Goal: Task Accomplishment & Management: Use online tool/utility

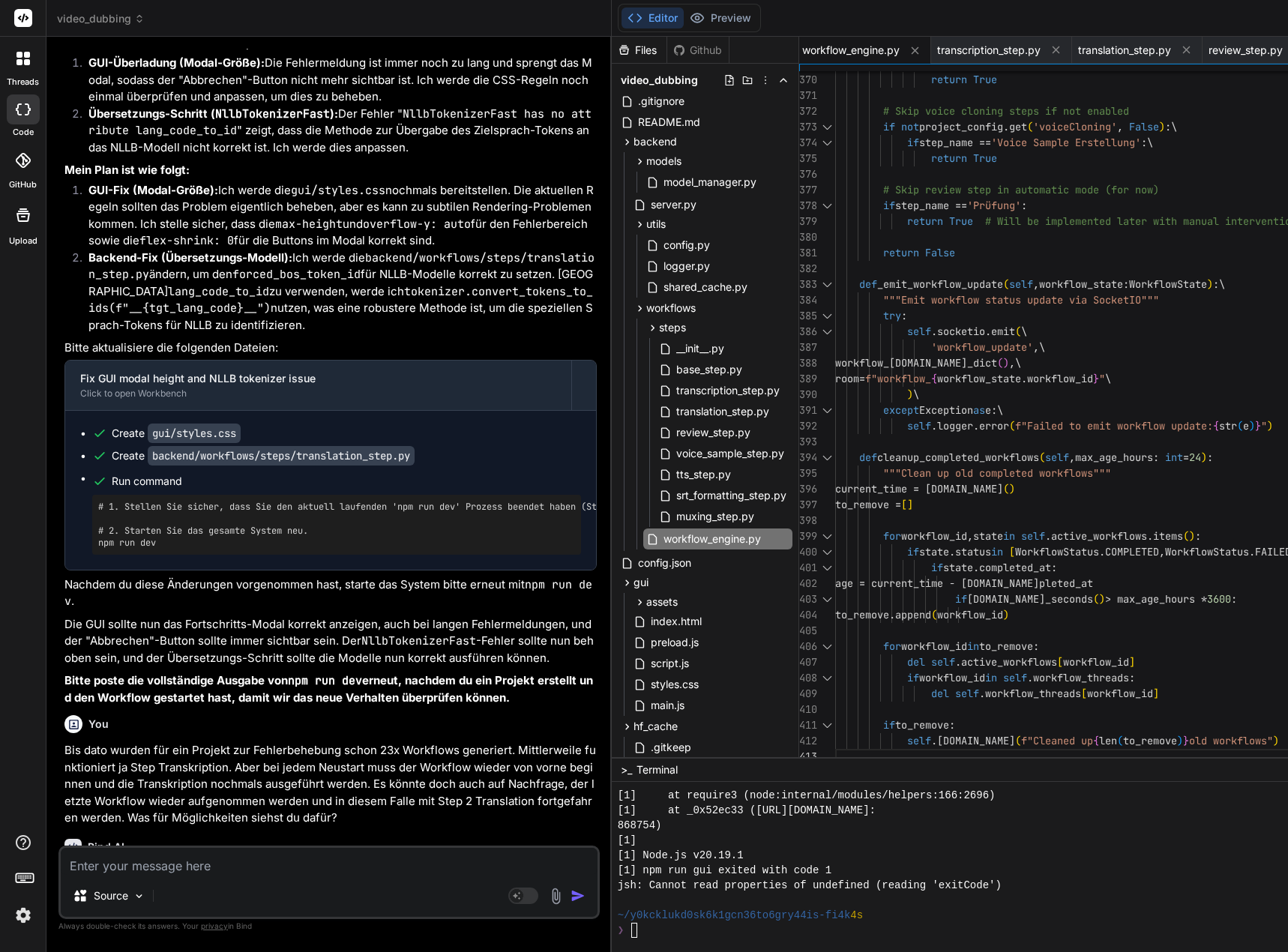
scroll to position [15, 0]
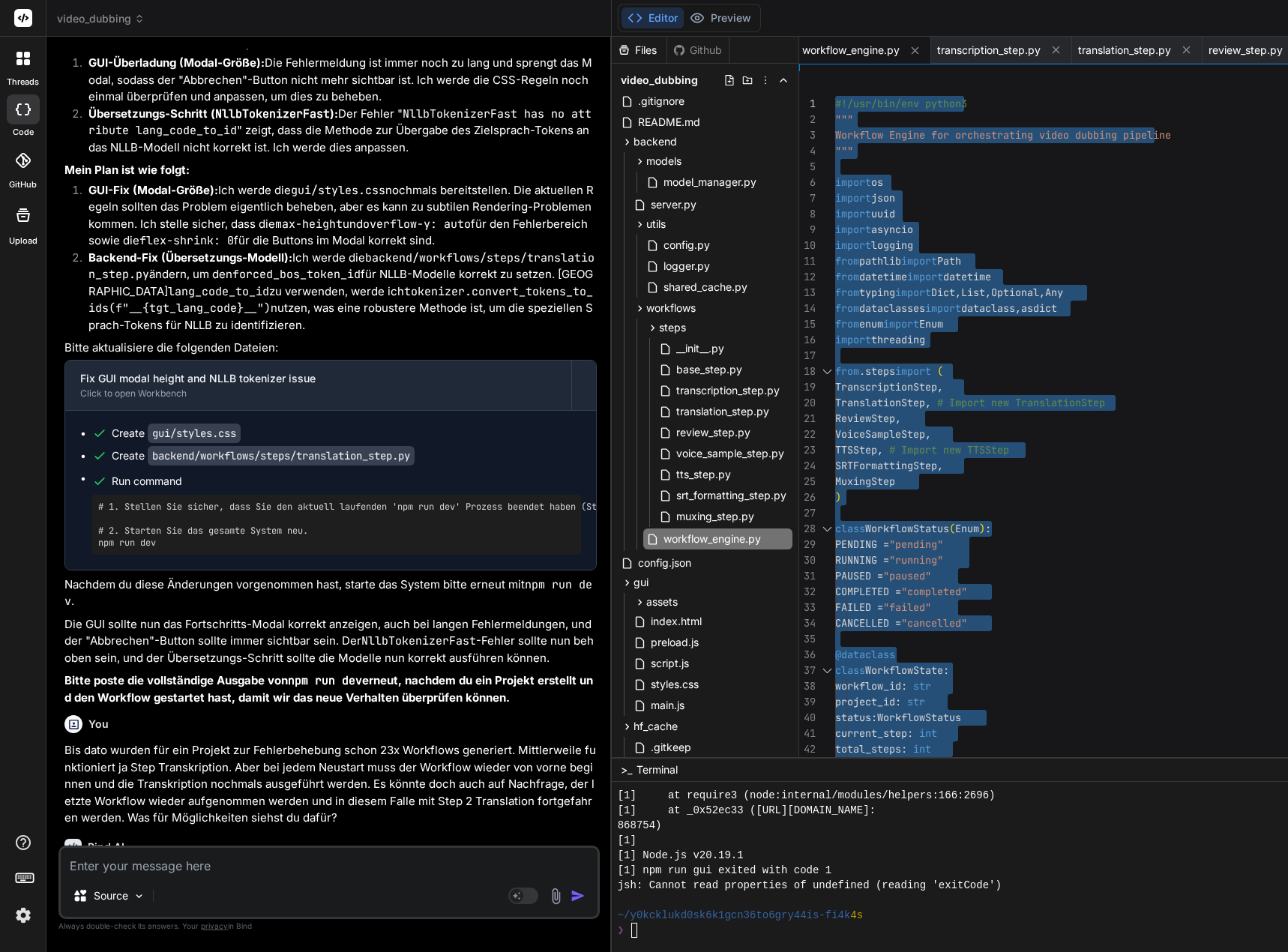
drag, startPoint x: 852, startPoint y: 752, endPoint x: 824, endPoint y: -60, distance: 812.5
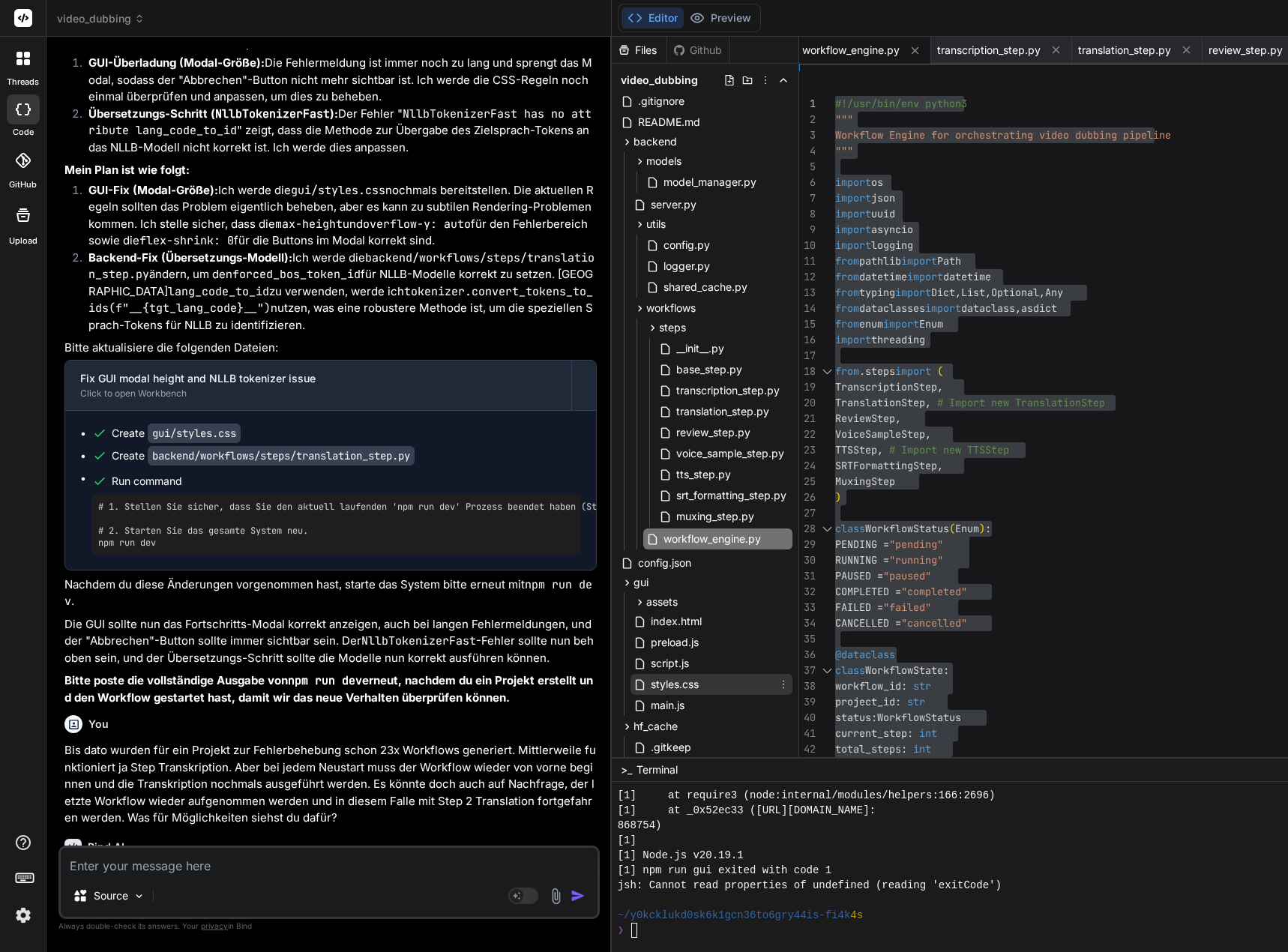
click at [699, 683] on span "styles.css" at bounding box center [675, 684] width 51 height 18
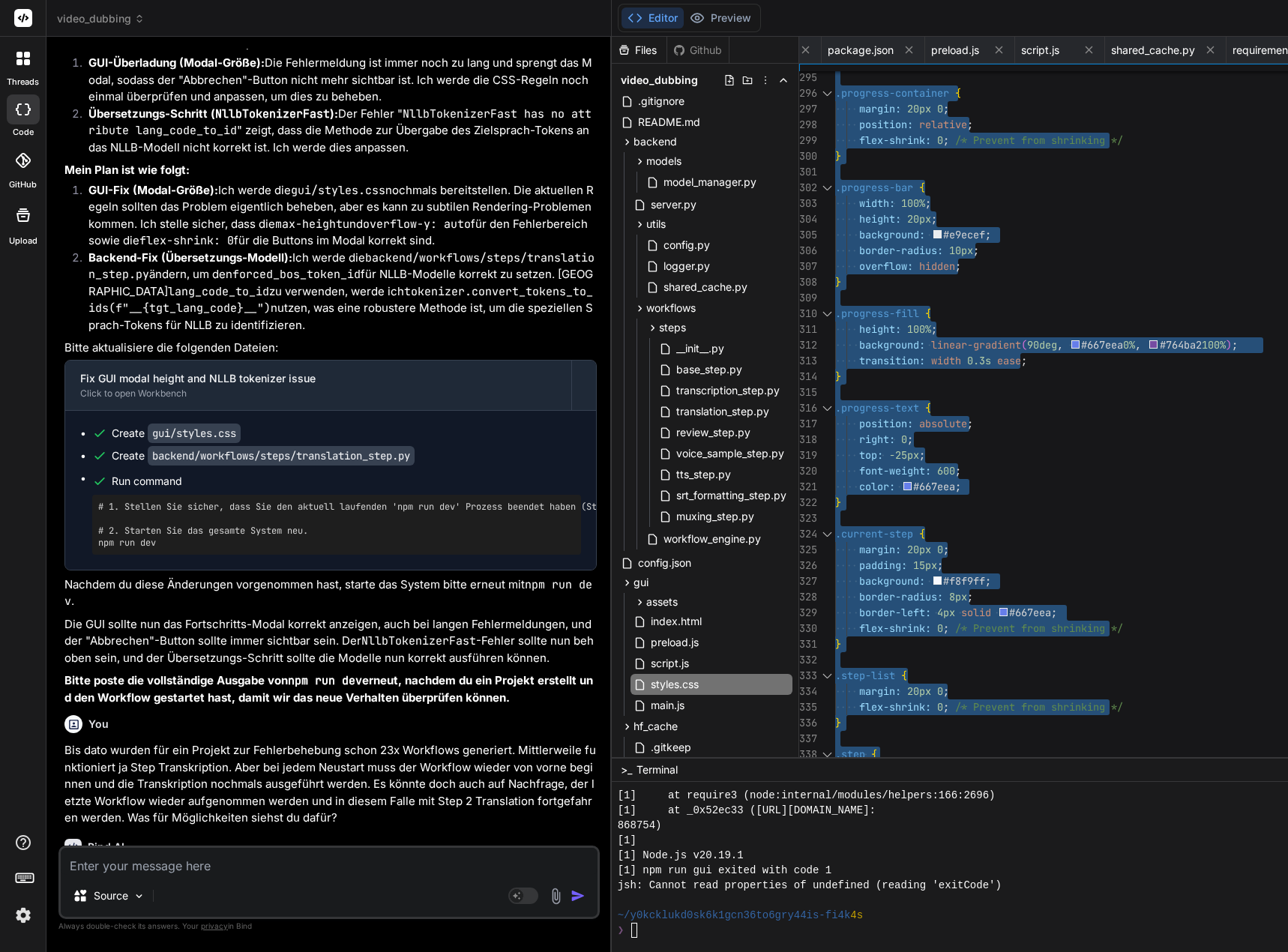
type textarea "* { margin: 0; padding: 0; box-sizing: border-box; } body { font-family: 'Segoe…"
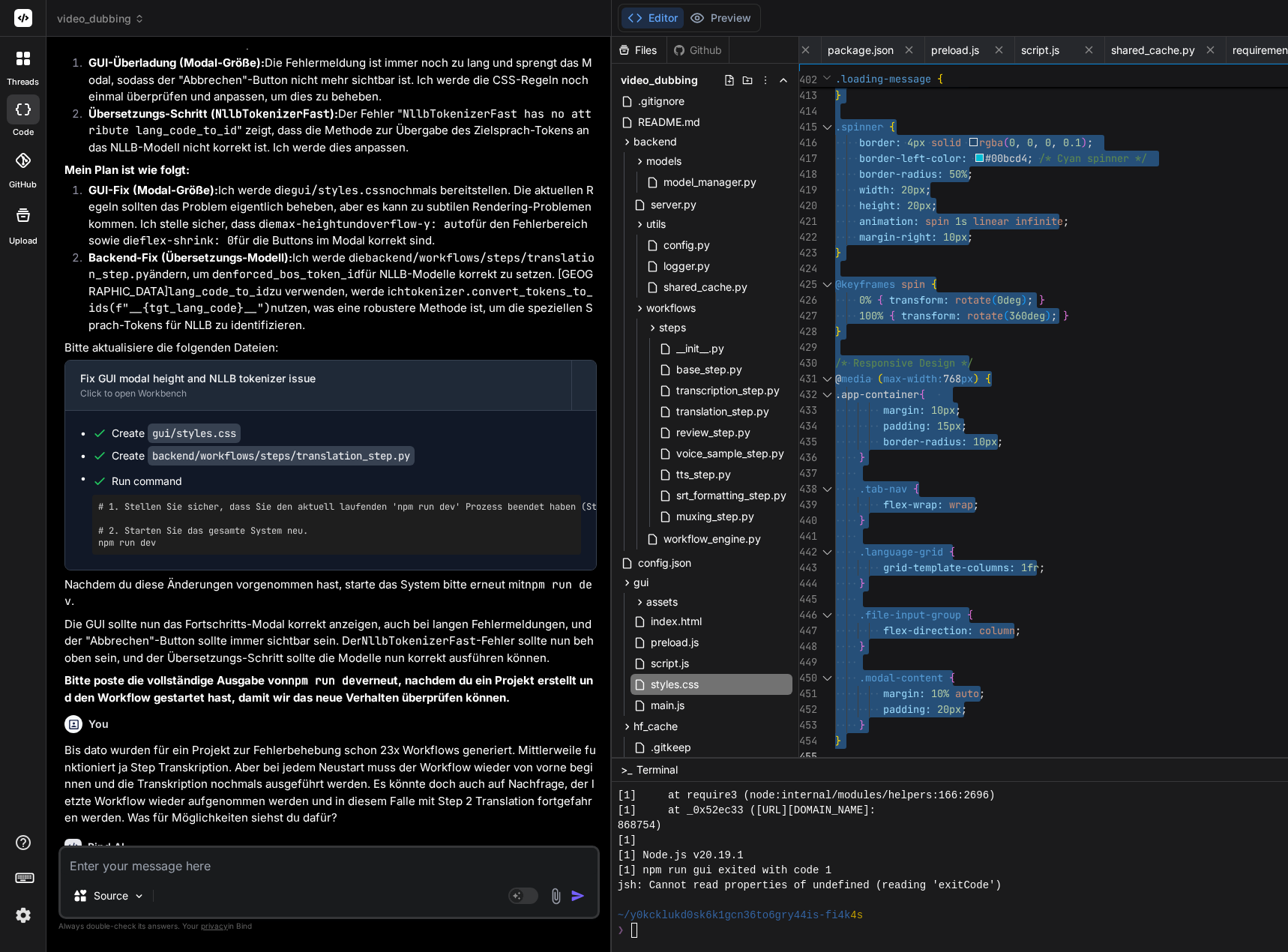
drag, startPoint x: 847, startPoint y: 101, endPoint x: 928, endPoint y: 923, distance: 826.0
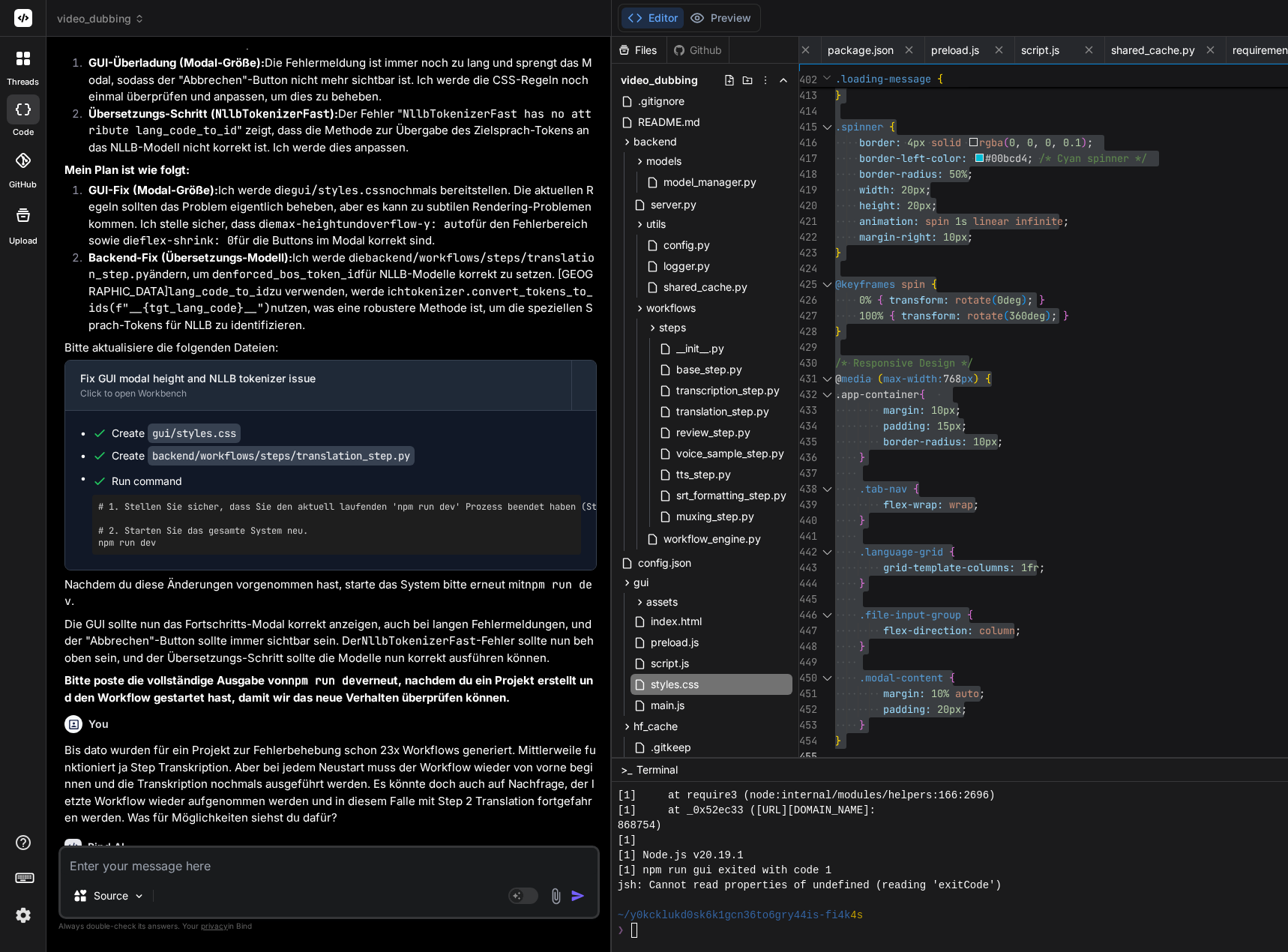
click at [197, 864] on textarea at bounding box center [329, 860] width 537 height 27
paste textarea "[5] 3695-72-54 06:12:91,998 - loremip.dolorsita.consecte_adipis - ELIT - Seddoe…"
type textarea "[5] 3695-72-54 06:12:91,998 - loremip.dolorsita.consecte_adipis - ELIT - Seddoe…"
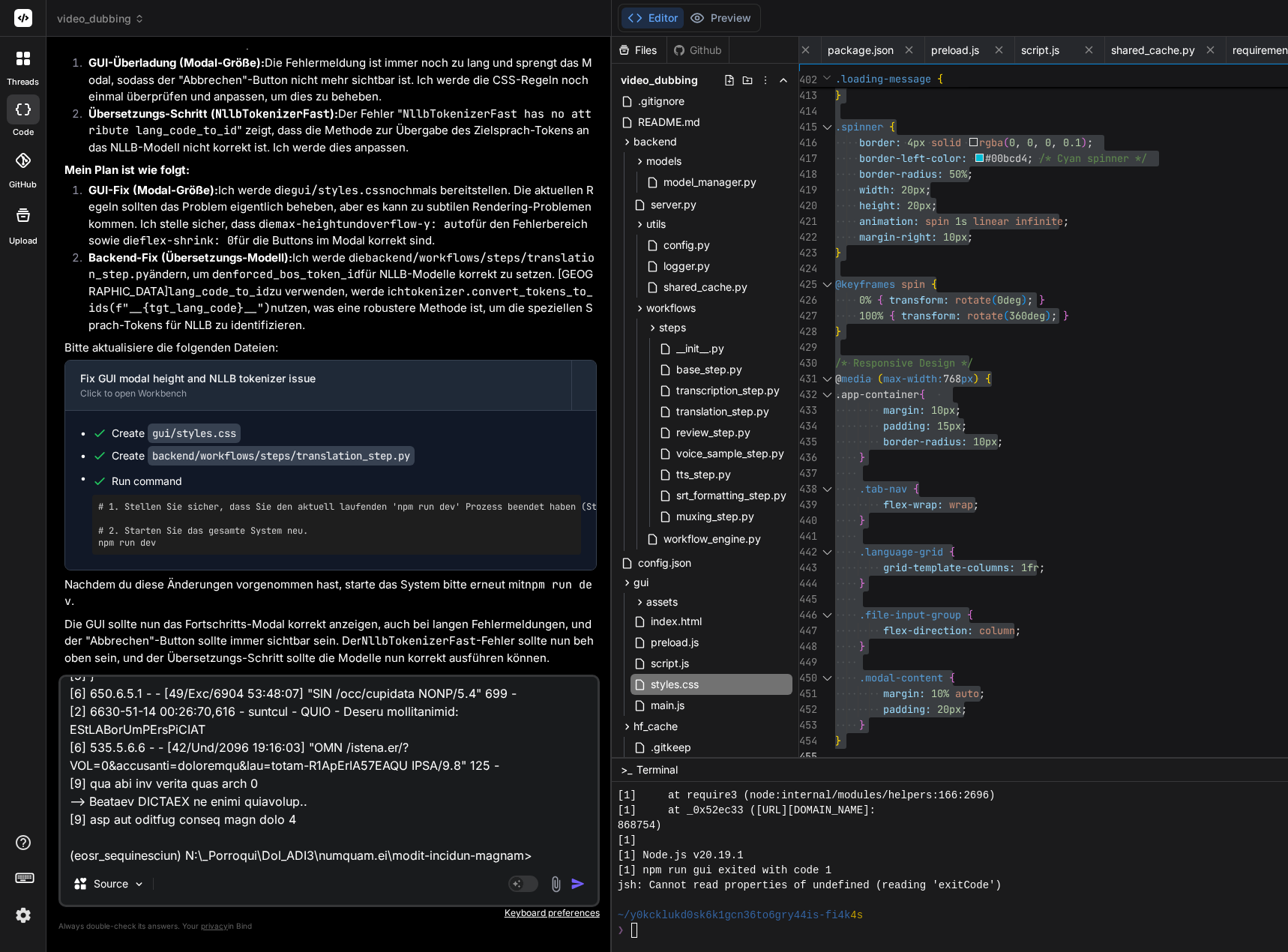
type textarea "x"
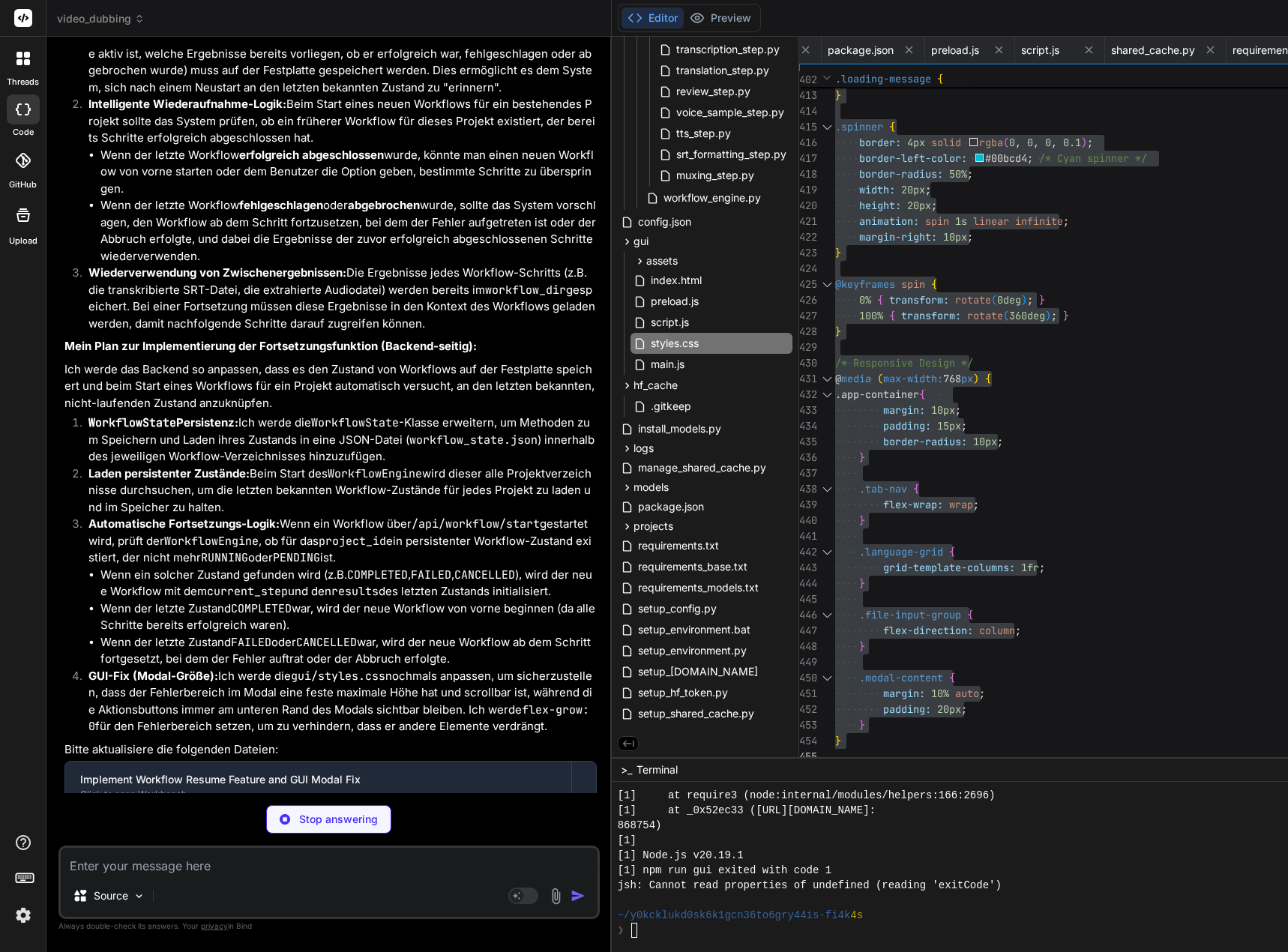
scroll to position [124279, 0]
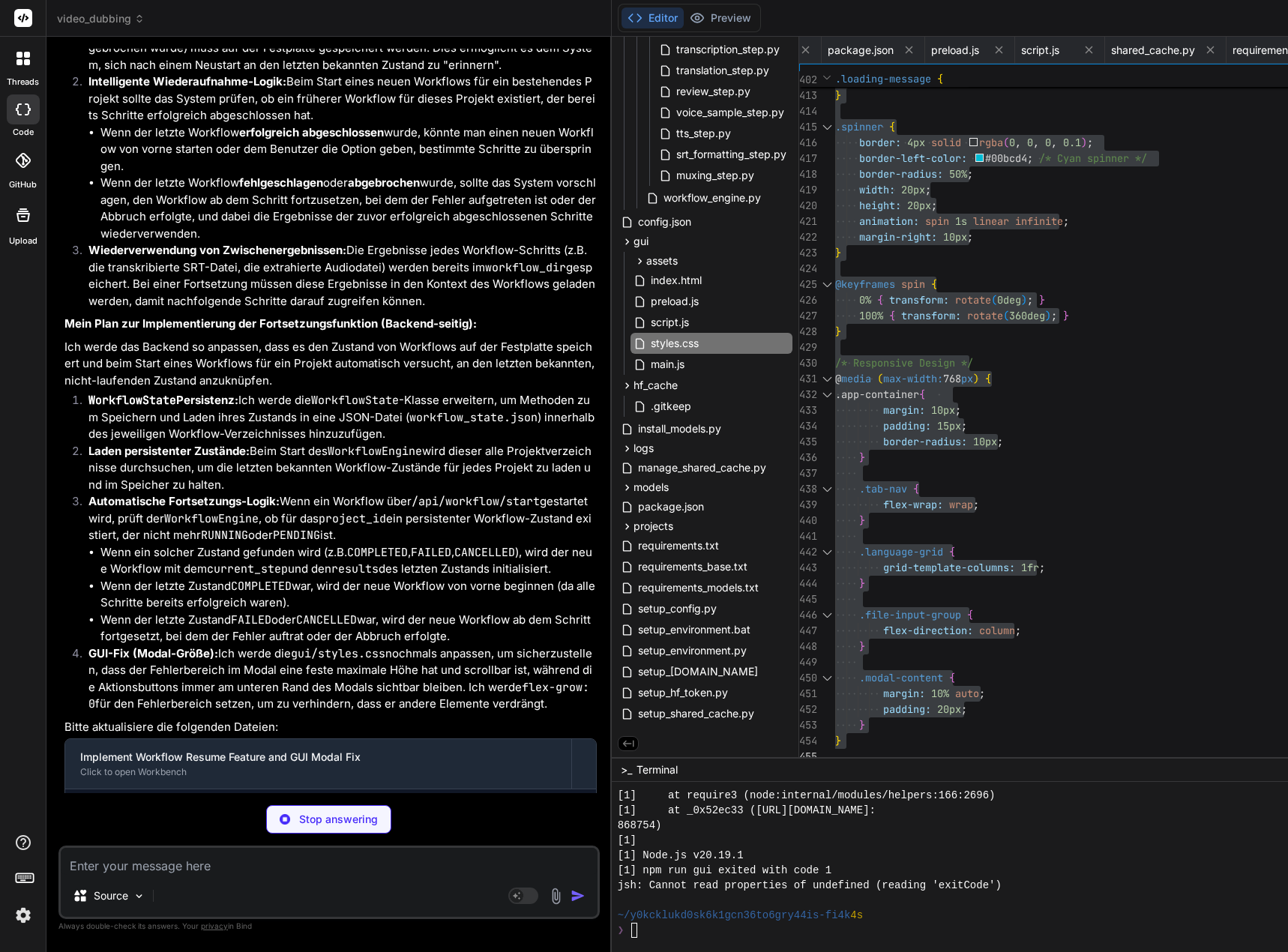
type textarea "x"
type textarea "margin: 10% auto; padding: 20px; } }"
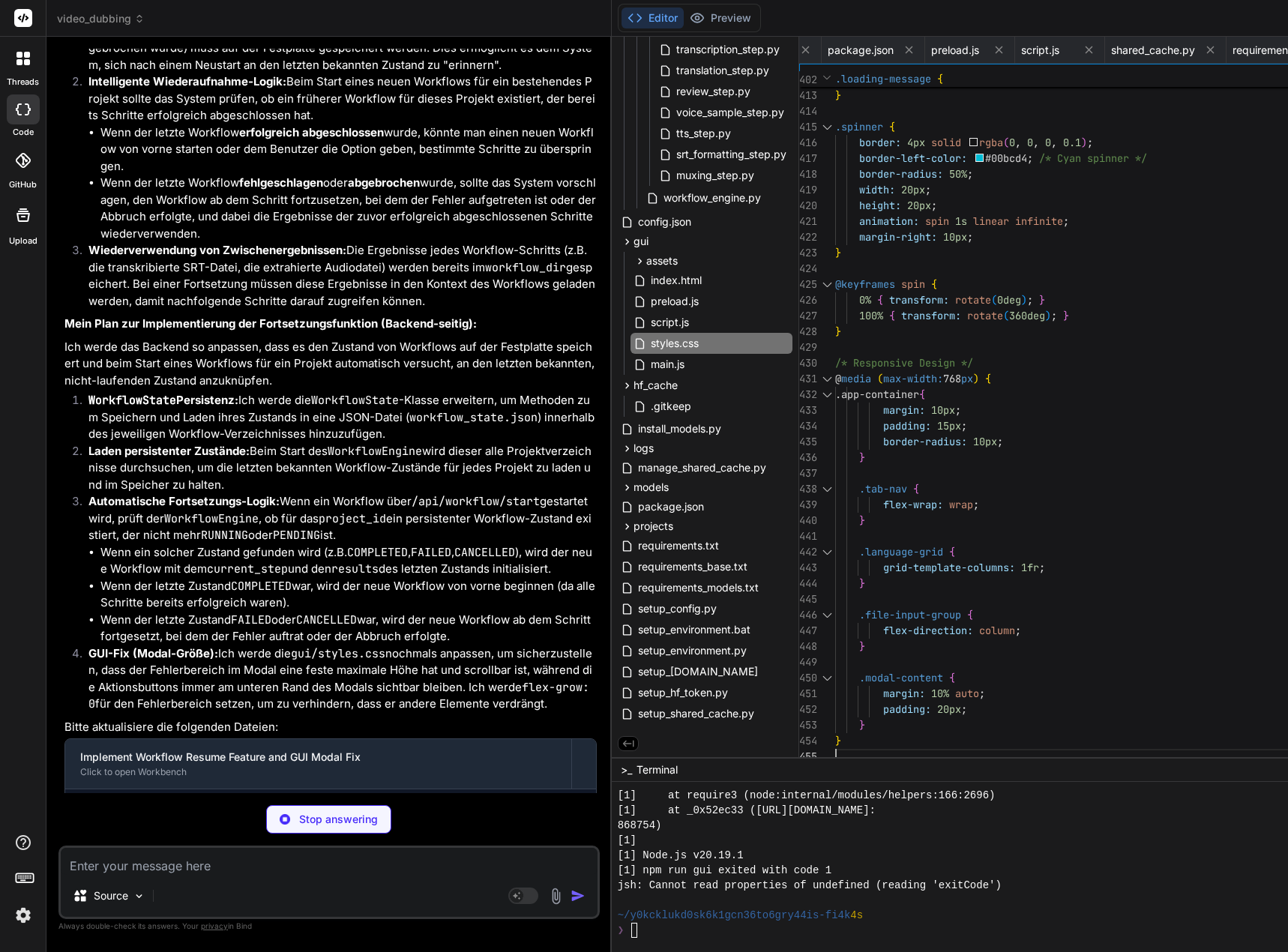
type textarea "x"
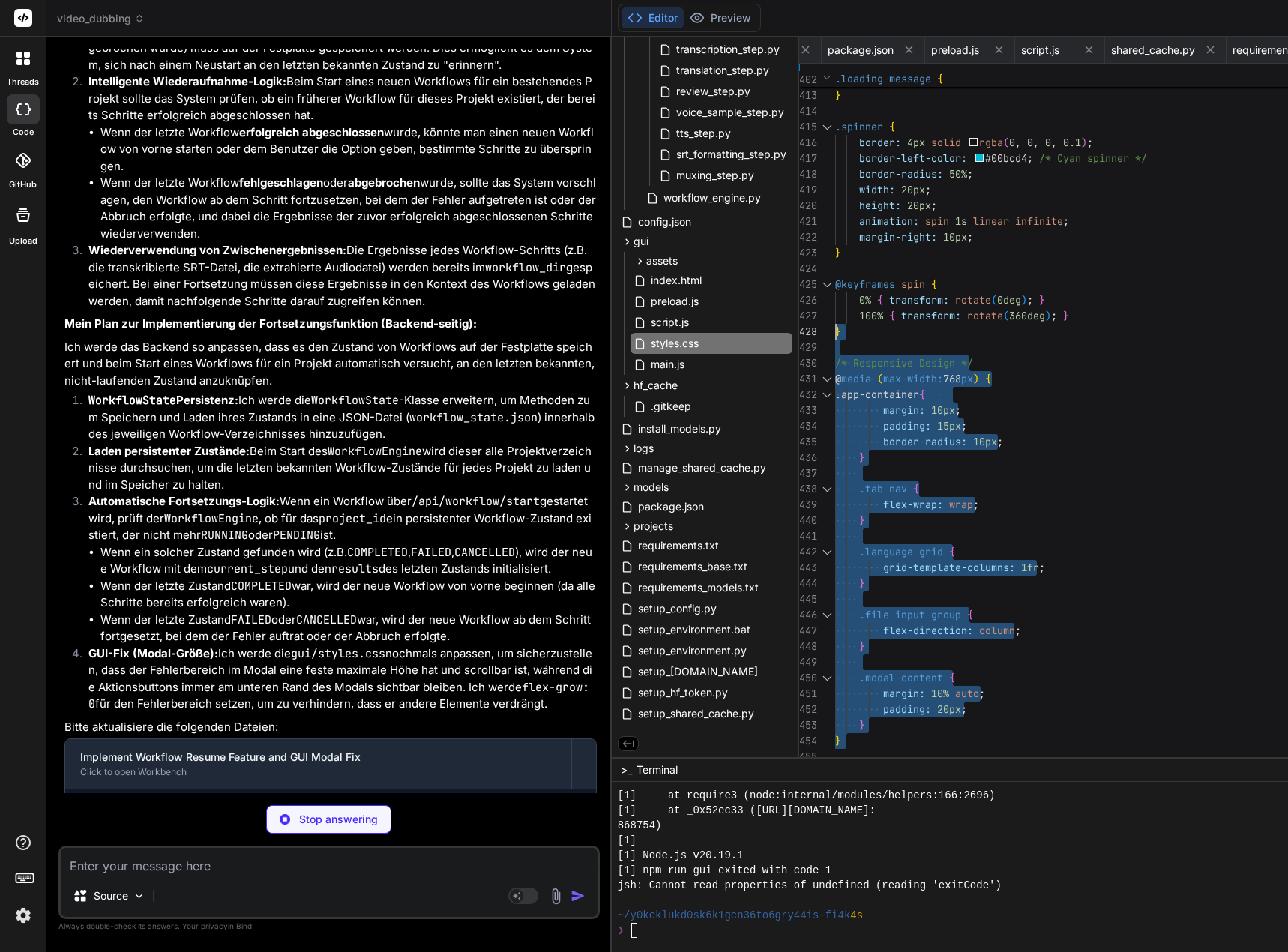
type textarea "capture_output=True, text=True, check=True, env=env ) if process.stderr: self.l…"
type textarea "x"
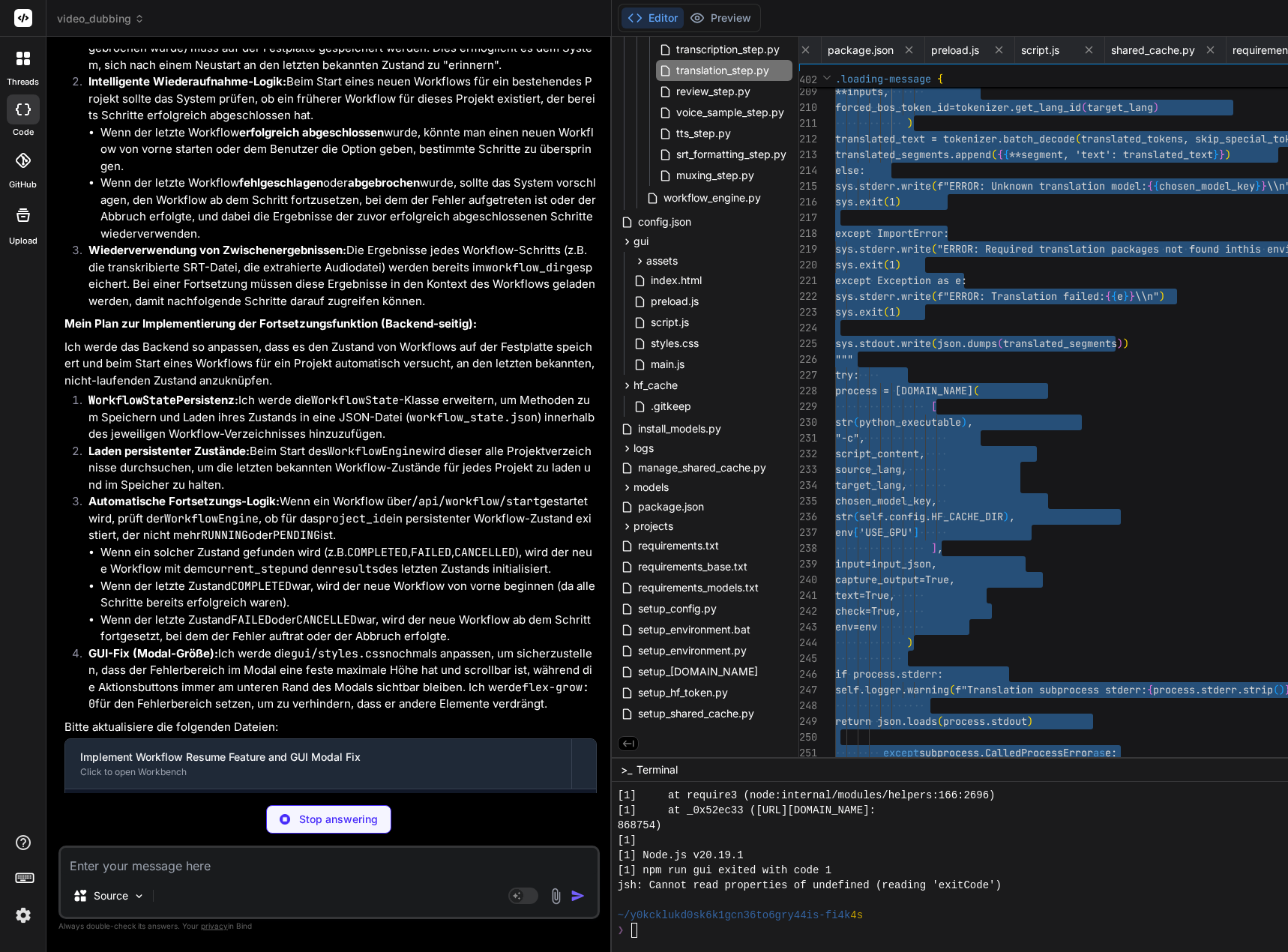
type textarea "elif chosen_model_key == 'm2m100': model_name = "facebook/m2m100_418M" # M2M100…"
type textarea "x"
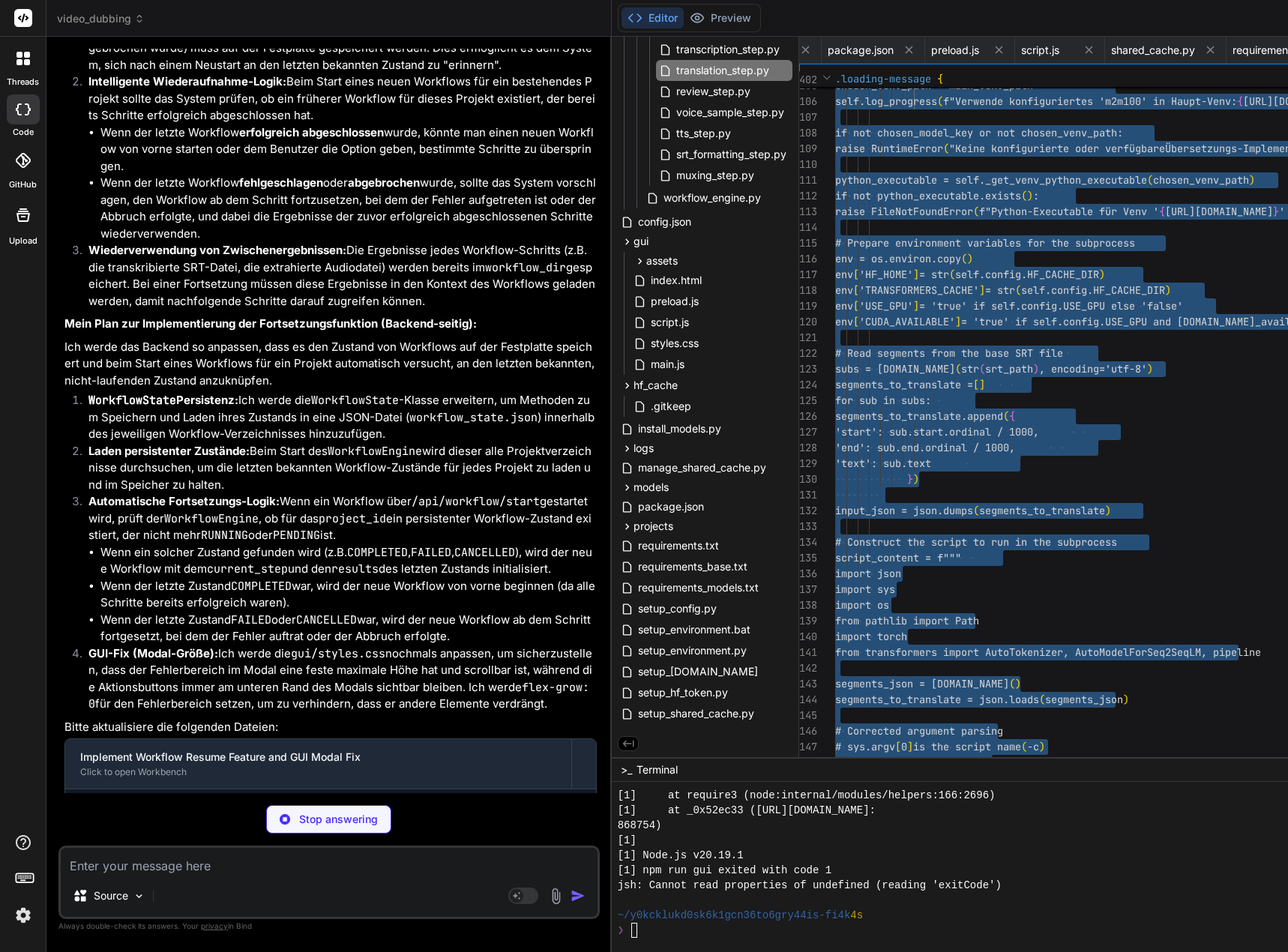
scroll to position [0, 1796]
type textarea "#!/usr/bin/env python3 """ Translation Step using NLLB or M2M100 """ import os …"
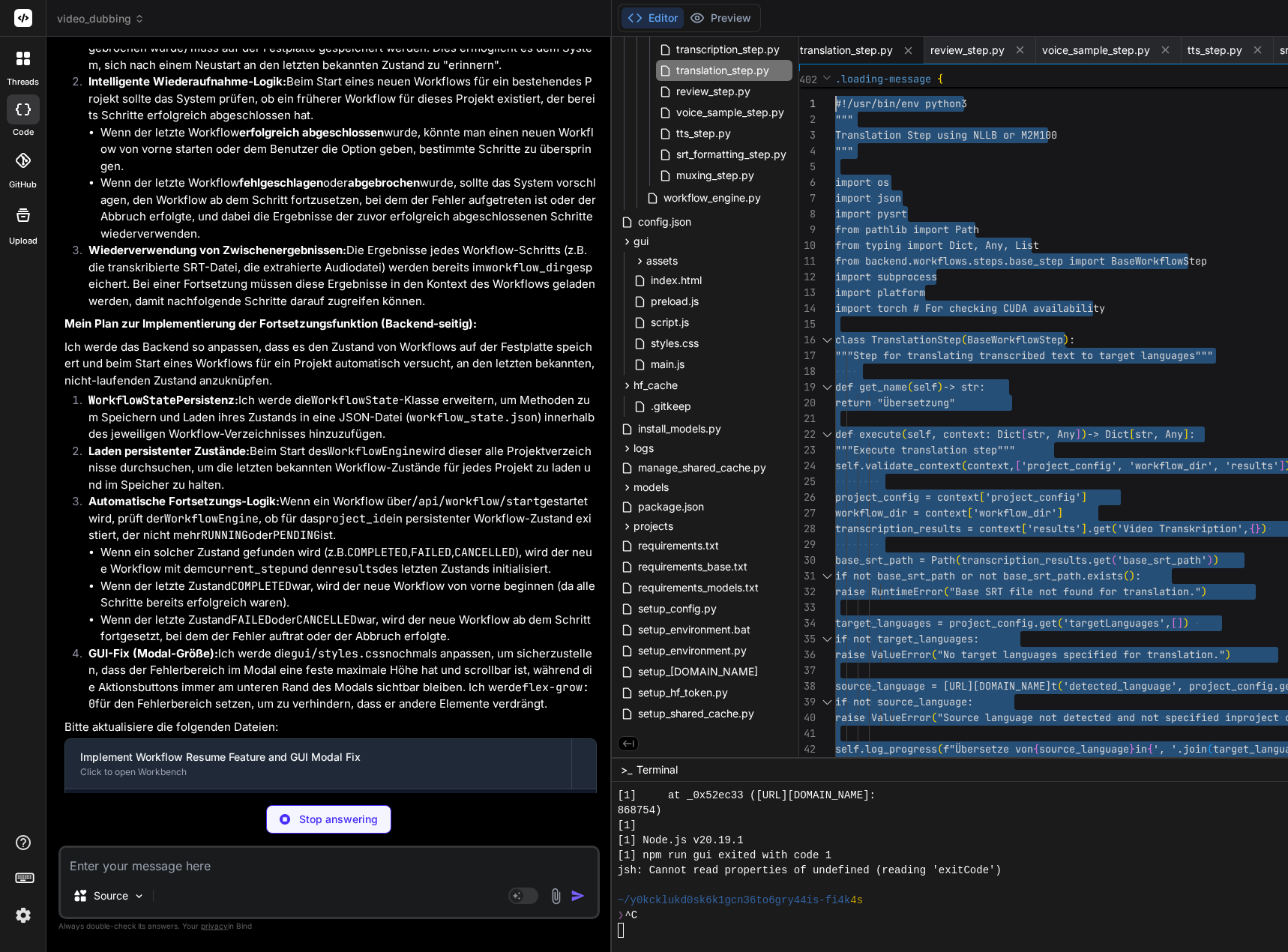
type textarea "x"
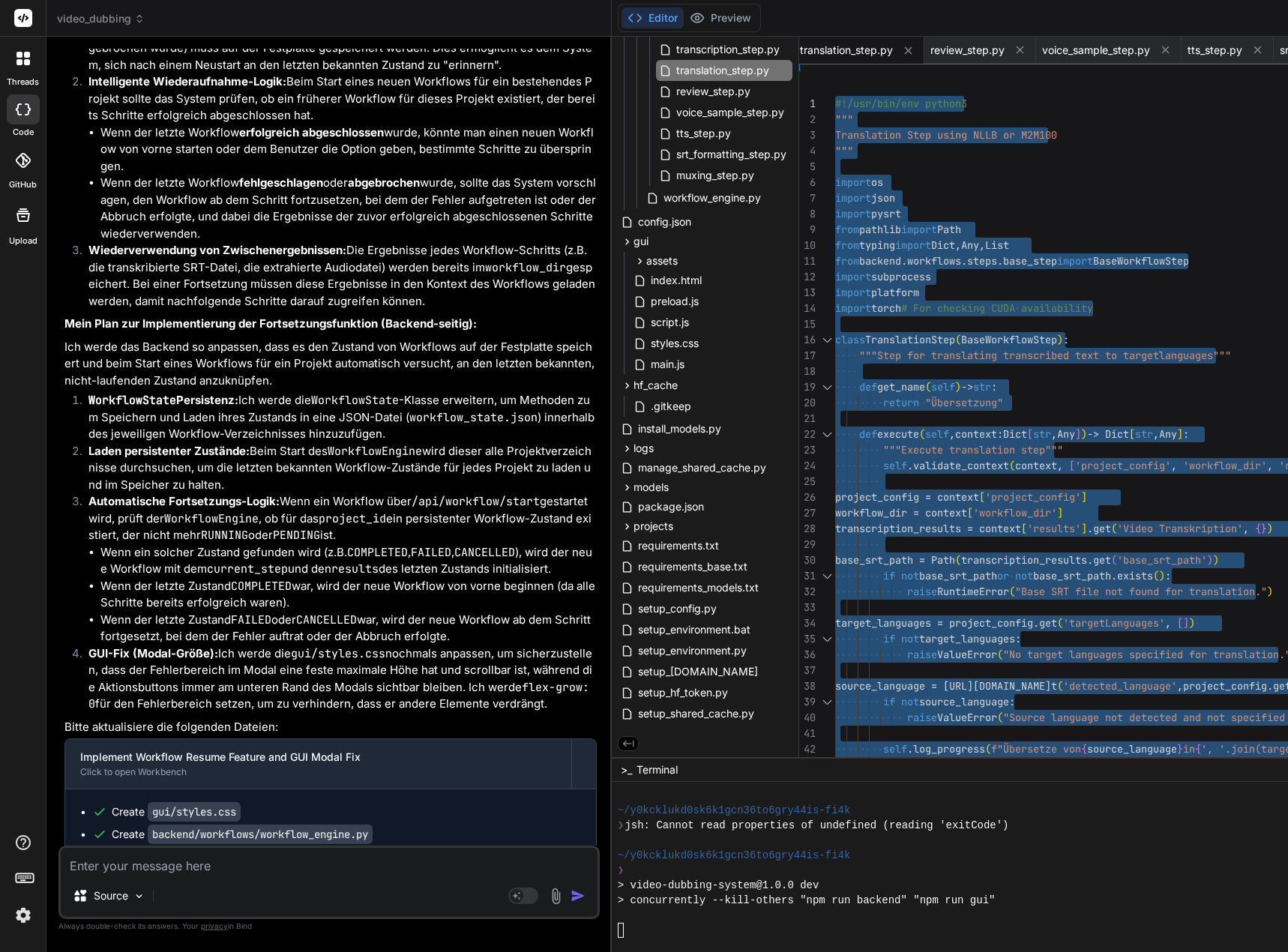
drag, startPoint x: 857, startPoint y: 753, endPoint x: 812, endPoint y: -91, distance: 845.2
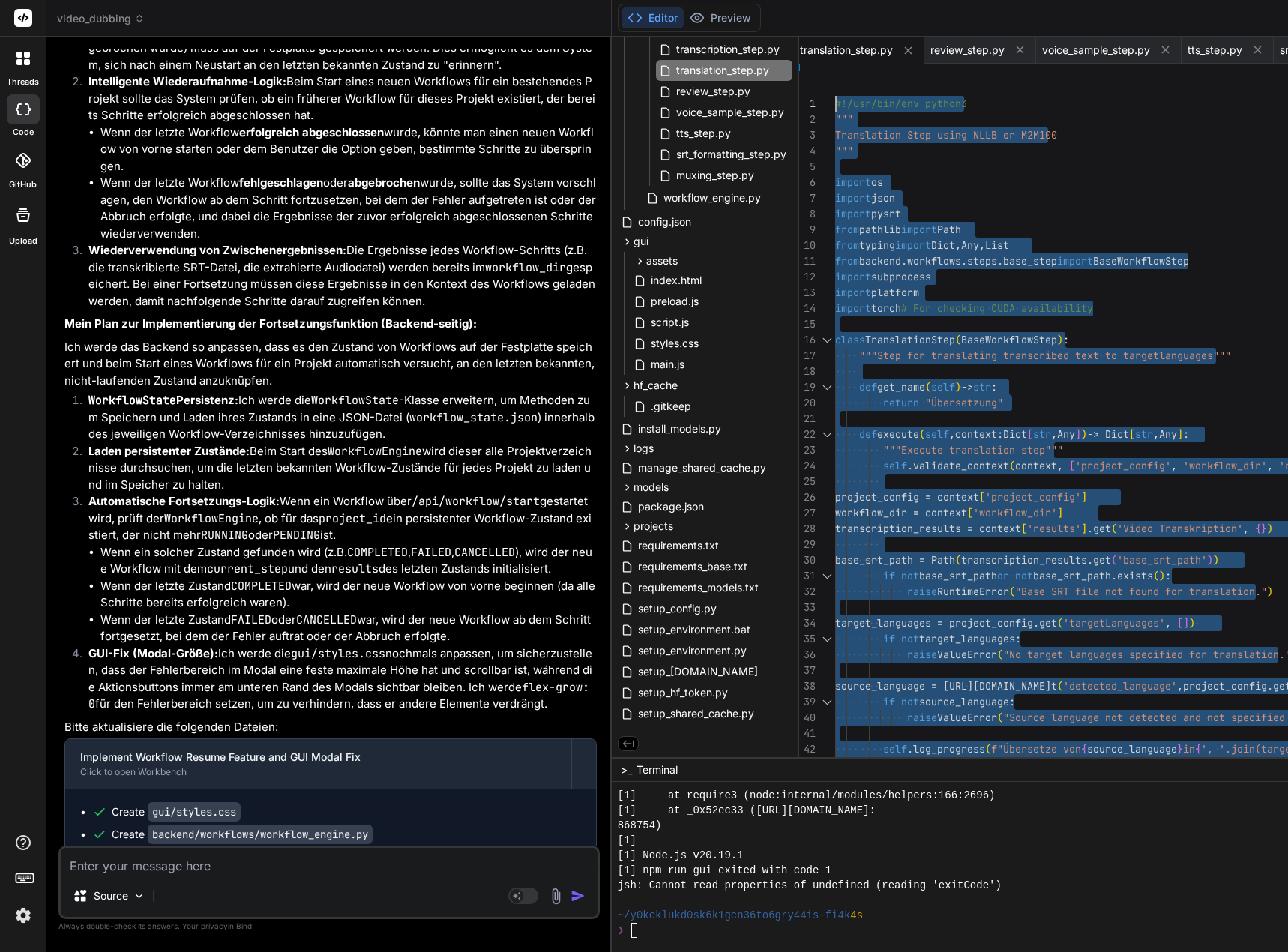
click at [691, 349] on span "styles.css" at bounding box center [675, 344] width 51 height 18
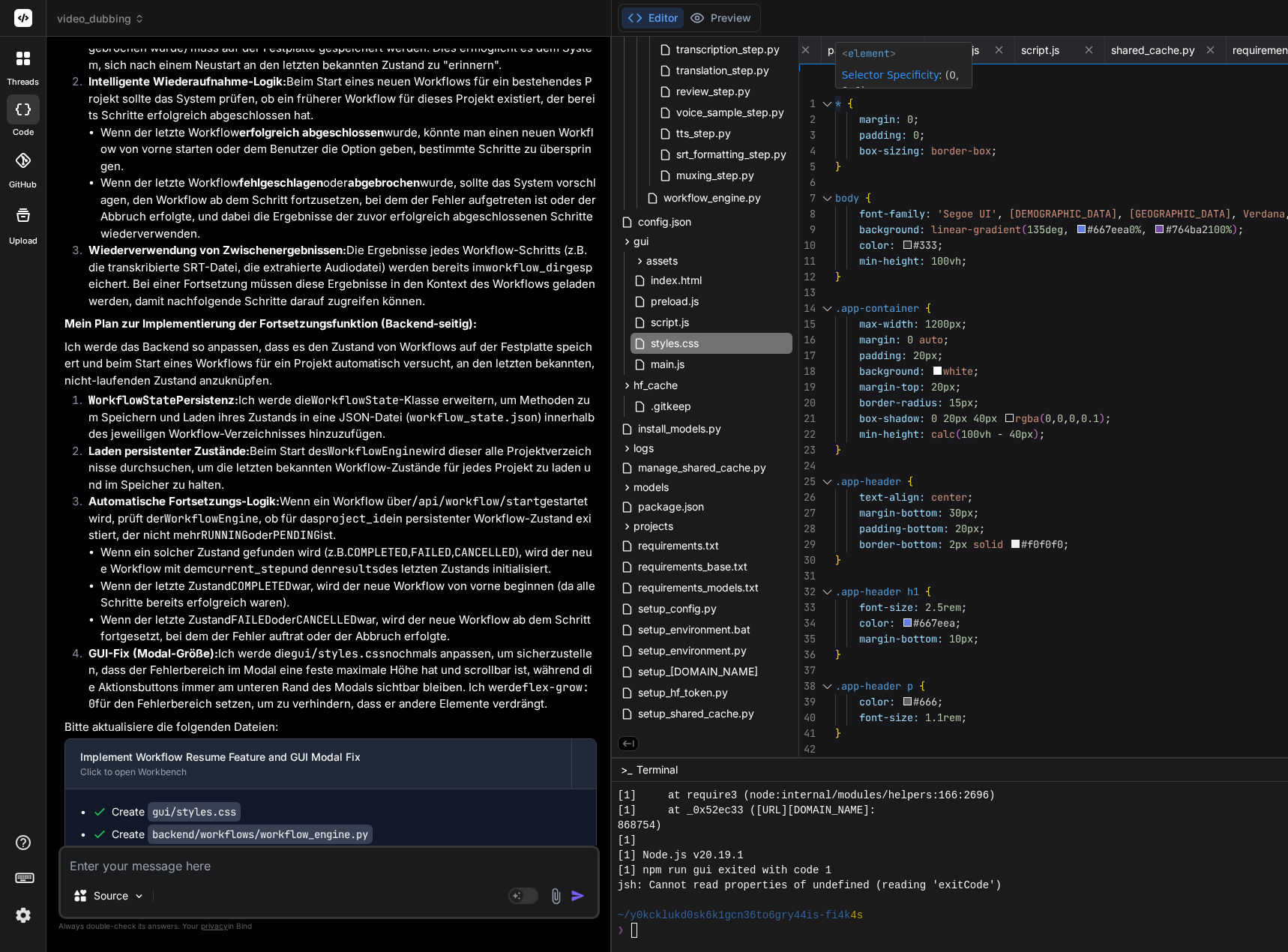
scroll to position [15, 0]
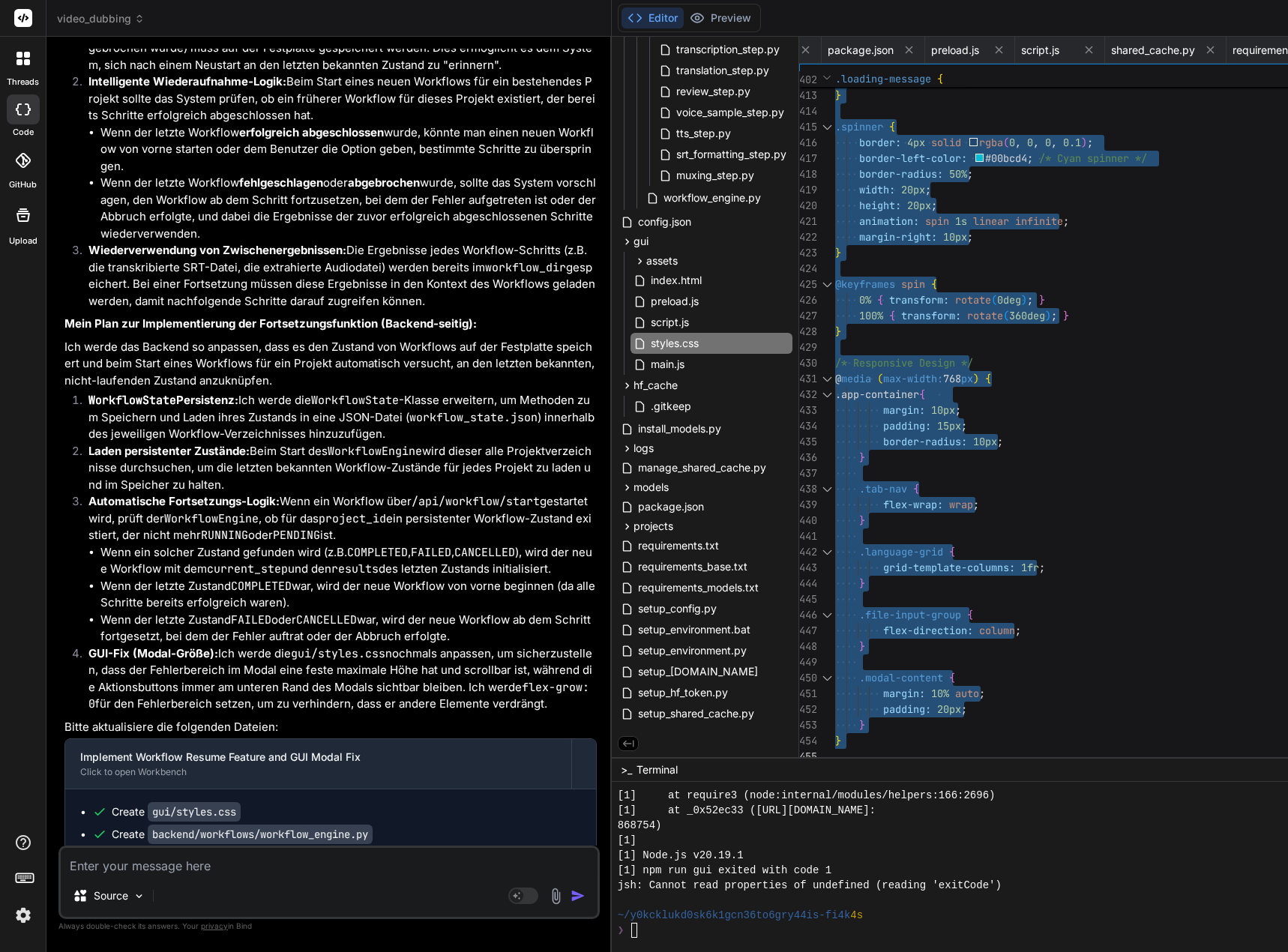
drag, startPoint x: 846, startPoint y: 103, endPoint x: 890, endPoint y: 853, distance: 751.3
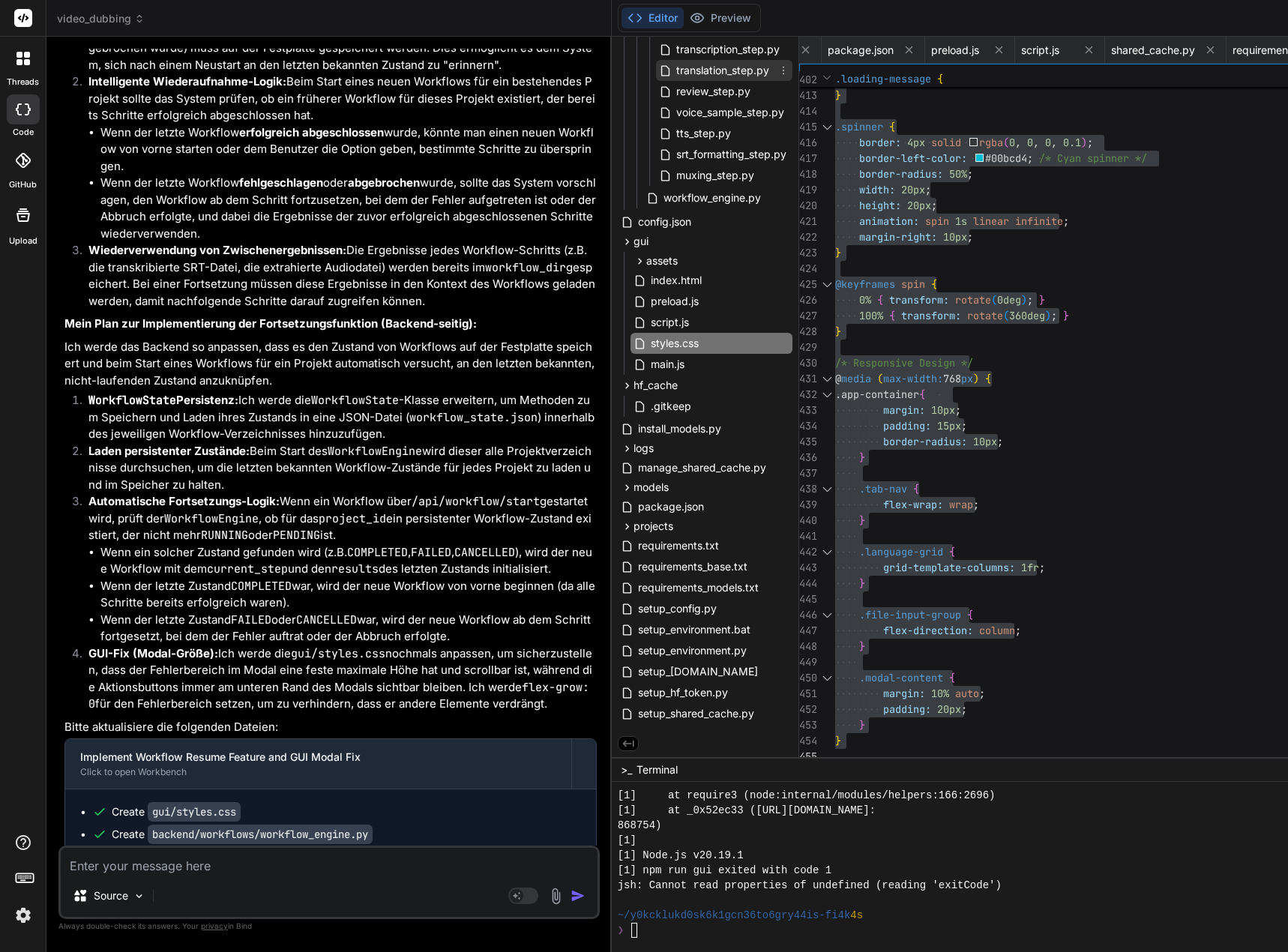
click at [724, 72] on span "translation_step.py" at bounding box center [722, 71] width 96 height 18
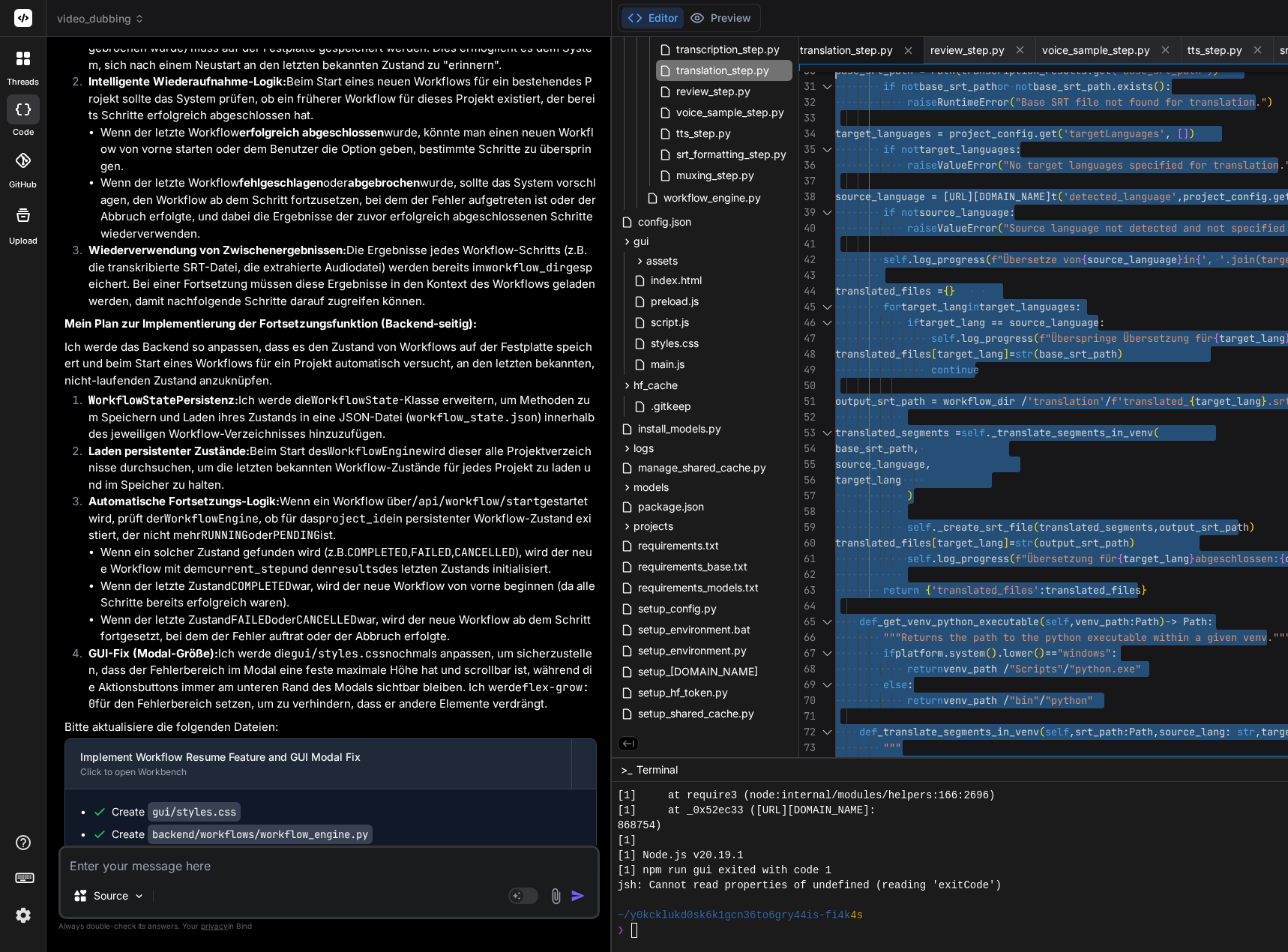
type textarea "#!/usr/bin/env python3 """ Translation Step using NLLB or M2M100 """ import os …"
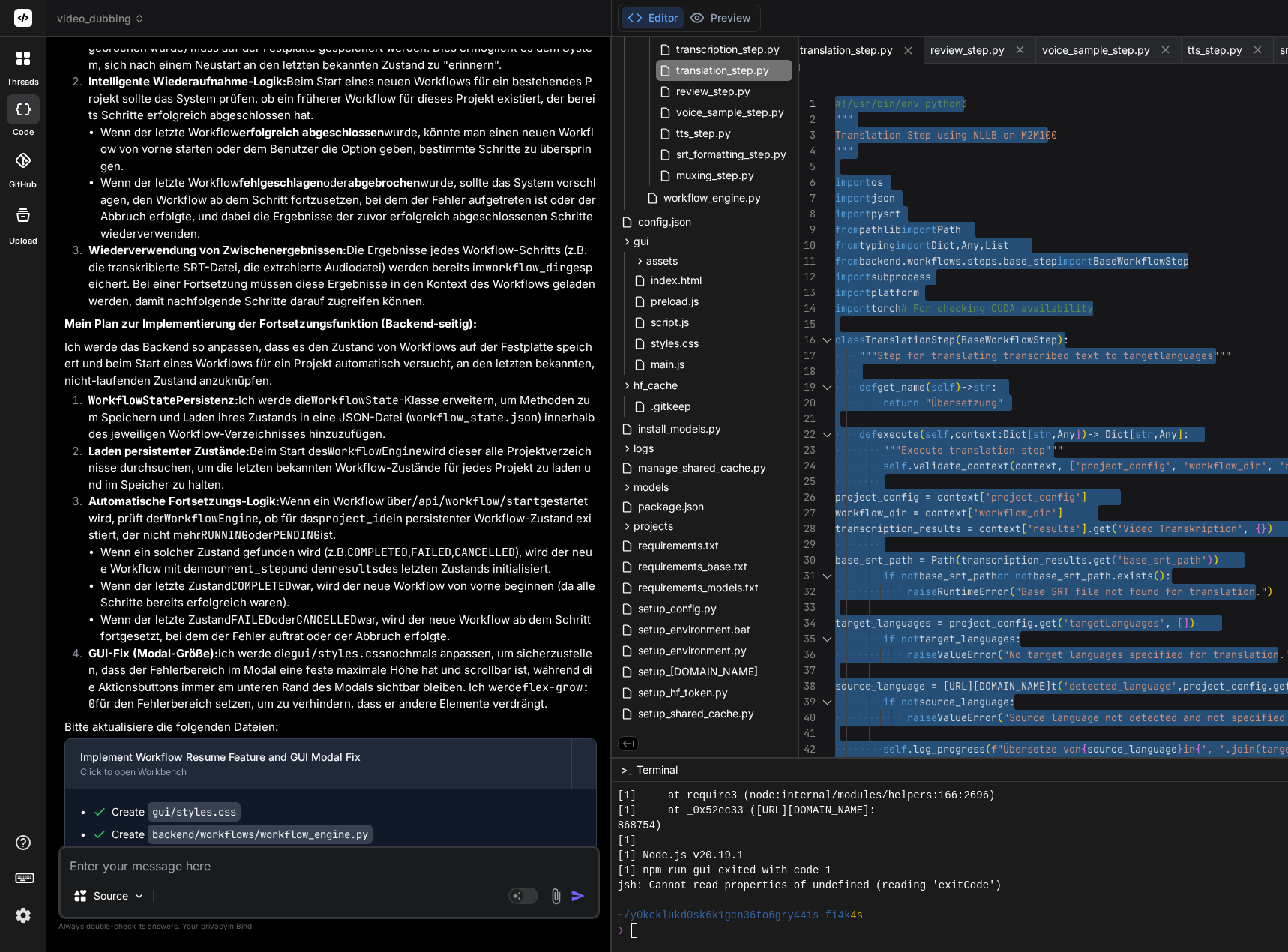
drag, startPoint x: 856, startPoint y: 753, endPoint x: 881, endPoint y: 18, distance: 735.4
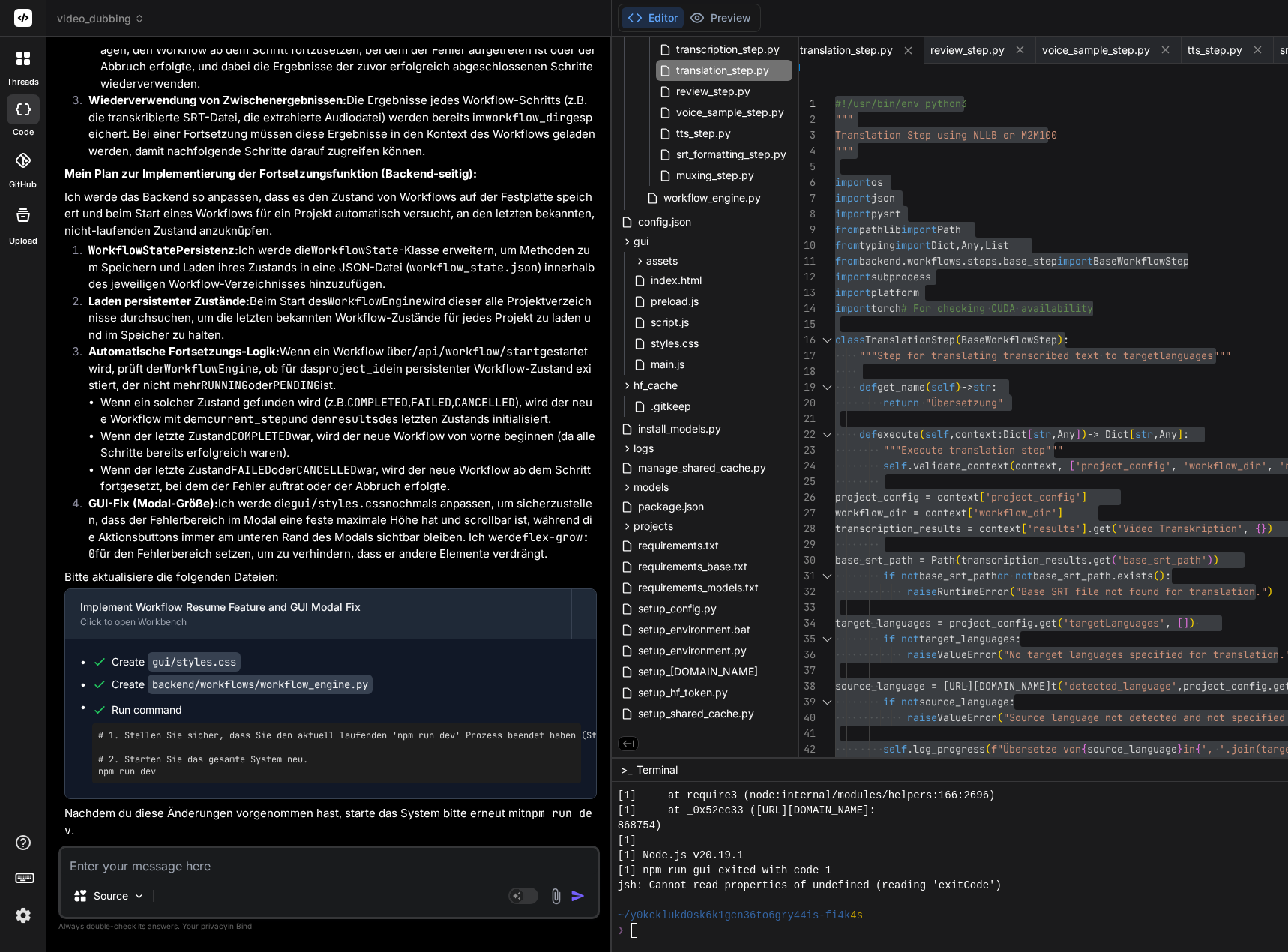
scroll to position [124440, 0]
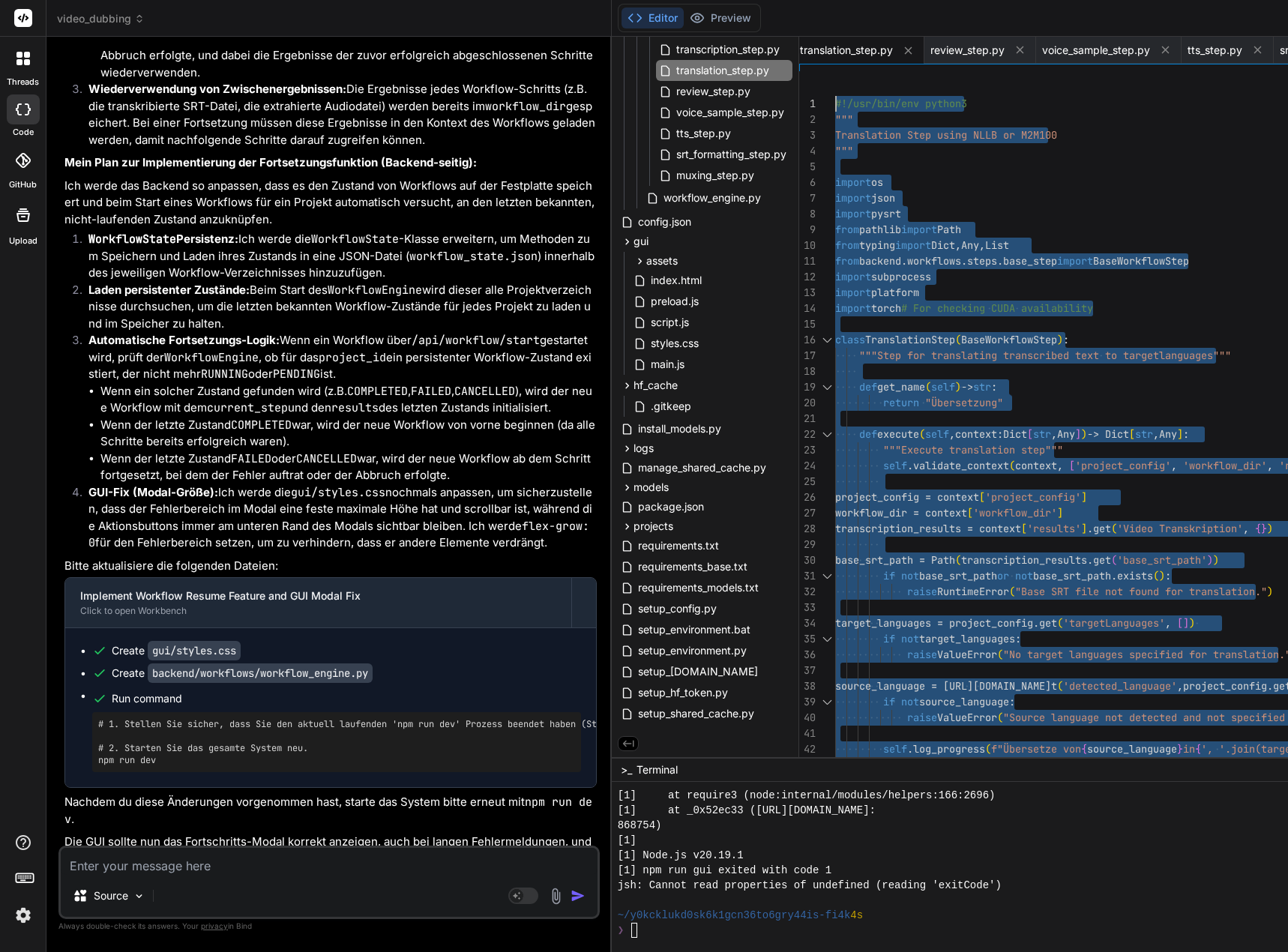
click at [218, 864] on textarea at bounding box center [329, 860] width 537 height 27
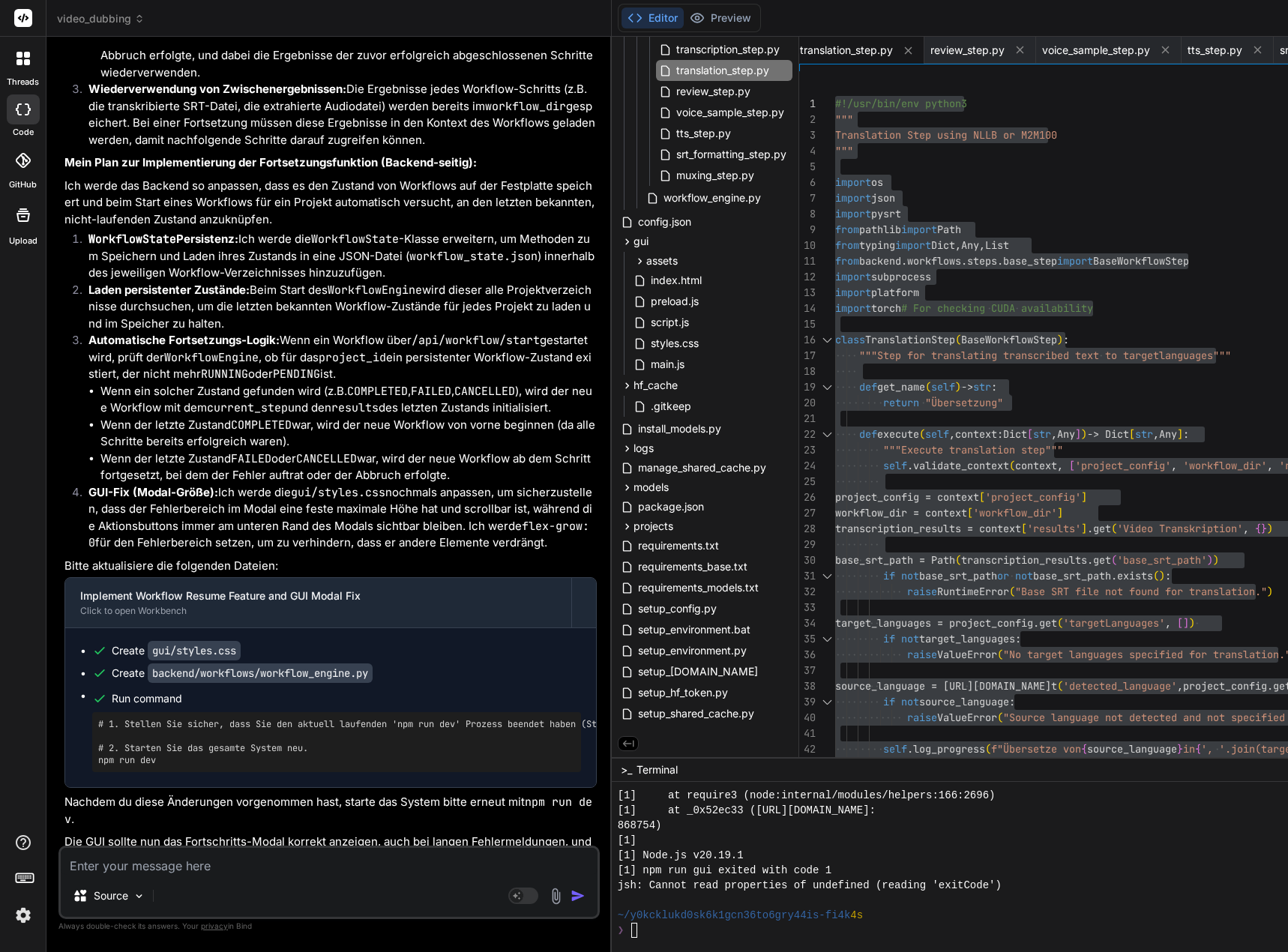
click at [323, 851] on textarea at bounding box center [329, 860] width 537 height 27
paste textarea "[0] ERROR: [server.py] Unexpected error importing WorkflowEngine: invalid synta…"
type textarea "[0] ERROR: [server.py] Unexpected error importing WorkflowEngine: invalid synta…"
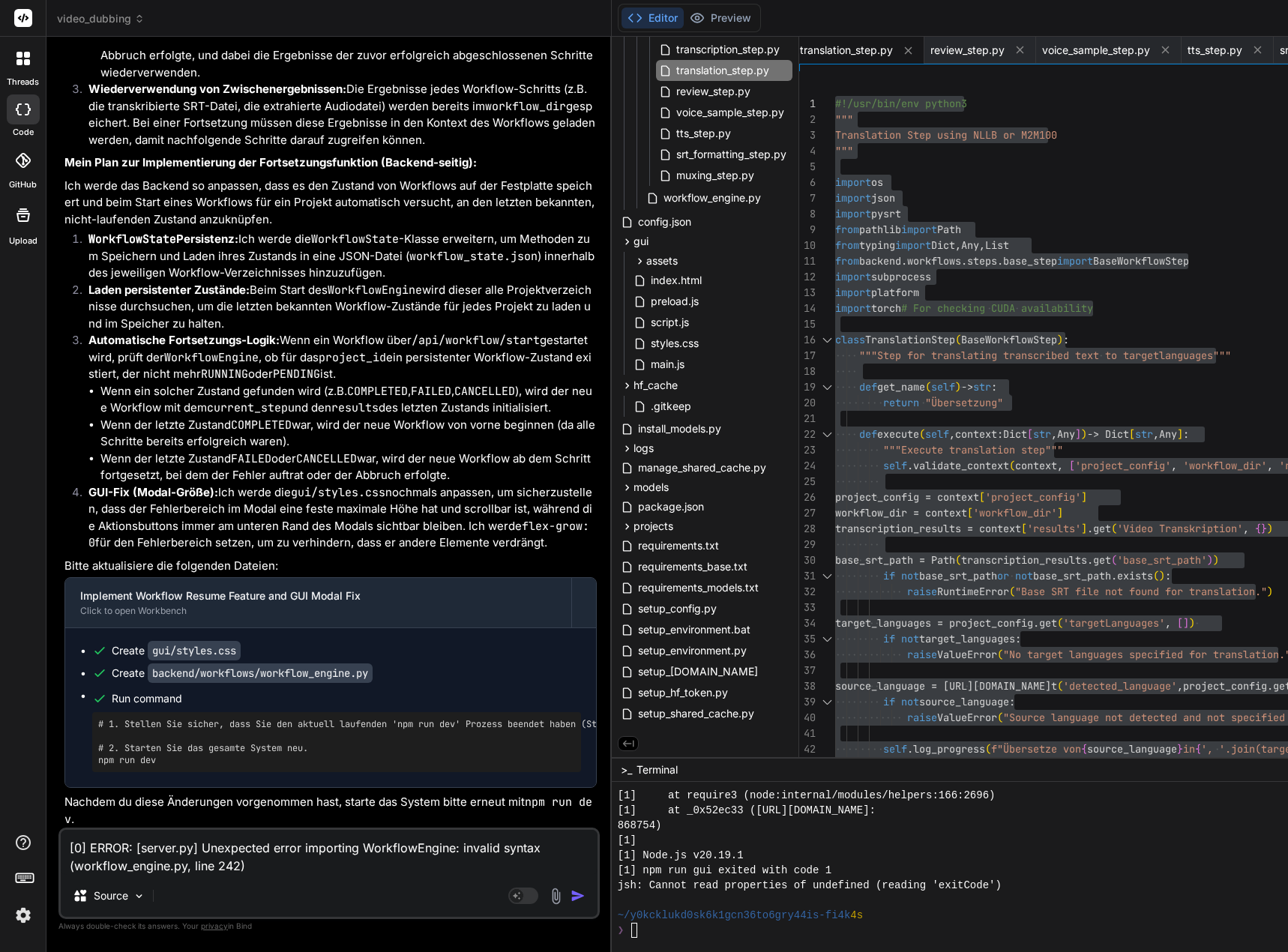
type textarea "x"
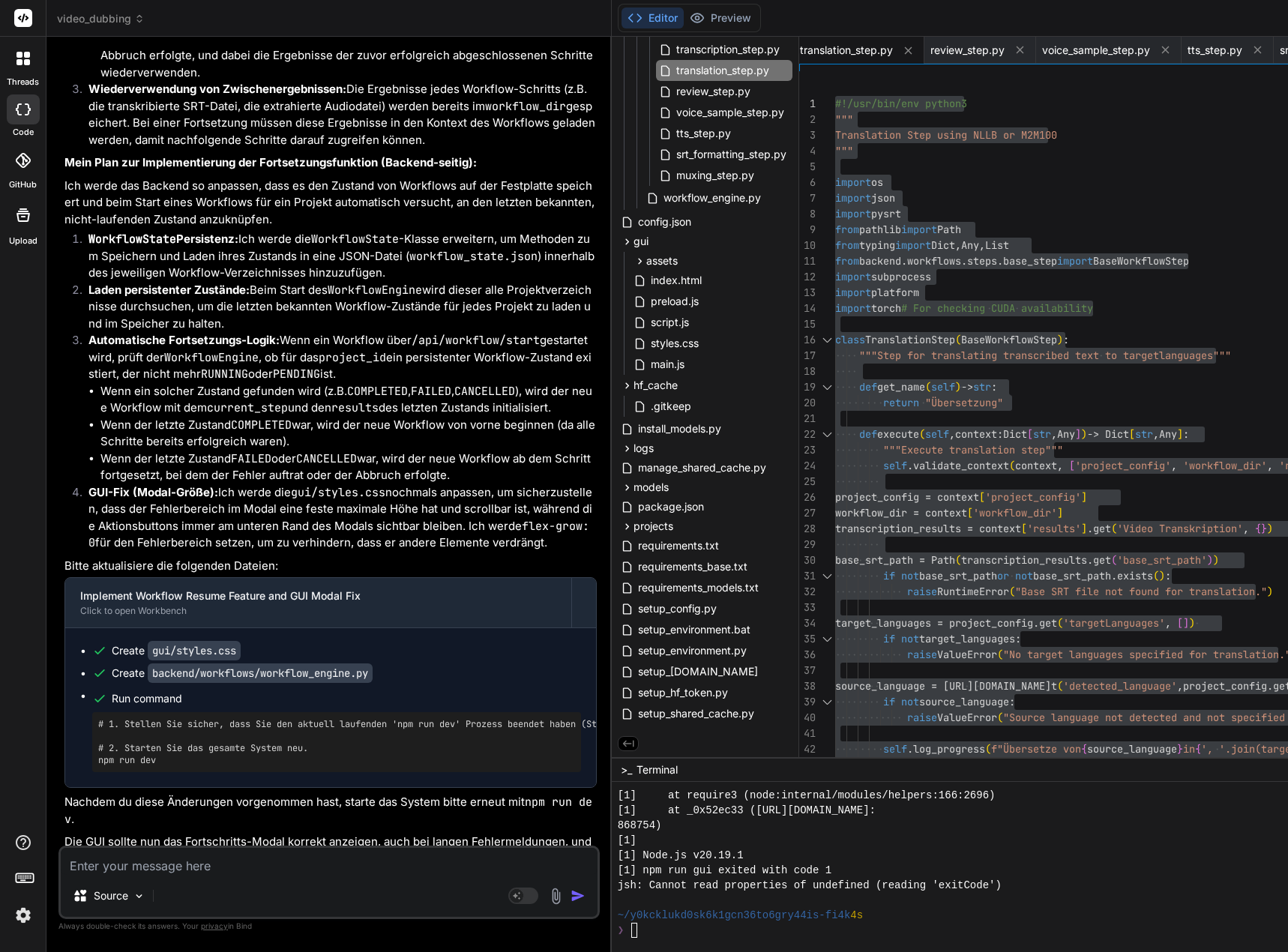
scroll to position [124612, 0]
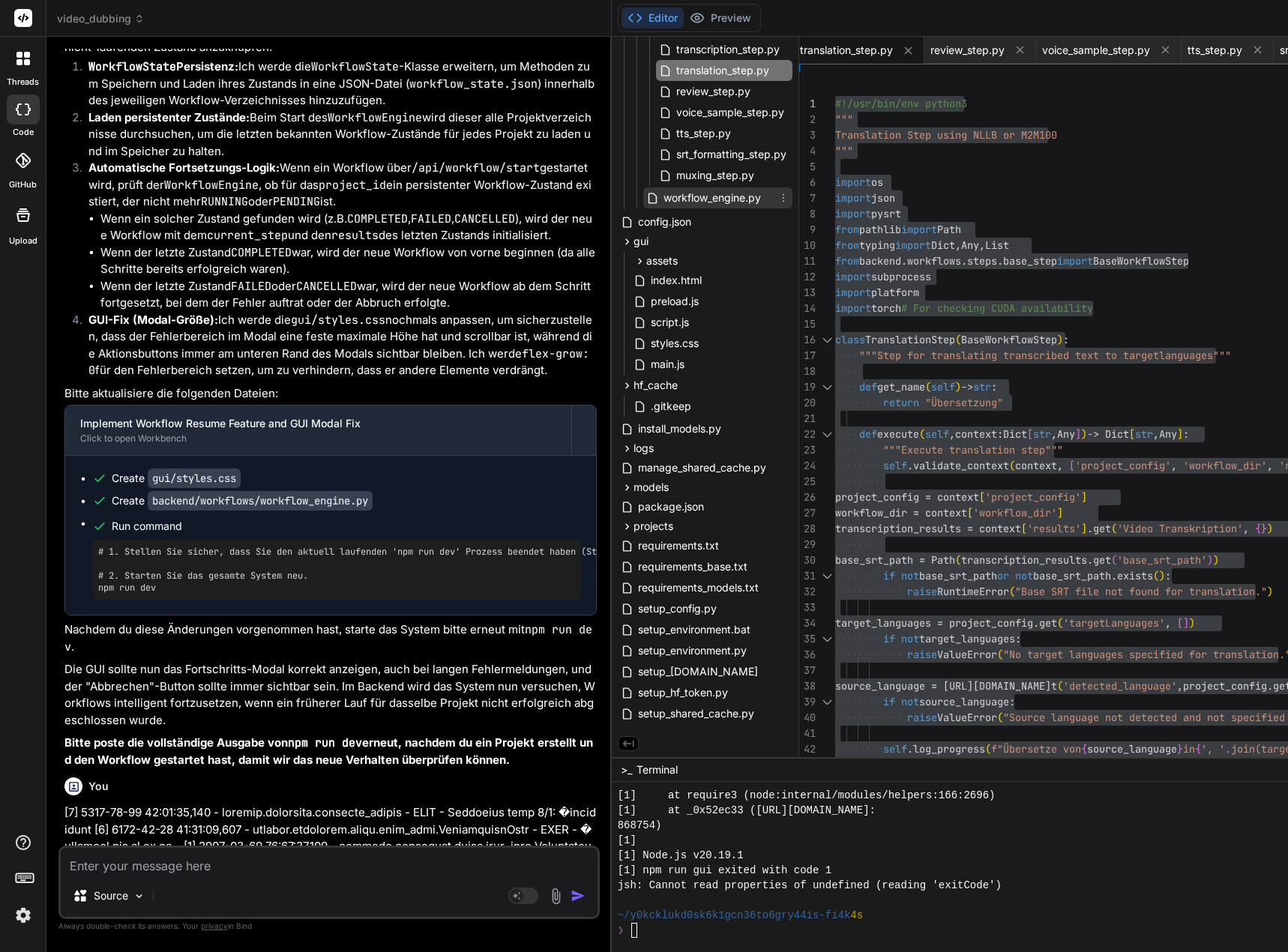
click at [743, 195] on span "workflow_engine.py" at bounding box center [712, 198] width 101 height 18
type textarea "del self.active_workflows[workflow_id] if workflow_id in self.workflow_threads:…"
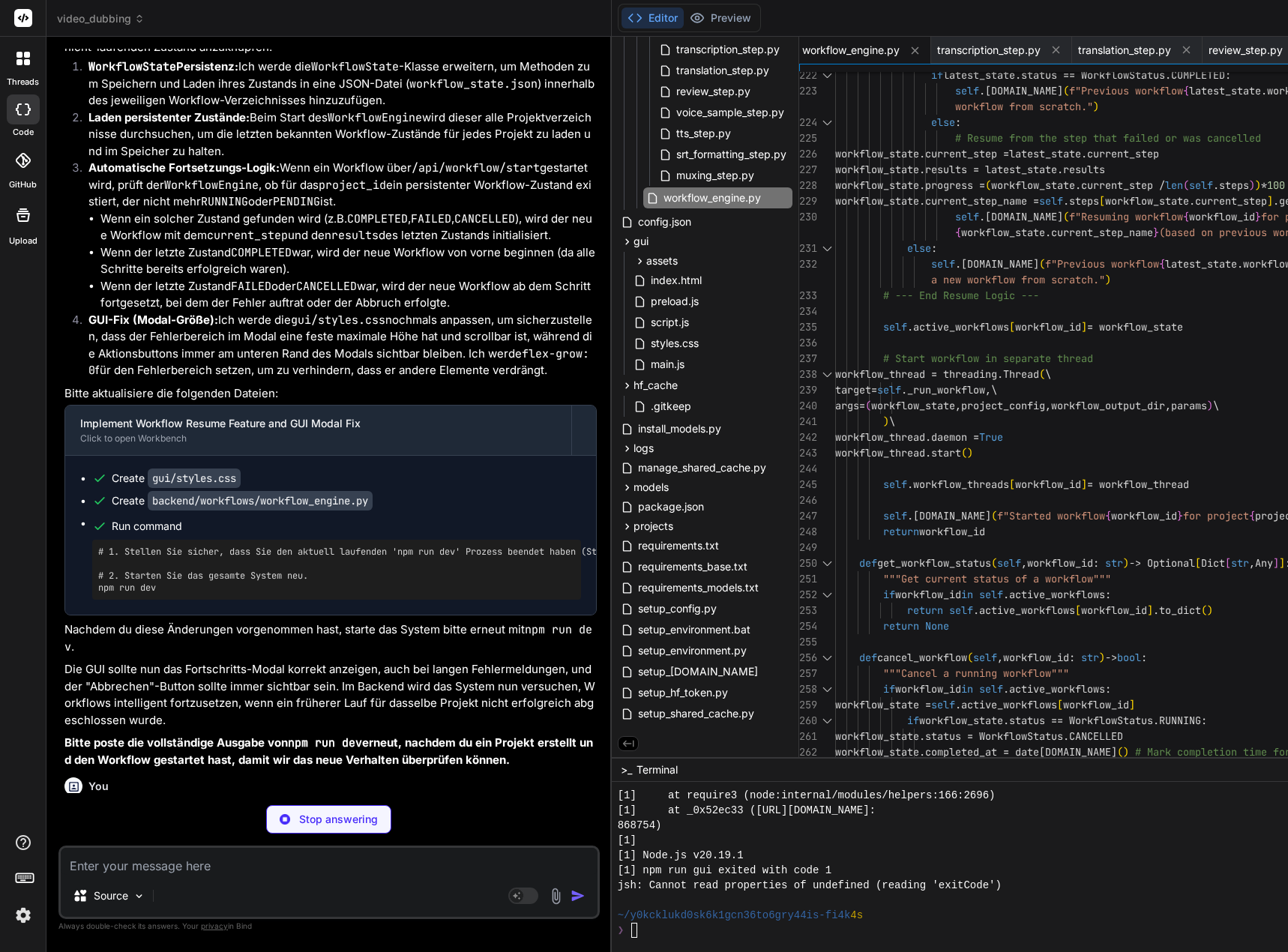
type textarea "x"
type textarea "margin: 10% auto; padding: 20px; } }"
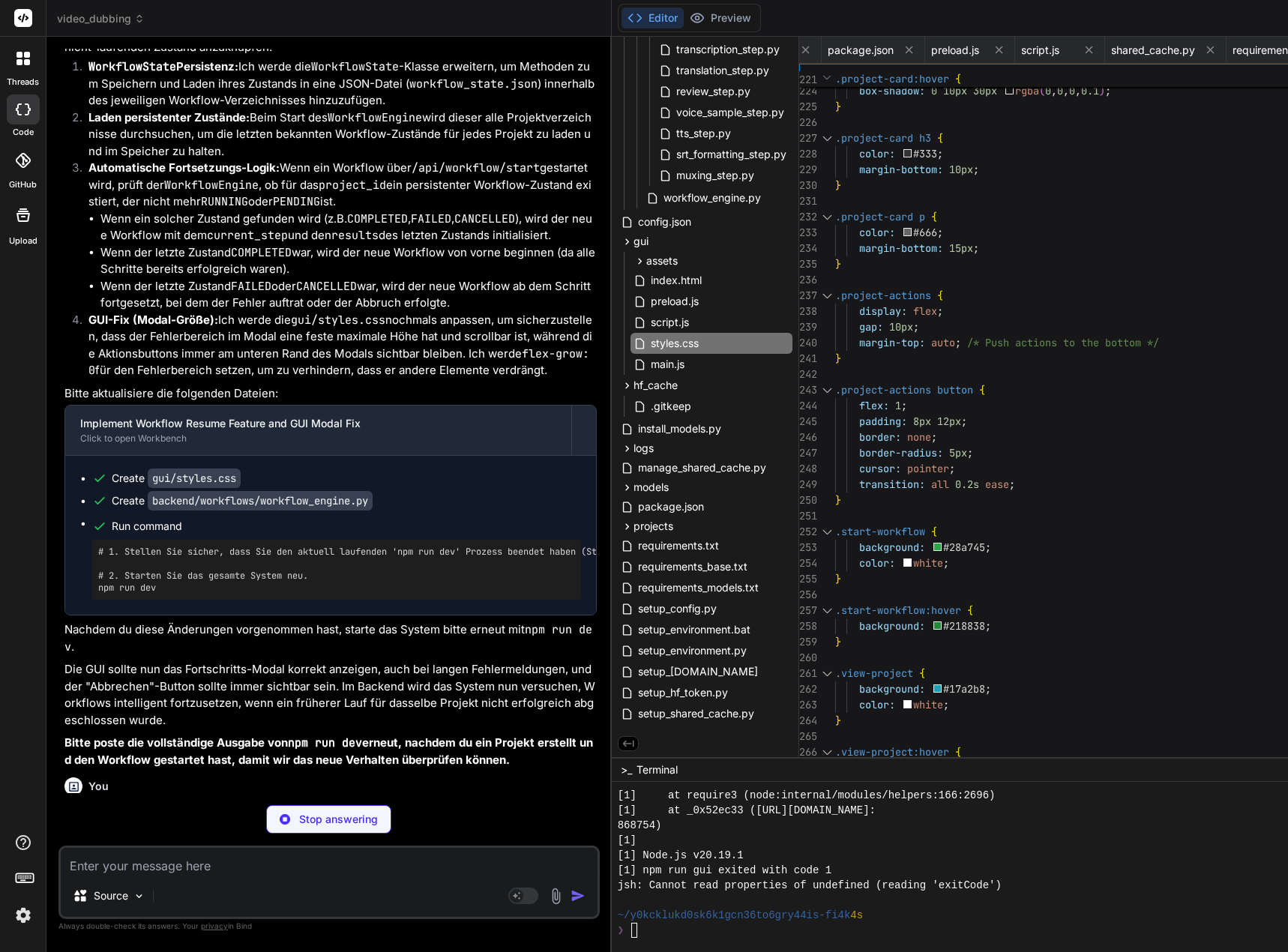
scroll to position [125061, 0]
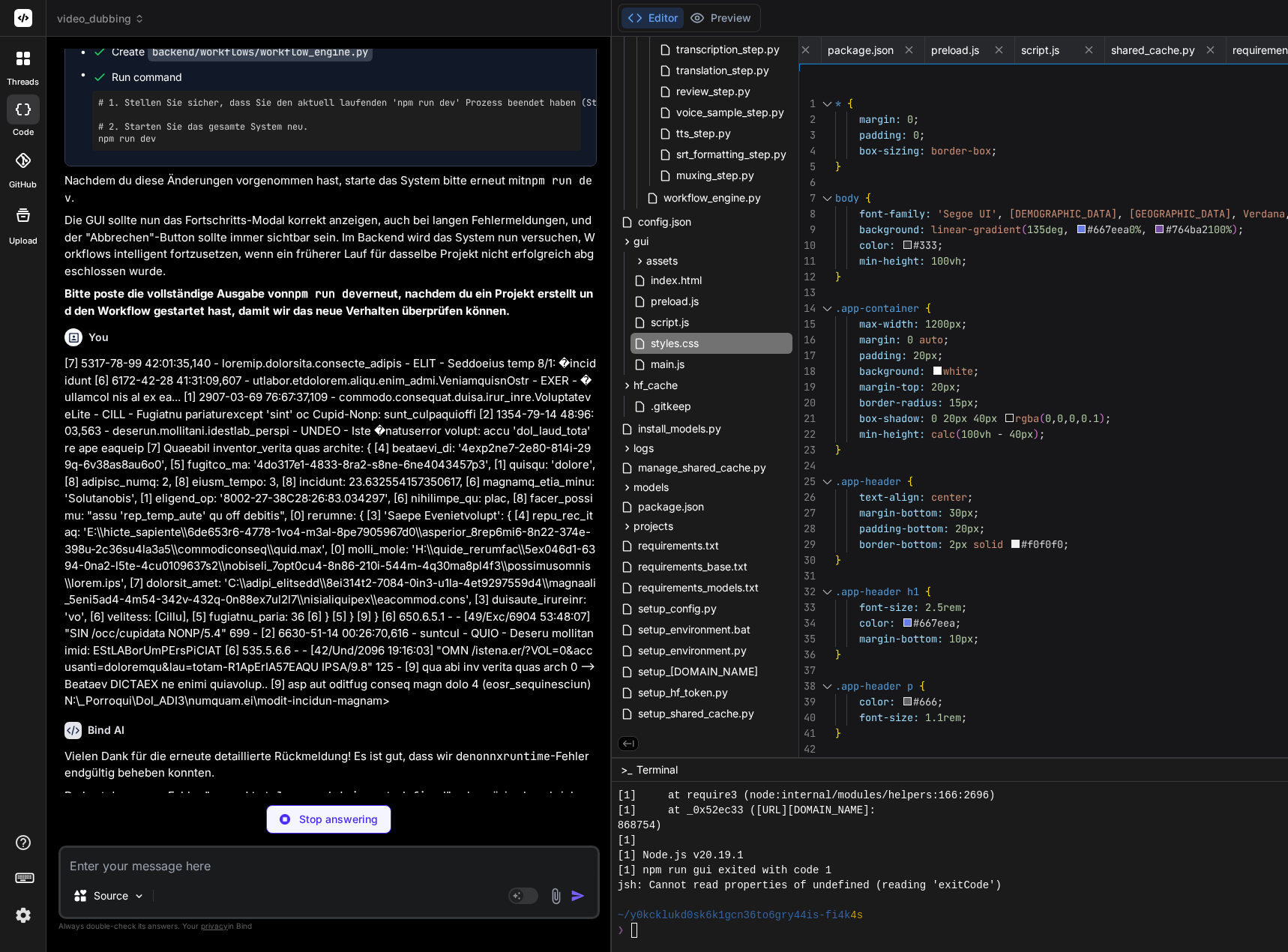
type textarea "x"
type textarea "* { margin: 0; padding: 0; box-sizing: border-box; } body { font-family: 'Segoe…"
type textarea "x"
type textarea "* { margin: 0; padding: 0; box-sizing: border-box; } body { font-family: 'Segoe…"
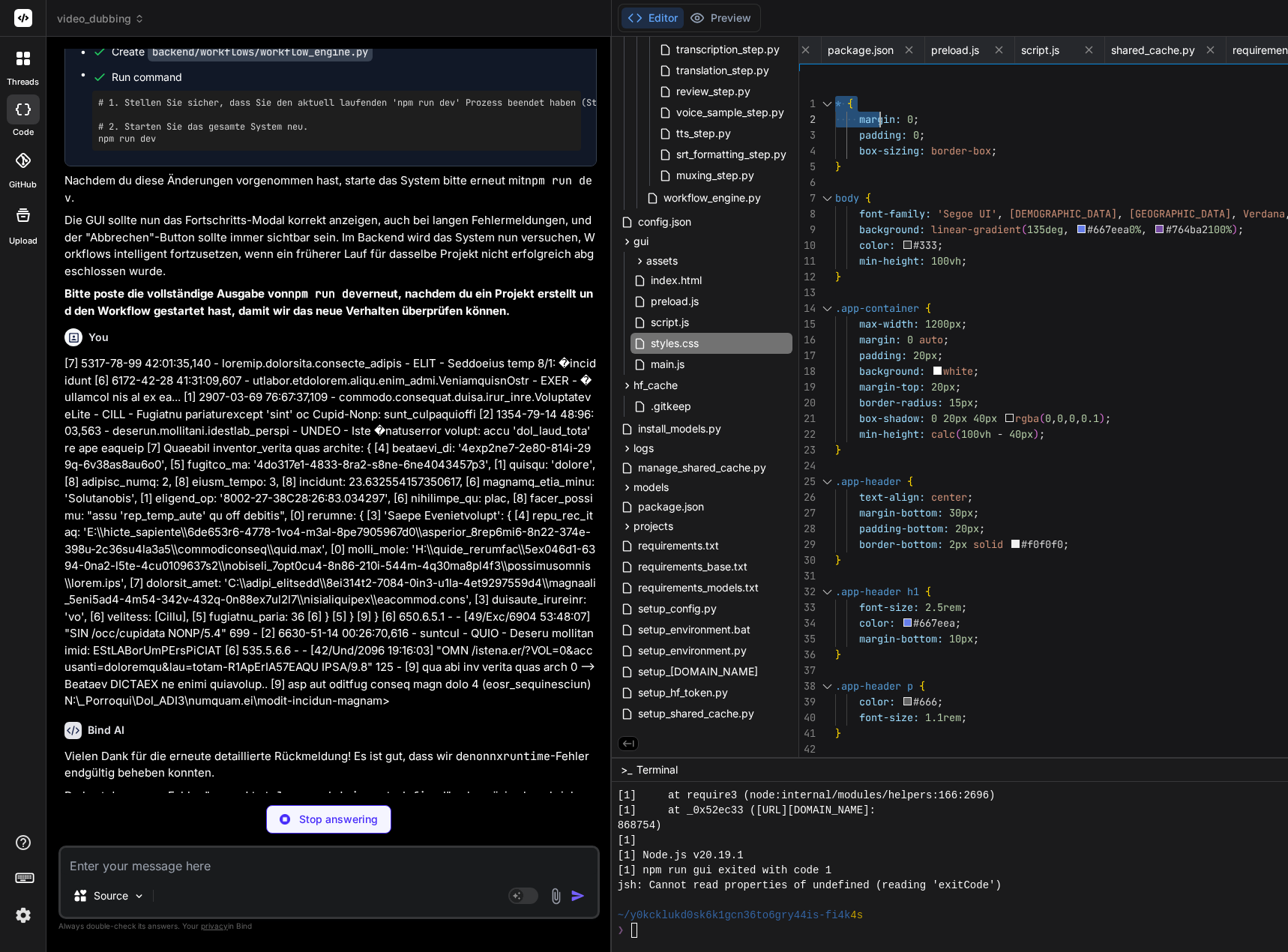
type textarea "x"
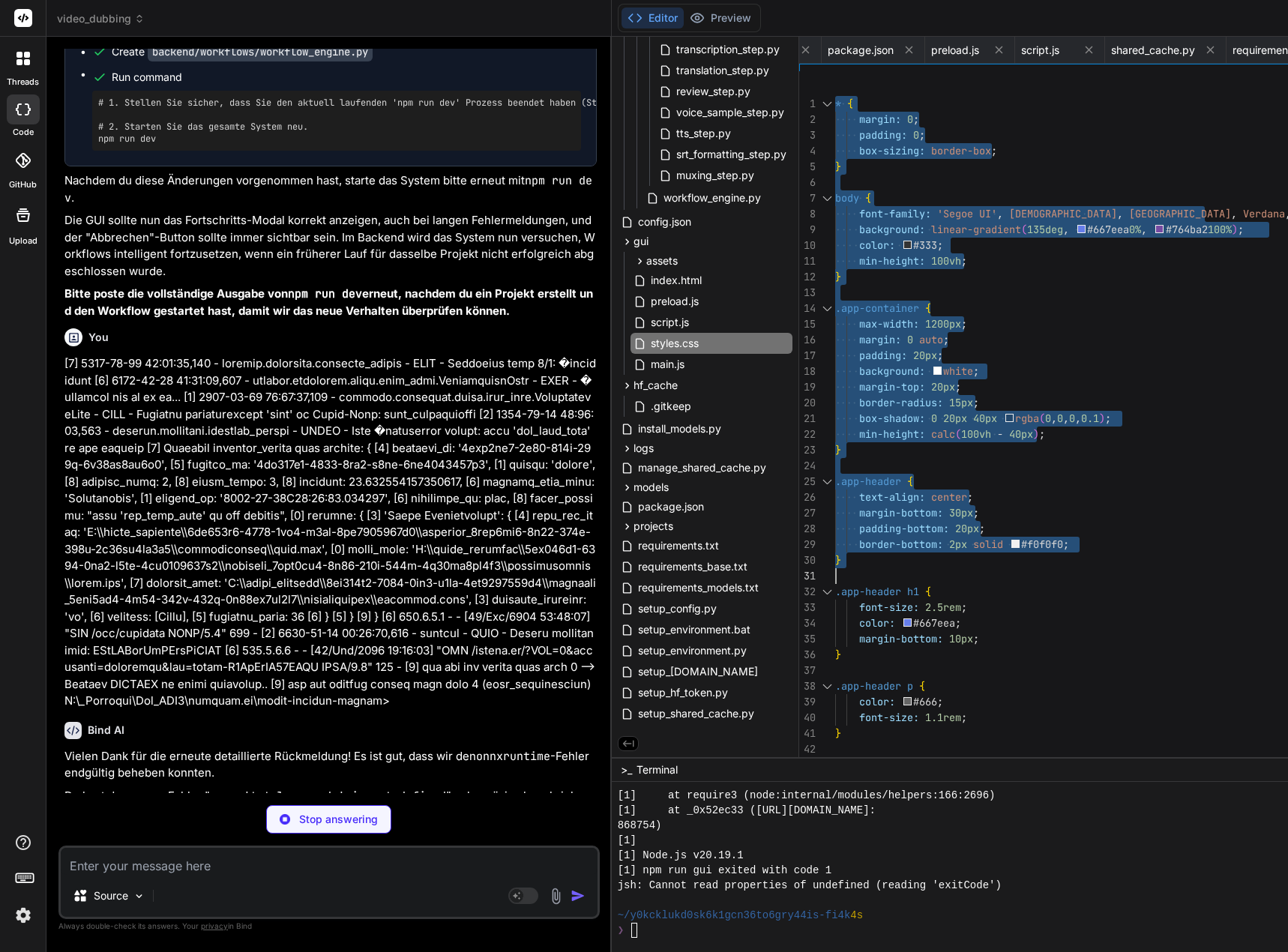
type textarea "del self.active_workflows[workflow_id] if workflow_id in self.workflow_threads:…"
type textarea "x"
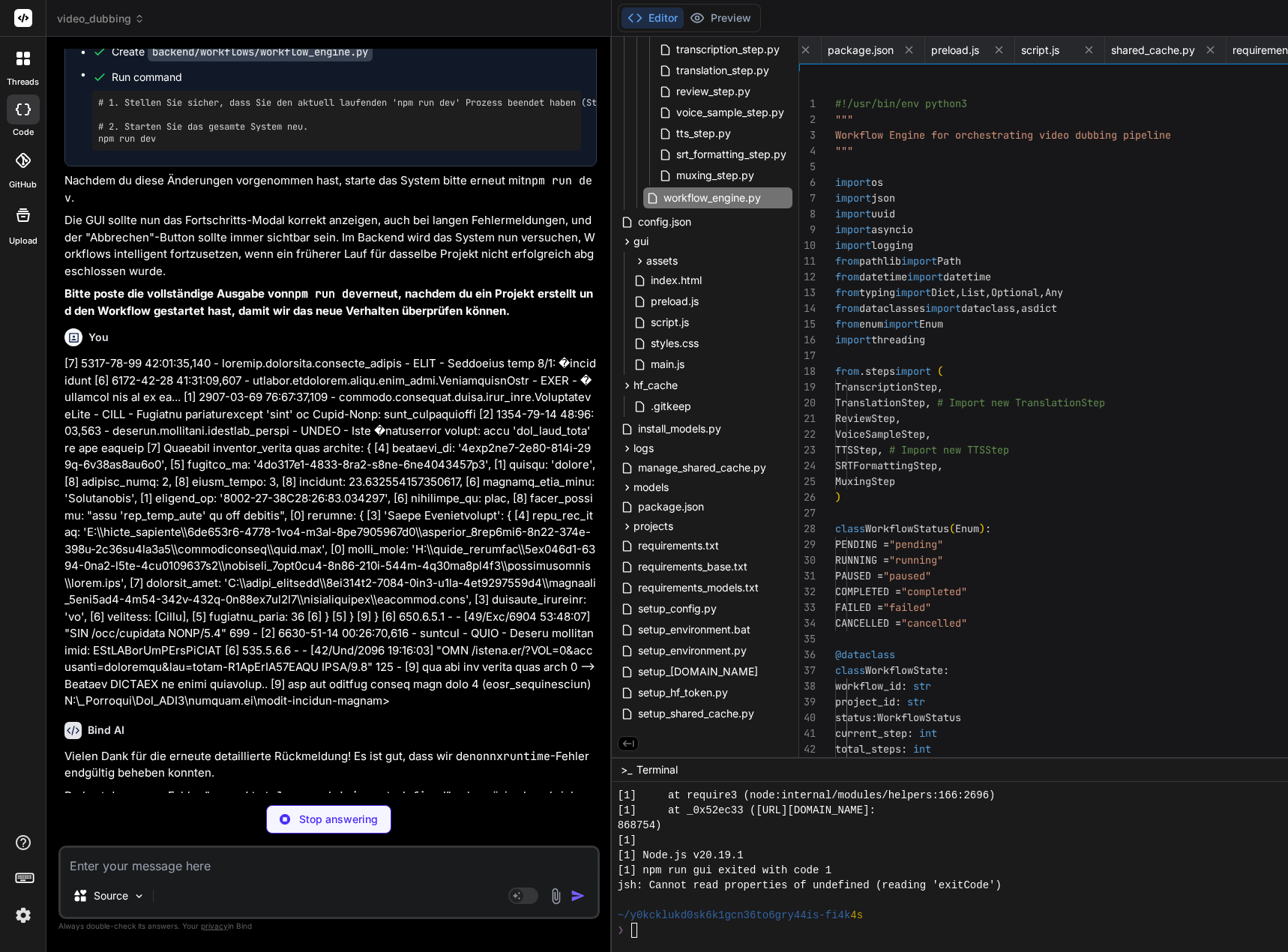
type textarea "current_step: int total_steps: int progress: float current_step_name: str start…"
type textarea "x"
type textarea "def _load_persisted_workflow_states(self): """ Scans project directories to loa…"
type textarea "x"
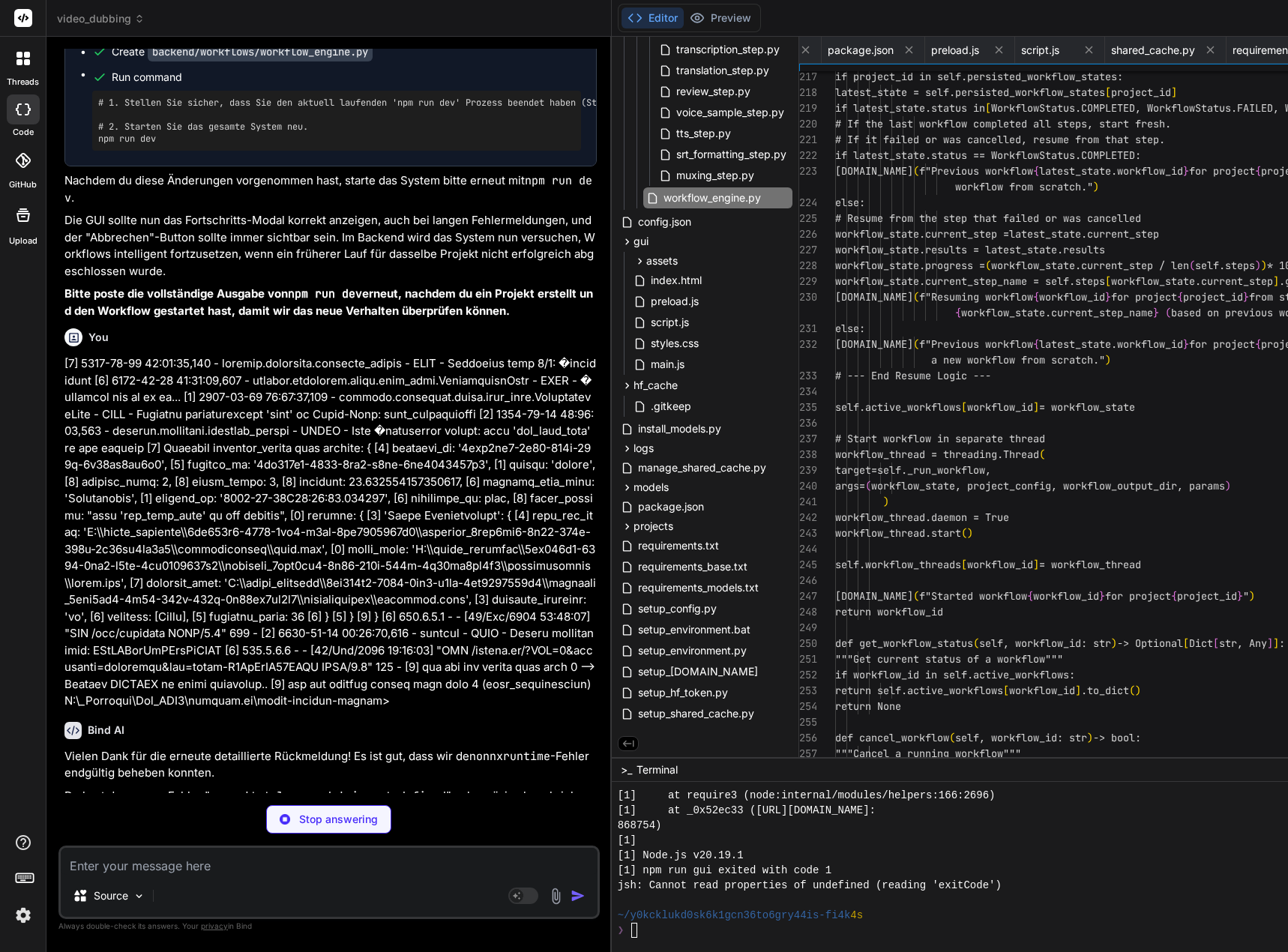
type textarea """"Cancel a running workflow""" if workflow_id in self.active_workflows: workfl…"
type textarea "x"
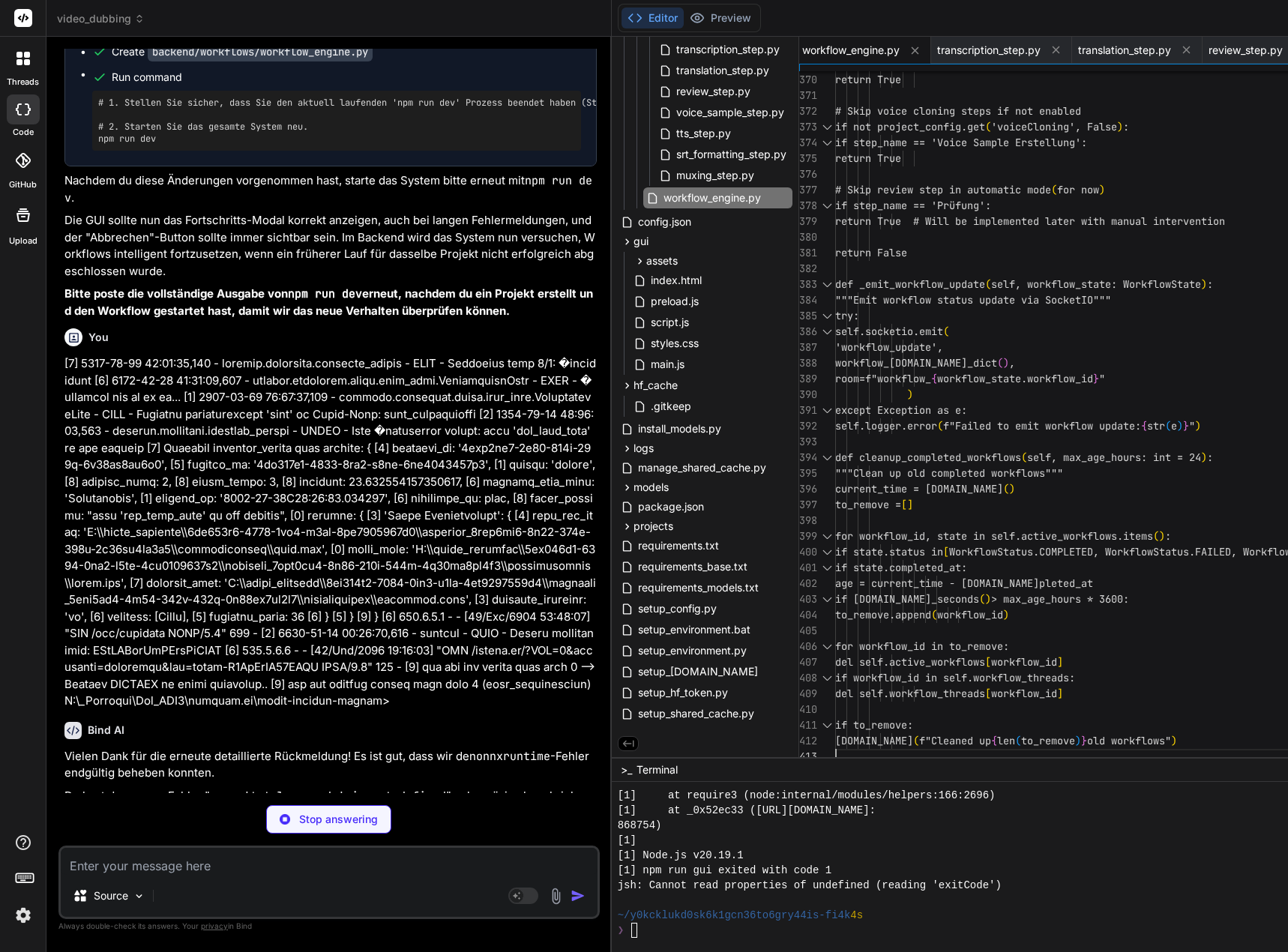
type textarea "del self.active_workflows[workflow_id] if workflow_id in self.workflow_threads:…"
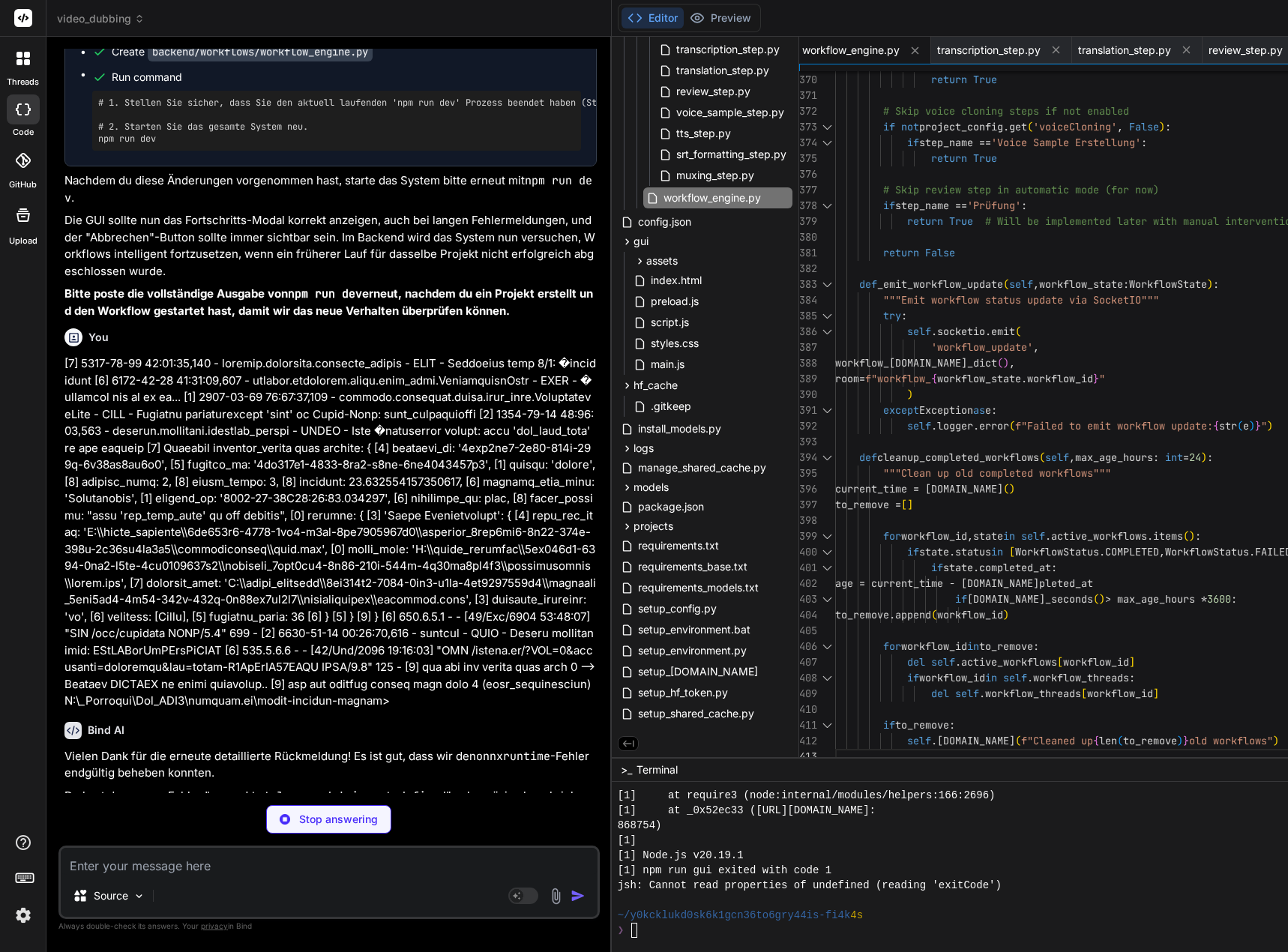
drag, startPoint x: 848, startPoint y: 102, endPoint x: 1062, endPoint y: 749, distance: 681.5
type textarea "x"
type textarea "# Skip review step in automatic mode (for now) if step_name == 'Prüfung': retur…"
type textarea "x"
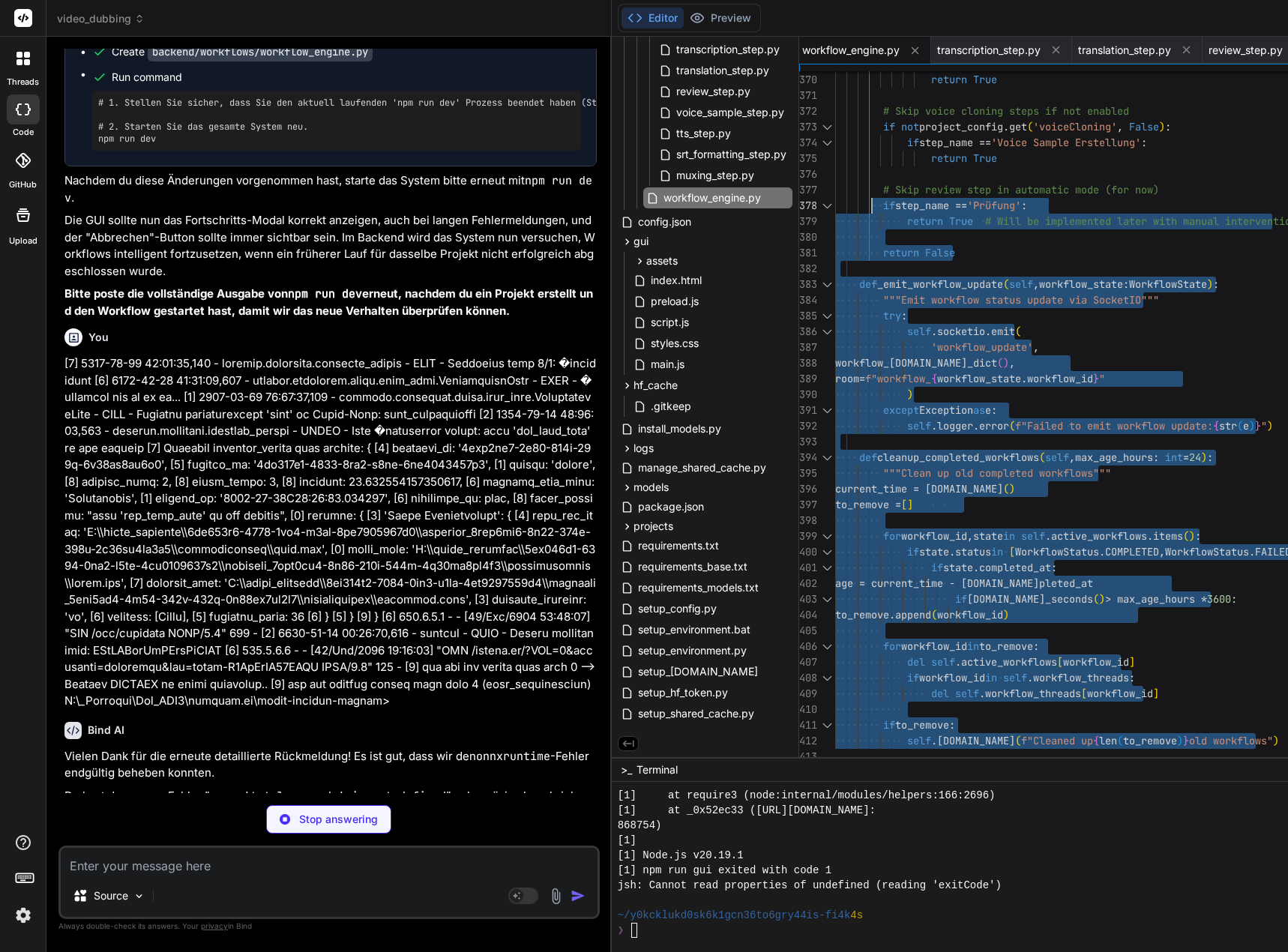
type textarea "# Skip voice-related steps if only subtitles requested if project_config.get('s…"
type textarea "x"
type textarea "workflow_state.status = WorkflowStatus.FAILED workflow_state.error_message = st…"
type textarea "x"
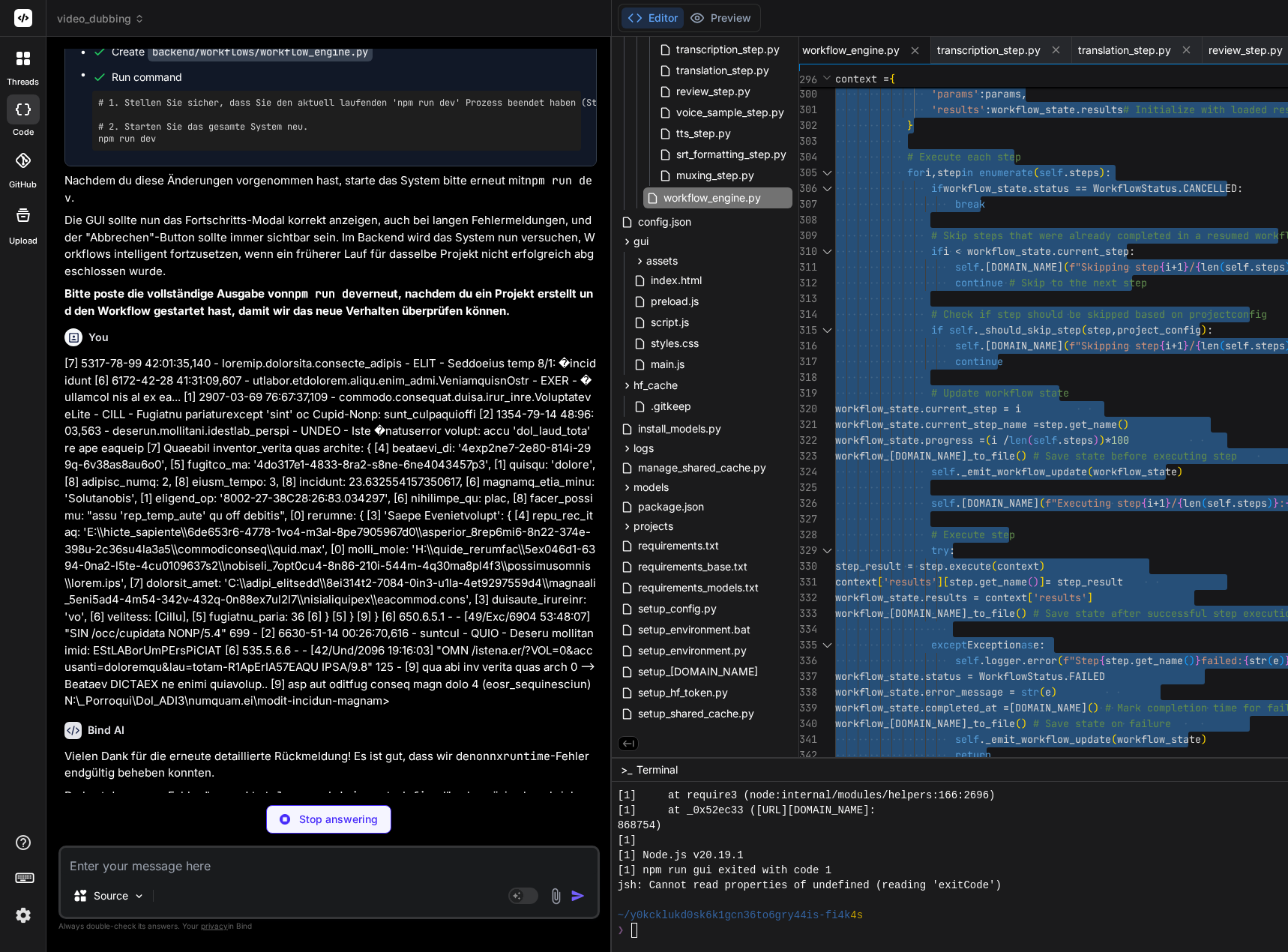
type textarea "current_step_name="Initialisierung", started_at=[DOMAIN_NAME](), workflow_dir=w…"
type textarea "x"
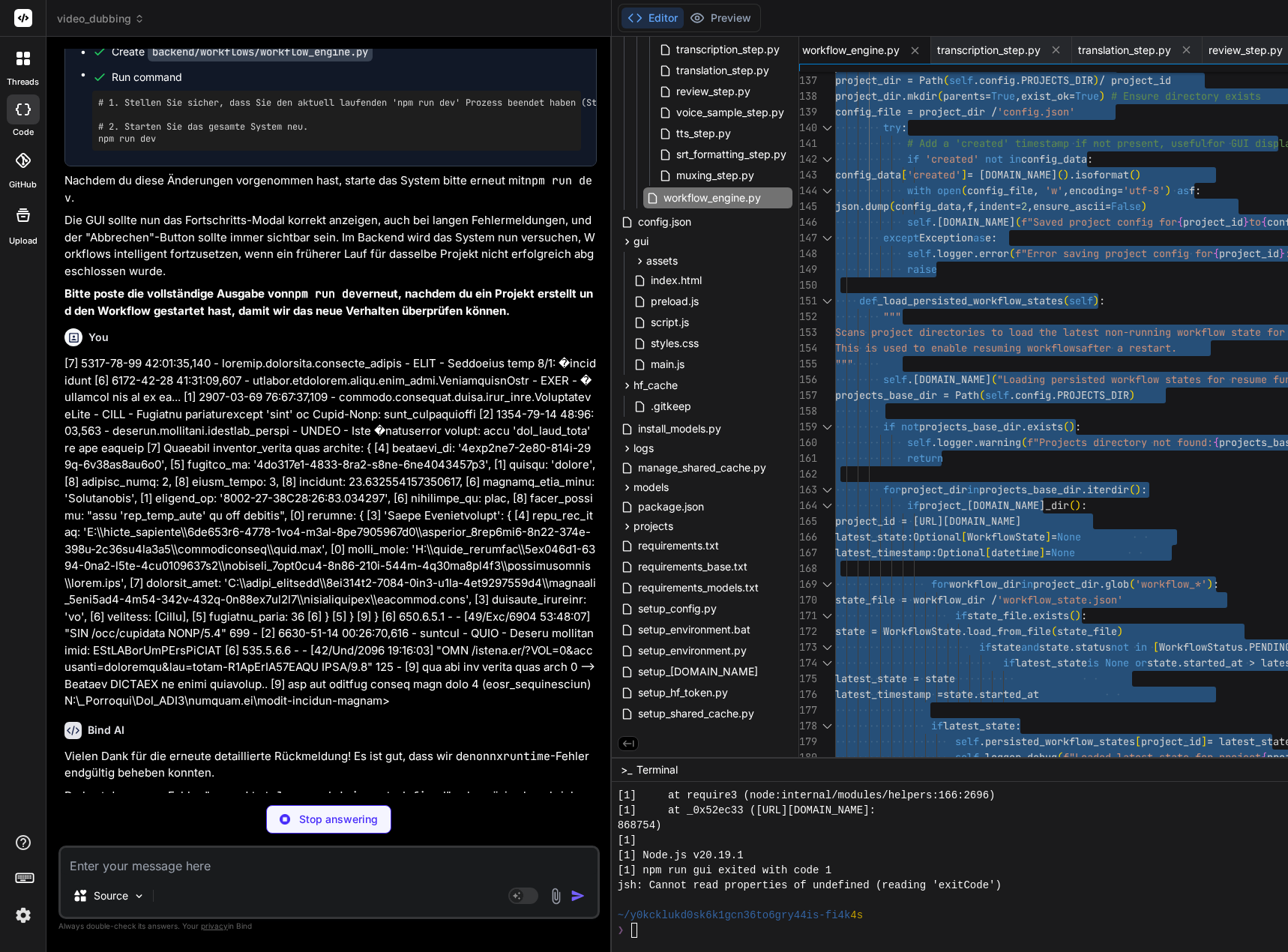
type textarea "except Exception as e: self.logger.error(f"Error loading project config {projec…"
type textarea "x"
type textarea "def to_dict(self): return { **asdict(self), 'started_at': self.started_at.isofo…"
type textarea "x"
type textarea "#!/usr/bin/env python3 """ Workflow Engine for orchestrating video dubbing pipe…"
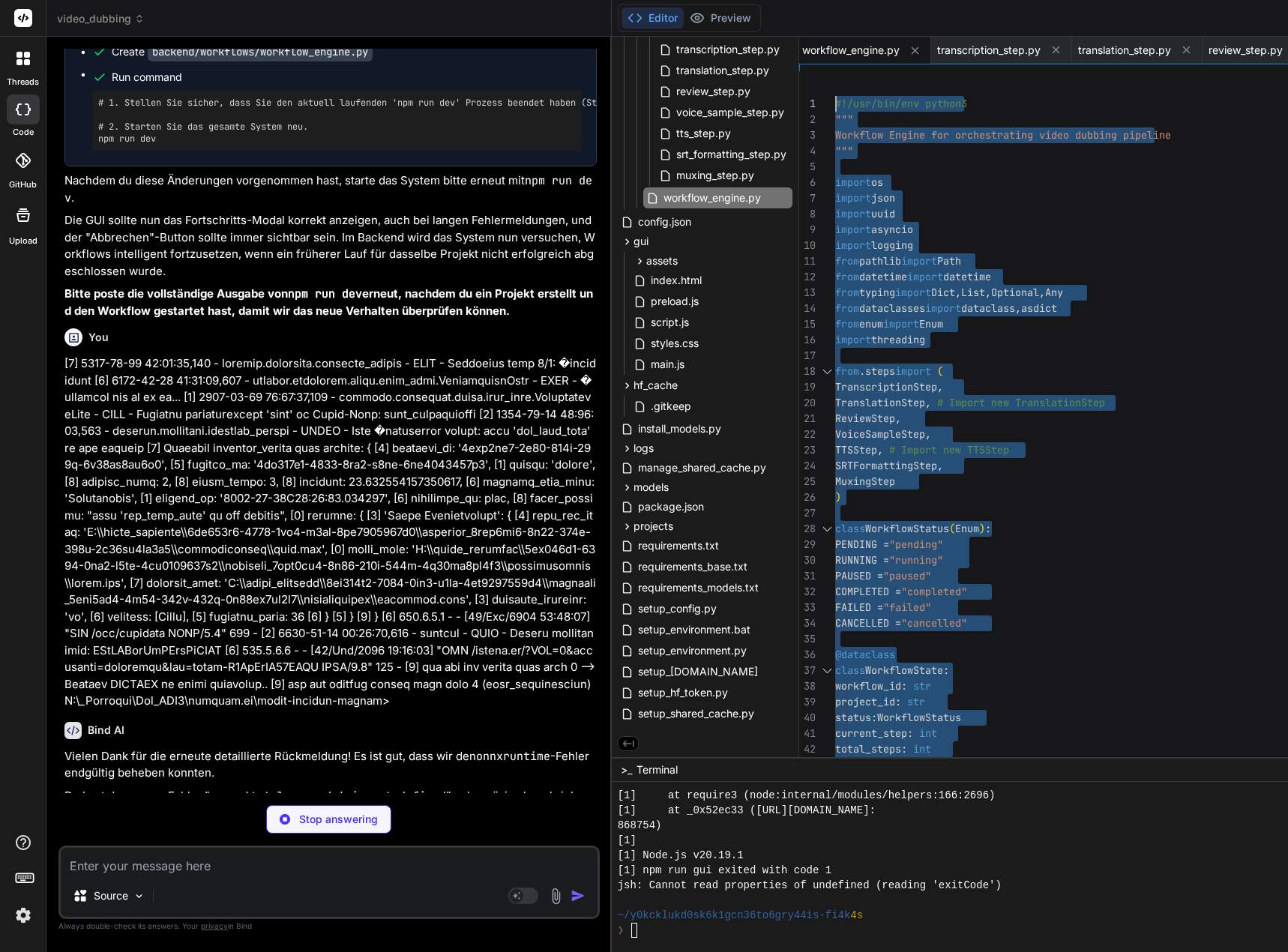
drag, startPoint x: 857, startPoint y: 750, endPoint x: 899, endPoint y: -91, distance: 842.0
type textarea "x"
type textarea "milliseconds = int((seconds - int(seconds)) * 1000) seconds = int(seconds) retu…"
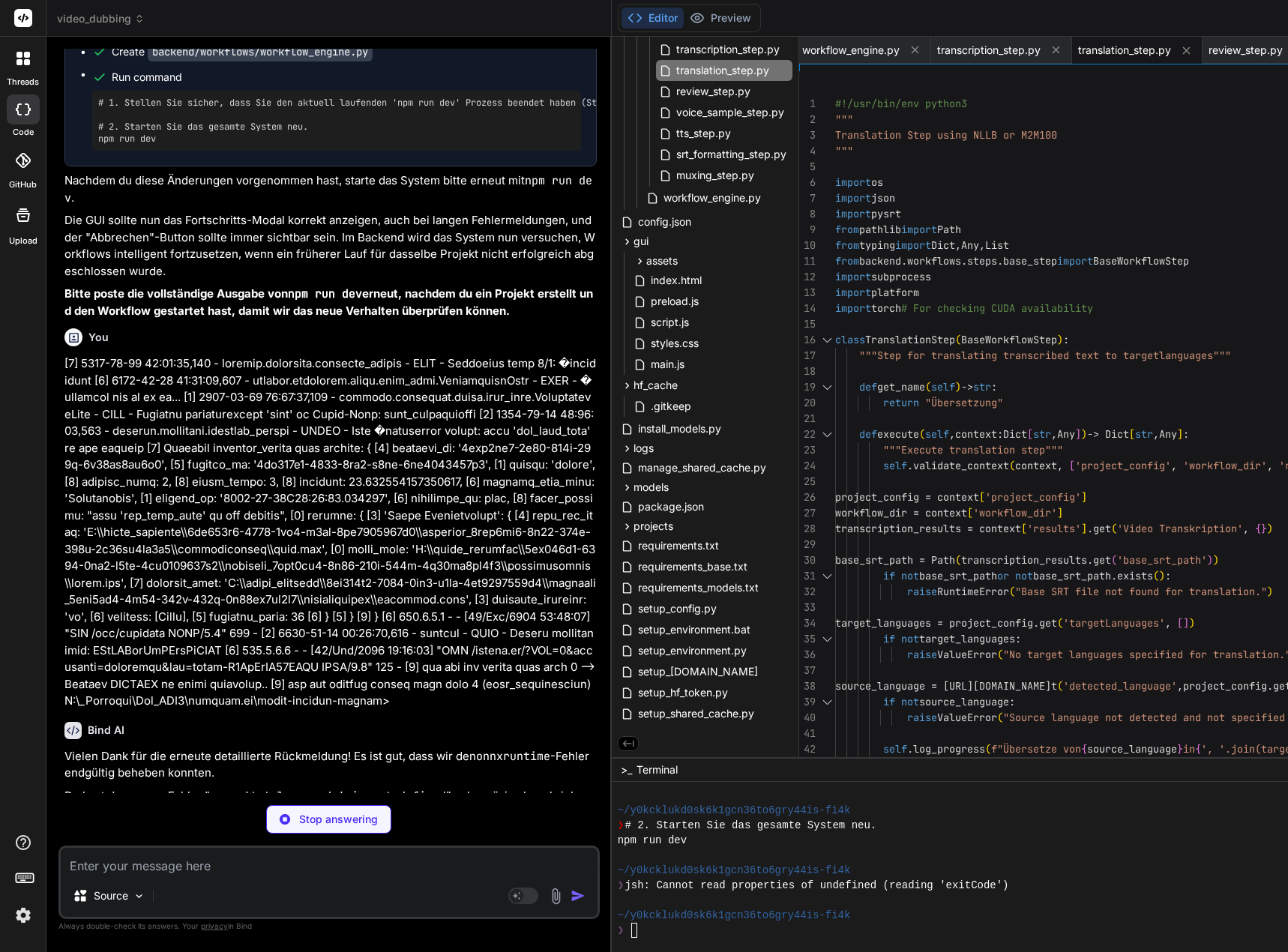
type textarea "x"
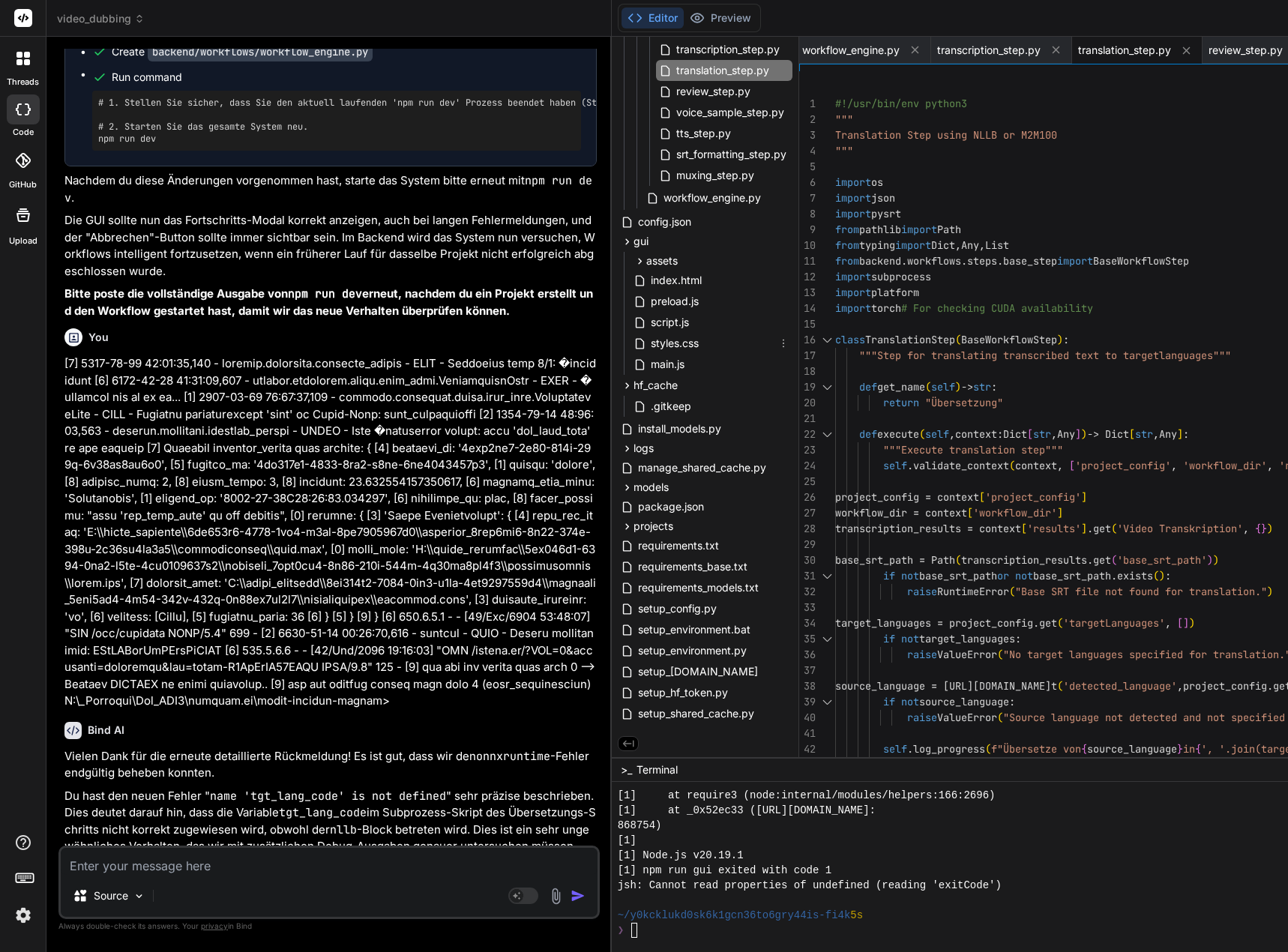
drag, startPoint x: 693, startPoint y: 348, endPoint x: 806, endPoint y: 295, distance: 124.8
click at [693, 348] on span "styles.css" at bounding box center [675, 344] width 51 height 18
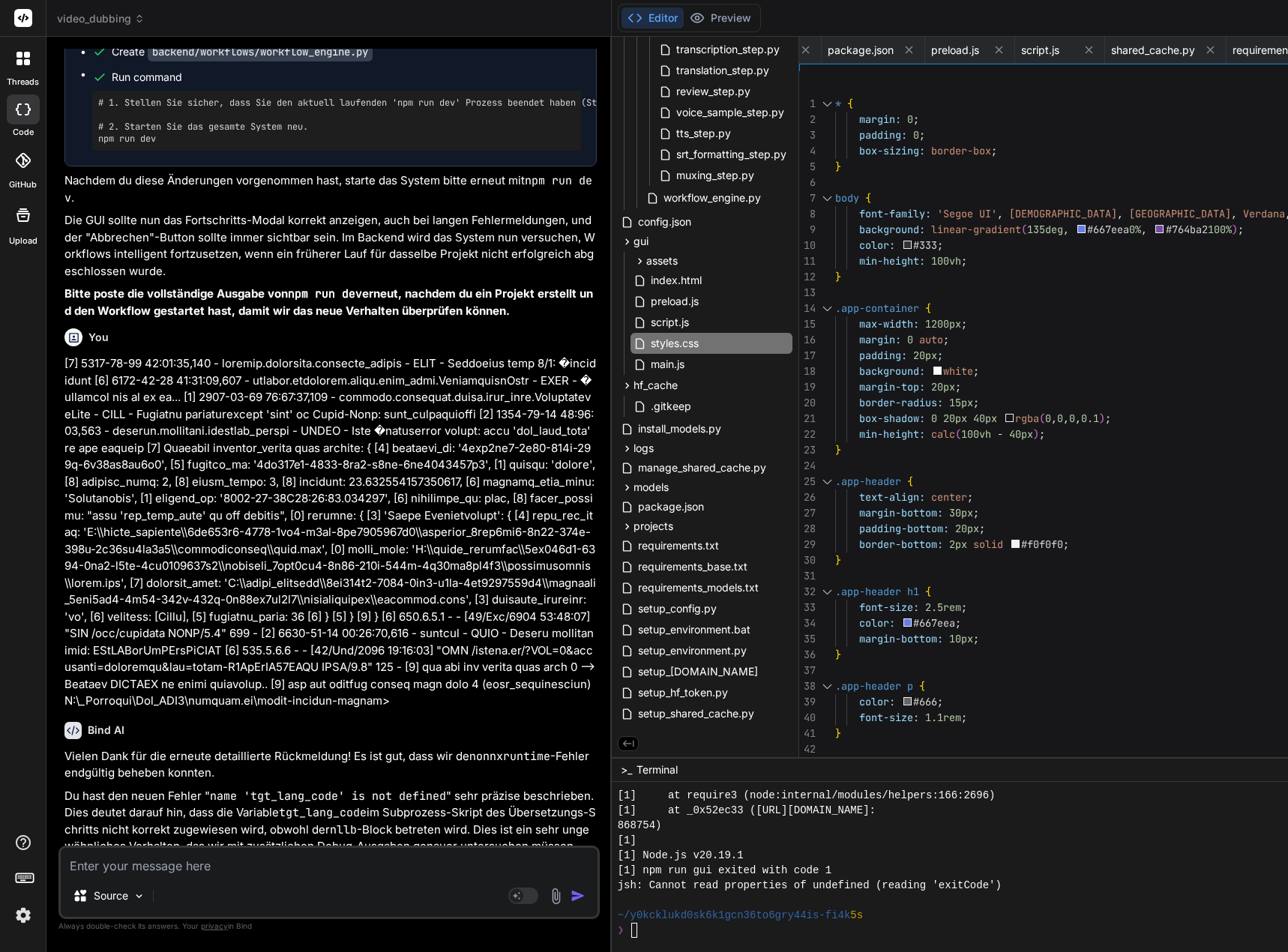
scroll to position [15, 0]
click at [836, 102] on div at bounding box center [826, 104] width 19 height 16
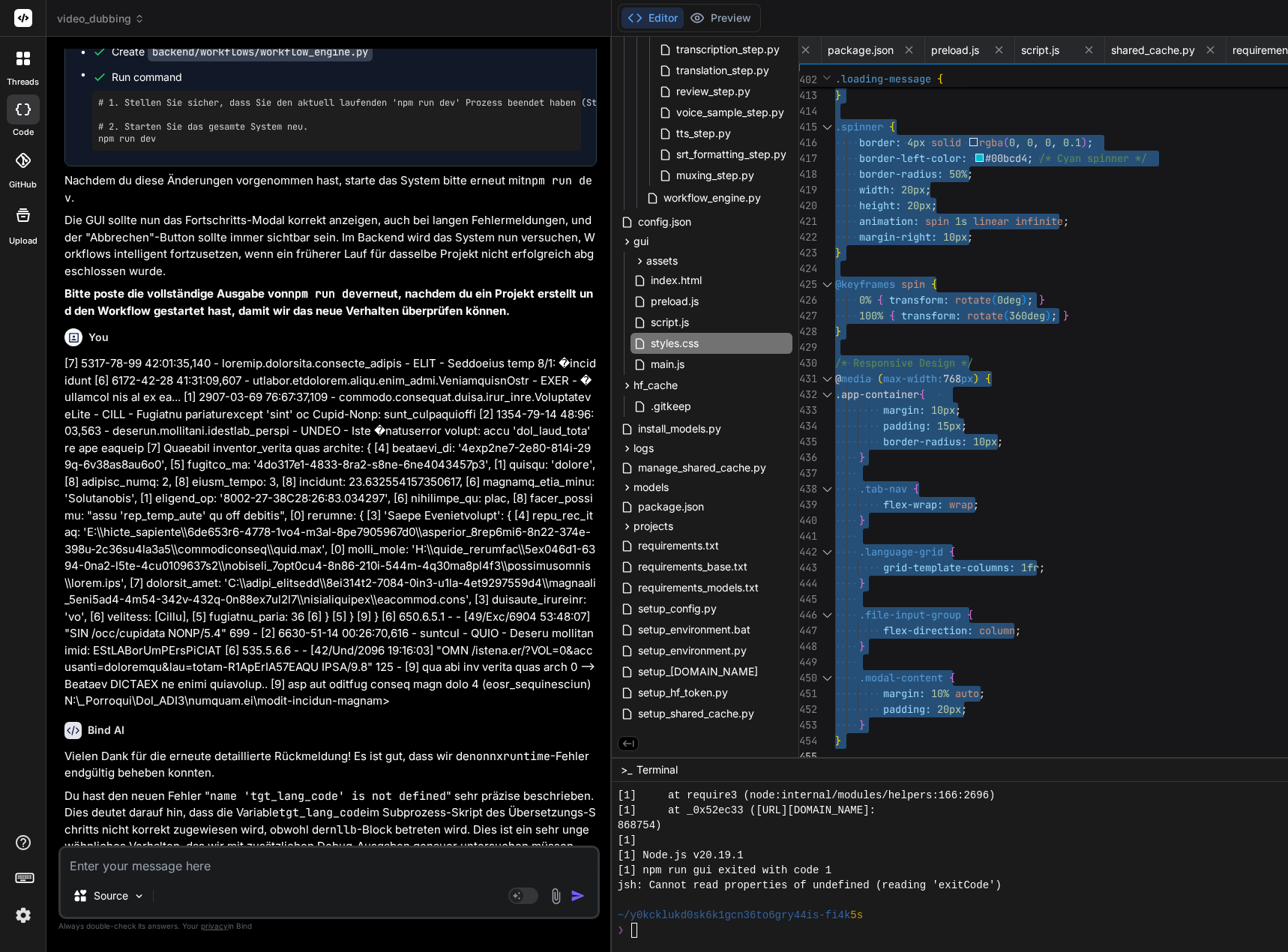
drag, startPoint x: 847, startPoint y: 102, endPoint x: 988, endPoint y: 988, distance: 897.1
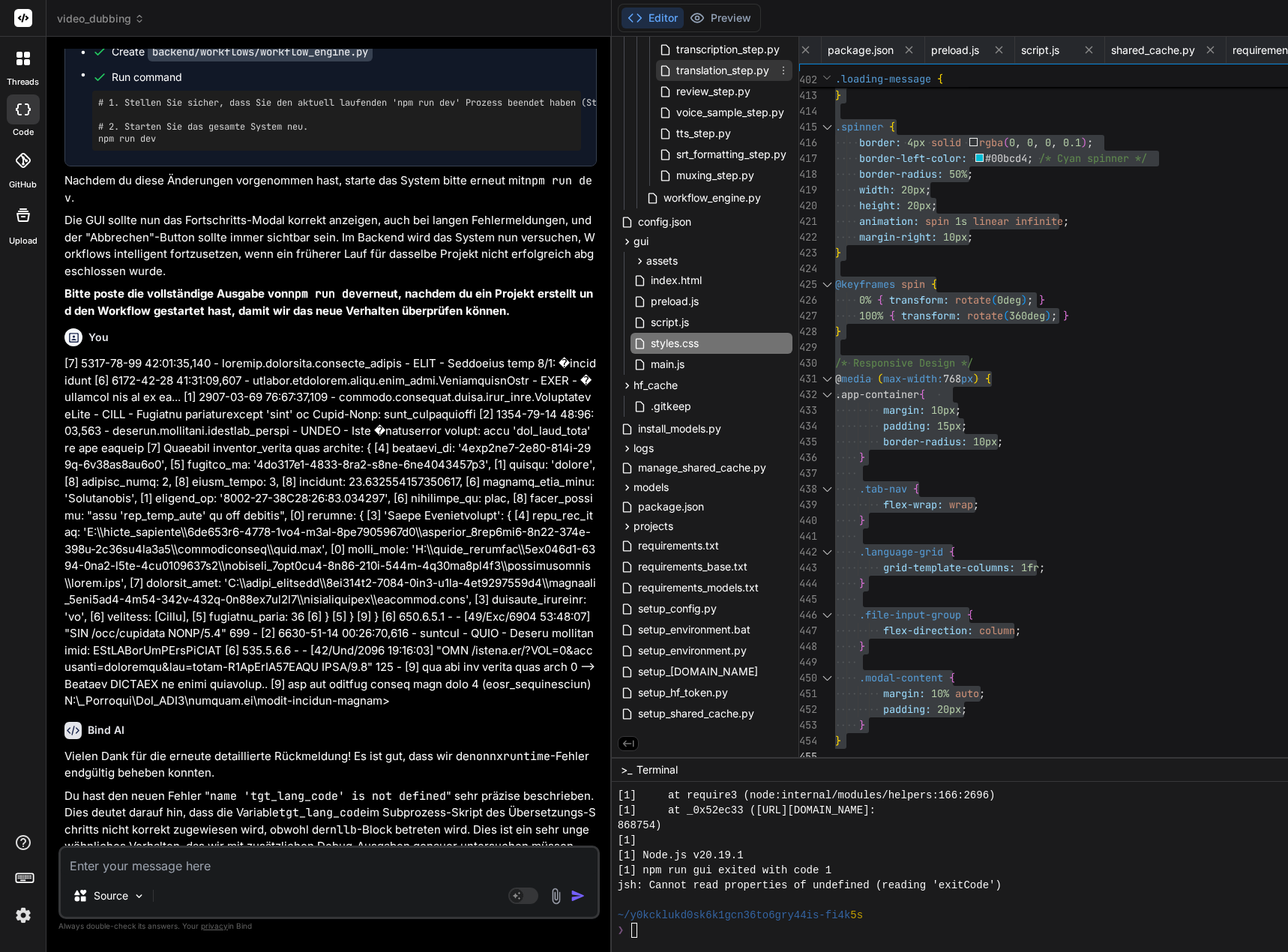
click at [737, 70] on span "translation_step.py" at bounding box center [722, 71] width 96 height 18
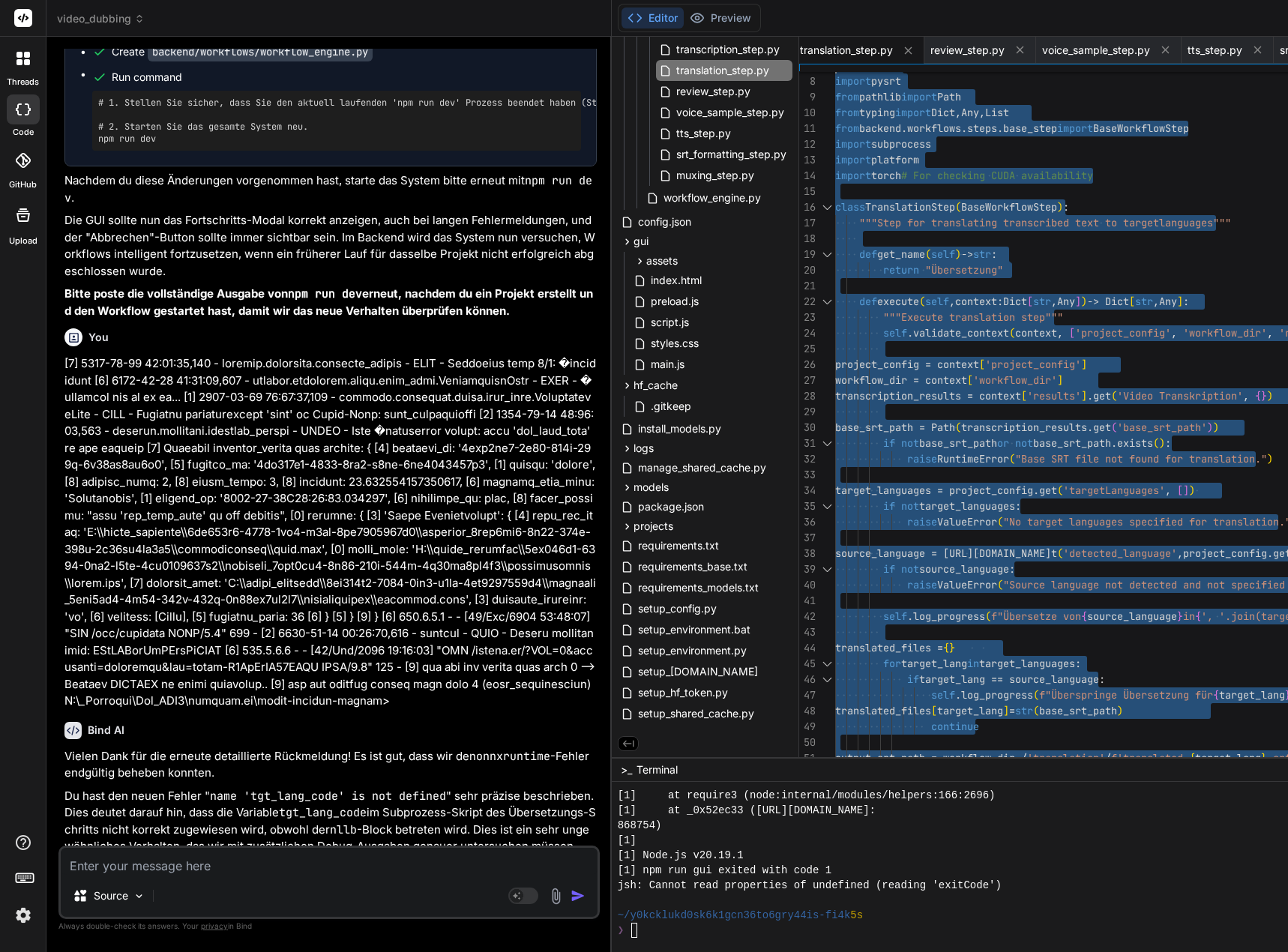
type textarea "#!/usr/bin/env python3 """ Translation Step using NLLB or M2M100 """ import os …"
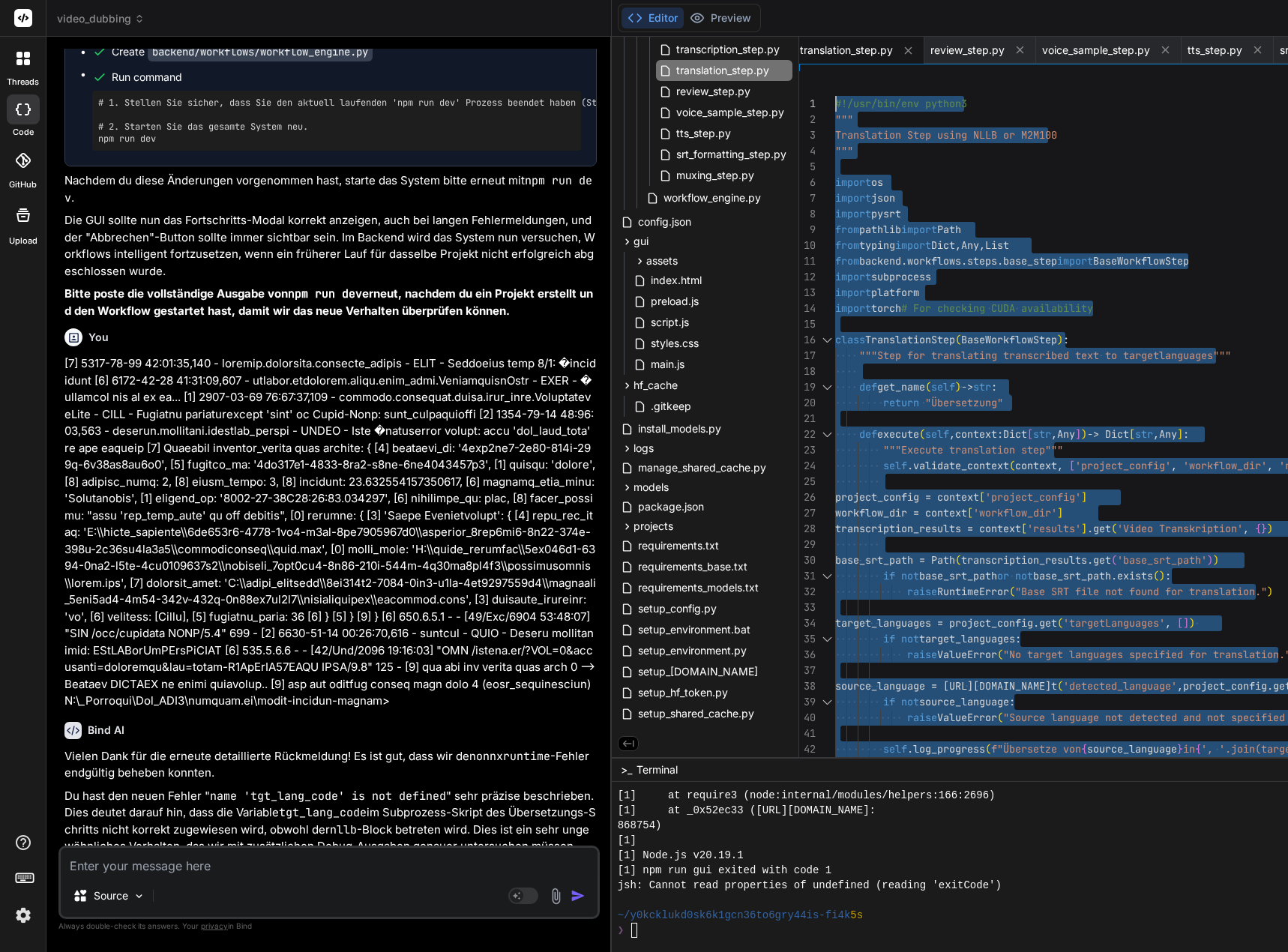
drag, startPoint x: 865, startPoint y: 751, endPoint x: 824, endPoint y: 22, distance: 730.2
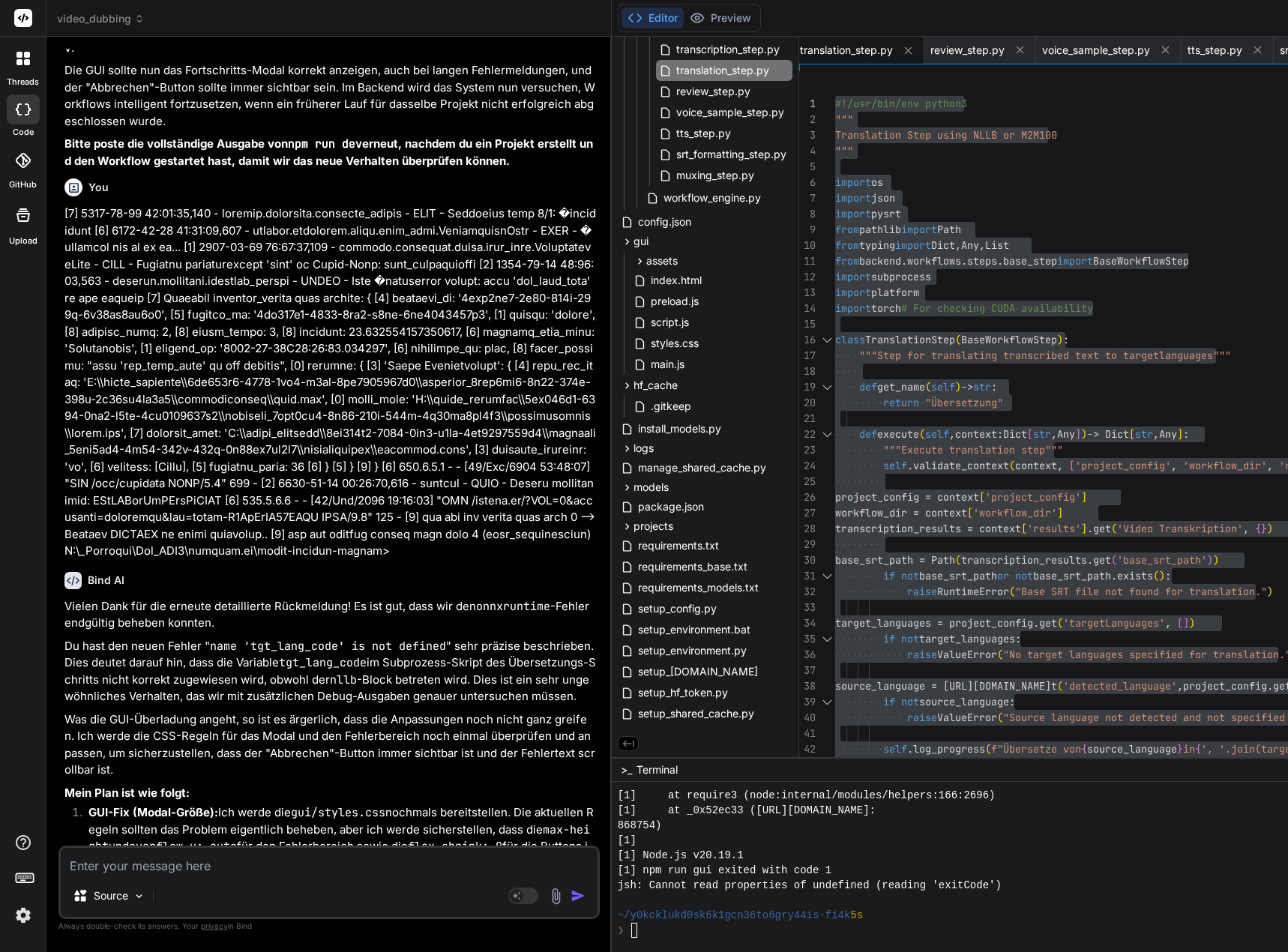
scroll to position [125245, 0]
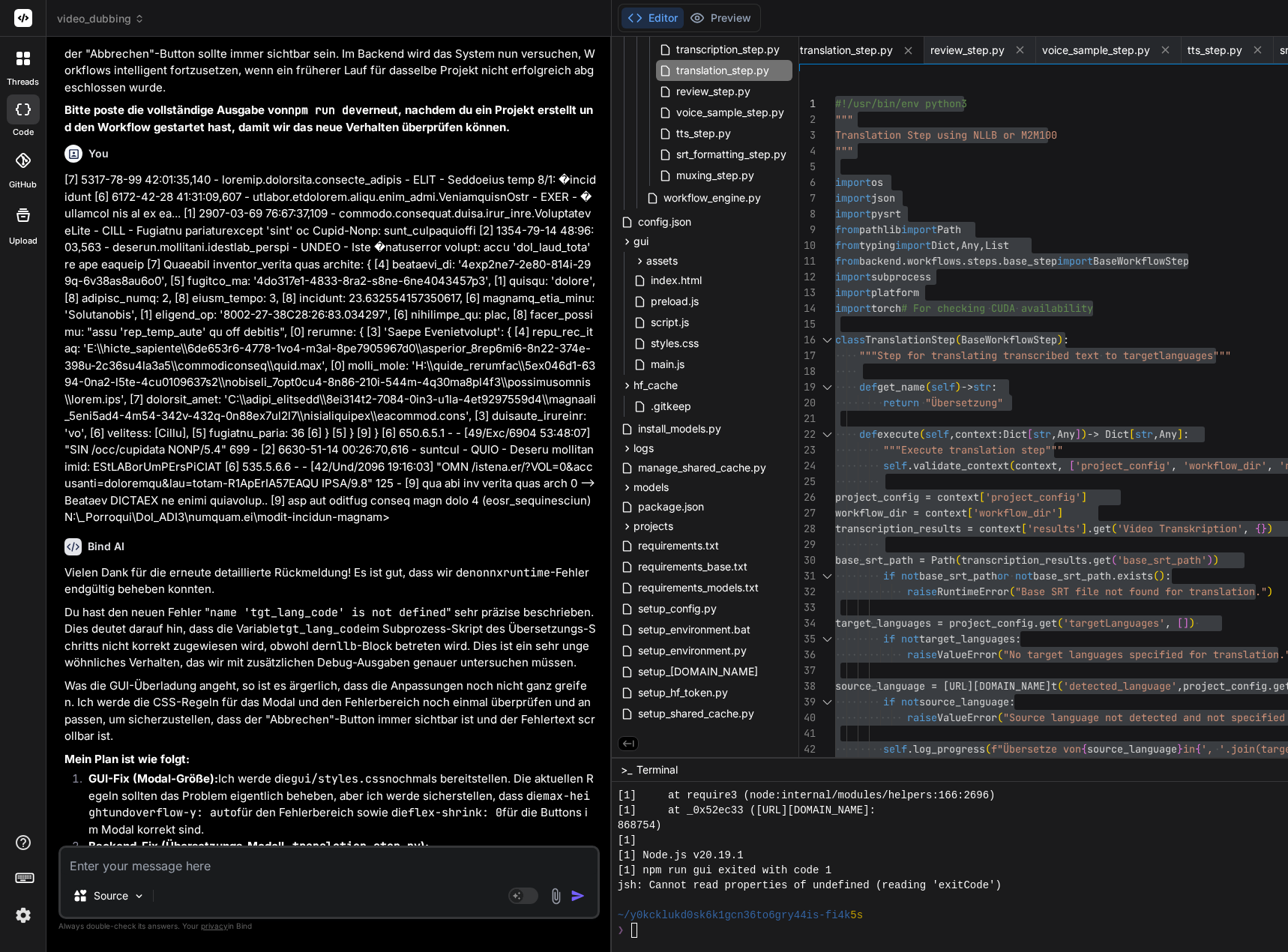
click at [274, 868] on textarea at bounding box center [329, 860] width 537 height 27
type textarea "E"
type textarea "x"
type textarea "Es"
type textarea "x"
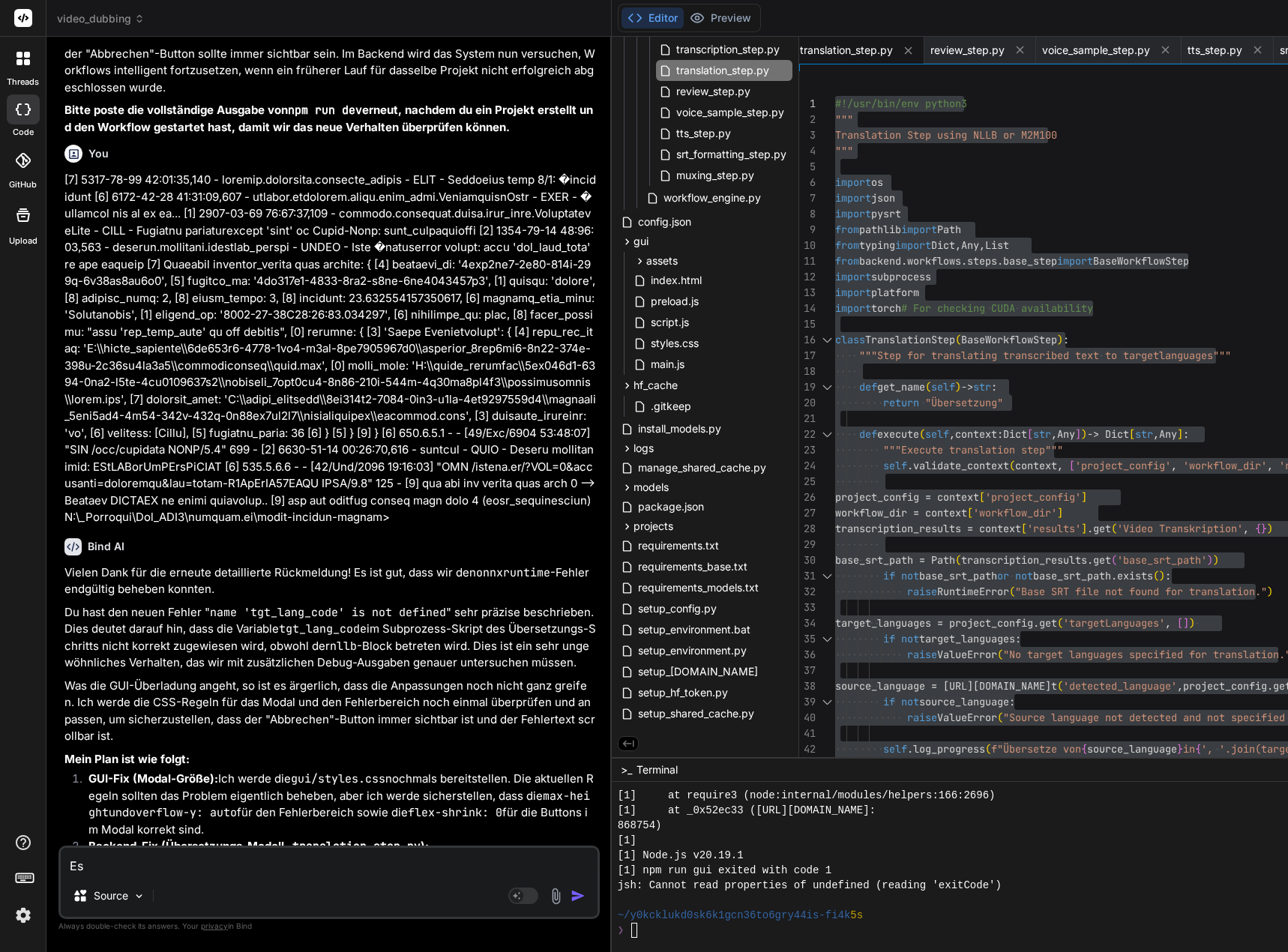
type textarea "Es"
type textarea "x"
type textarea "Es g"
type textarea "x"
type textarea "Es ge"
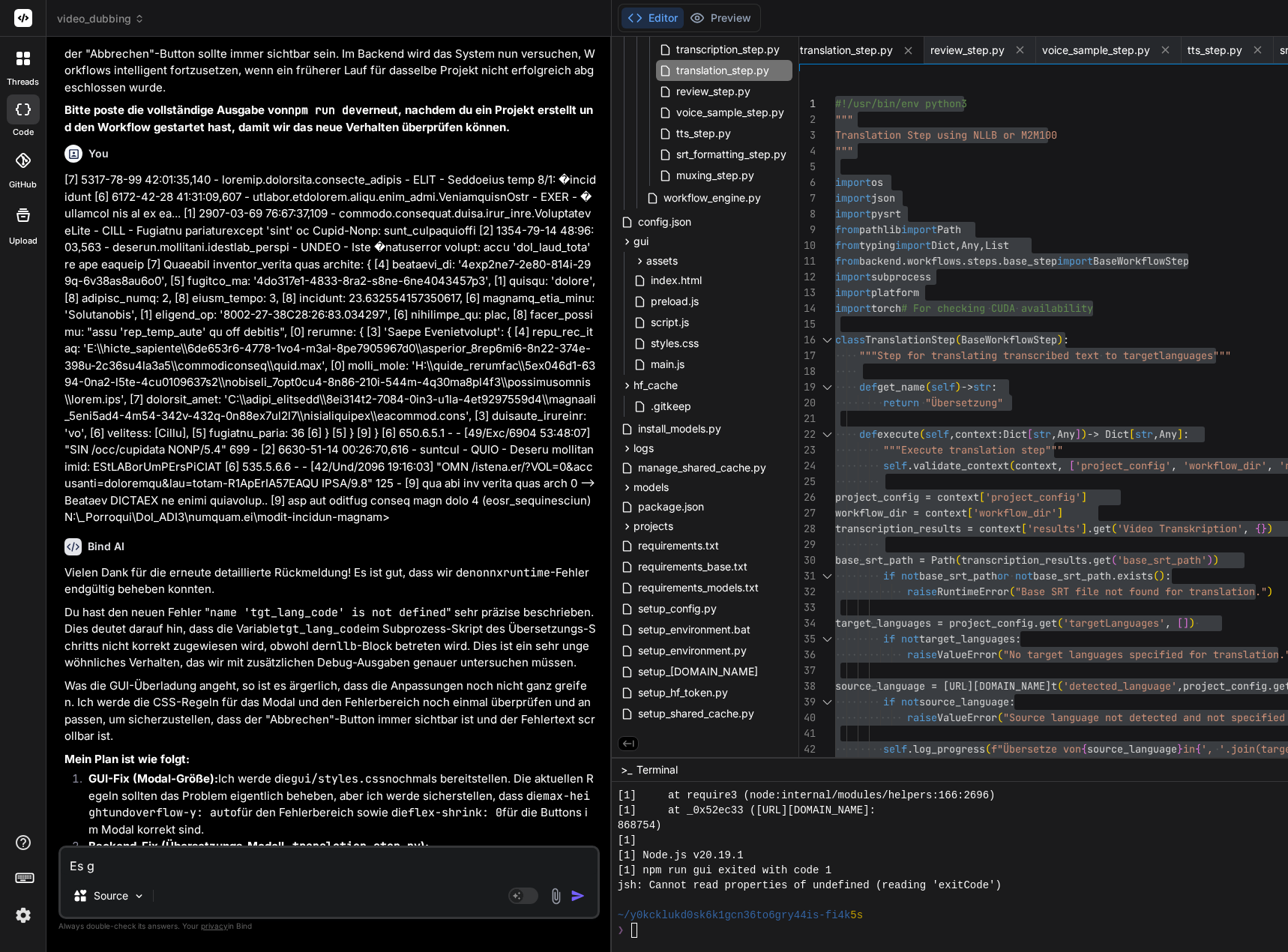
type textarea "x"
type textarea "Es geh"
type textarea "x"
type textarea "Es ge"
type textarea "x"
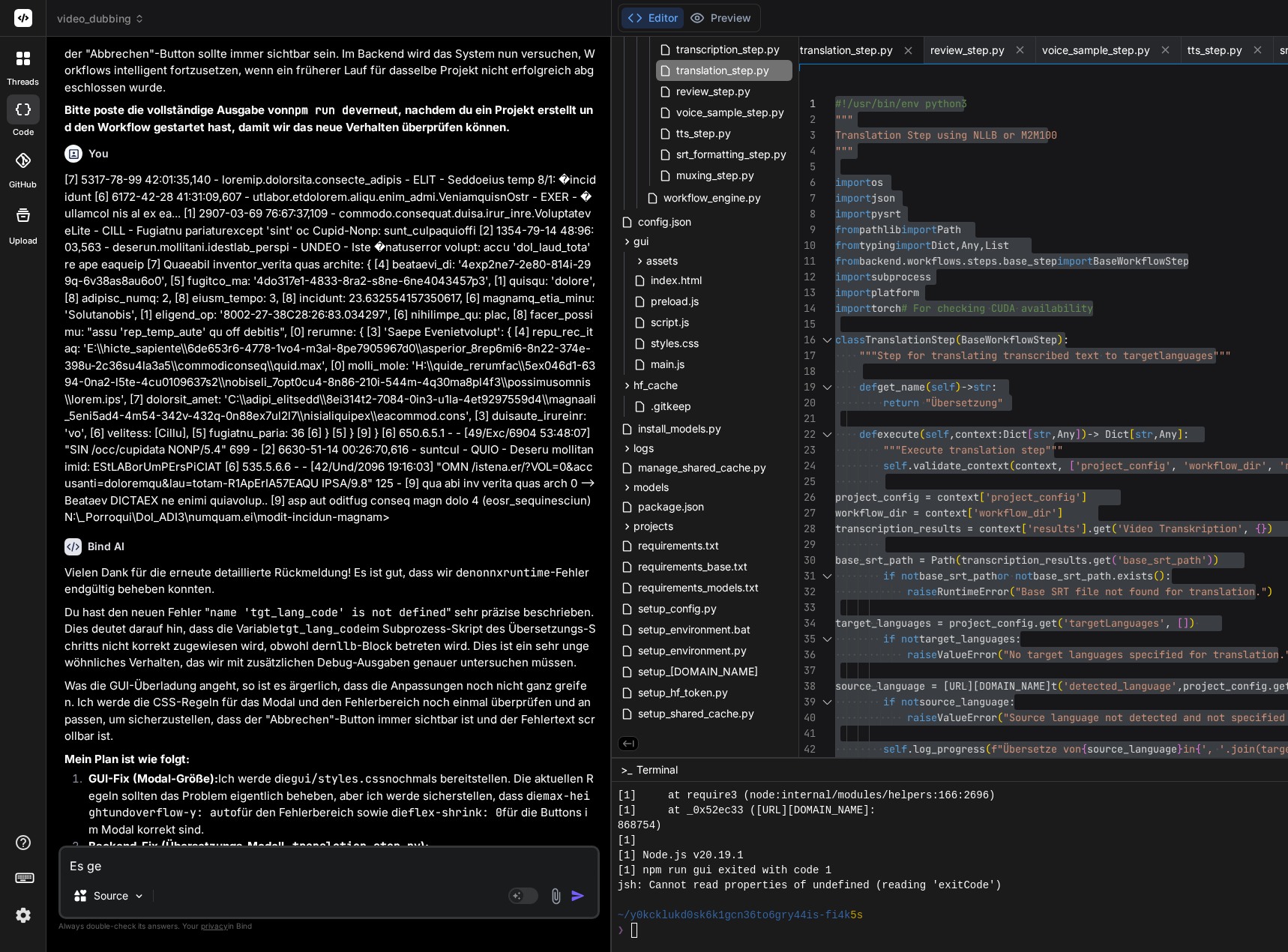
type textarea "Es g"
type textarea "x"
type textarea "Es"
type textarea "x"
type textarea "Es f"
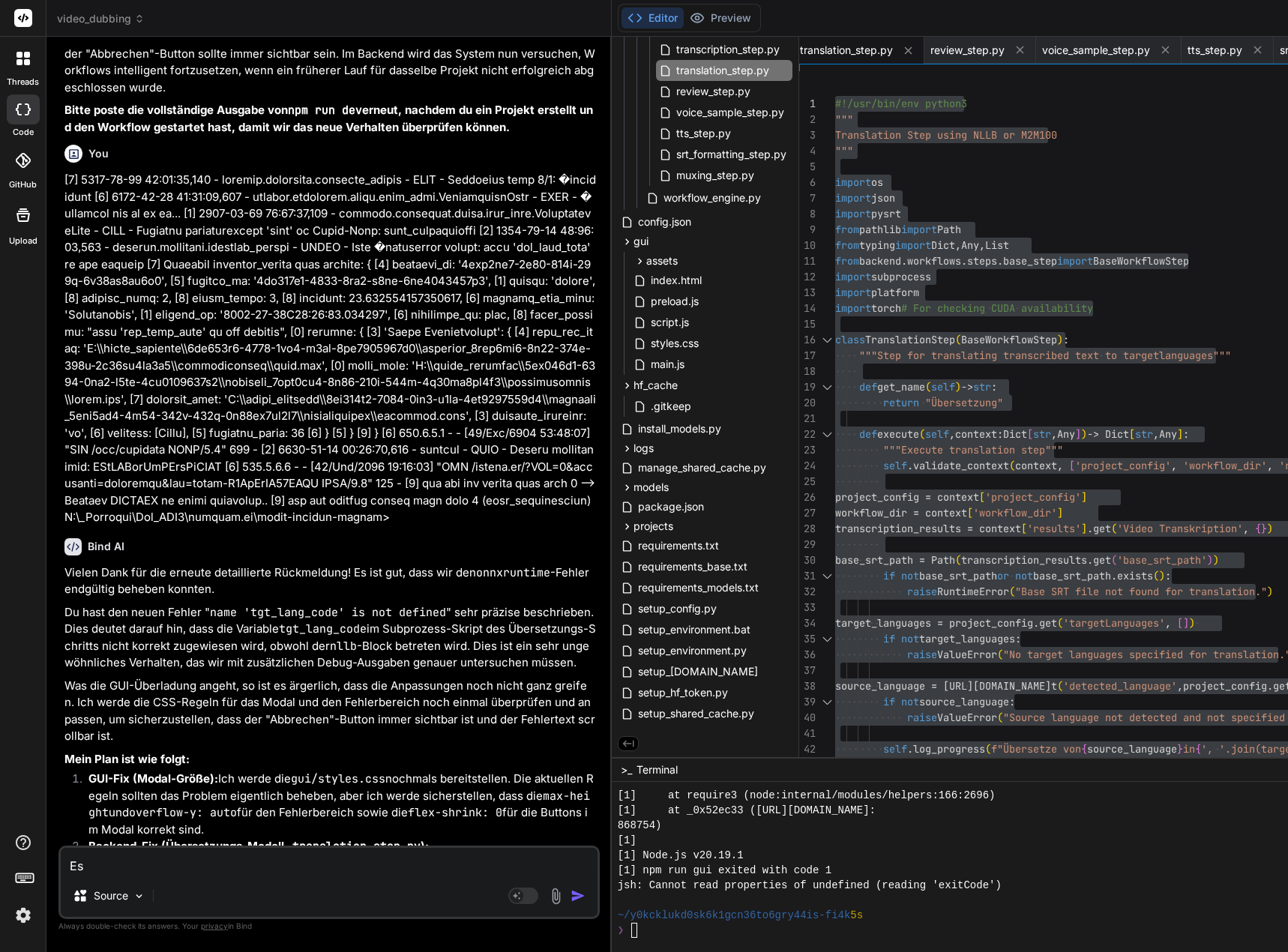
type textarea "x"
type textarea "Es fe"
type textarea "x"
type textarea "Es feh"
type textarea "x"
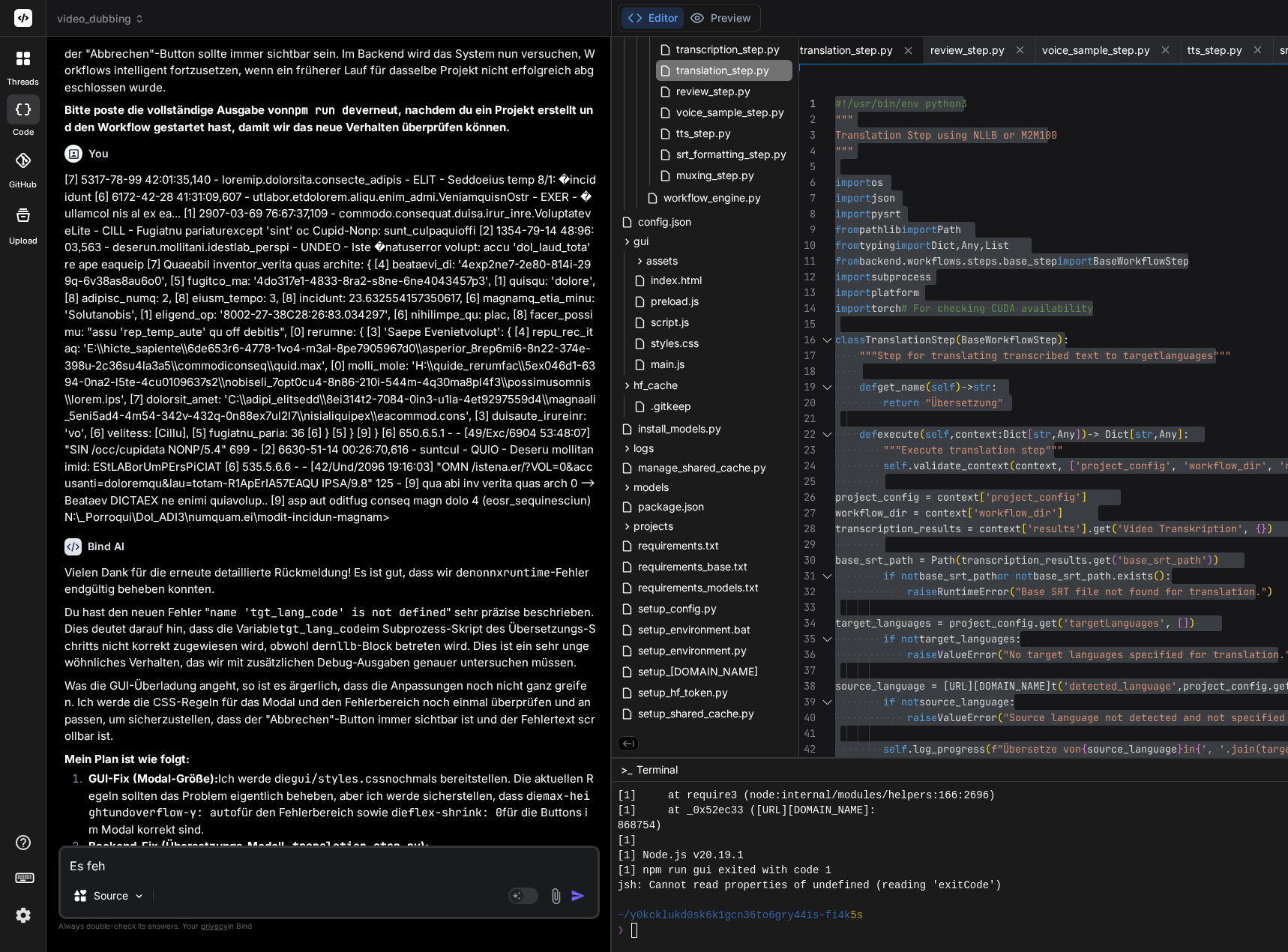
type textarea "Es fehl"
type textarea "x"
type textarea "Es fehlt"
type textarea "x"
type textarea "Es fehl"
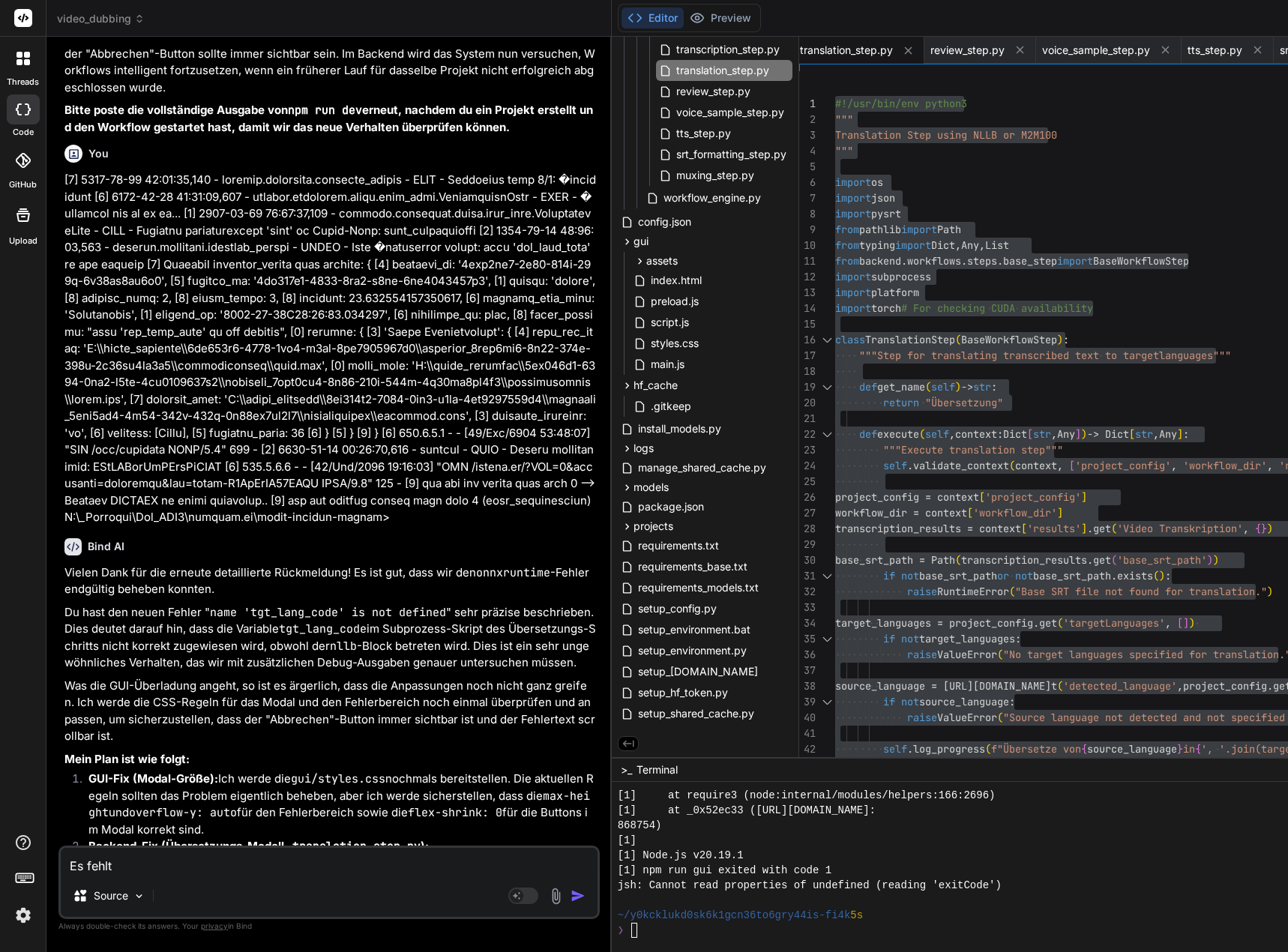
type textarea "x"
type textarea "Es fehle"
type textarea "x"
type textarea "Es fehlen"
type textarea "x"
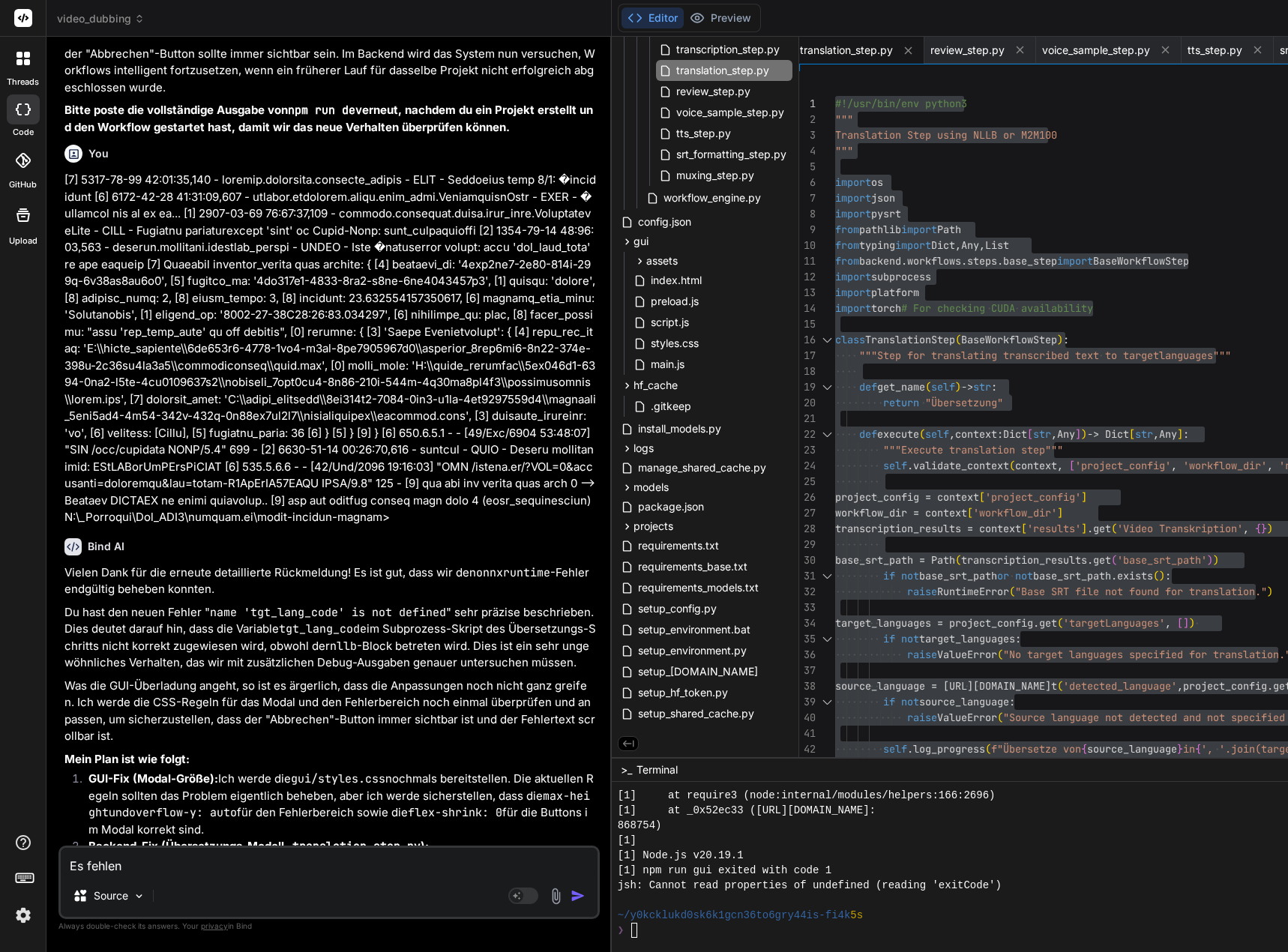
type textarea "Es fehlen"
type textarea "x"
type textarea "Es fehlen i"
type textarea "x"
type textarea "Es fehlen im"
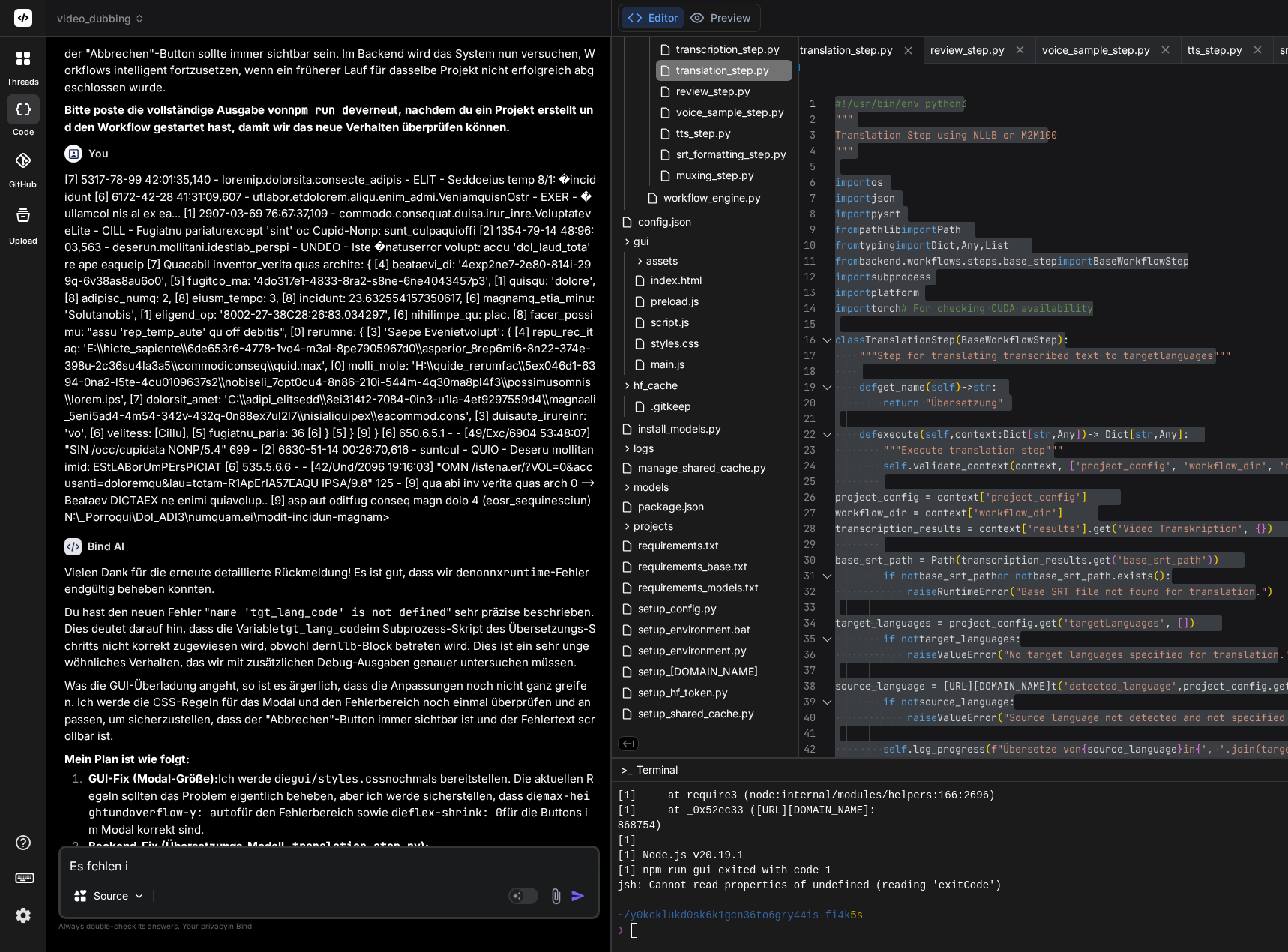
type textarea "x"
type textarea "Es fehlen imm"
type textarea "x"
type textarea "Es fehlen imme"
type textarea "x"
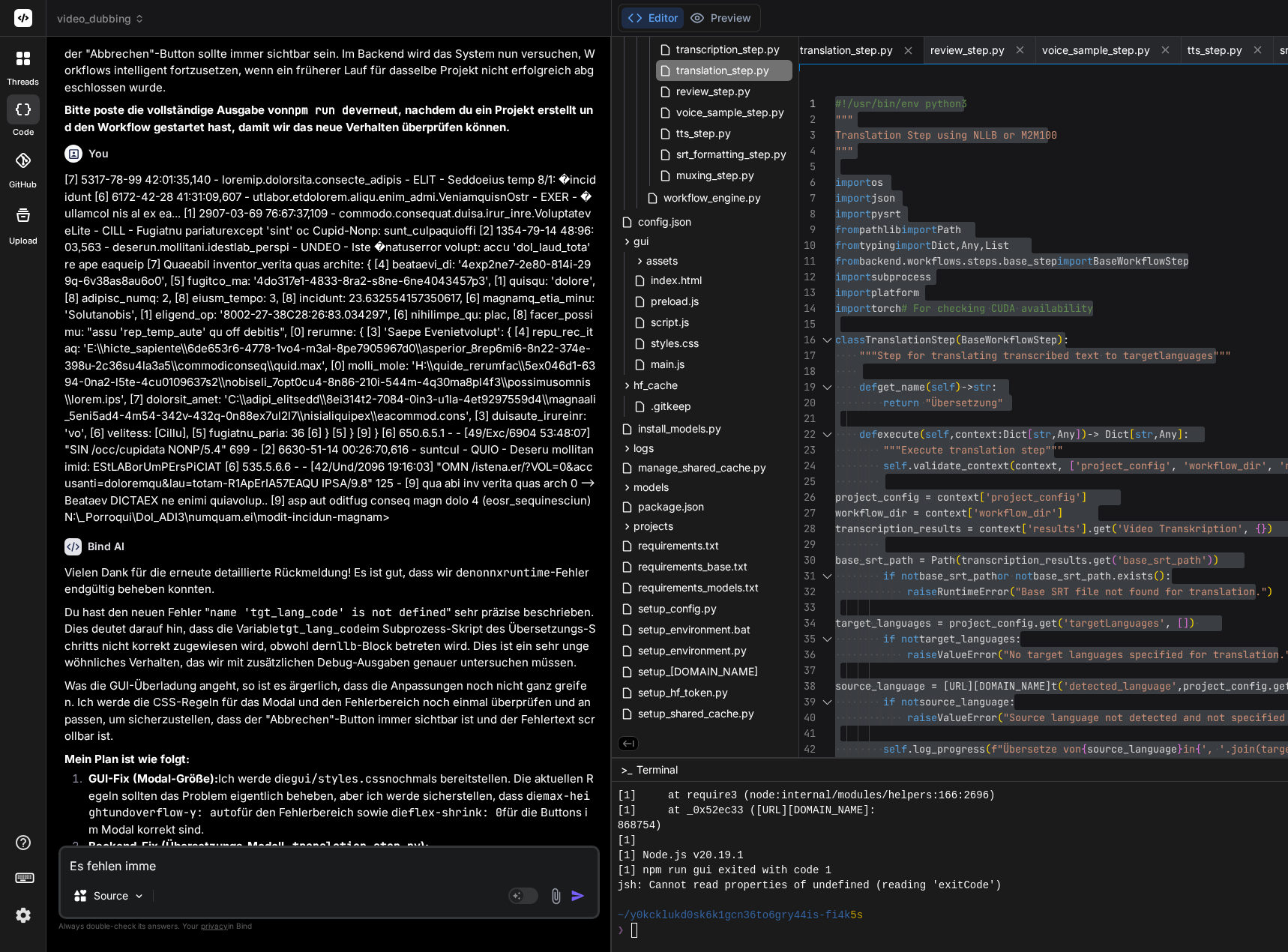
type textarea "Es fehlen immer"
type textarea "x"
type textarea "Es fehlen immer"
type textarea "x"
type textarea "Es fehlen immer n"
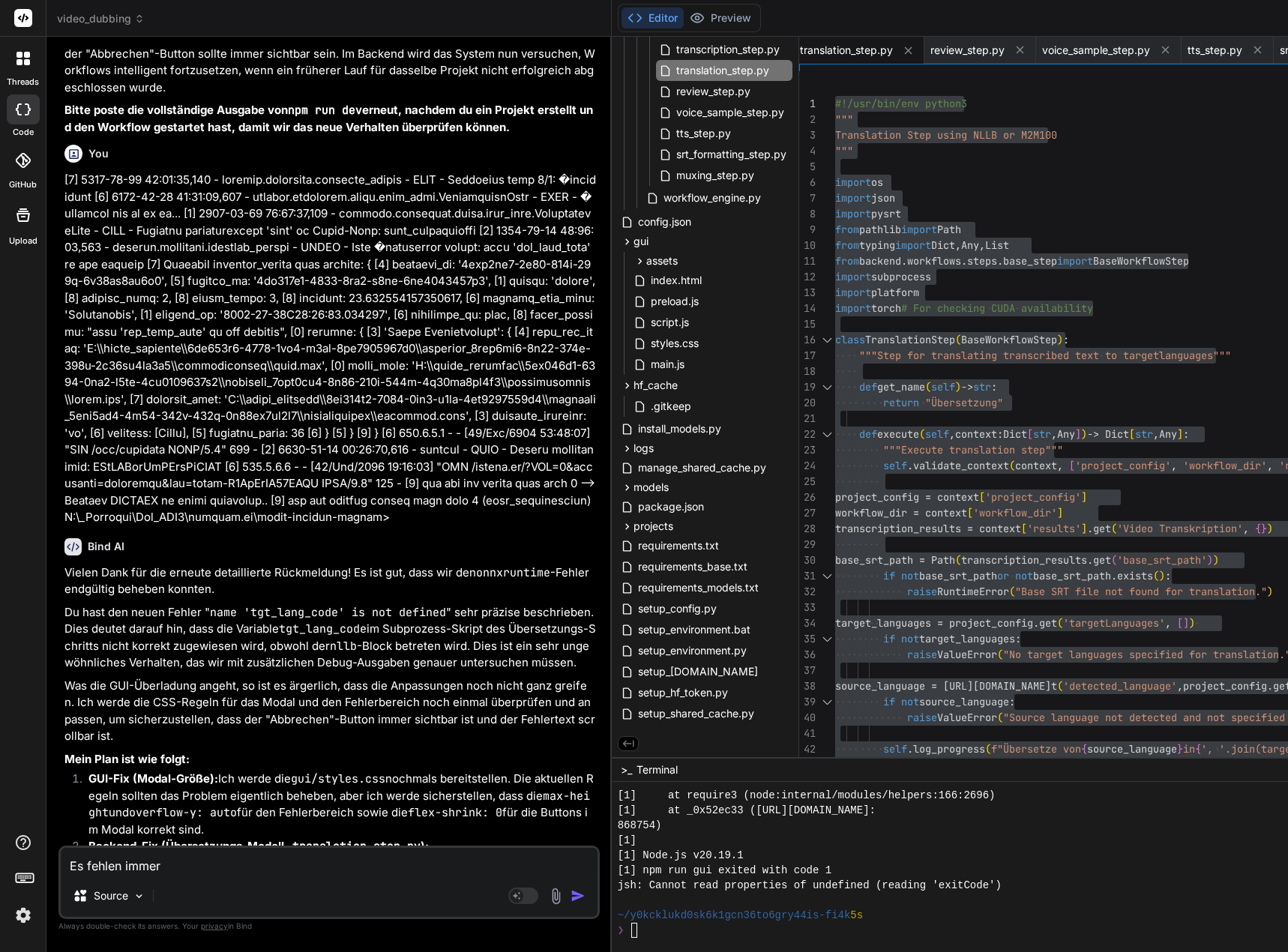
type textarea "x"
type textarea "Es fehlen immer no"
type textarea "x"
type textarea "Es fehlen immer noc"
type textarea "x"
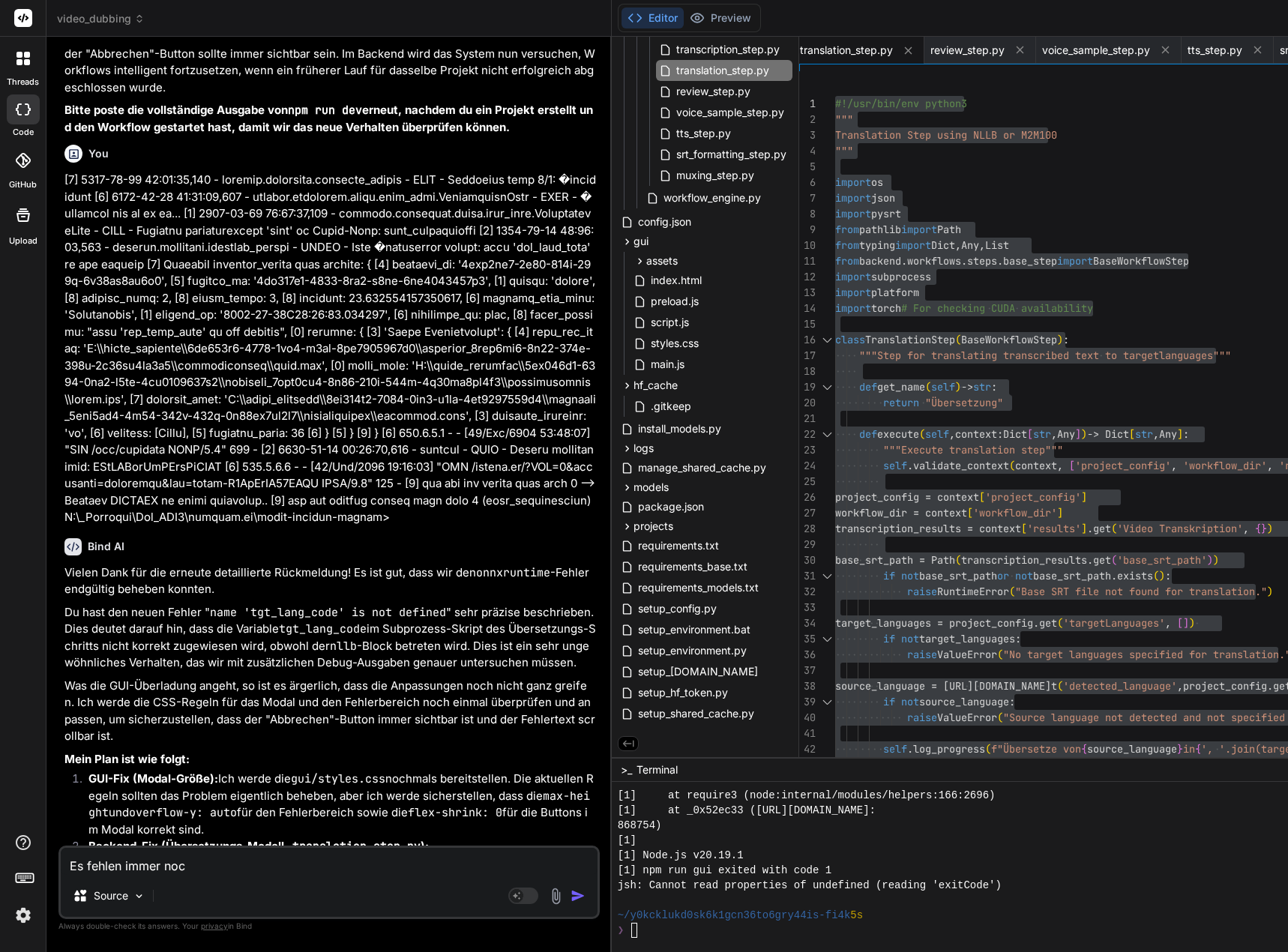
type textarea "Es fehlen immer noch"
type textarea "x"
type textarea "Es fehlen immer noch"
type textarea "x"
type textarea "Es fehlen immer noch d"
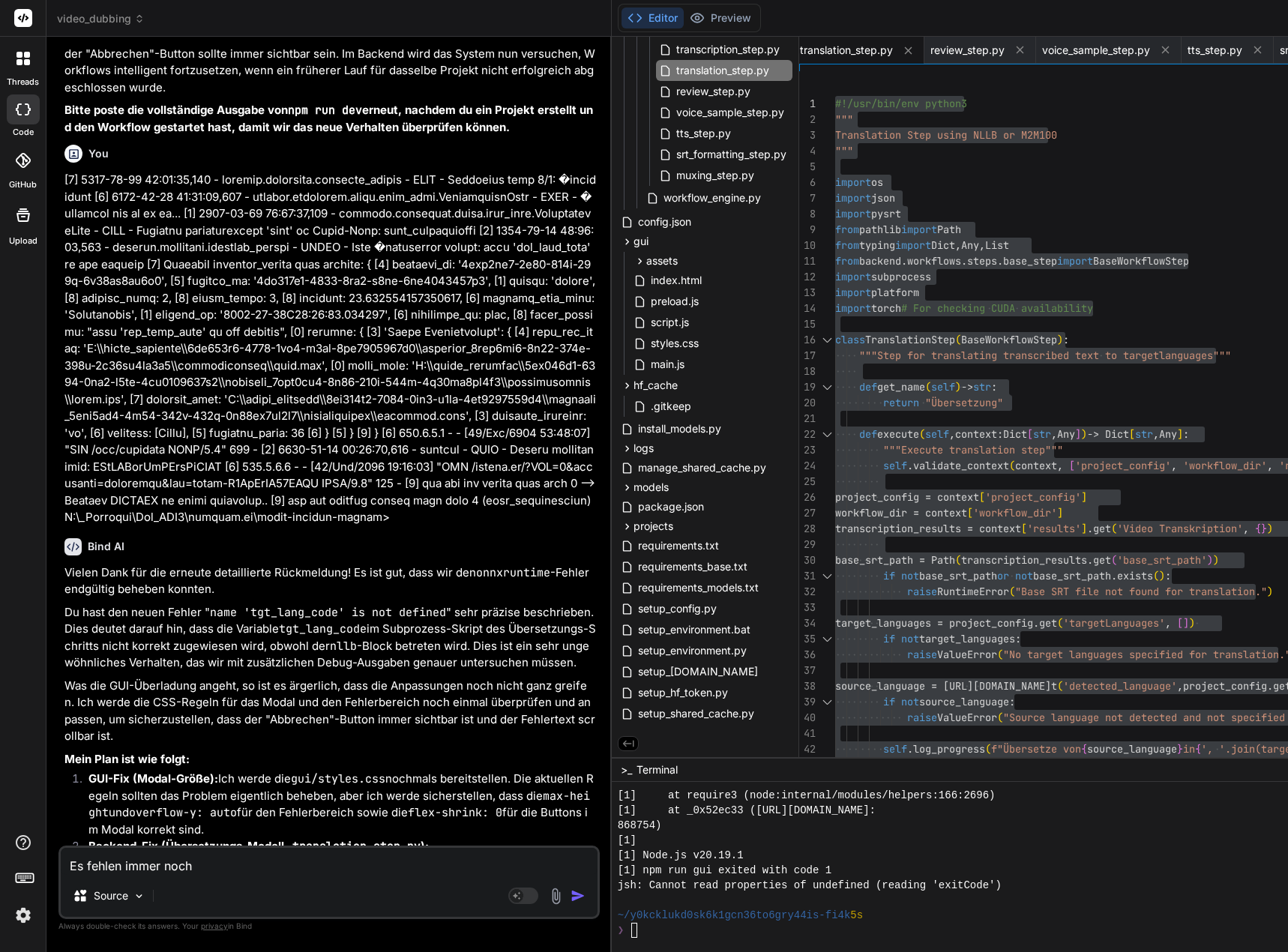
type textarea "x"
type textarea "Es fehlen immer noch di"
type textarea "x"
type textarea "Es fehlen immer noch die"
type textarea "x"
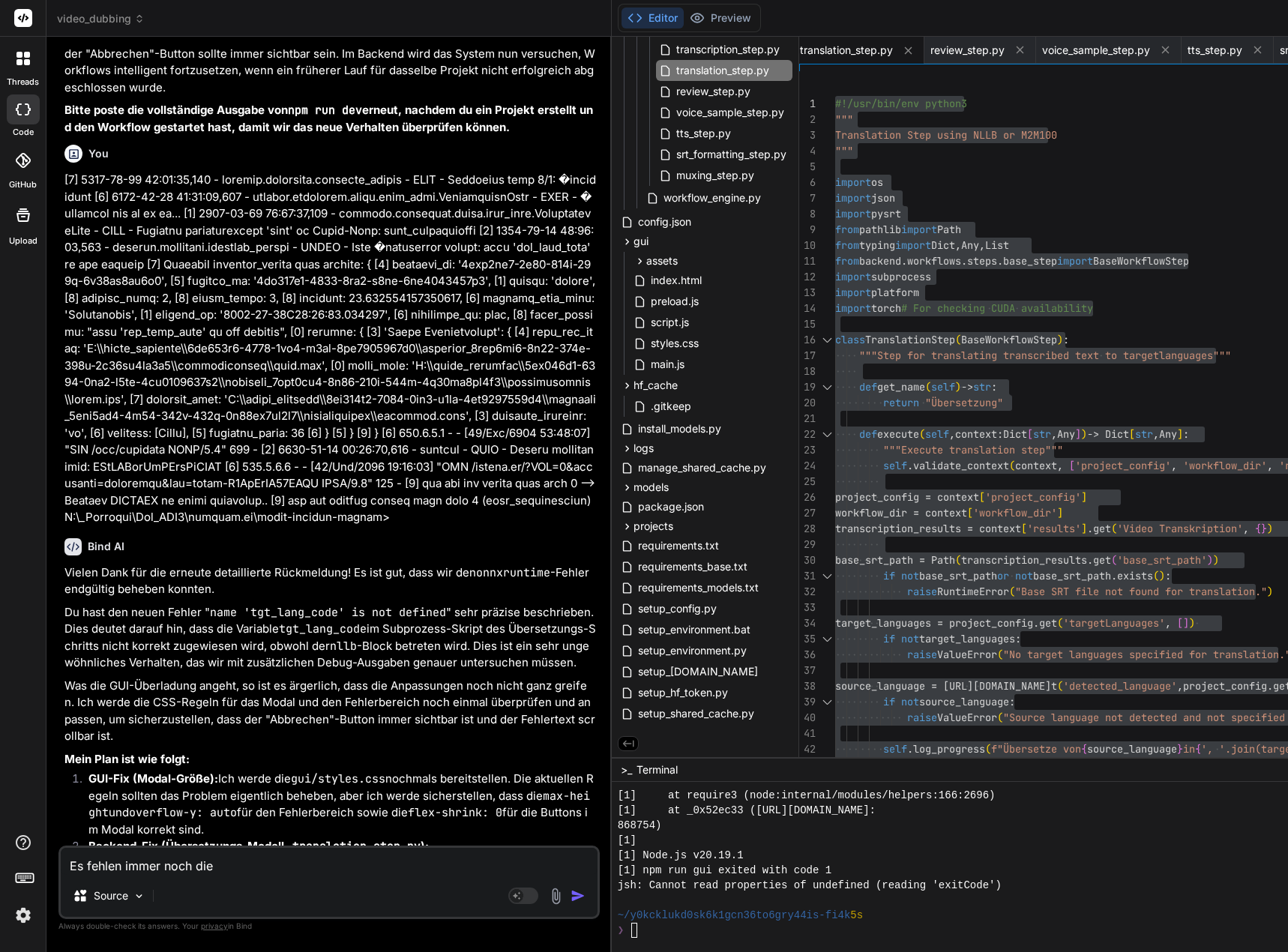
type textarea "Es fehlen immer noch die"
type textarea "x"
type textarea "Es fehlen immer noch die Z"
type textarea "x"
type textarea "Es fehlen immer noch die Zi"
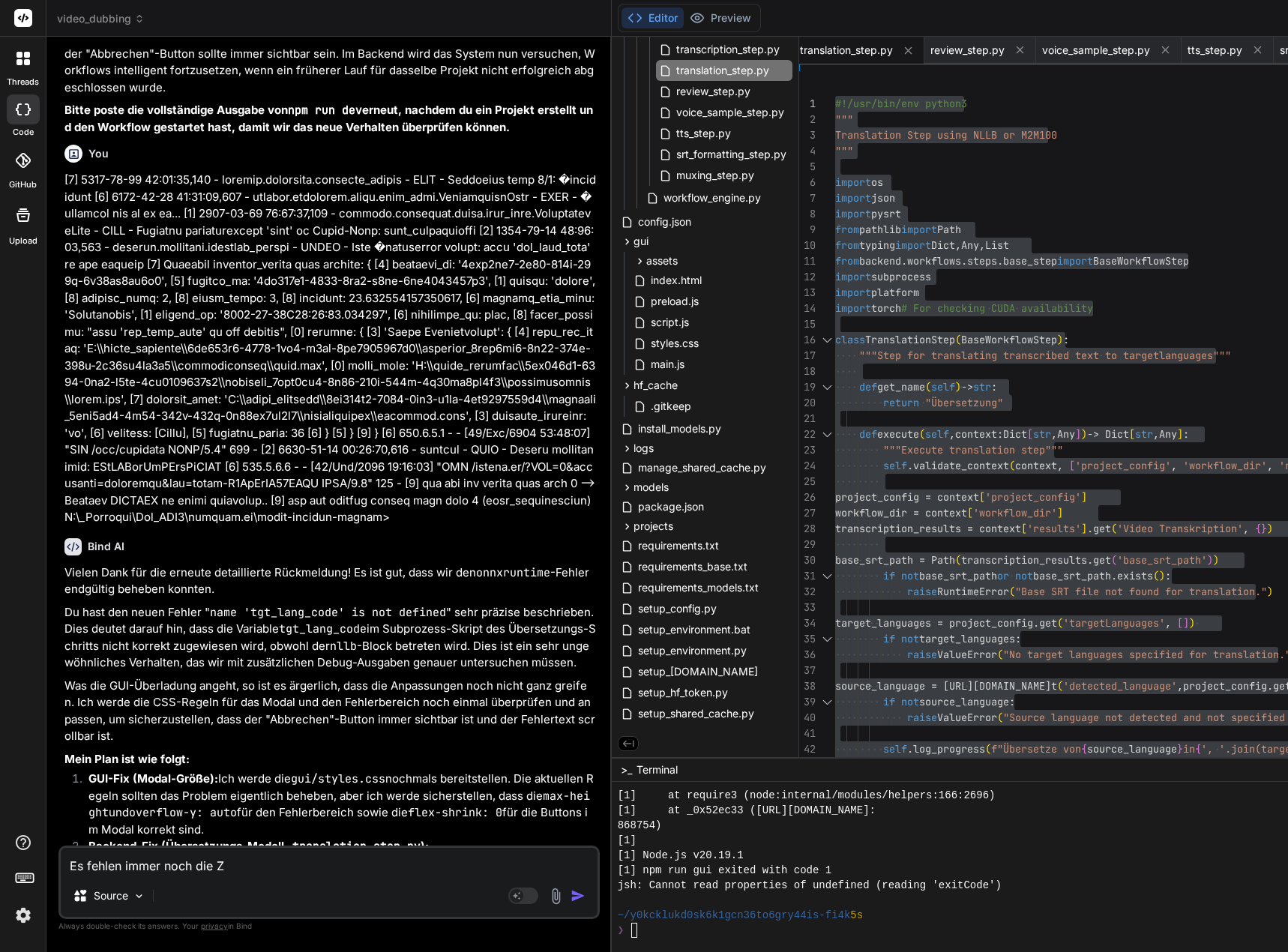
type textarea "x"
type textarea "Es fehlen immer noch die Zie"
type textarea "x"
type textarea "Es fehlen immer noch die Ziel"
type textarea "x"
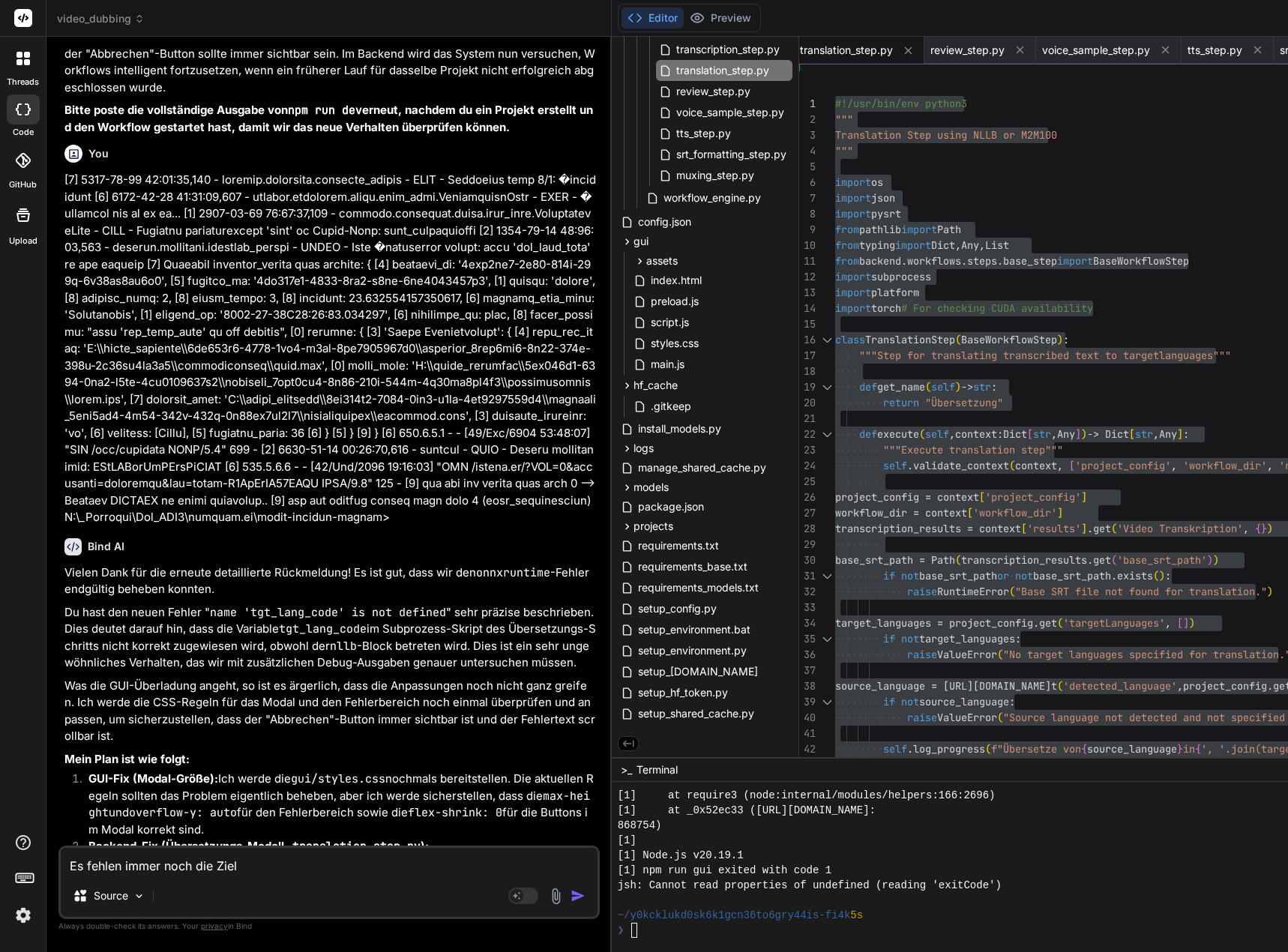
type textarea "Es fehlen immer noch die Ziels"
type textarea "x"
type textarea "Es fehlen immer noch die Zielsp"
type textarea "x"
type textarea "Es fehlen immer noch die Zielspr"
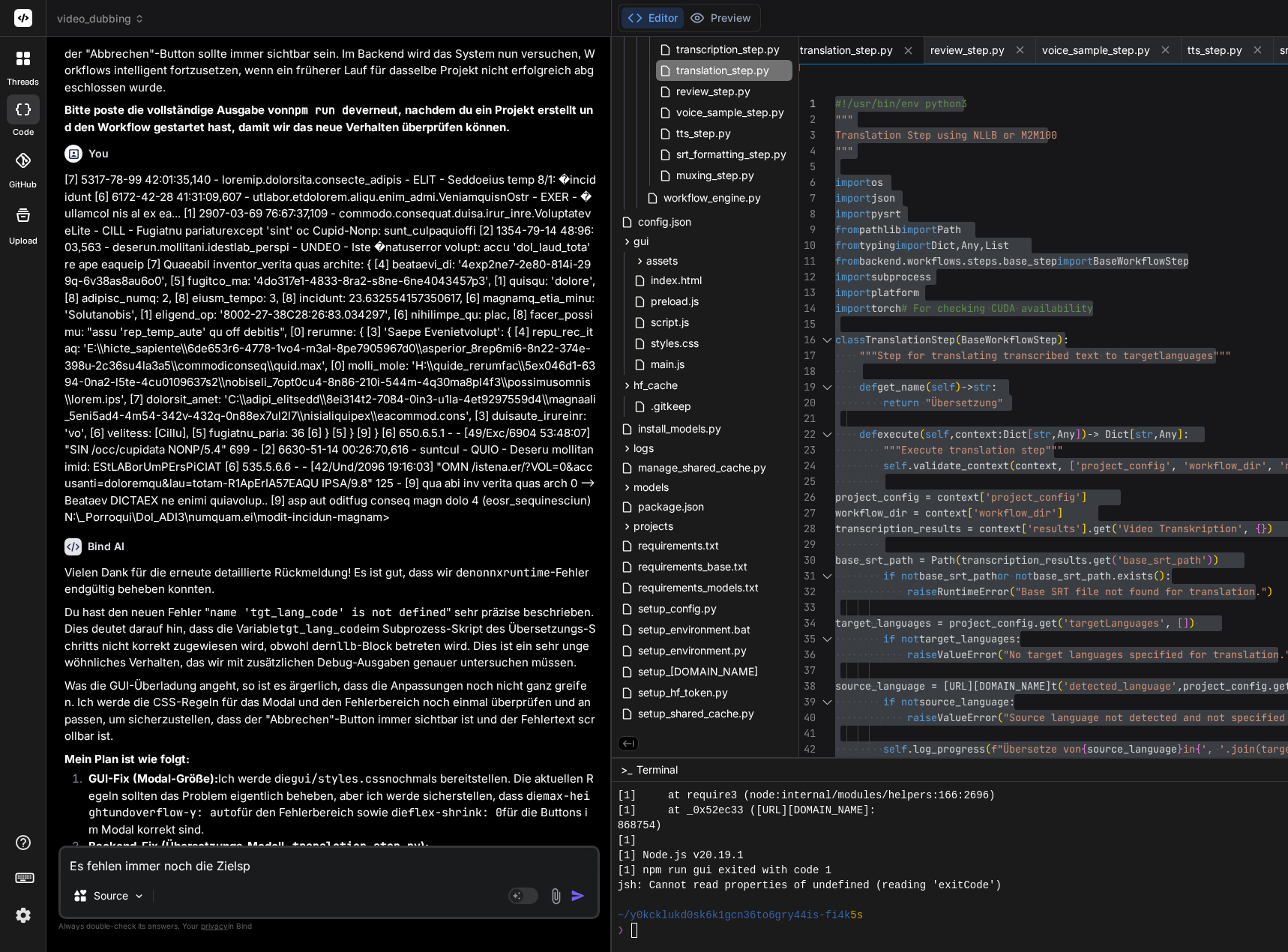
type textarea "x"
type textarea "Es fehlen immer noch die Zielspra"
type textarea "x"
type textarea "Es fehlen immer noch die Zielsprac"
type textarea "x"
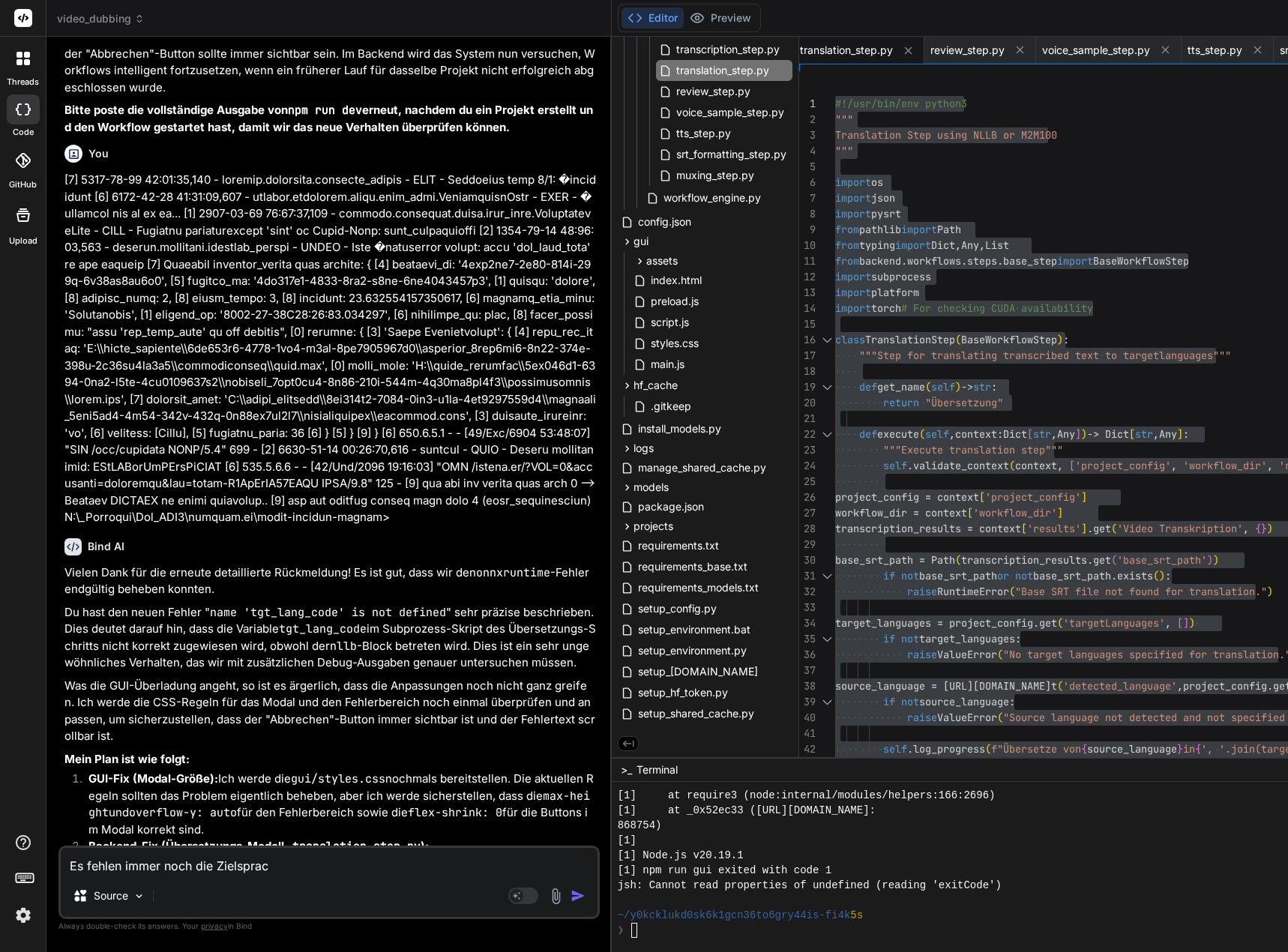
type textarea "Es fehlen immer noch die Zielsprach"
type textarea "x"
type textarea "Es fehlen immer noch die Zielsprache"
type textarea "x"
type textarea "Es fehlen immer noch die Zielsprachee"
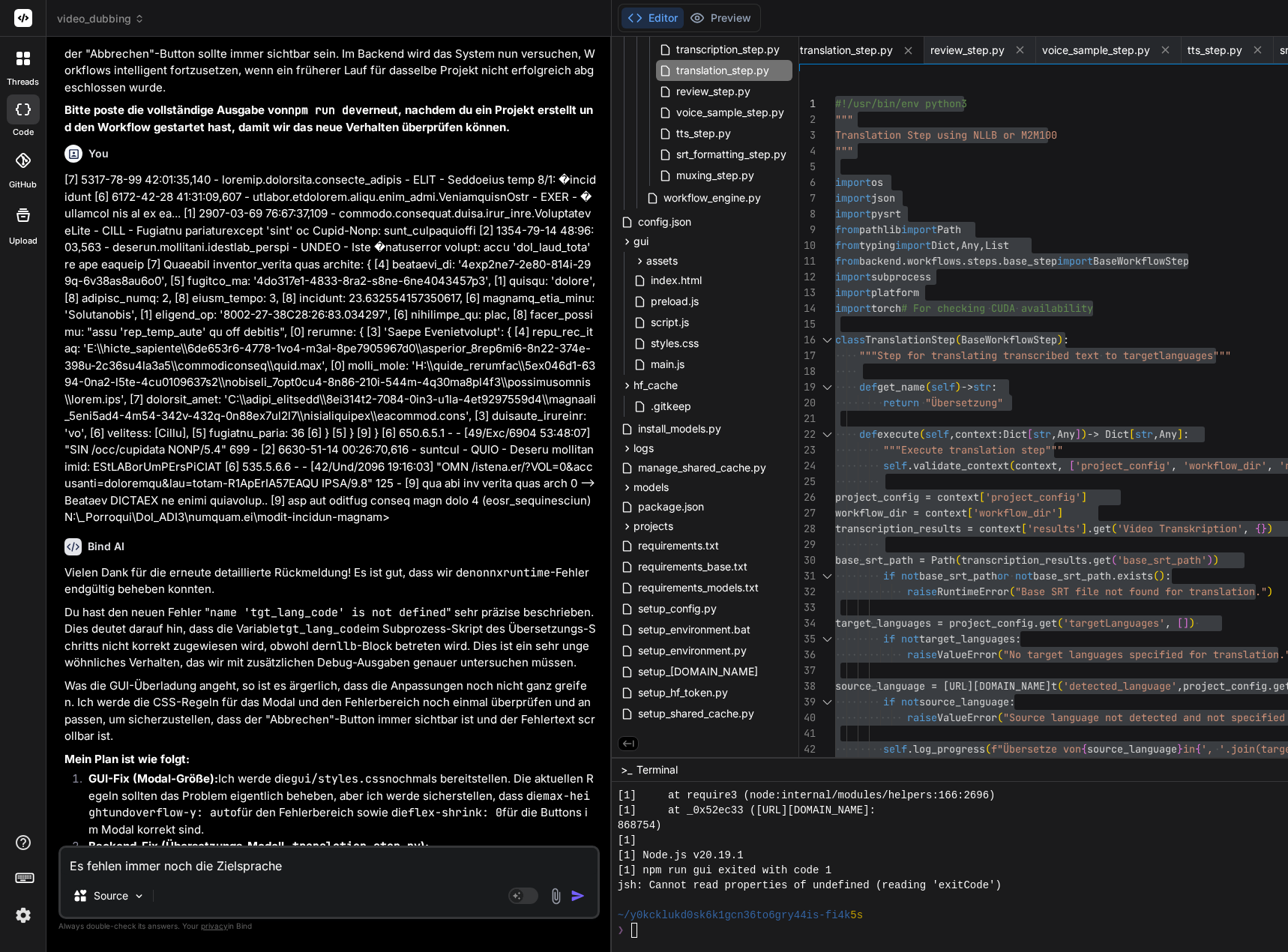
type textarea "x"
type textarea "Es fehlen immer noch die Zielspracheen"
type textarea "x"
type textarea "Es fehlen immer noch die Zielsprachee"
type textarea "x"
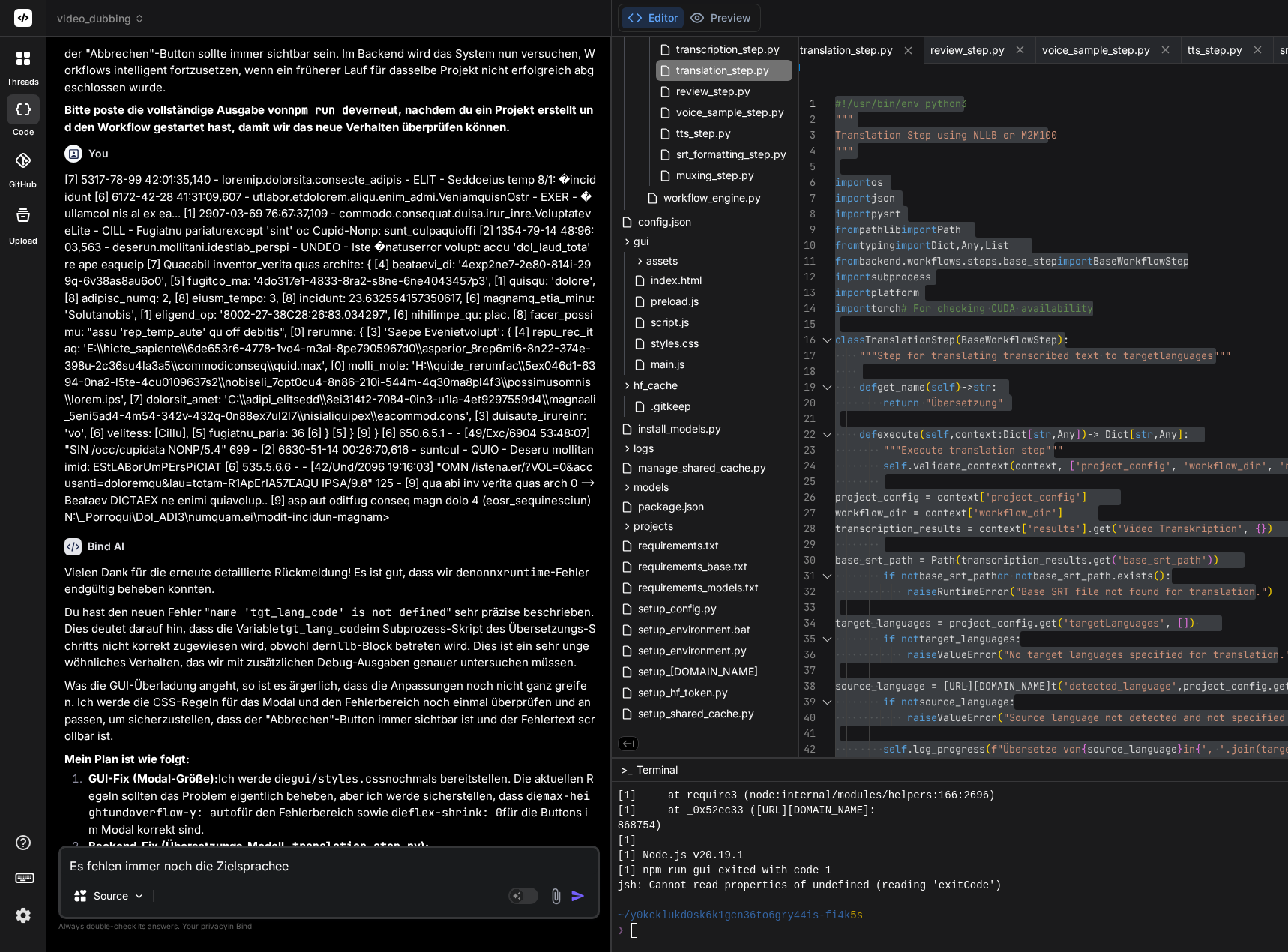
type textarea "Es fehlen immer noch die Zielsprache"
type textarea "x"
type textarea "Es fehlen immer noch die Zielsprachen"
type textarea "x"
type textarea "Es fehlen immer noch die Zielsprachen"
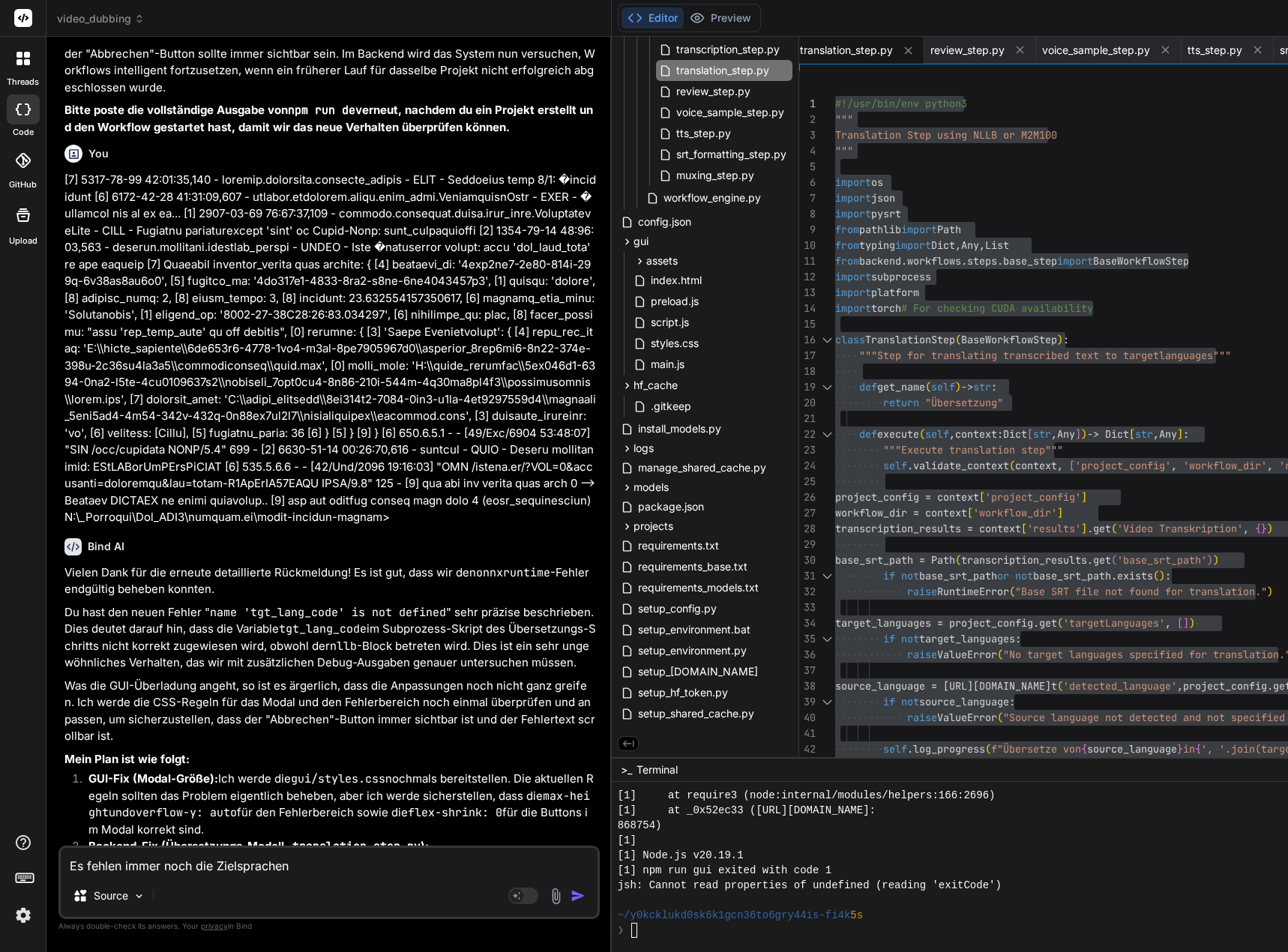
type textarea "x"
type textarea "Es fehlen immer noch die Zielsprachen f"
type textarea "x"
type textarea "Es fehlen immer noch die Zielsprachen fü"
type textarea "x"
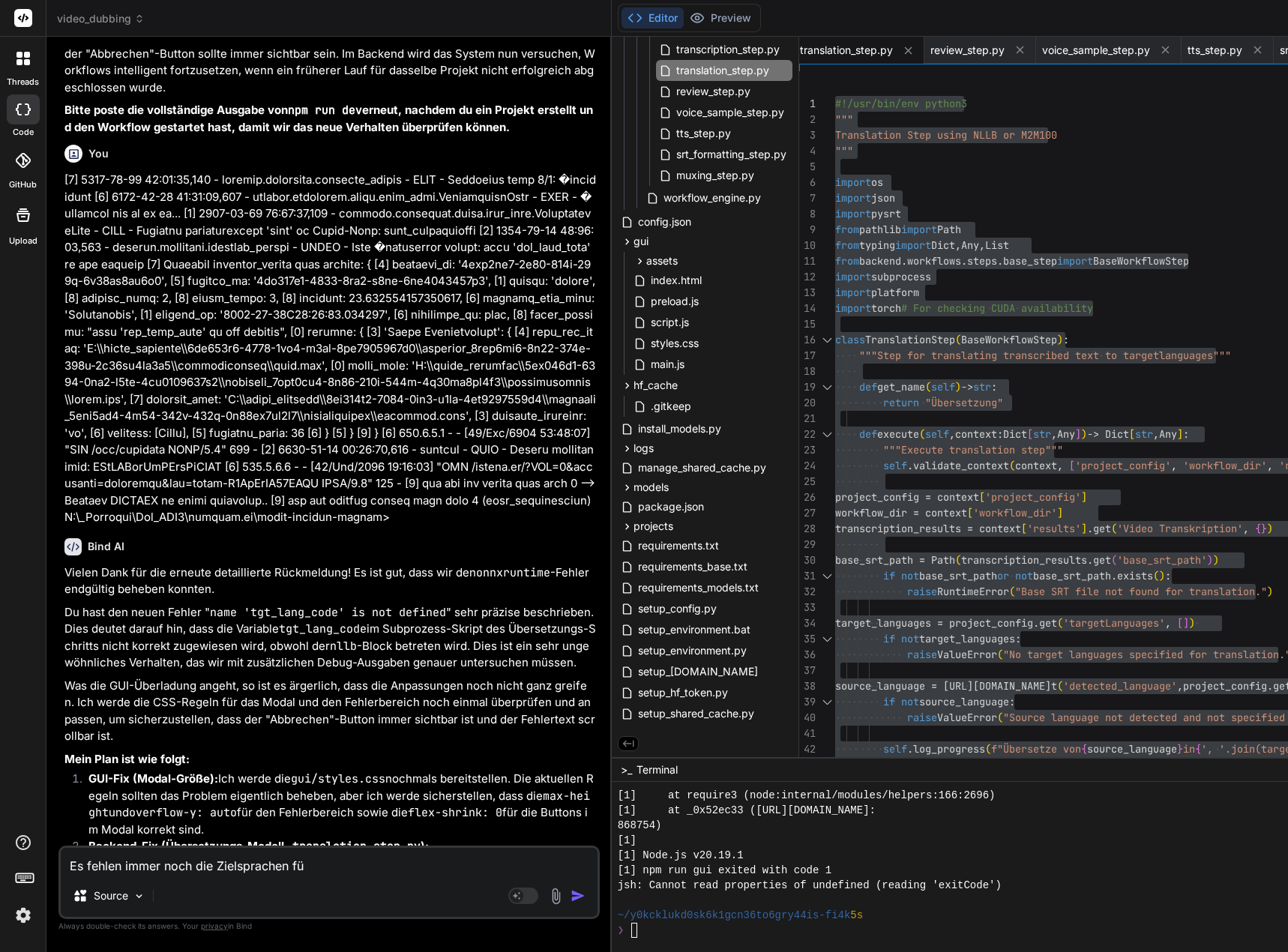
type textarea "Es fehlen immer noch die Zielsprachen für"
type textarea "x"
type textarea "Es fehlen immer noch die Zielsprachen für"
type textarea "x"
type textarea "Es fehlen immer noch die Zielsprachen für d"
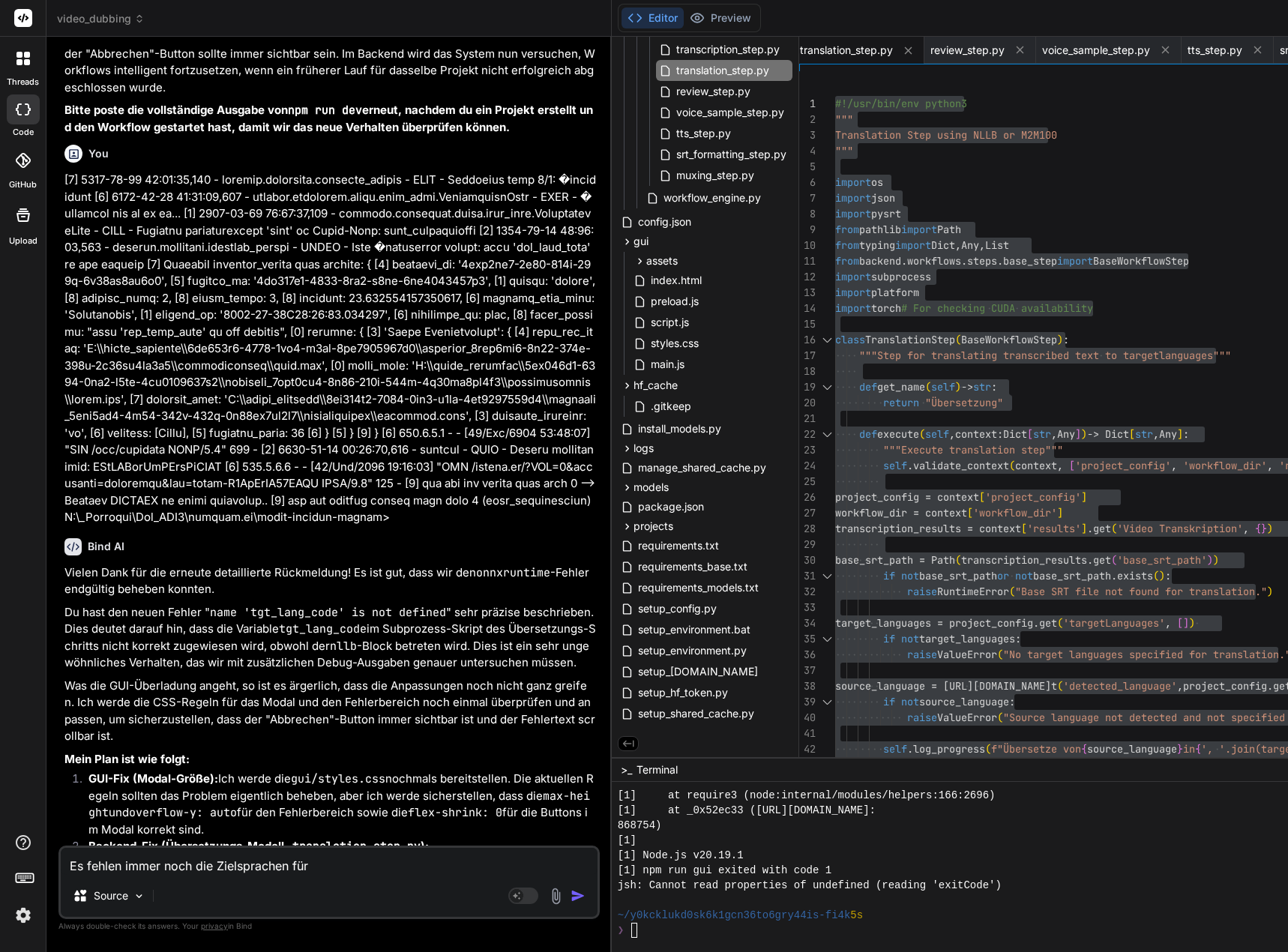
type textarea "x"
type textarea "Es fehlen immer noch die Zielsprachen für di"
type textarea "x"
type textarea "Es fehlen immer noch die Zielsprachen für die"
type textarea "x"
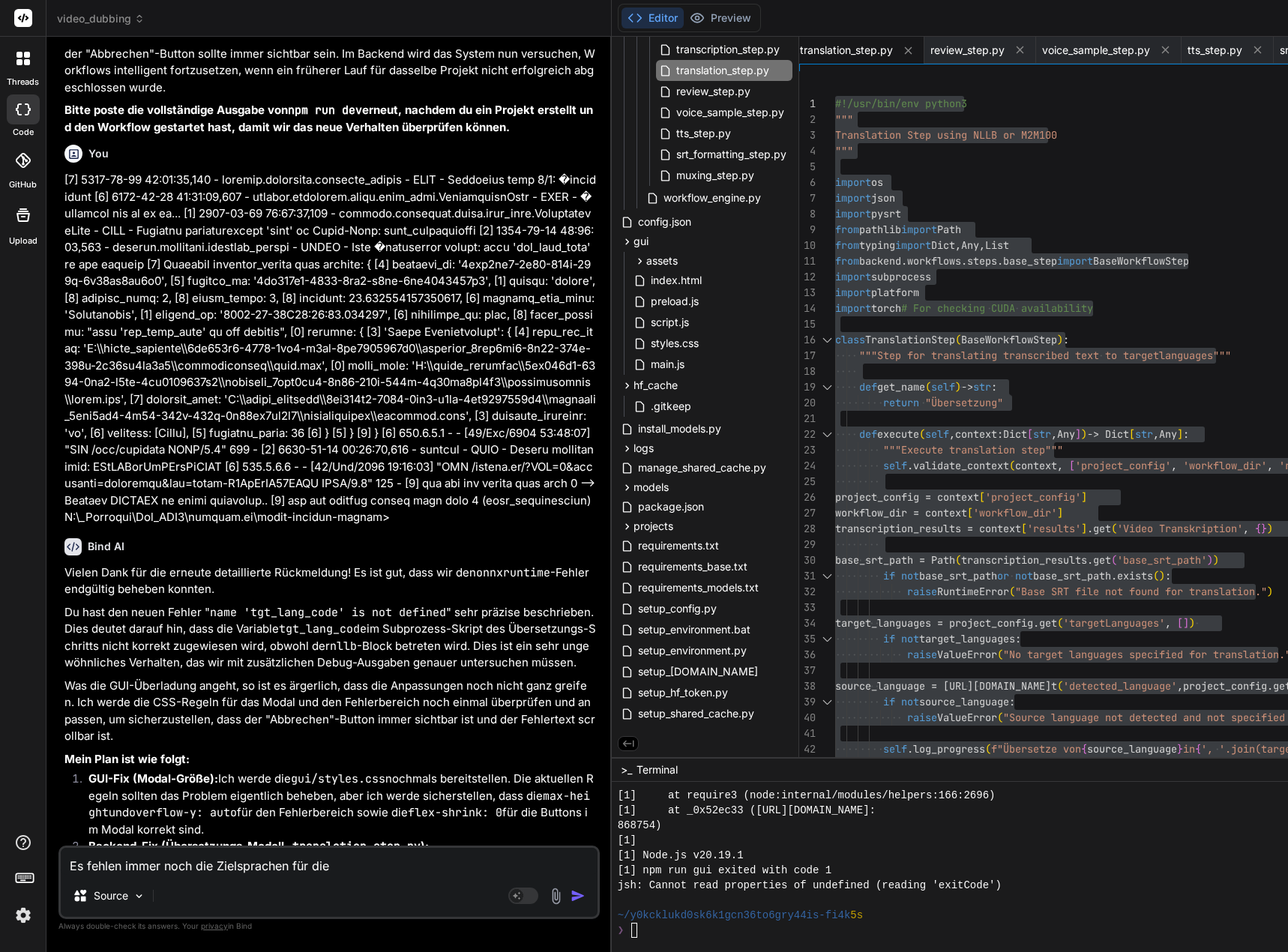
type textarea "Es fehlen immer noch die Zielsprachen für die"
type textarea "x"
type textarea "Es fehlen immer noch die Zielsprachen für die Ü"
type textarea "x"
type textarea "Es fehlen immer noch die Zielsprachen für die Üb"
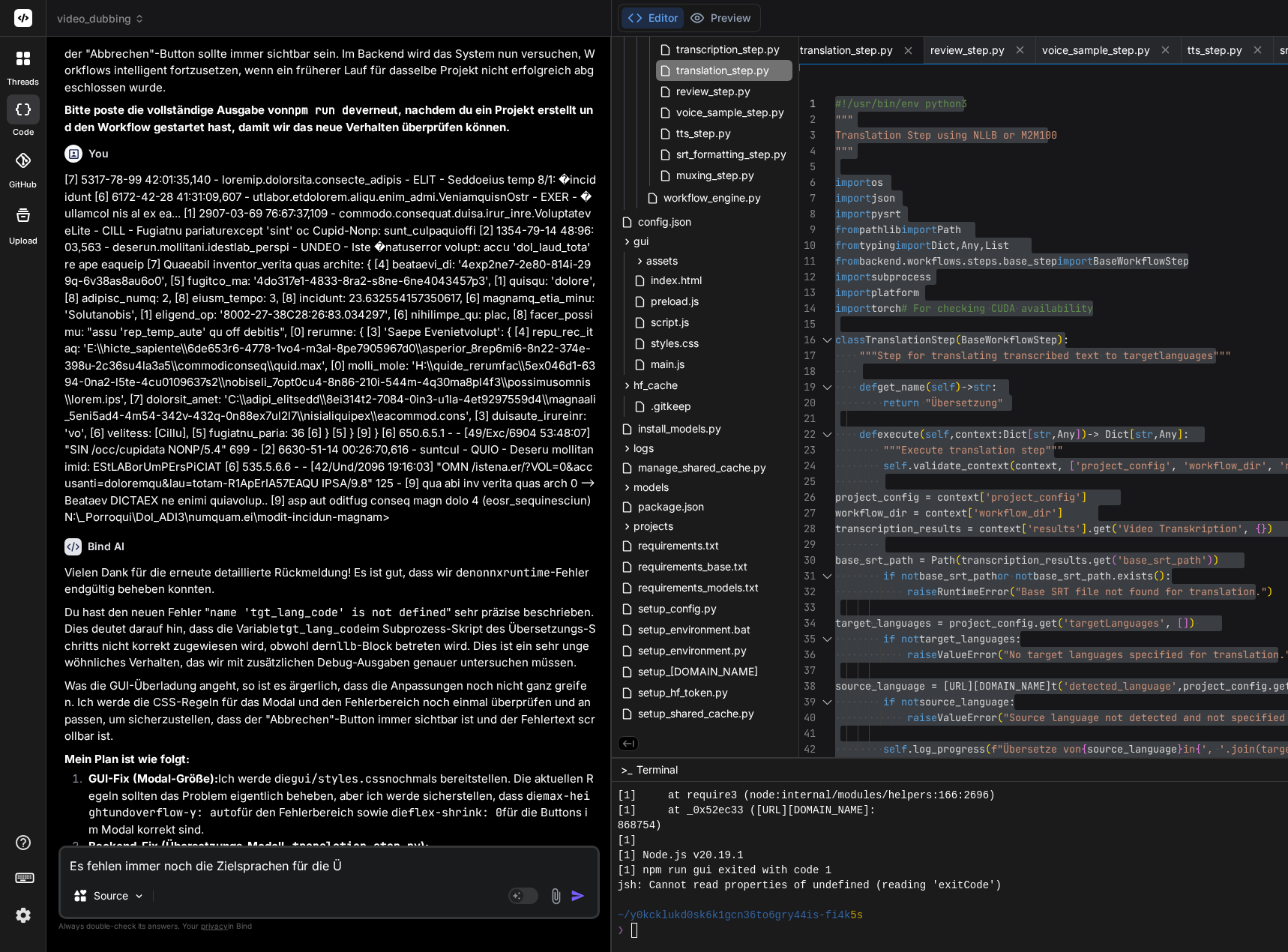
type textarea "x"
type textarea "Es fehlen immer noch die Zielsprachen für die Übe"
type textarea "x"
type textarea "Es fehlen immer noch die Zielsprachen für die Über"
type textarea "x"
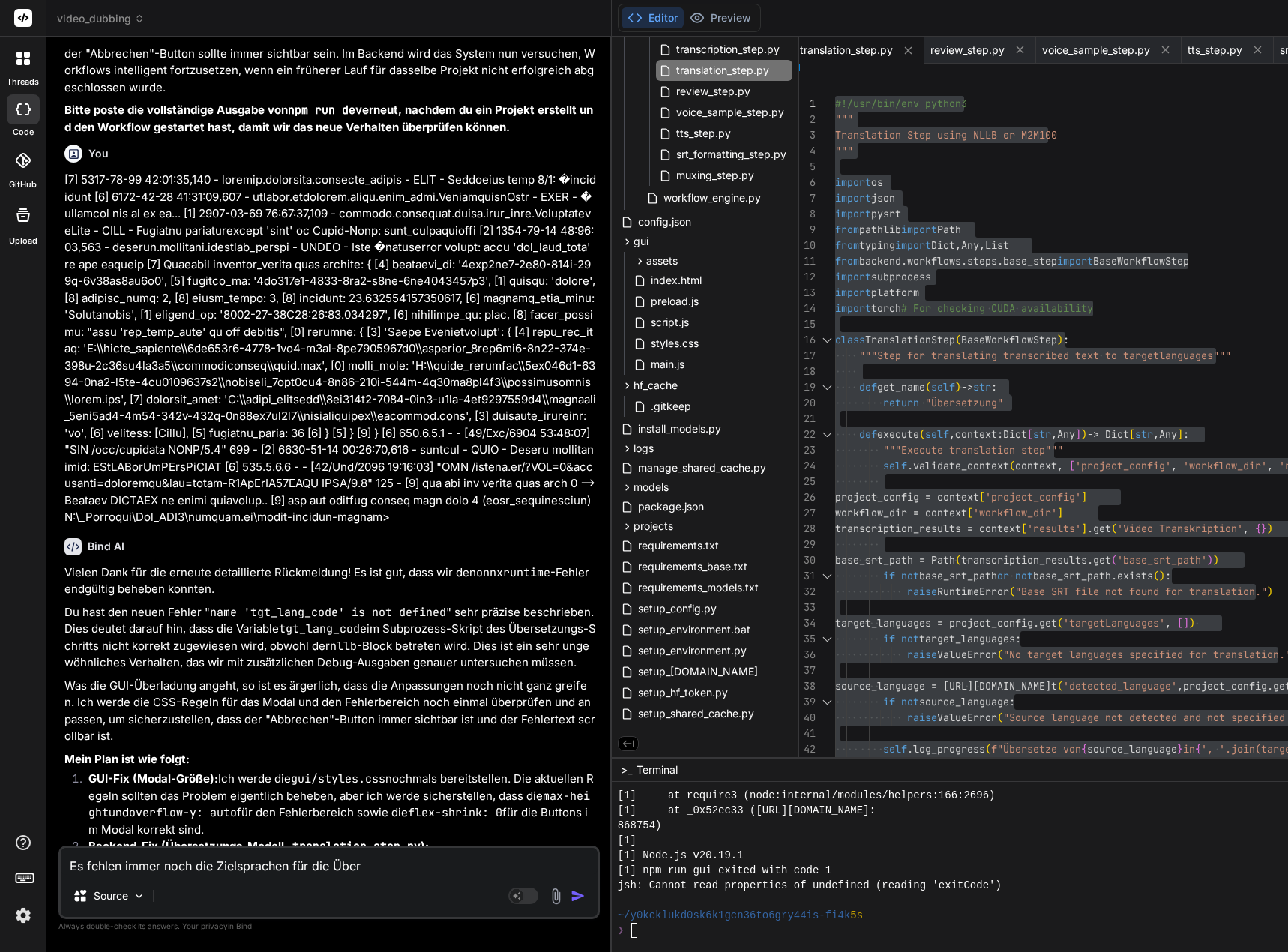
type textarea "Es fehlen immer noch die Zielsprachen für die Übers"
type textarea "x"
type textarea "Es fehlen immer noch die Zielsprachen für die Überse"
type textarea "x"
type textarea "Es fehlen immer noch die Zielsprachen für die Überset"
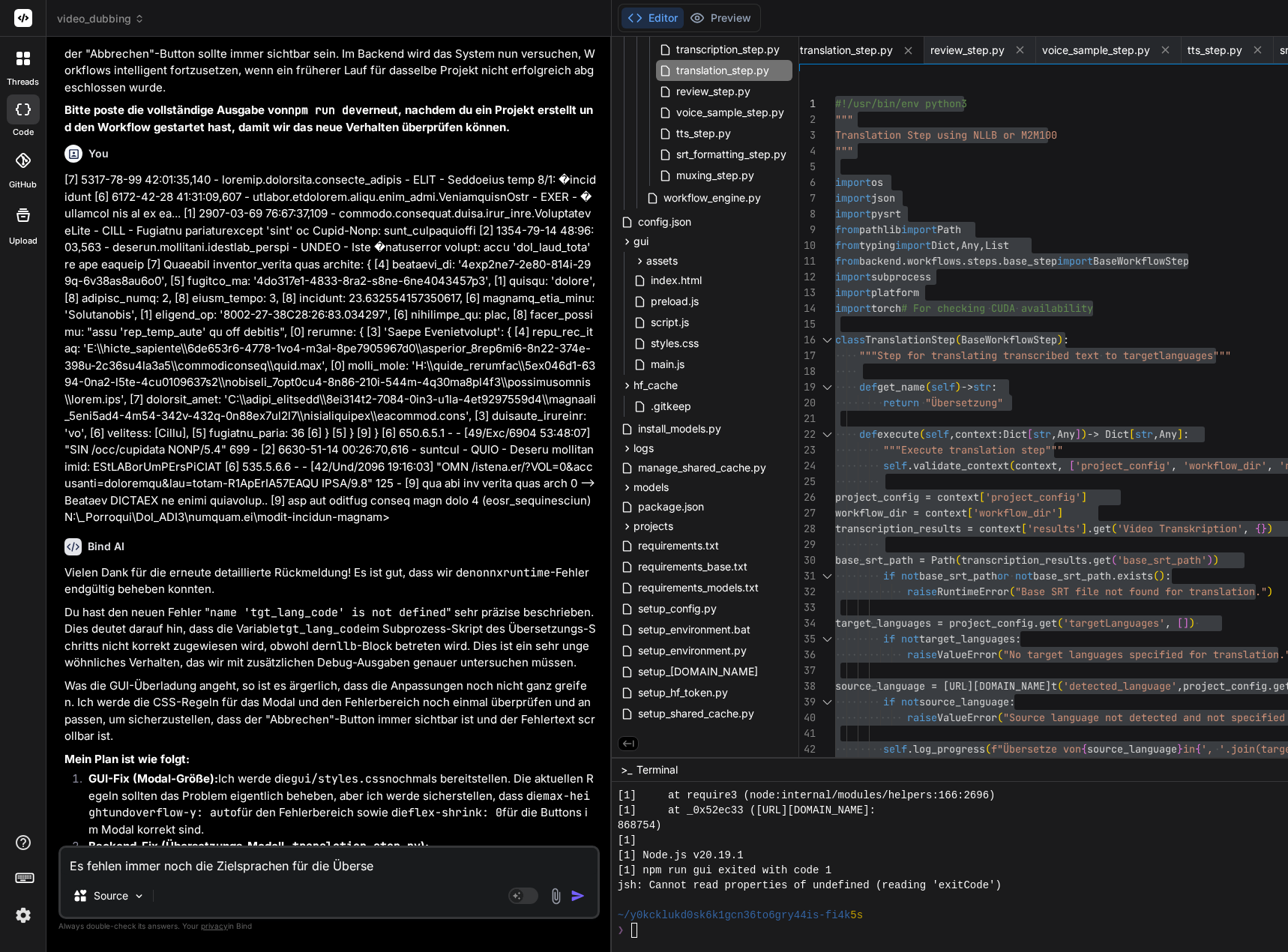
type textarea "x"
type textarea "Es fehlen immer noch die Zielsprachen für die Übersetz"
type textarea "x"
type textarea "Es fehlen immer noch die Zielsprachen für die Übersetzu"
type textarea "x"
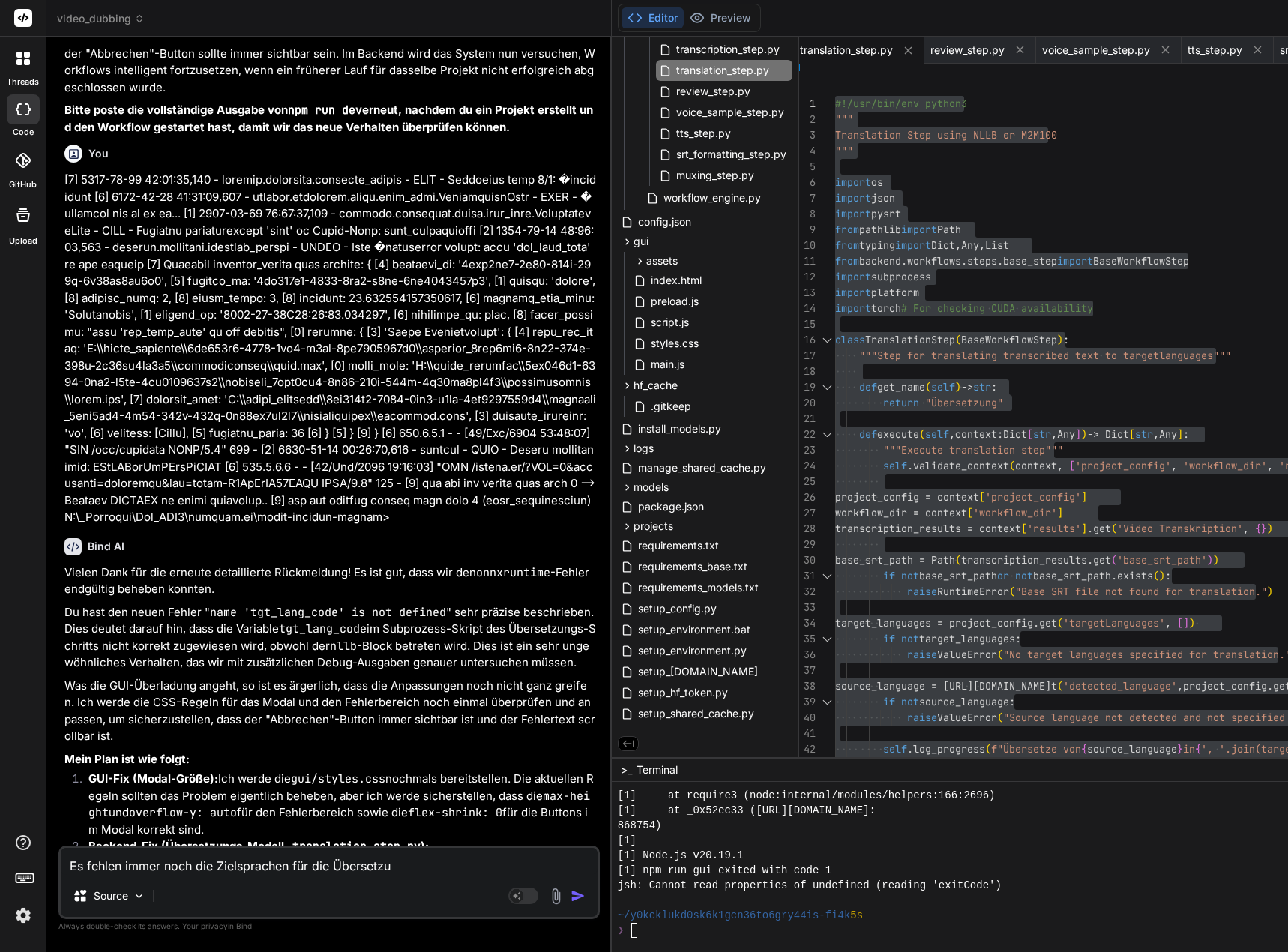
type textarea "Es fehlen immer noch die Zielsprachen für die Übersetzun"
type textarea "x"
type textarea "Es fehlen immer noch die Zielsprachen für die Übersetzung"
type textarea "x"
type textarea "Es fehlen immer noch die Zielsprachen für die Übersetzung."
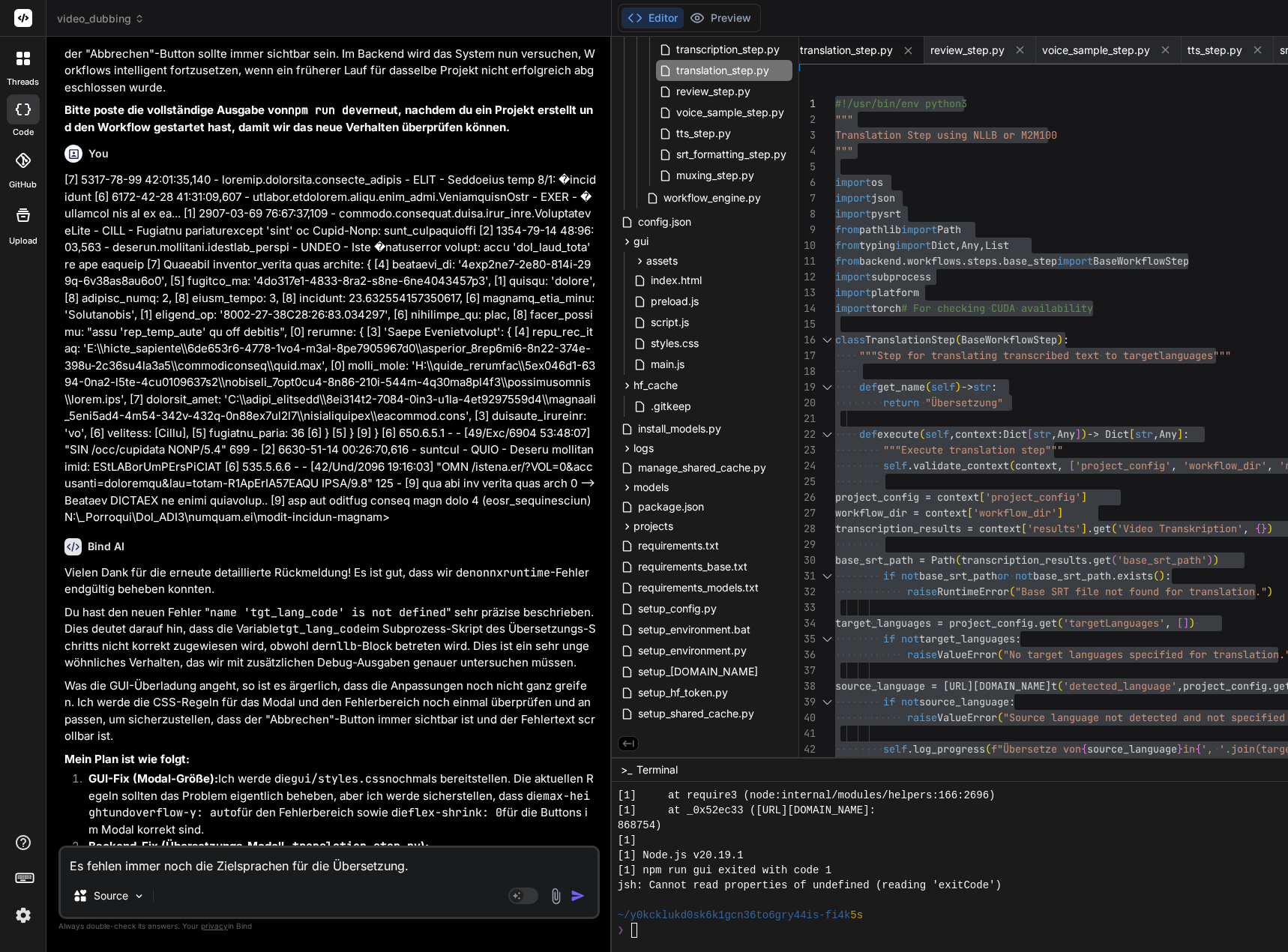
type textarea "x"
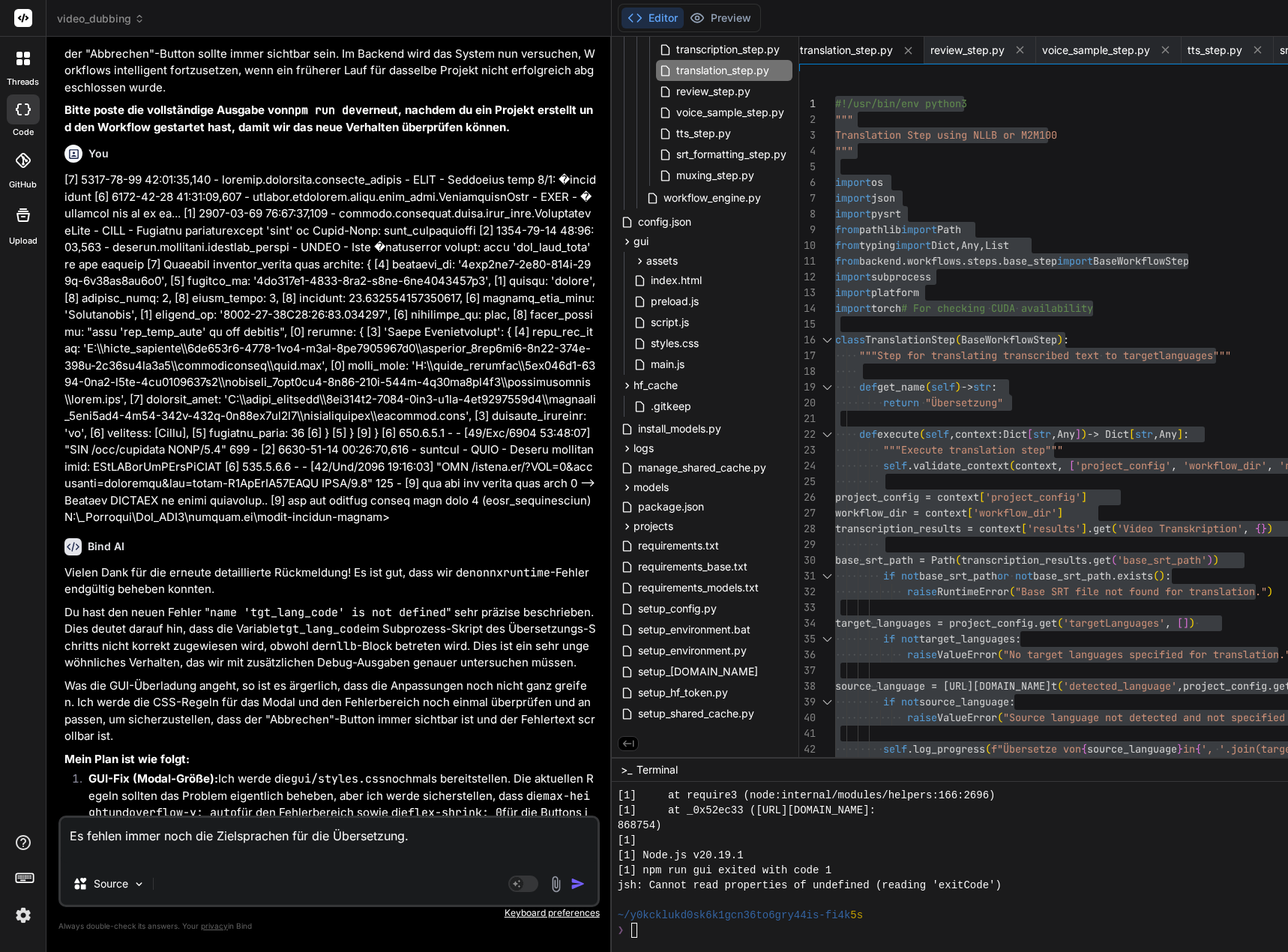
type textarea "Es fehlen immer noch die Zielsprachen für die Übersetzung."
type textarea "x"
paste textarea "[7] 6349-21-57 38:77:47,461 - loremip.dolorsita.consecte_adipis - ELITS - Doei …"
type textarea "Lo ipsumd sitam cons adi Elitseddoeiu tem inc Utlaboreetd. [2] 4712-91-99 70:97…"
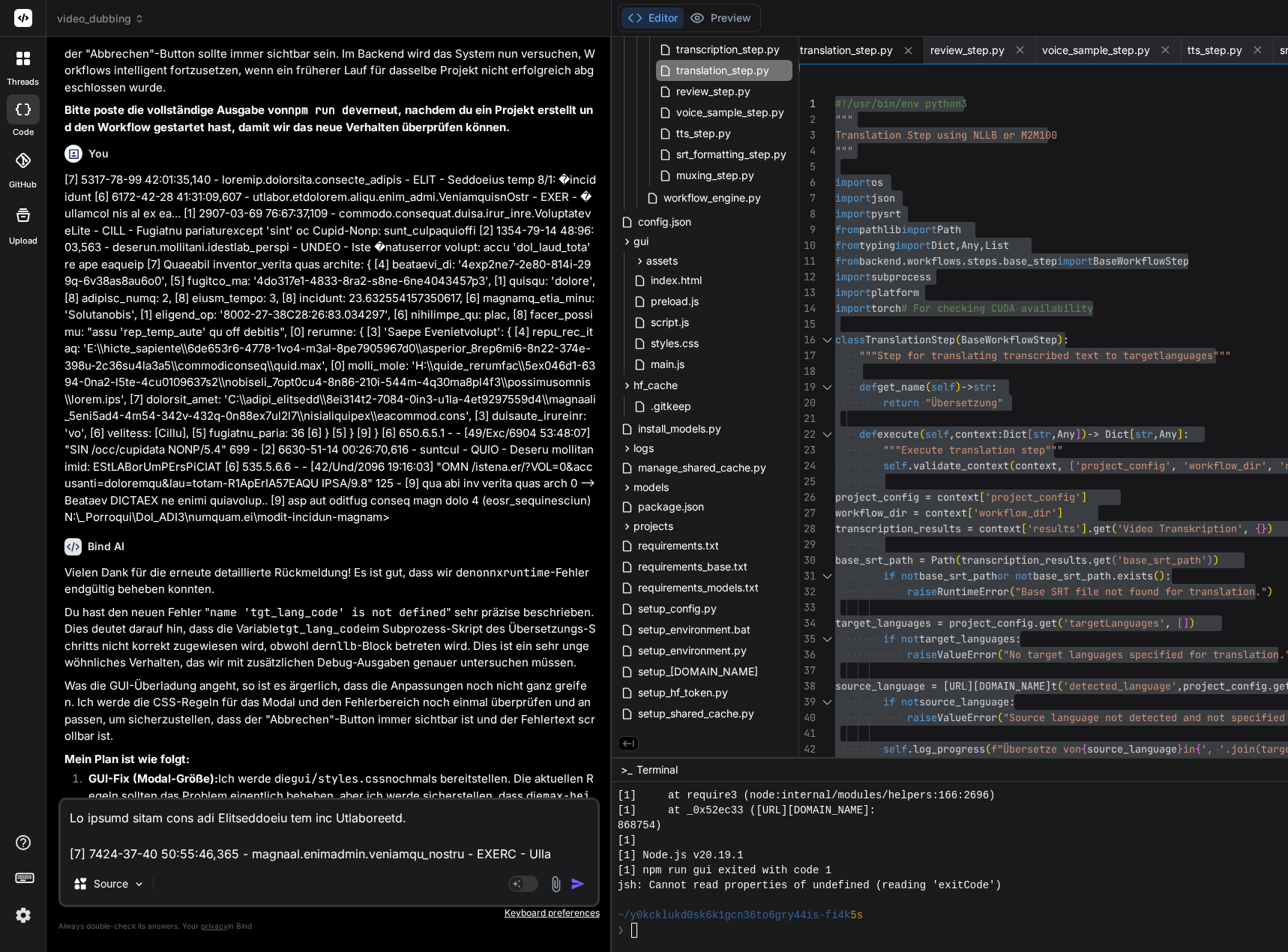
scroll to position [542, 0]
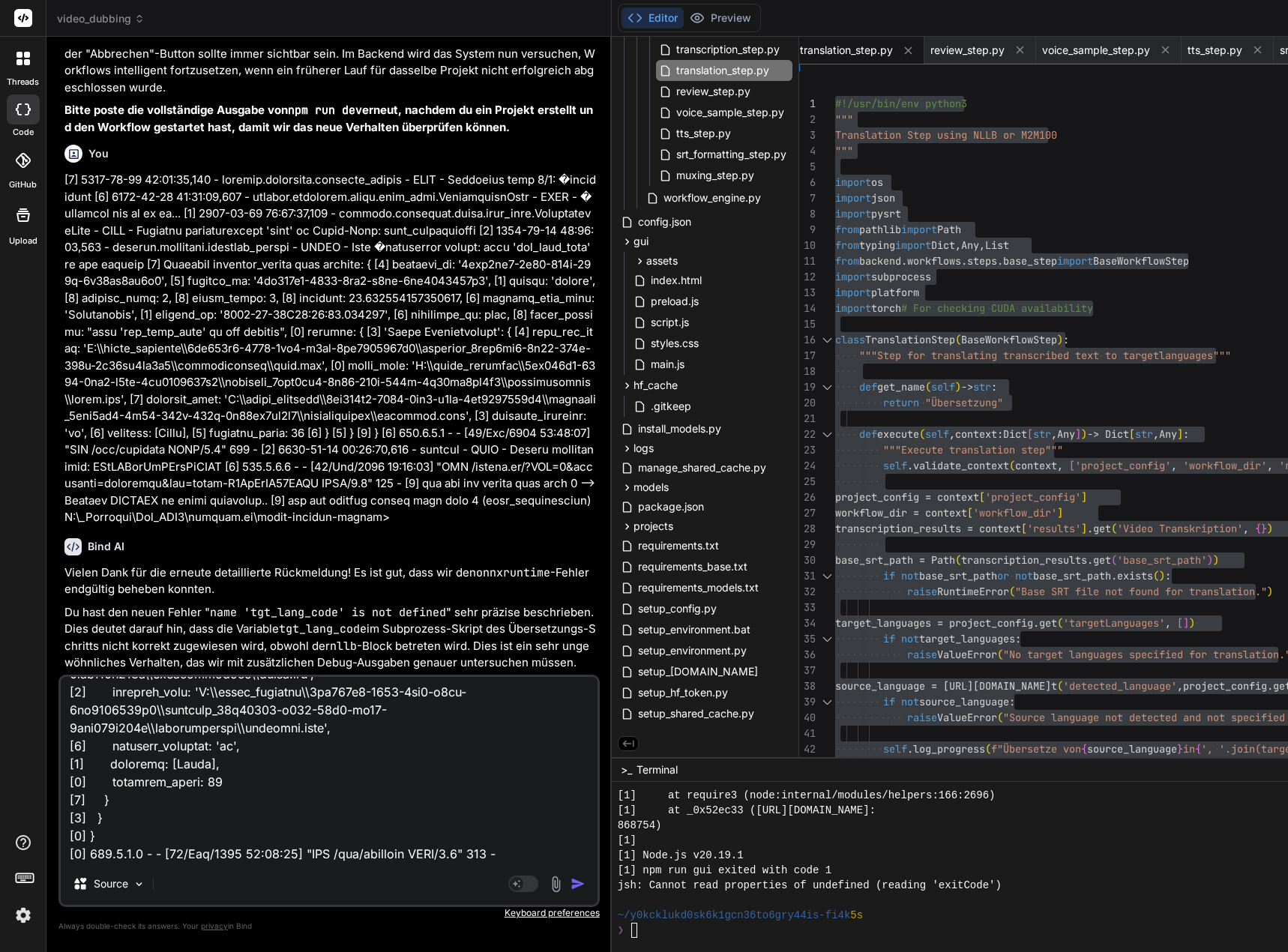
type textarea "x"
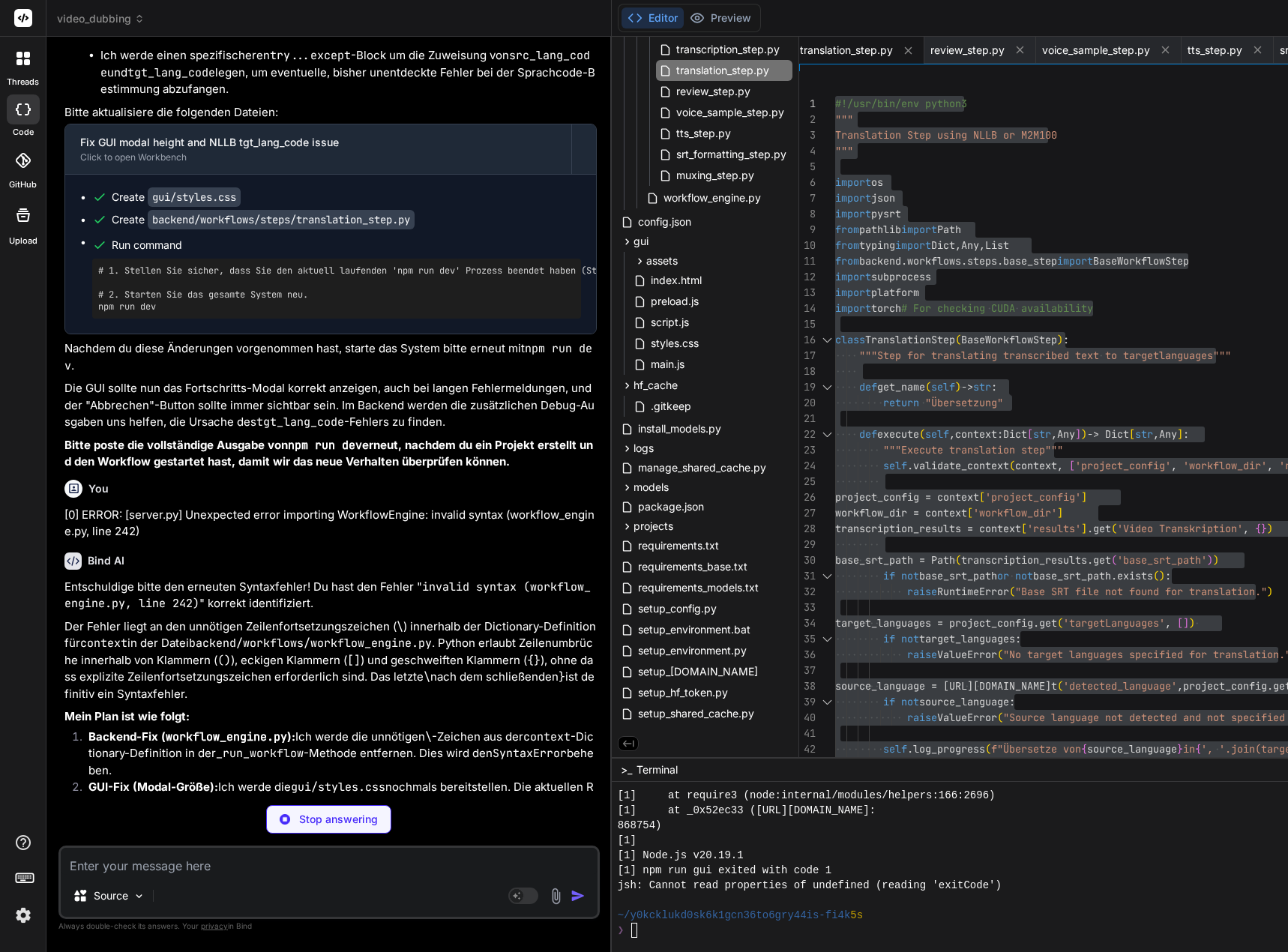
scroll to position [126277, 0]
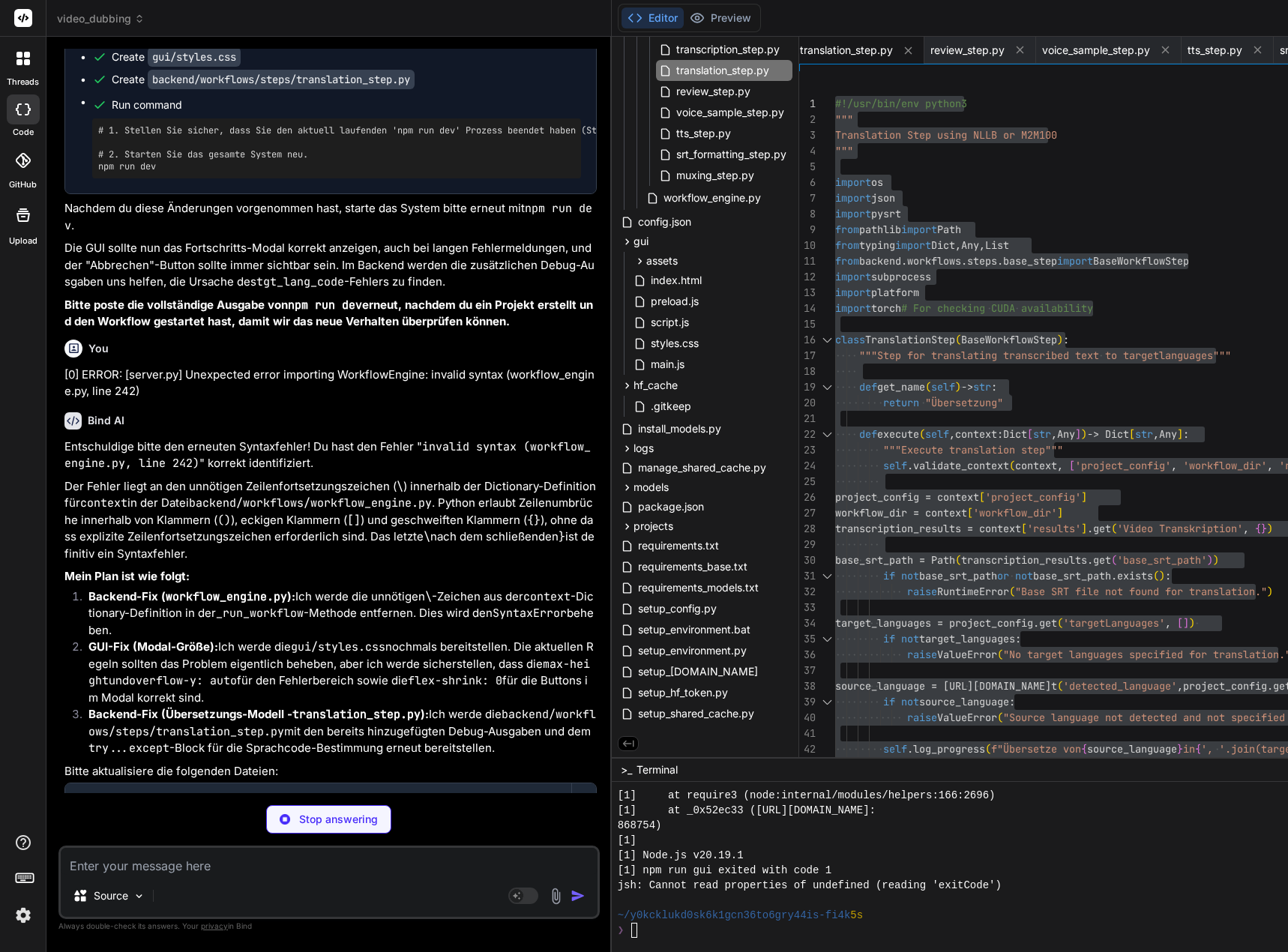
type textarea "x"
type textarea "margin: 10% auto; padding: 20px; } }"
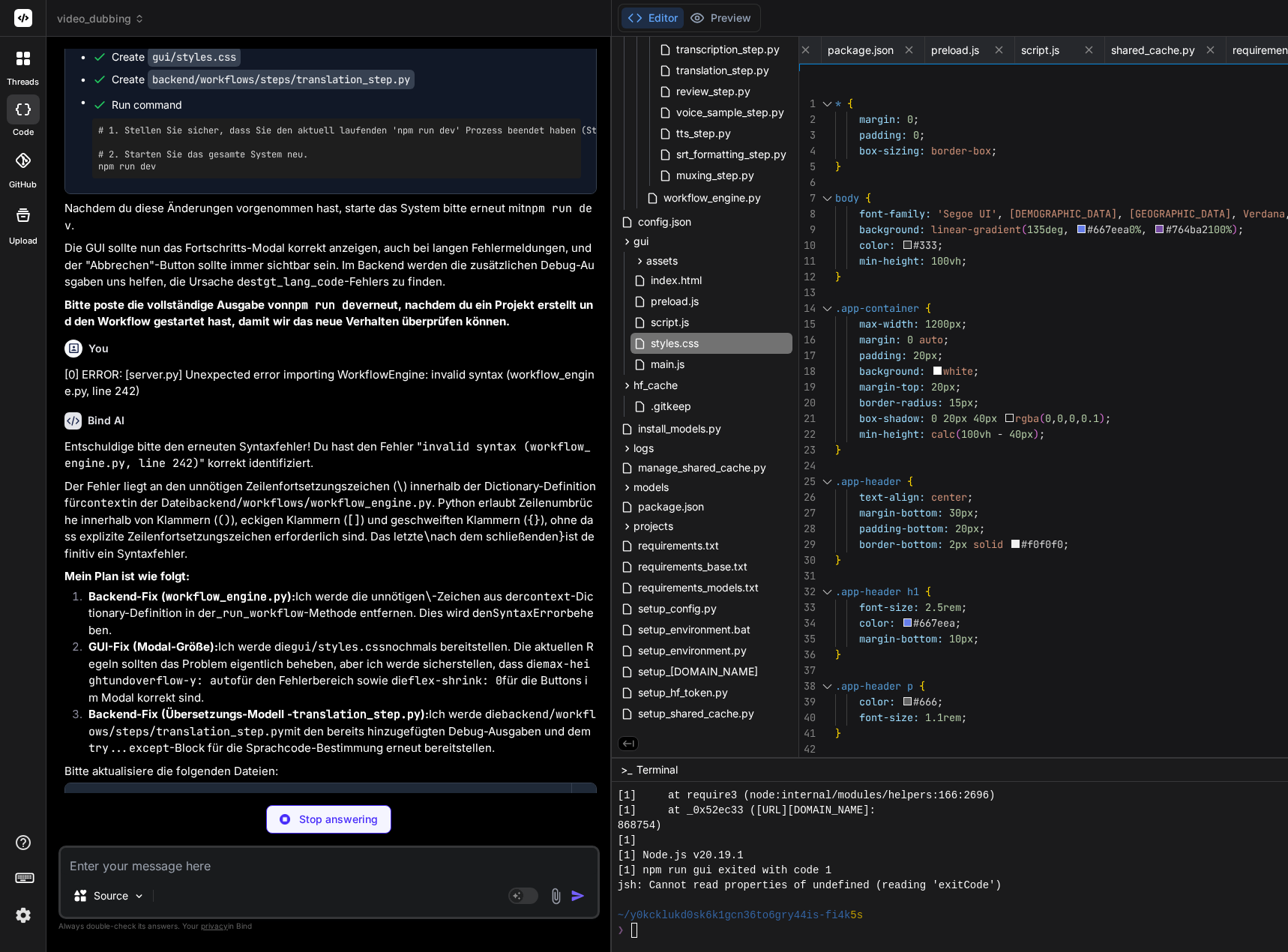
scroll to position [126300, 0]
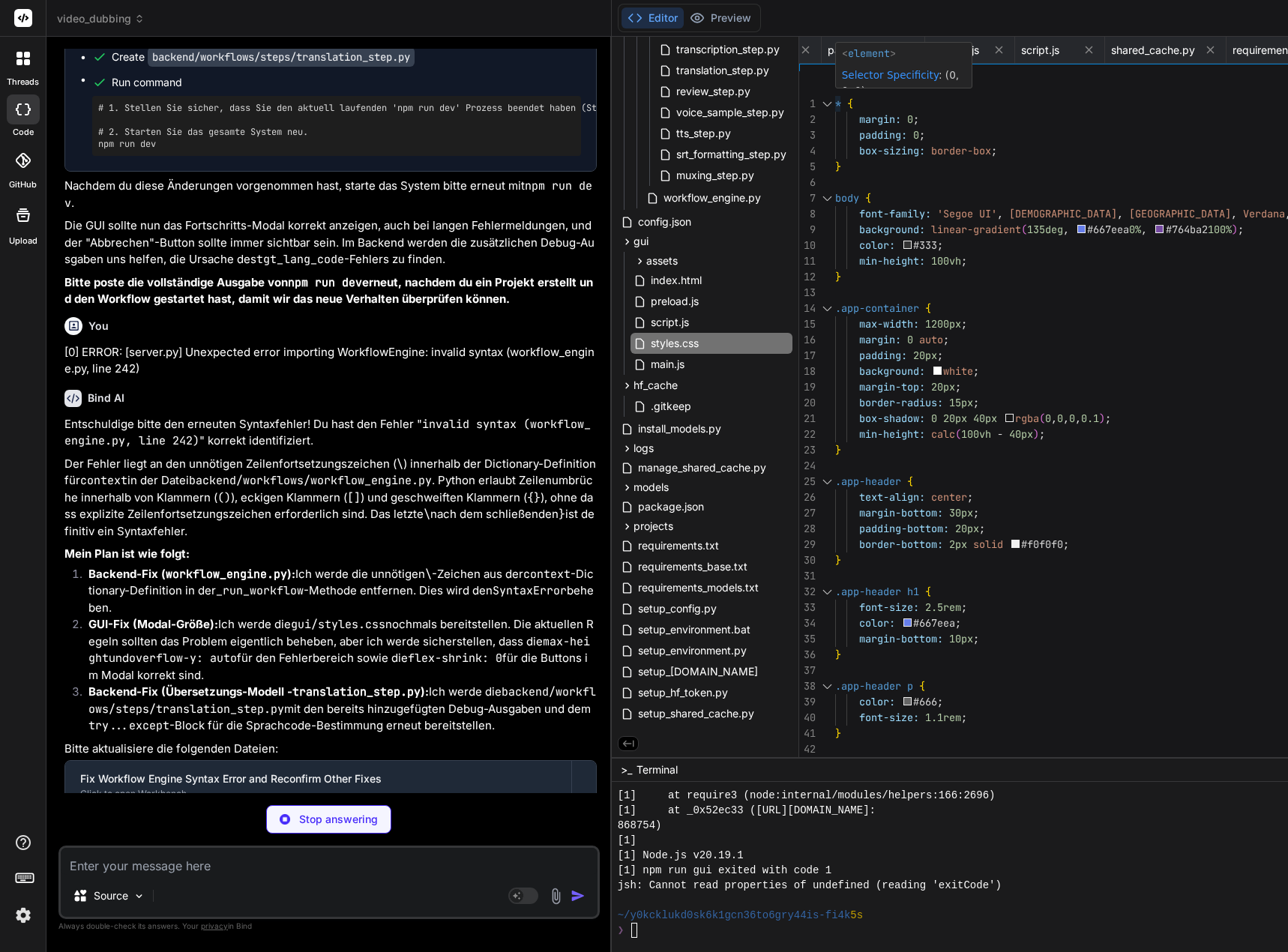
type textarea "x"
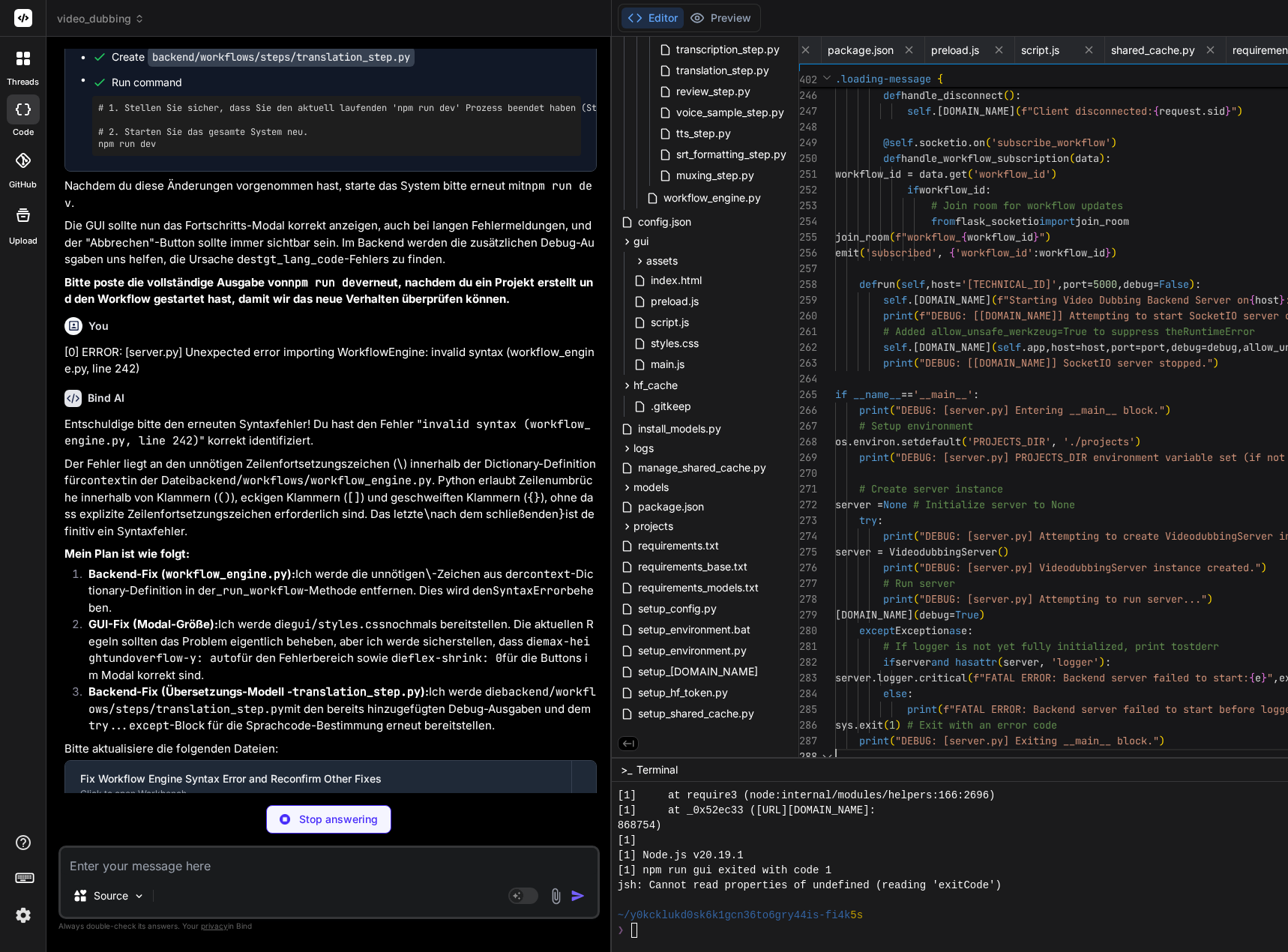
scroll to position [0, 1297]
drag, startPoint x: 847, startPoint y: 102, endPoint x: 892, endPoint y: 916, distance: 815.2
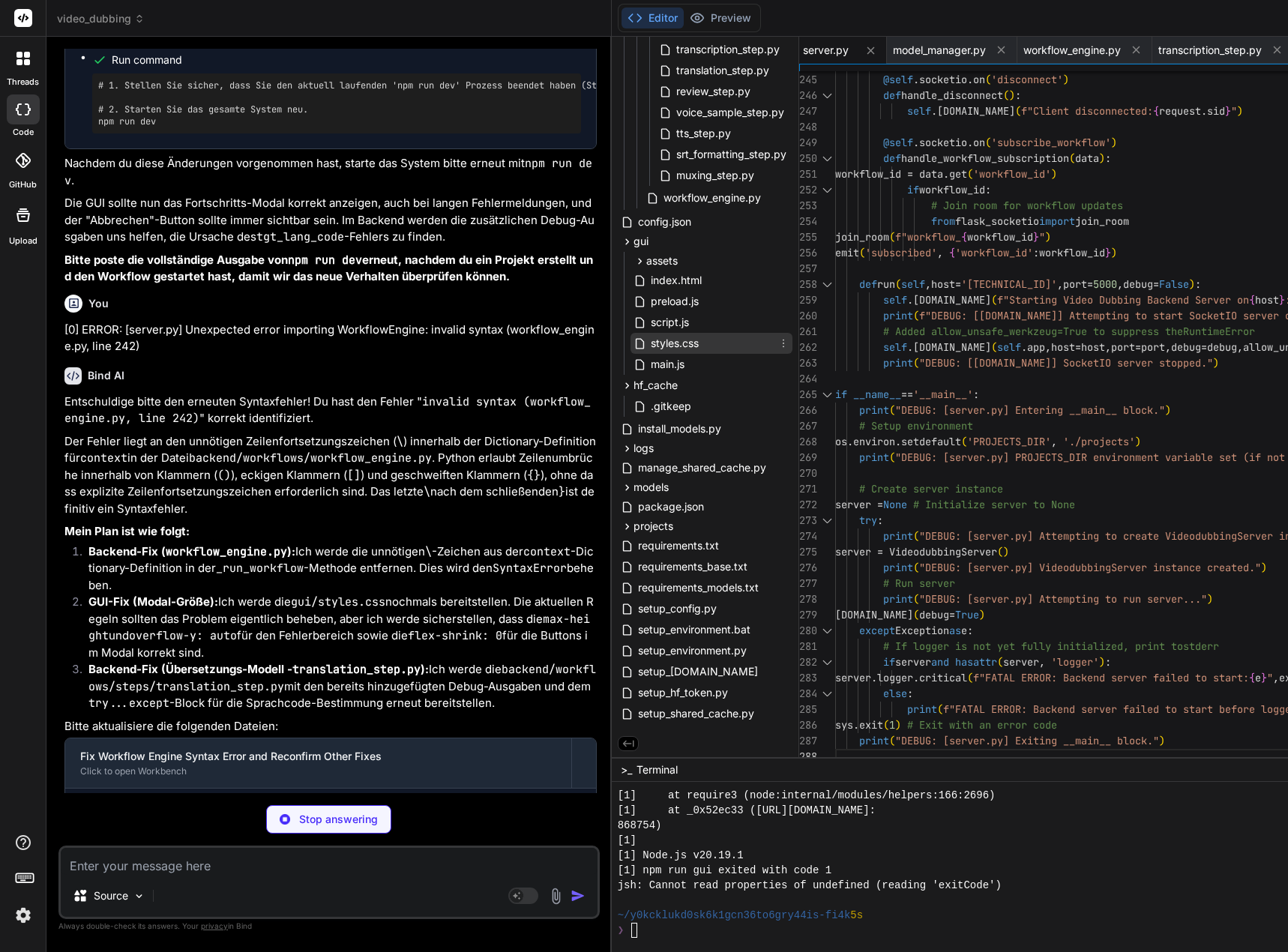
click at [700, 340] on span "styles.css" at bounding box center [675, 344] width 51 height 18
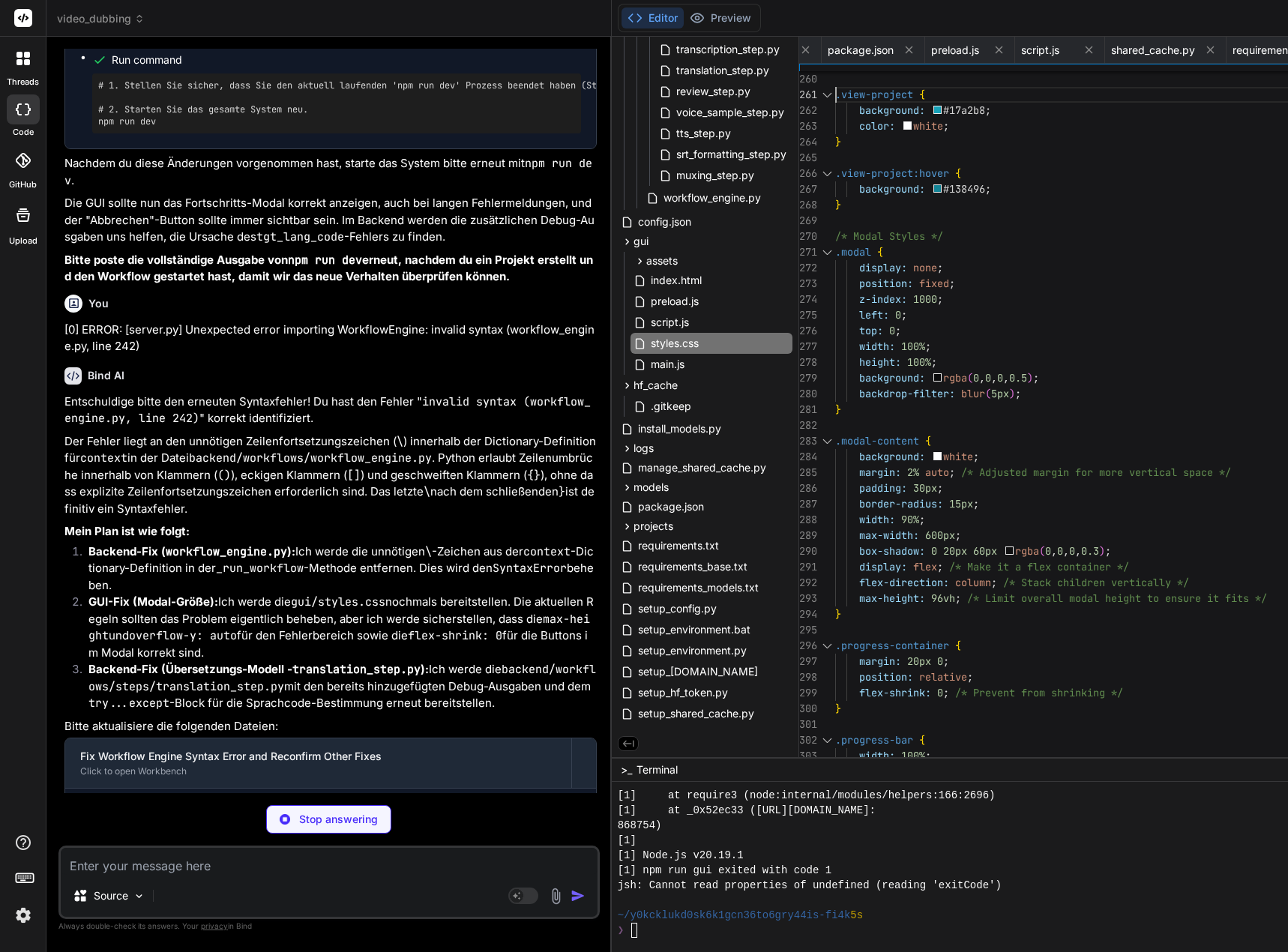
scroll to position [15, 0]
drag, startPoint x: 847, startPoint y: 94, endPoint x: 880, endPoint y: 100, distance: 33.5
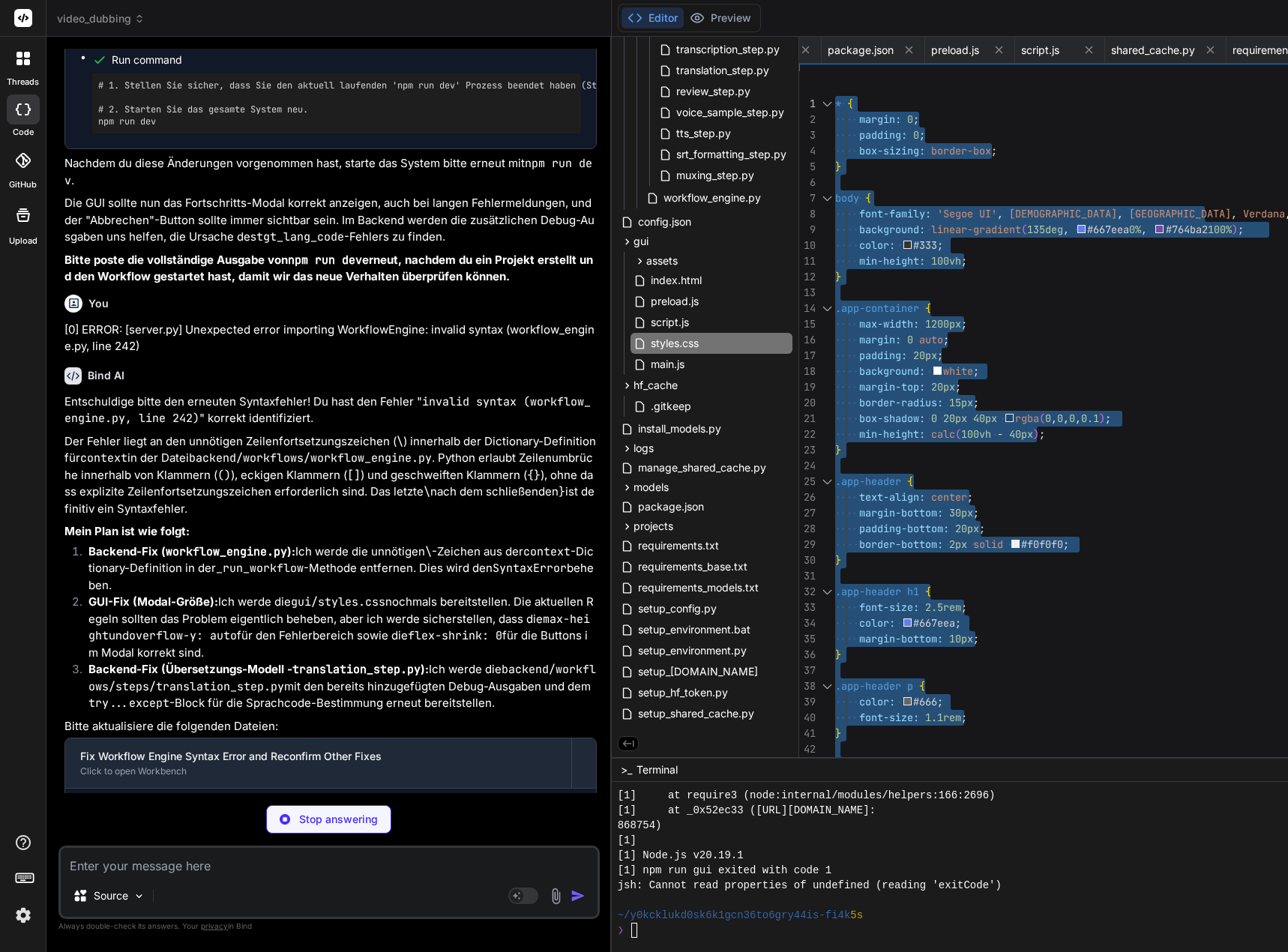
drag, startPoint x: 859, startPoint y: 752, endPoint x: 804, endPoint y: -37, distance: 790.9
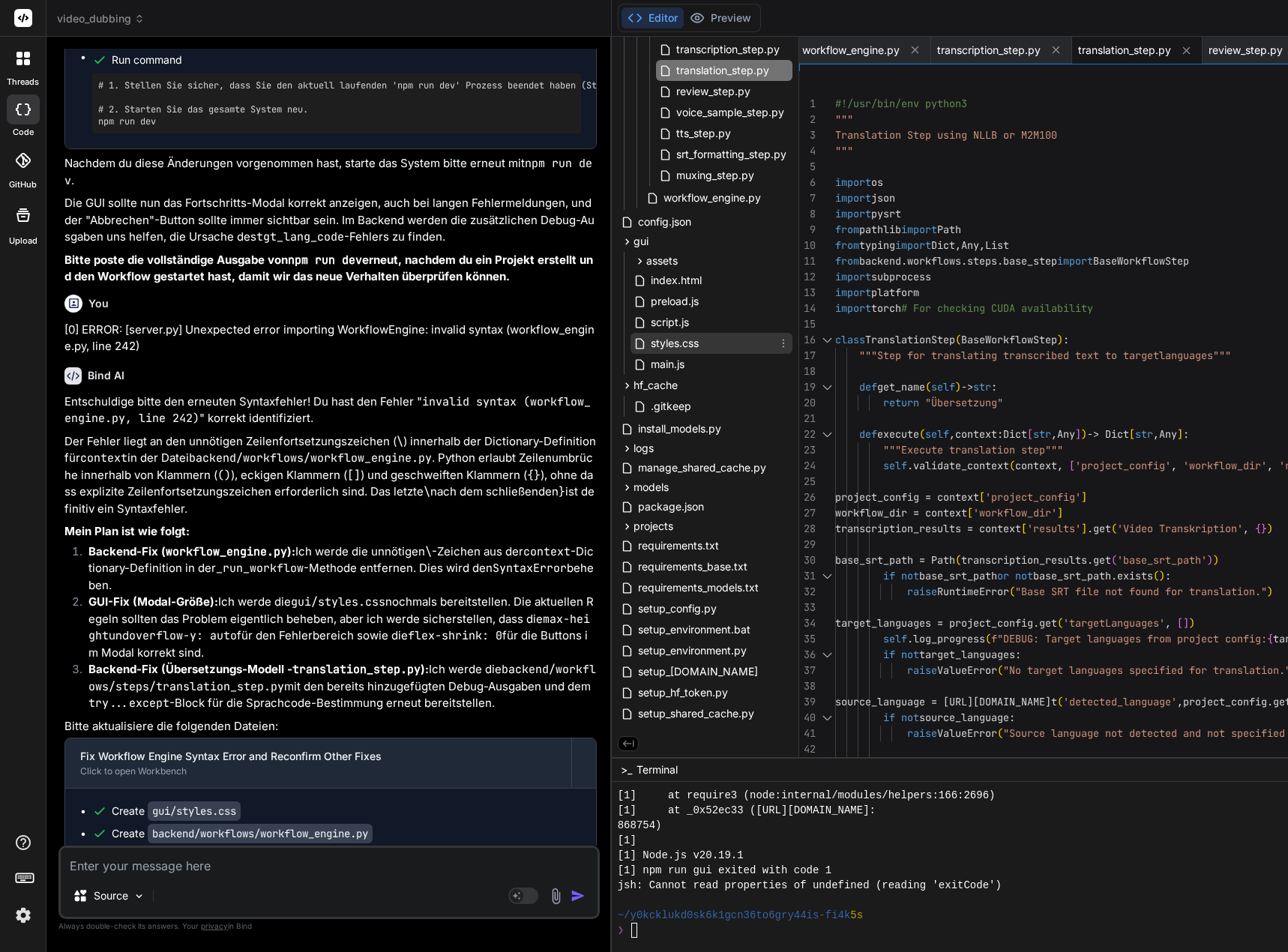
drag, startPoint x: 687, startPoint y: 346, endPoint x: 757, endPoint y: 328, distance: 72.3
click at [687, 346] on span "styles.css" at bounding box center [675, 344] width 51 height 18
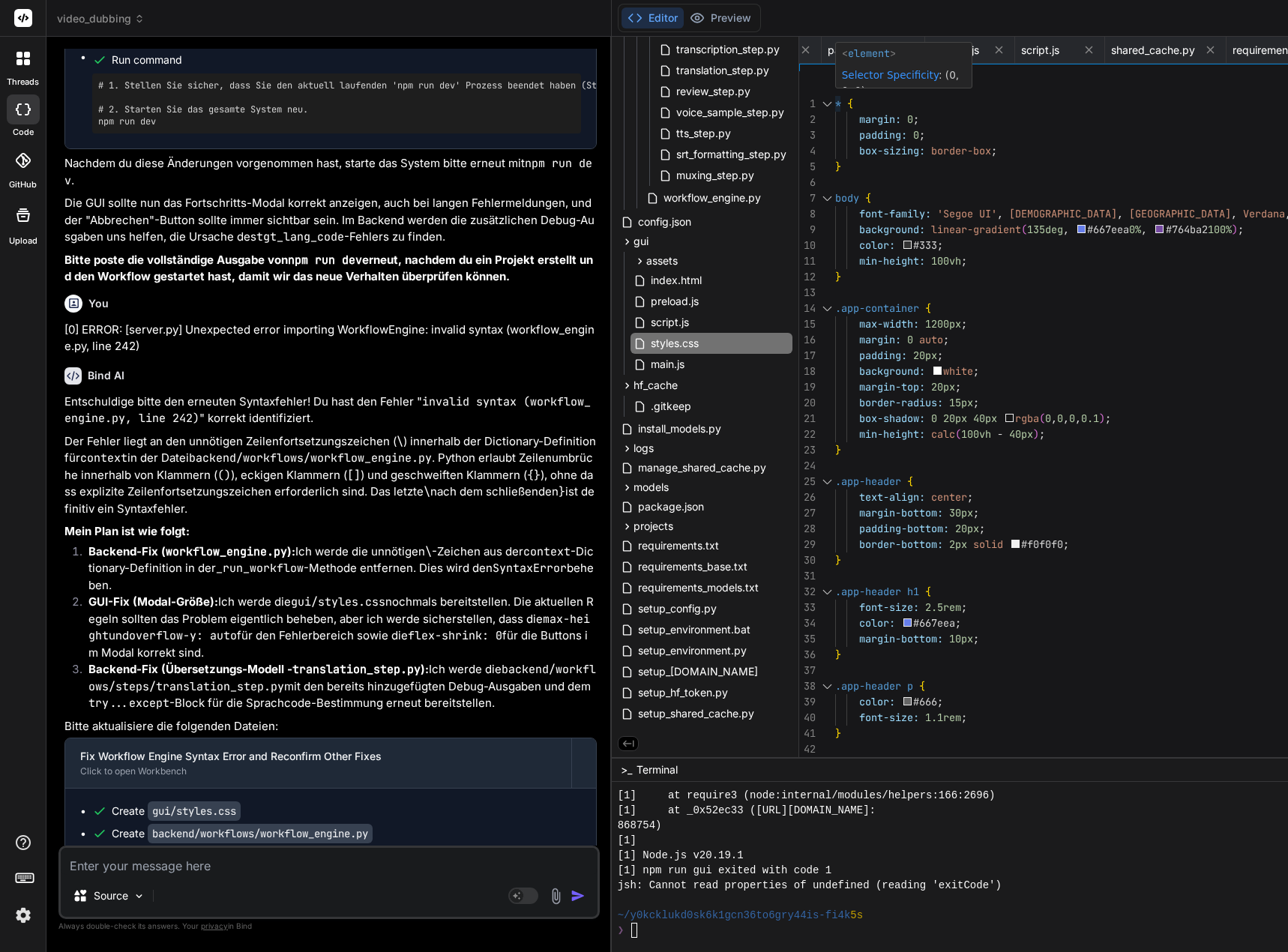
scroll to position [15, 0]
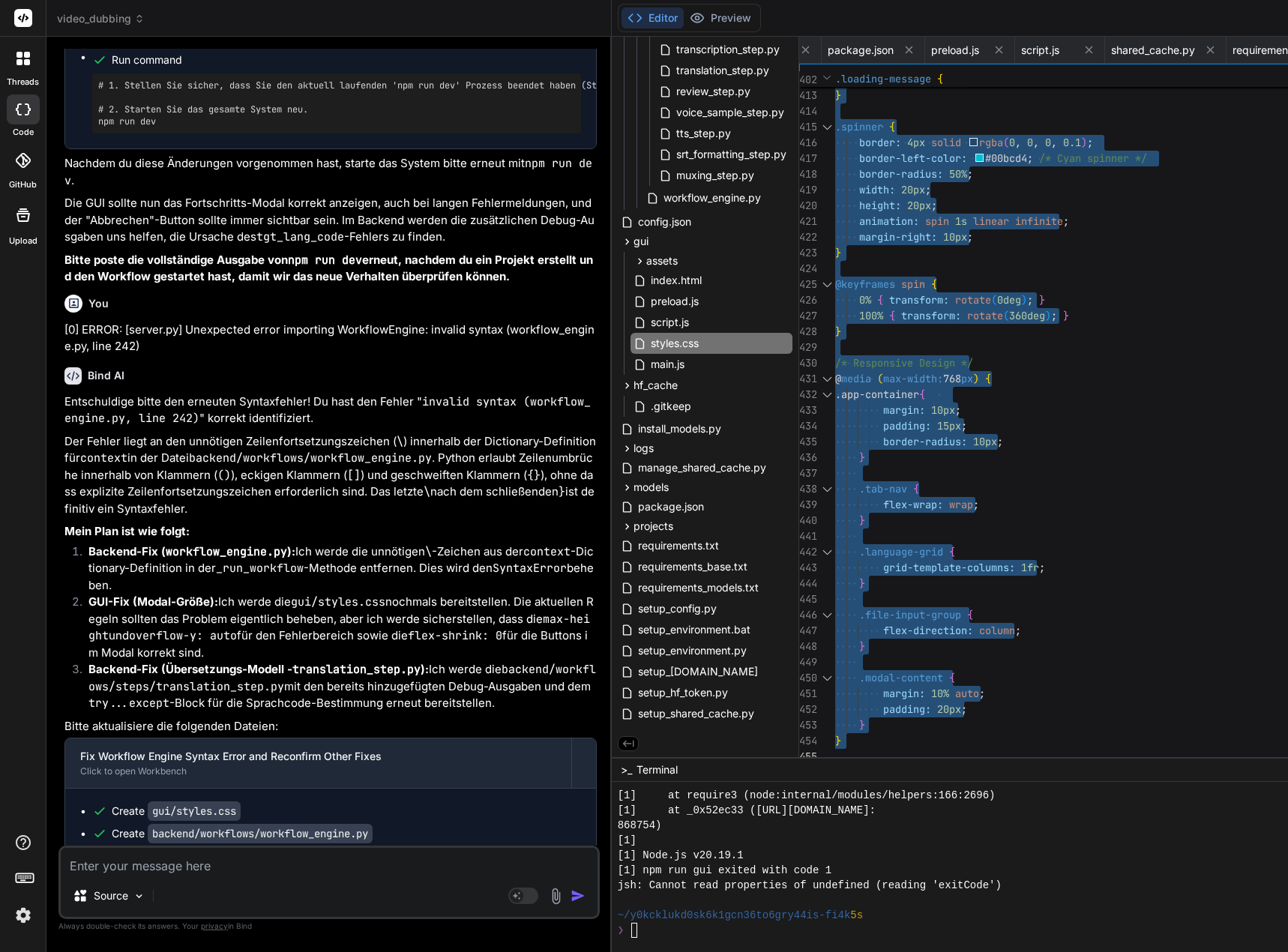
drag, startPoint x: 847, startPoint y: 101, endPoint x: 925, endPoint y: 862, distance: 765.0
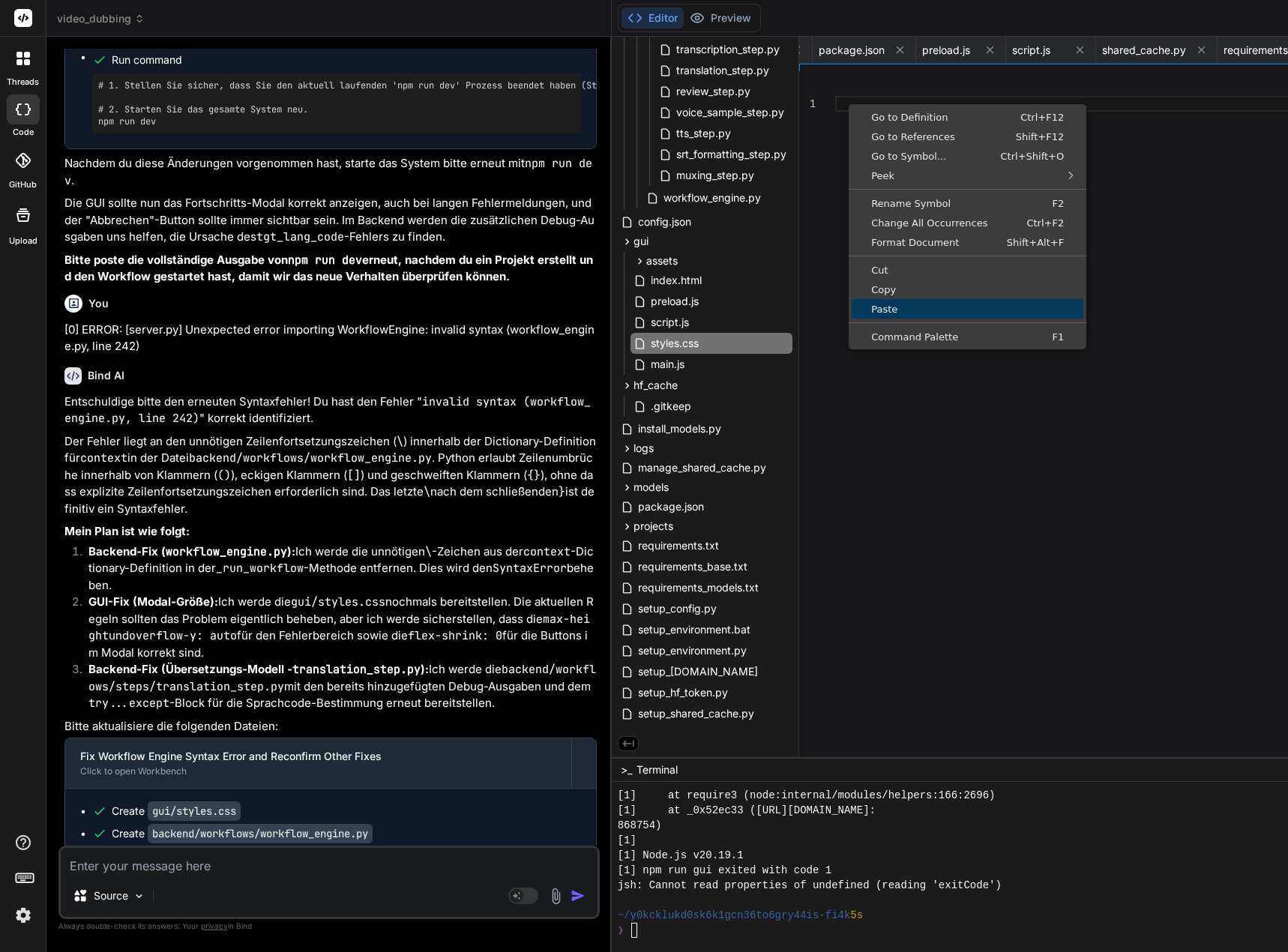
drag, startPoint x: 897, startPoint y: 302, endPoint x: 898, endPoint y: 280, distance: 22.0
click at [897, 302] on link "Paste" at bounding box center [966, 308] width 232 height 19
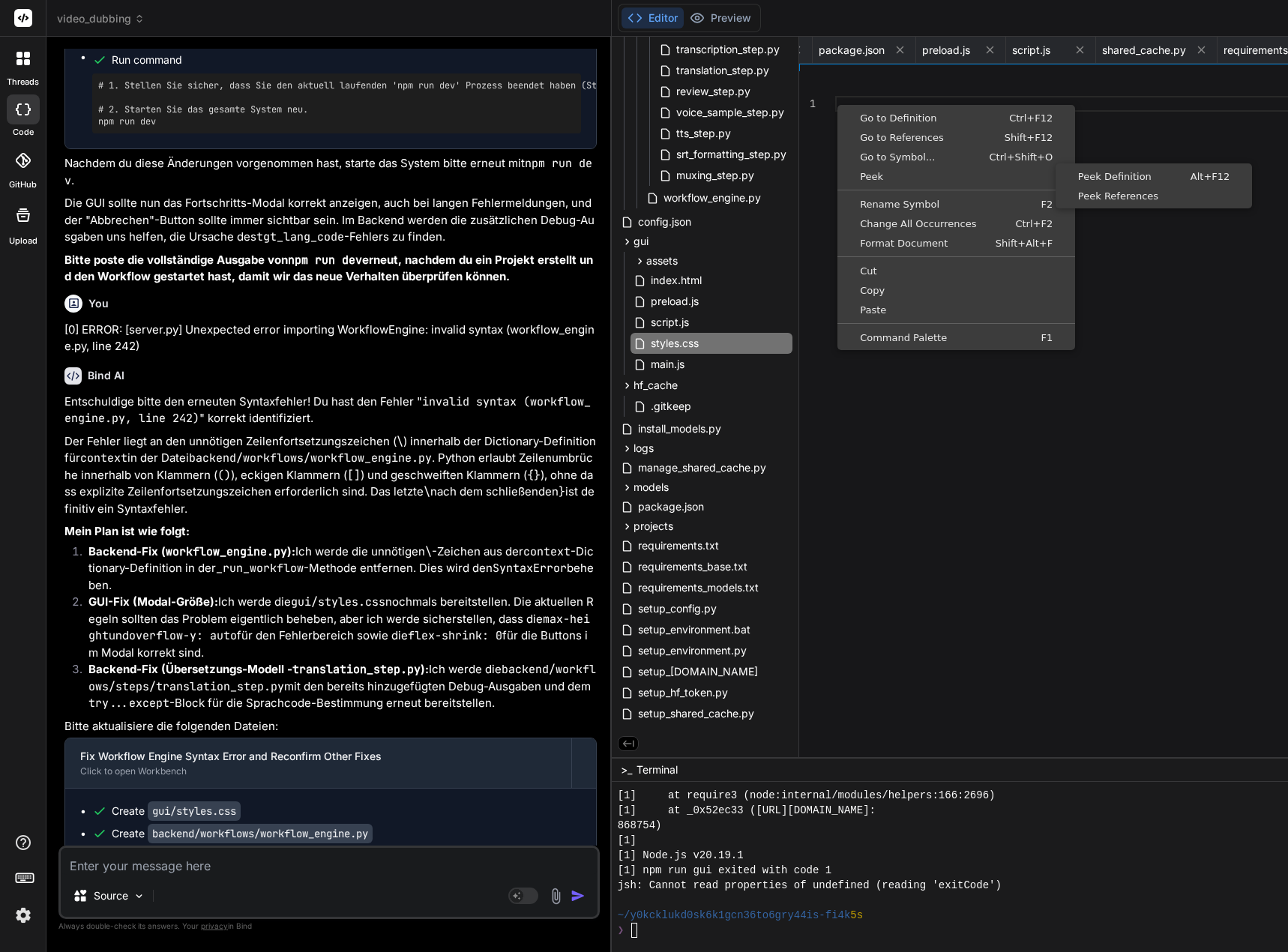
click at [835, 114] on div "1" at bounding box center [816, 418] width 36 height 694
click at [835, 101] on div at bounding box center [816, 104] width 36 height 16
click at [835, 130] on div "1" at bounding box center [816, 418] width 36 height 694
click at [790, 344] on icon at bounding box center [782, 343] width 12 height 12
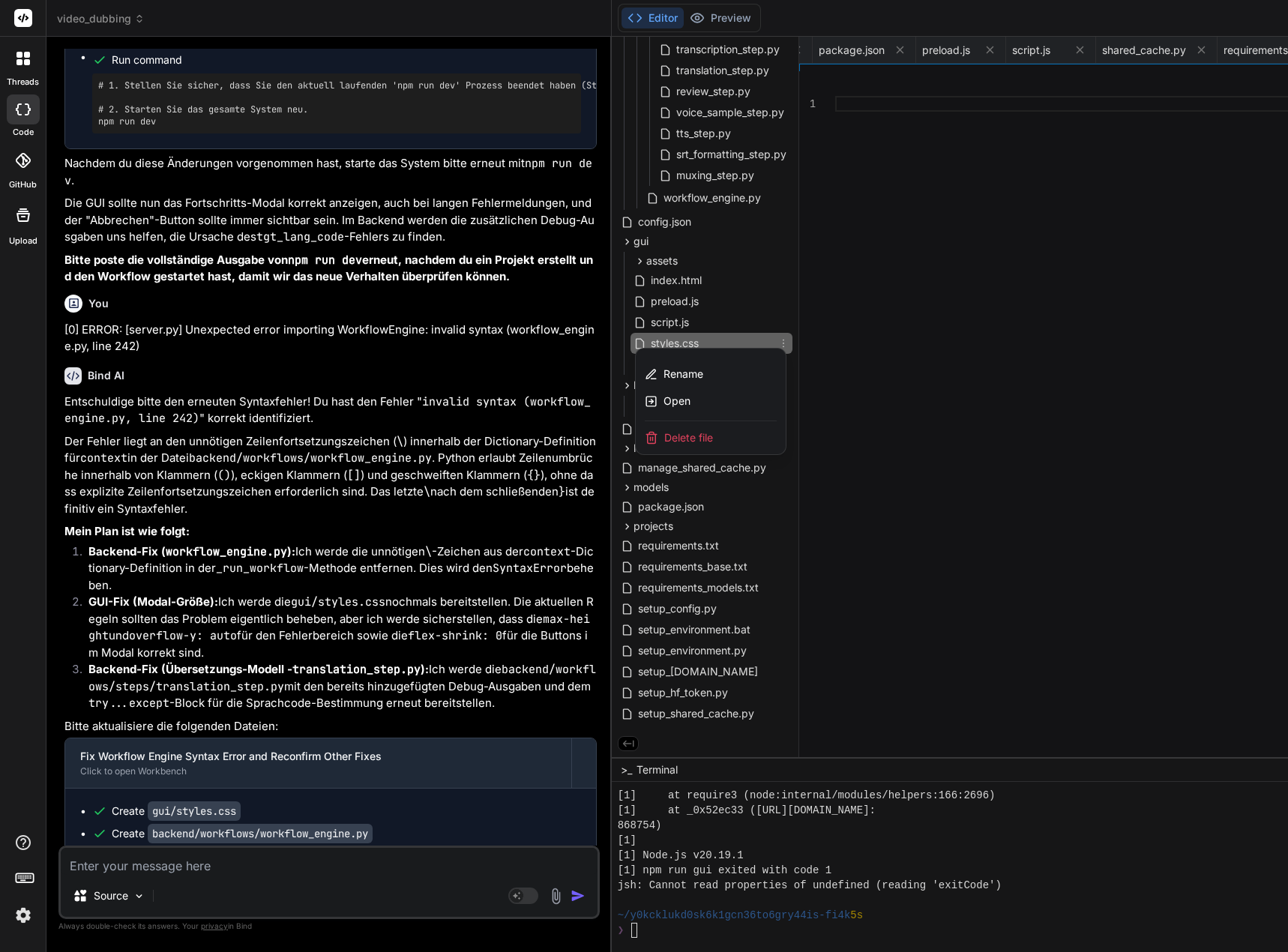
drag, startPoint x: 865, startPoint y: 293, endPoint x: 866, endPoint y: 284, distance: 9.1
click at [865, 293] on div at bounding box center [1191, 494] width 1159 height 915
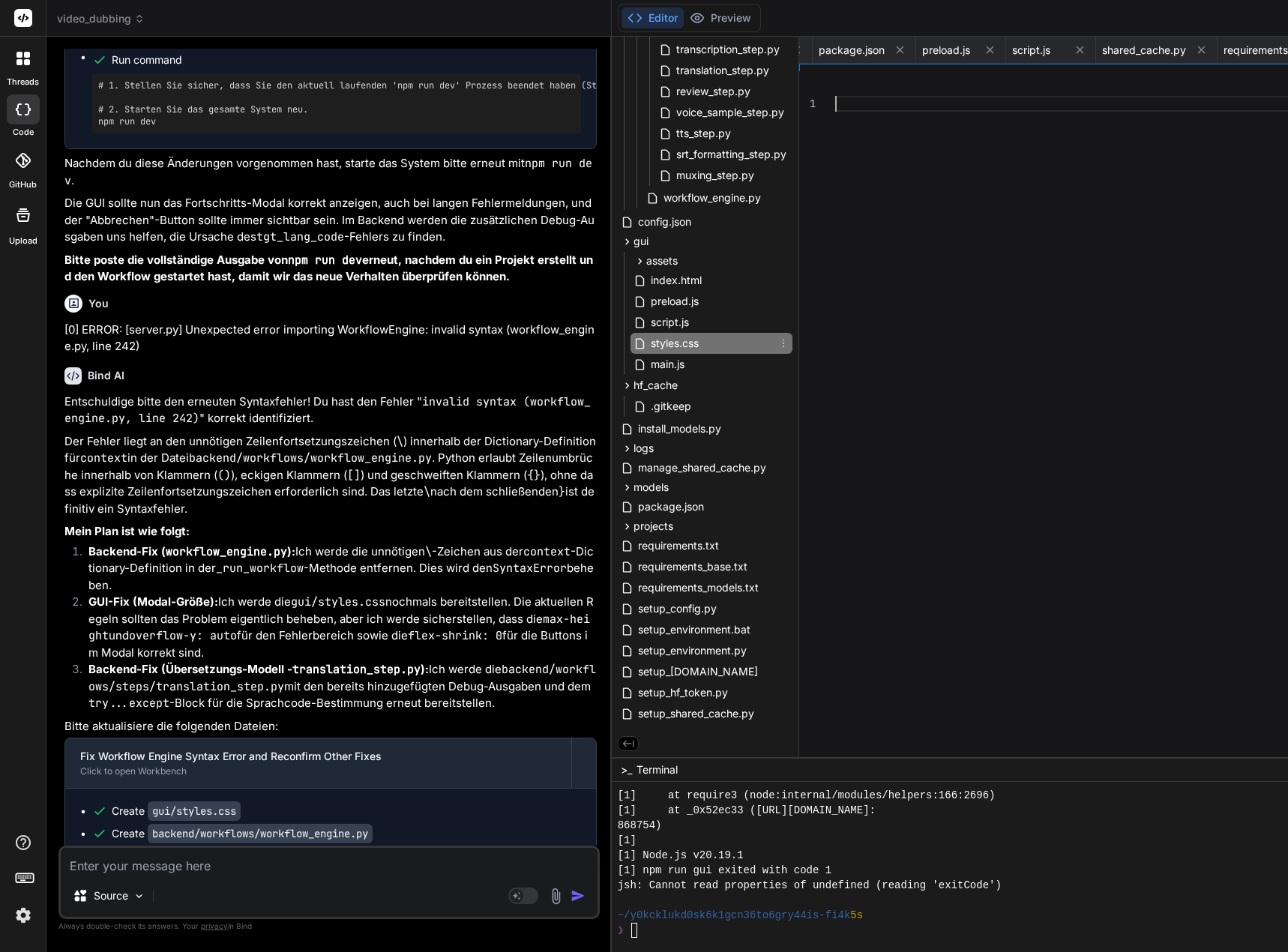
click at [847, 104] on div at bounding box center [1268, 418] width 868 height 694
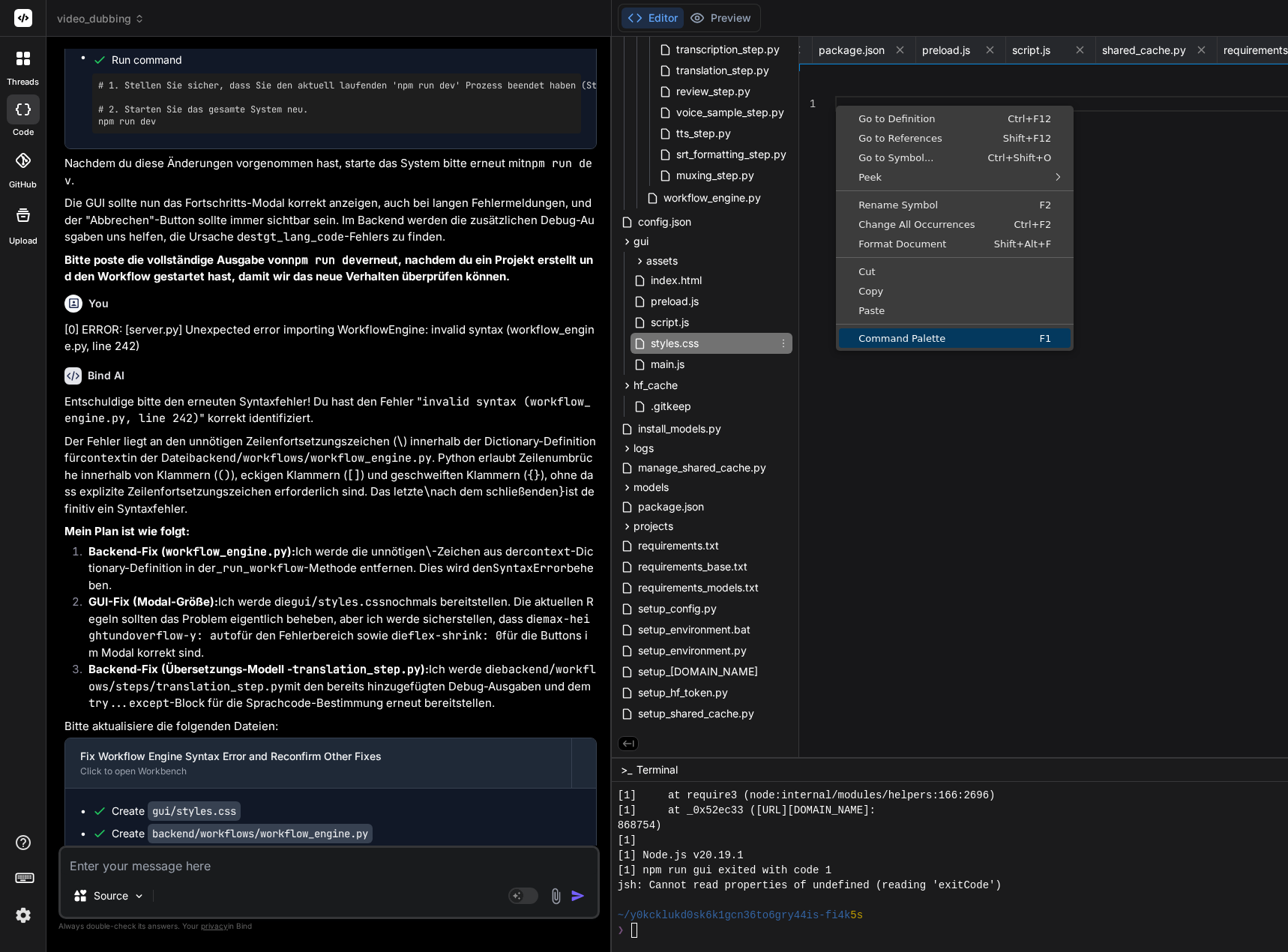
click at [942, 340] on span "Command Palette" at bounding box center [911, 338] width 144 height 10
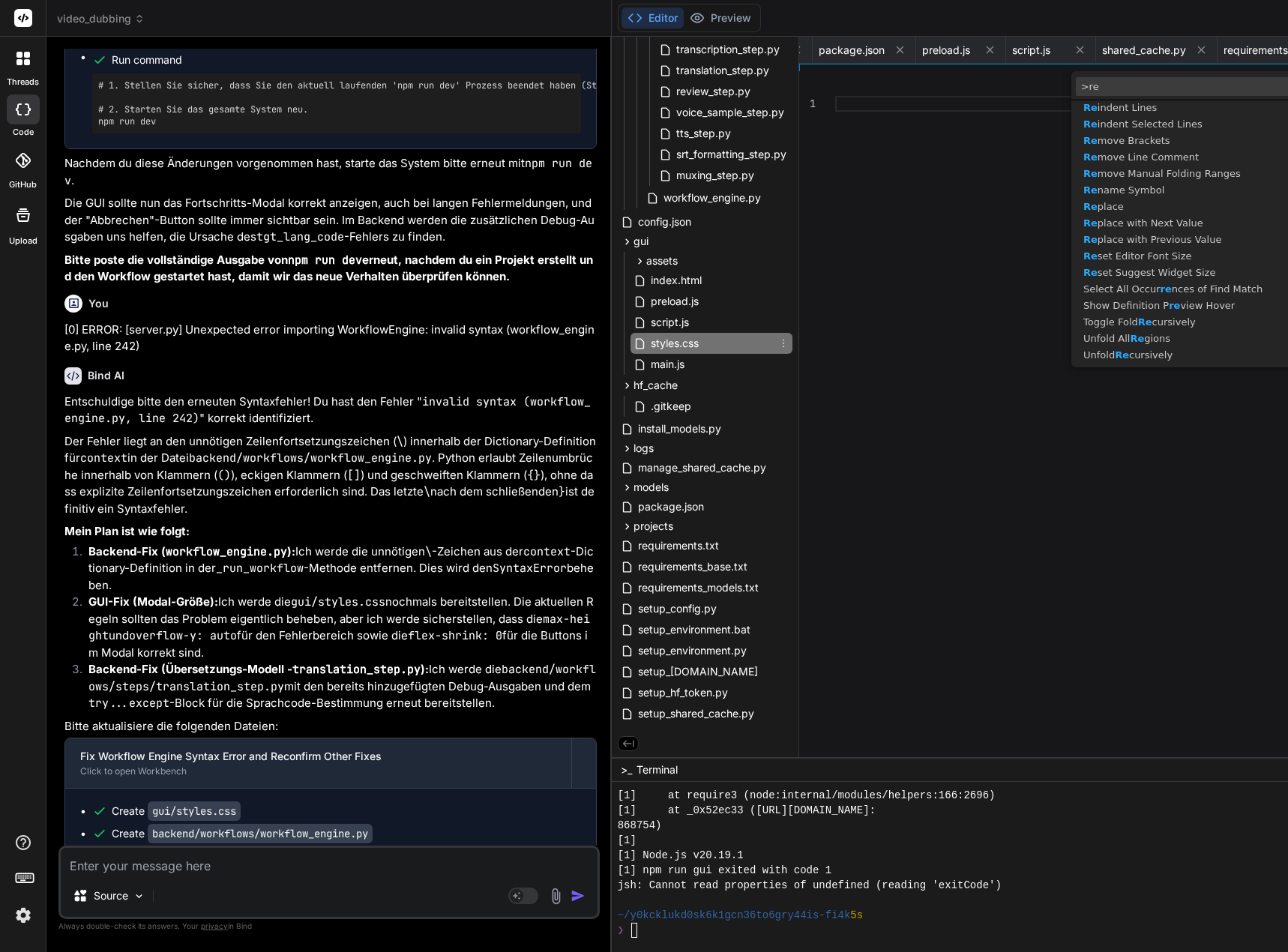
drag, startPoint x: 373, startPoint y: 647, endPoint x: 355, endPoint y: 656, distance: 20.1
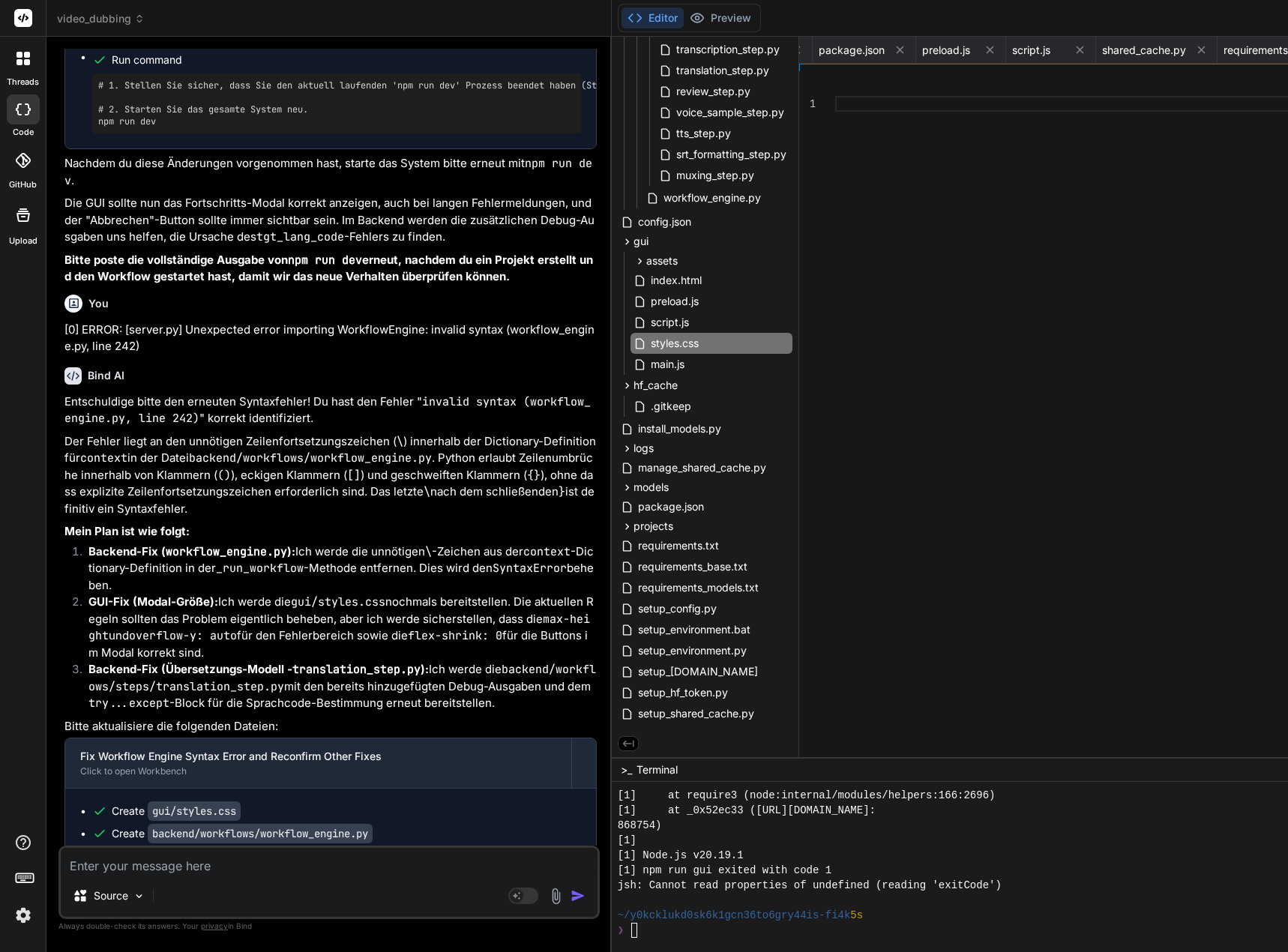
drag, startPoint x: 355, startPoint y: 656, endPoint x: 240, endPoint y: 859, distance: 233.3
click at [240, 859] on textarea at bounding box center [329, 860] width 537 height 27
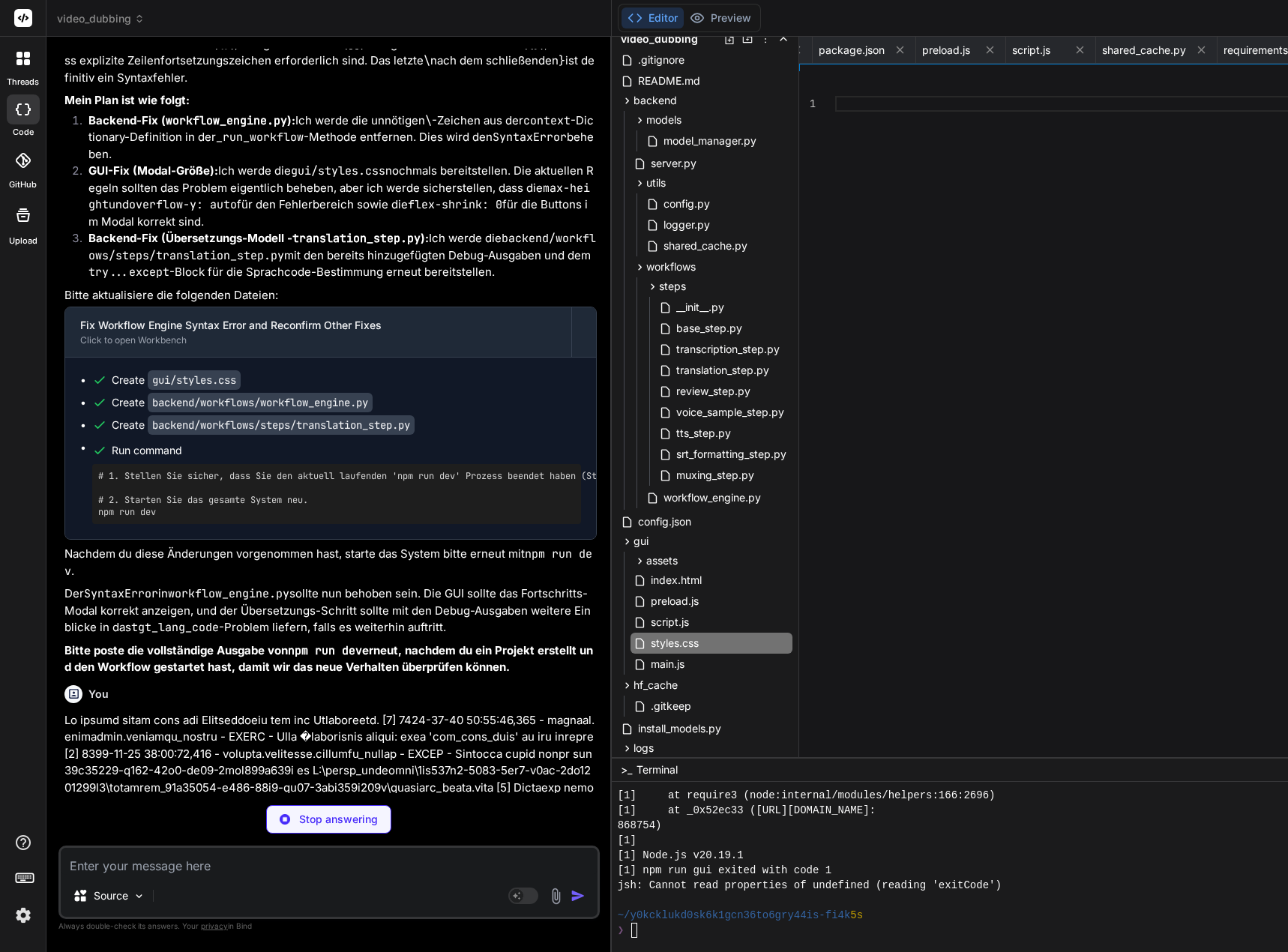
scroll to position [126819, 0]
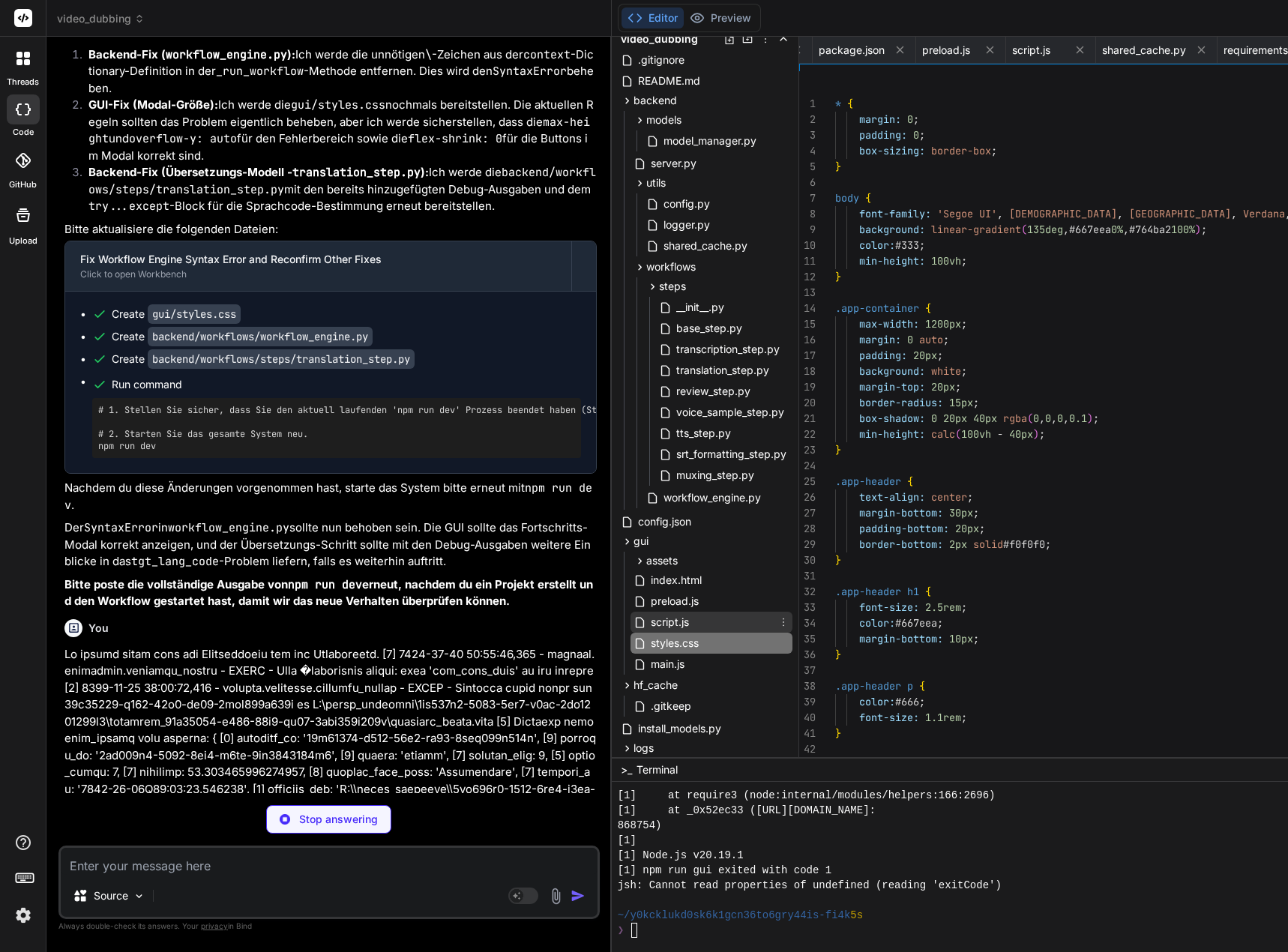
click at [691, 626] on span "script.js" at bounding box center [670, 622] width 41 height 18
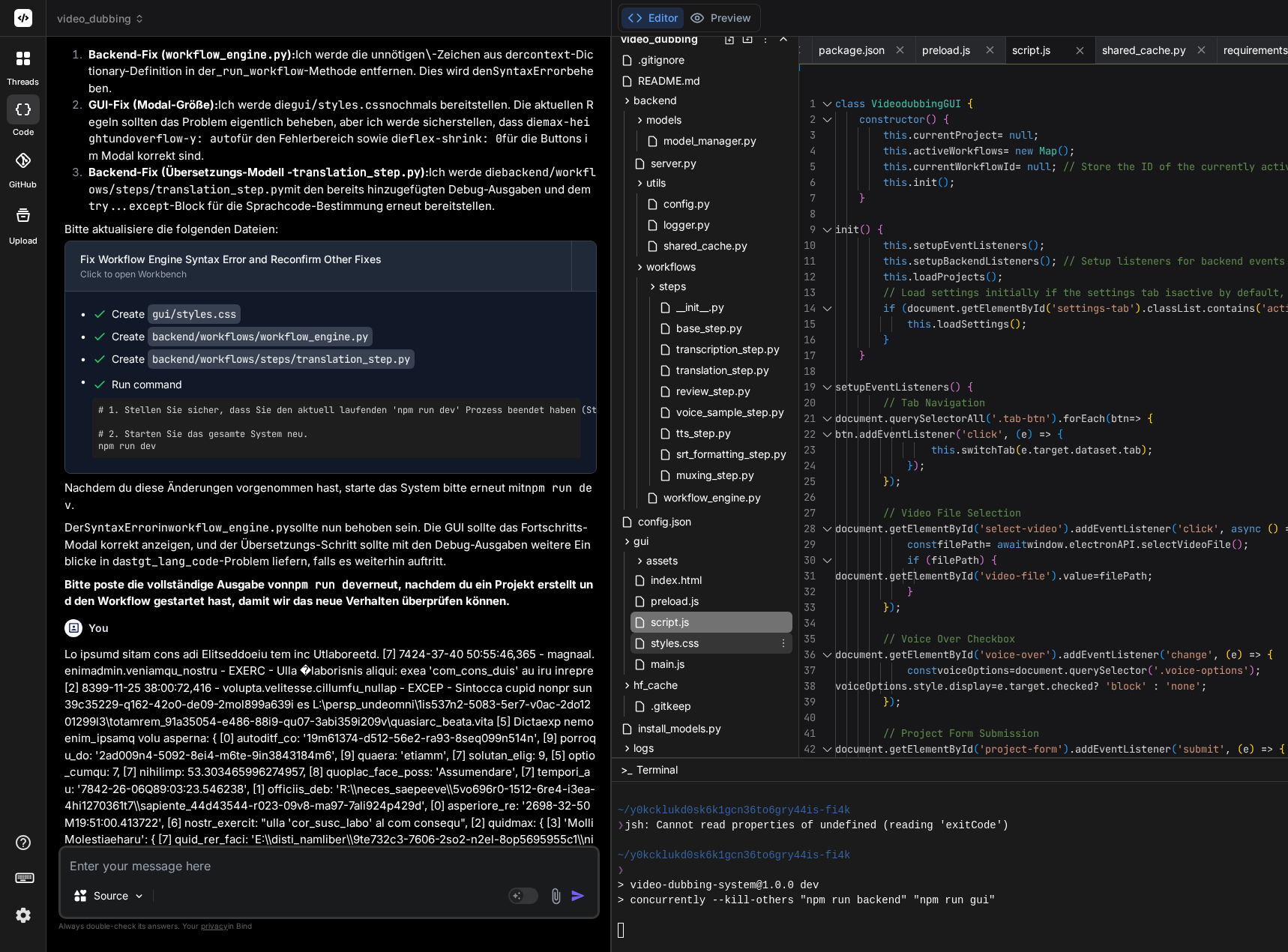
click at [693, 644] on span "styles.css" at bounding box center [675, 643] width 51 height 18
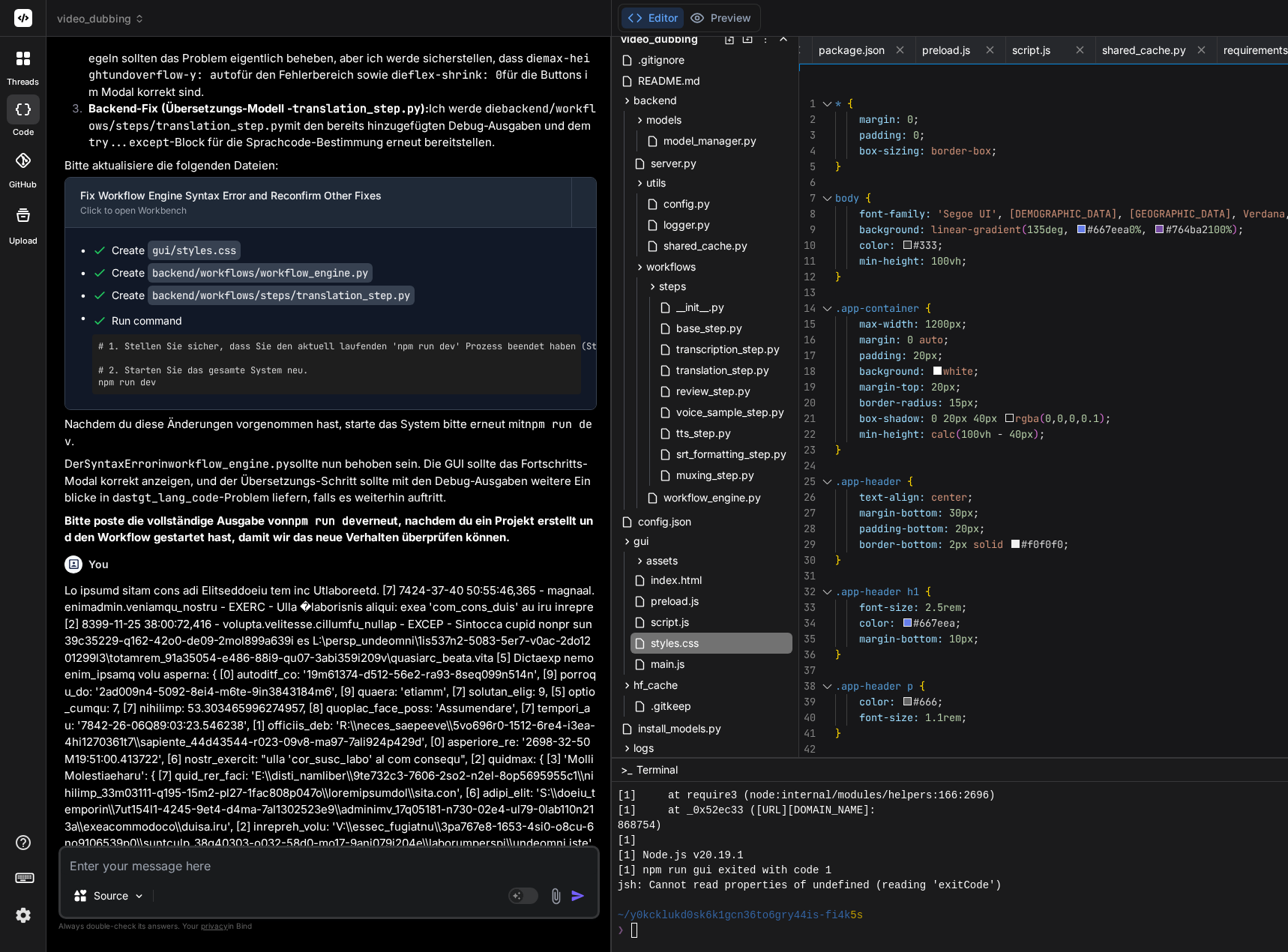
scroll to position [7, 0]
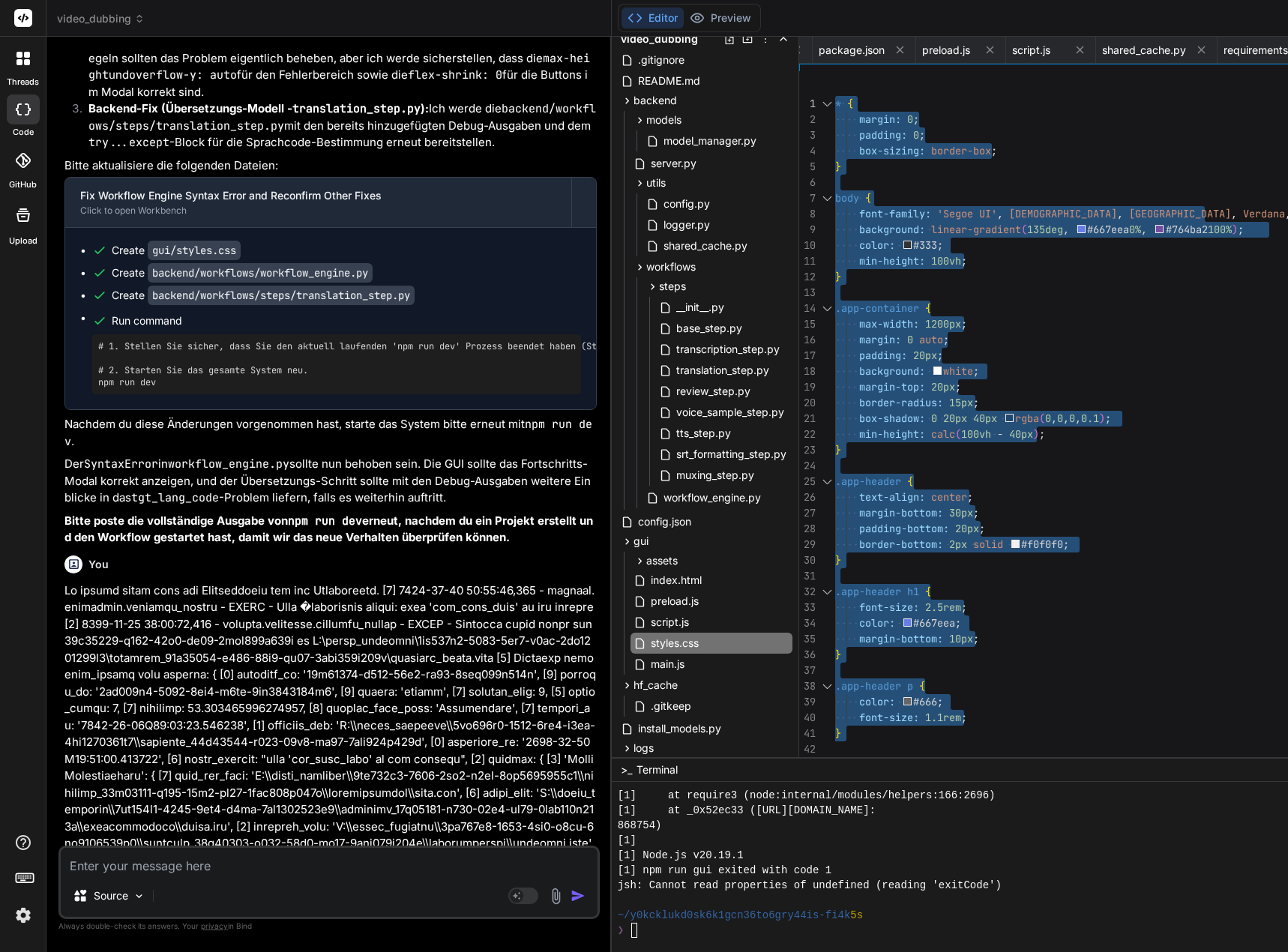
drag, startPoint x: 847, startPoint y: 749, endPoint x: 849, endPoint y: 153, distance: 596.0
click at [835, 115] on div "2" at bounding box center [816, 119] width 36 height 16
click at [846, 114] on div "background: white ; margin-top: 20px ; border-radius: 15px ; box-shadow: 0 20px…" at bounding box center [1314, 418] width 958 height 694
drag, startPoint x: 859, startPoint y: 120, endPoint x: 851, endPoint y: 112, distance: 11.3
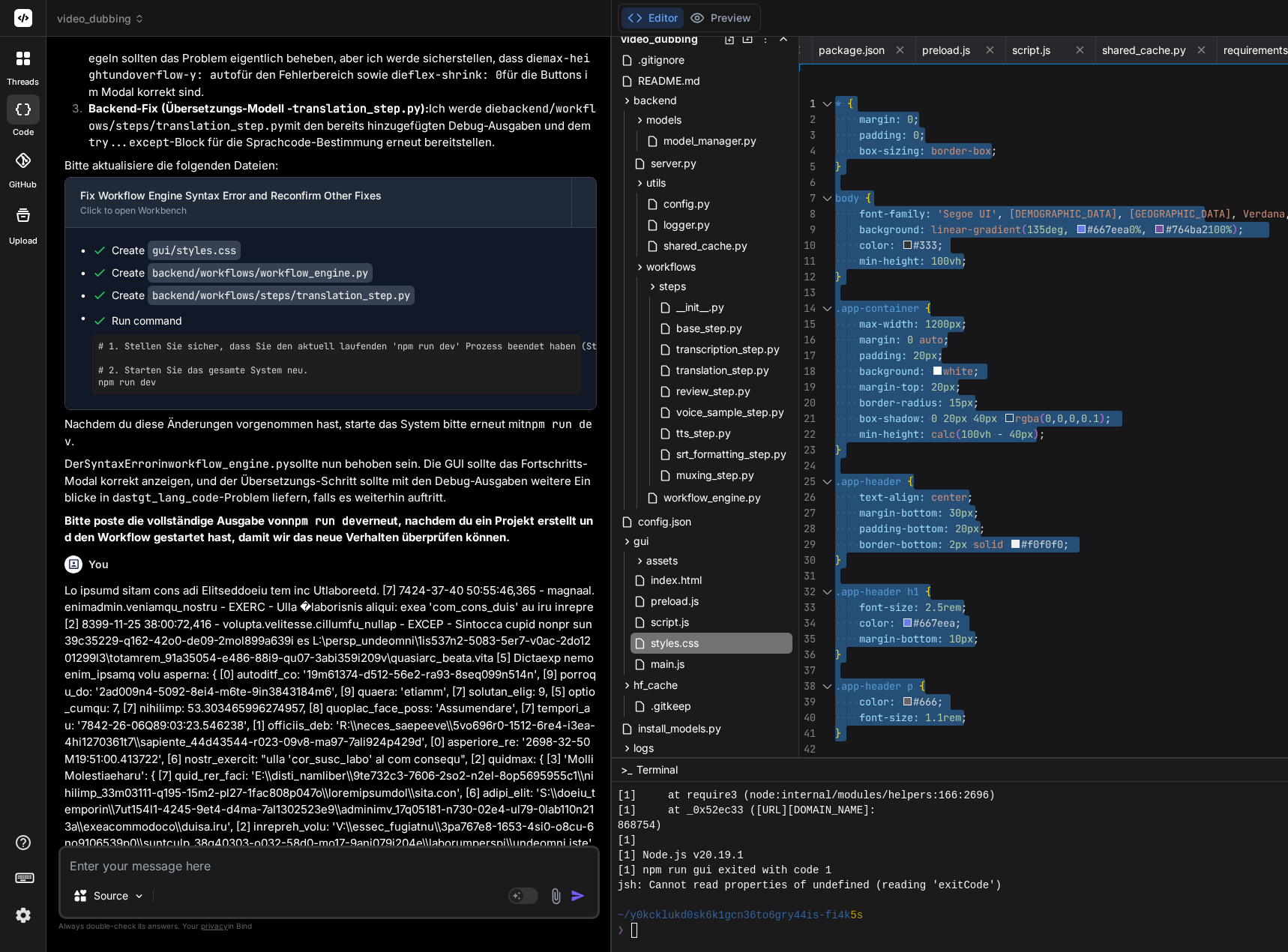
drag, startPoint x: 847, startPoint y: 104, endPoint x: 872, endPoint y: 108, distance: 25.3
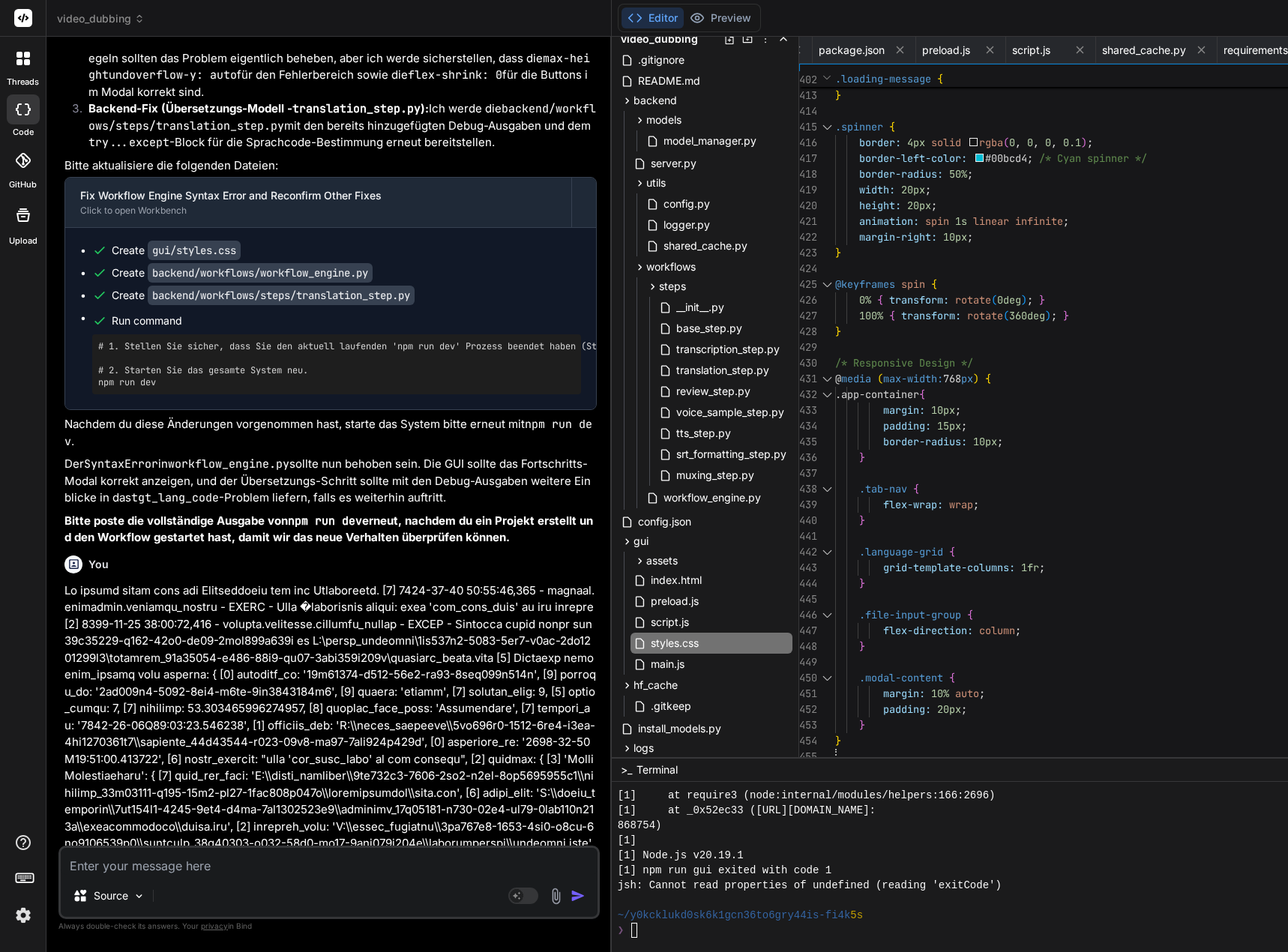
drag, startPoint x: 847, startPoint y: 103, endPoint x: 917, endPoint y: 766, distance: 666.7
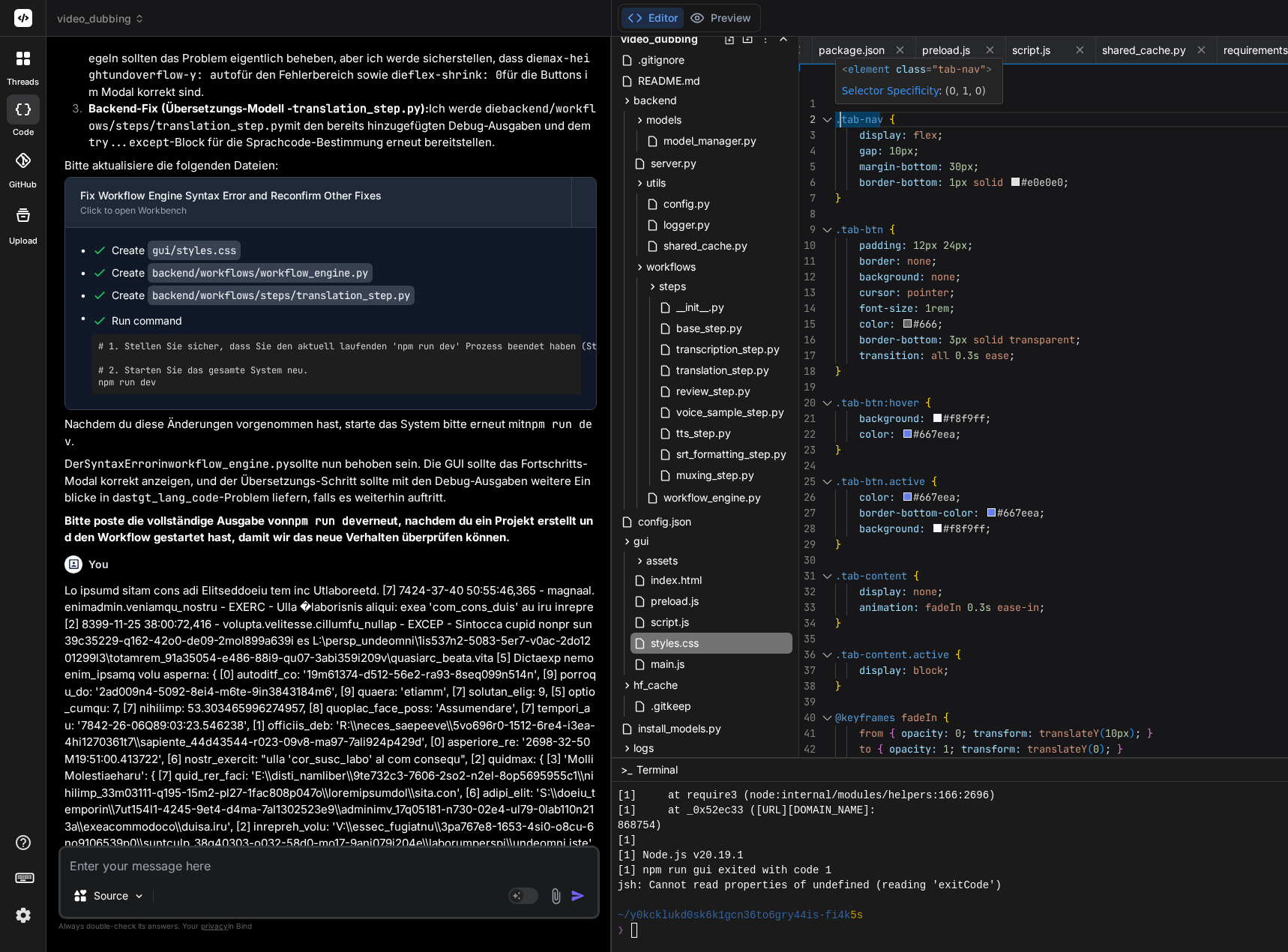
click at [681, 621] on span "script.js" at bounding box center [670, 622] width 41 height 18
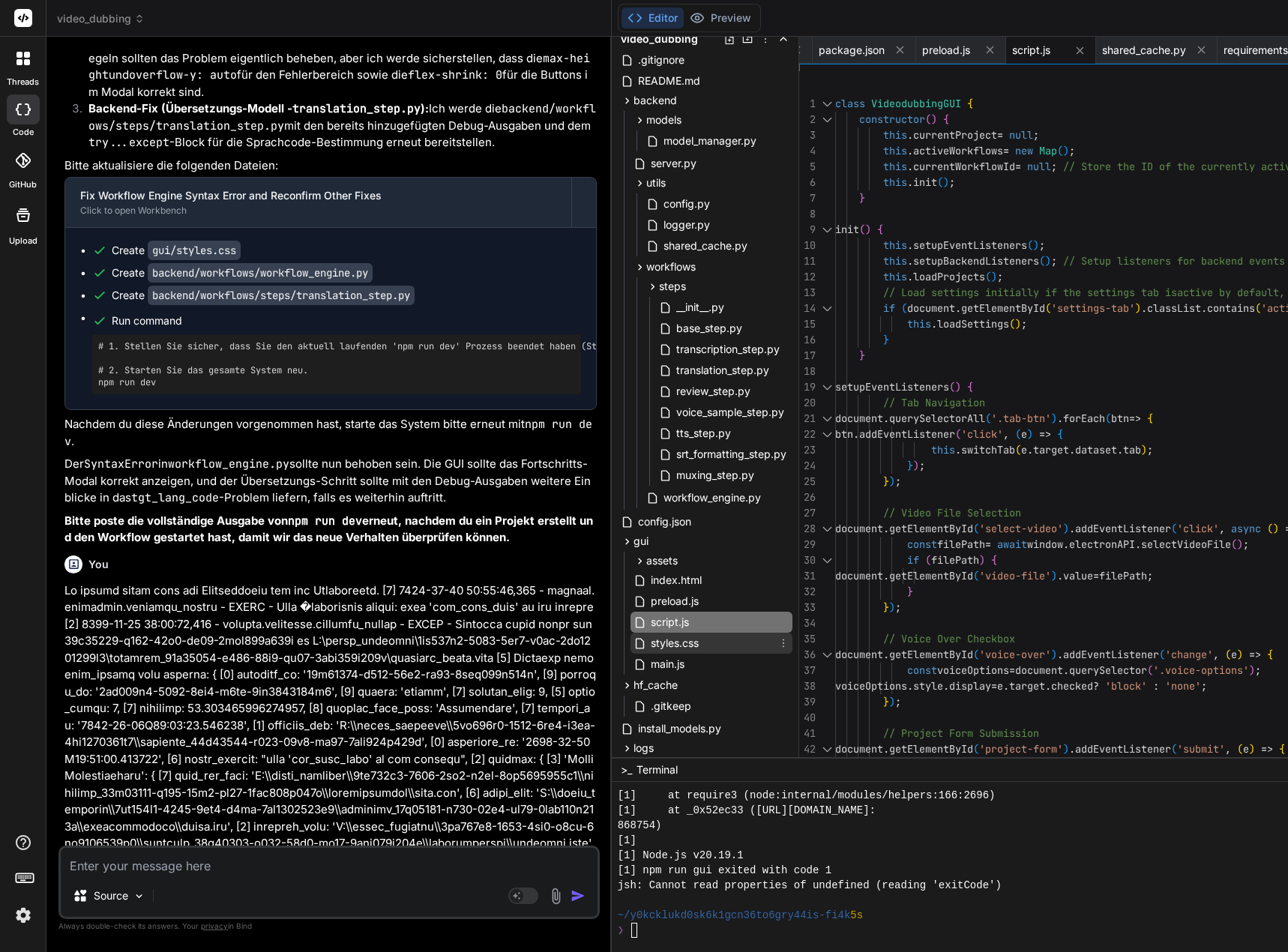
click at [684, 643] on span "styles.css" at bounding box center [675, 643] width 51 height 18
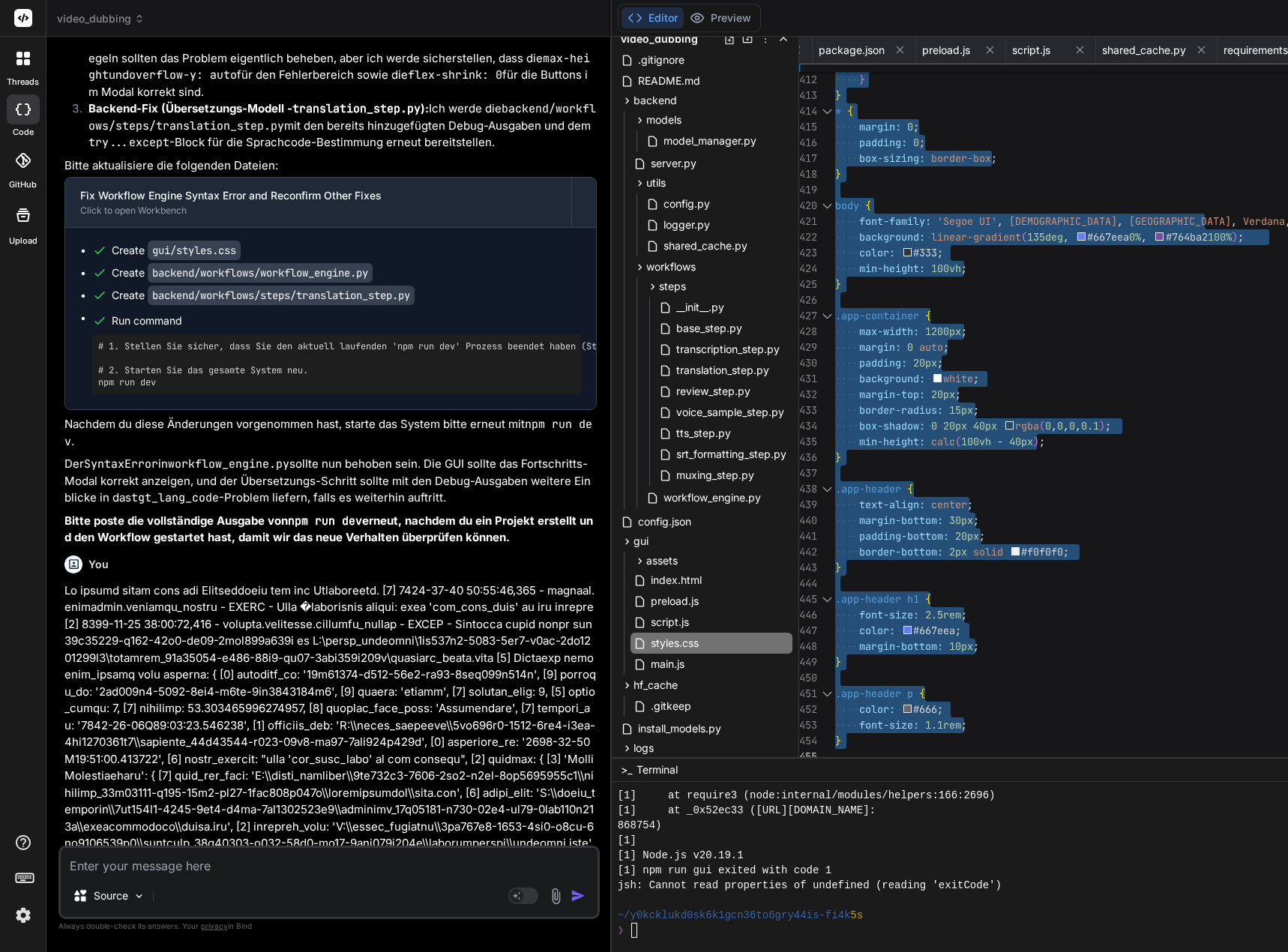
drag, startPoint x: 857, startPoint y: 98, endPoint x: 841, endPoint y: 943, distance: 845.2
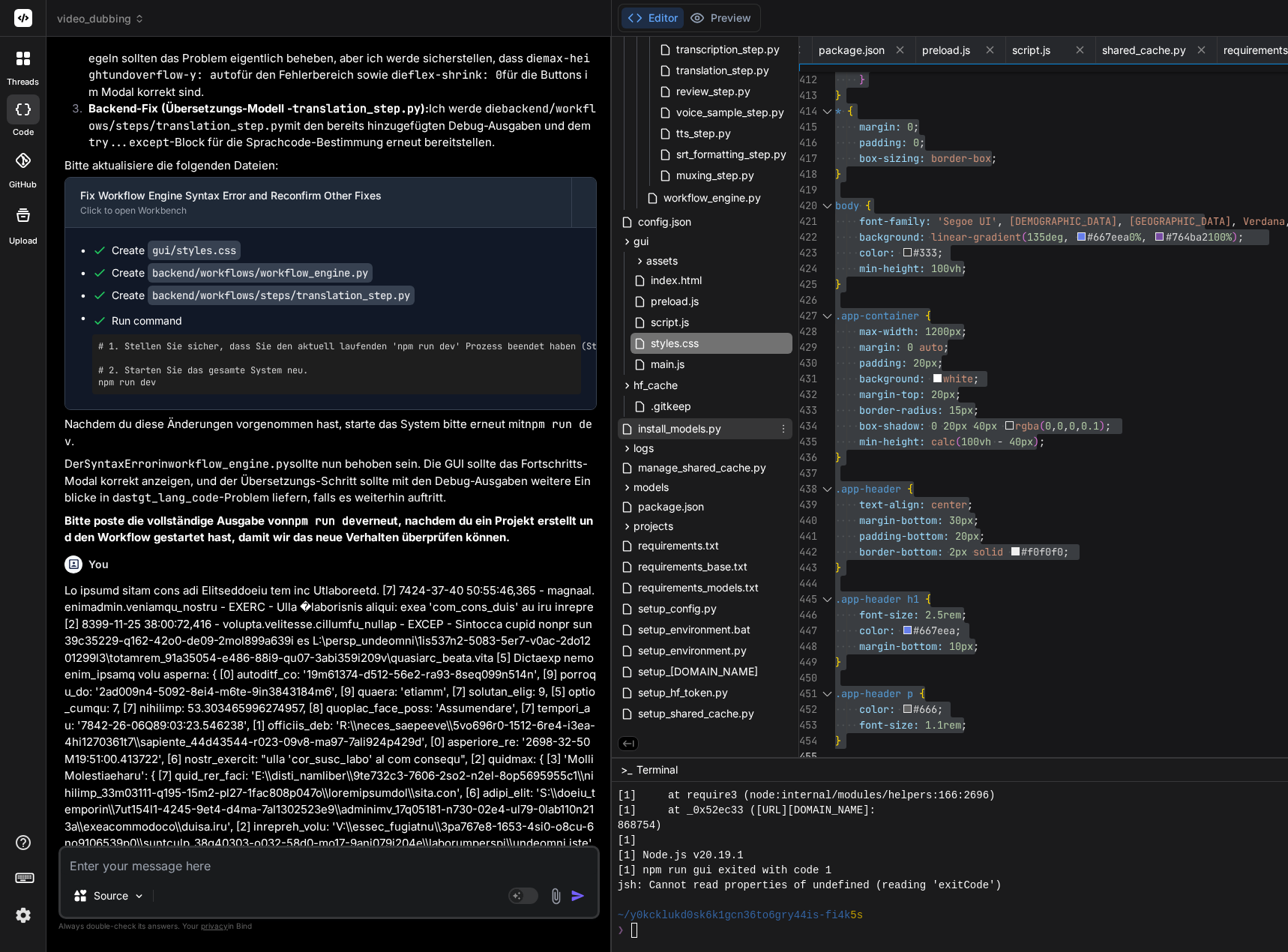
scroll to position [0, 0]
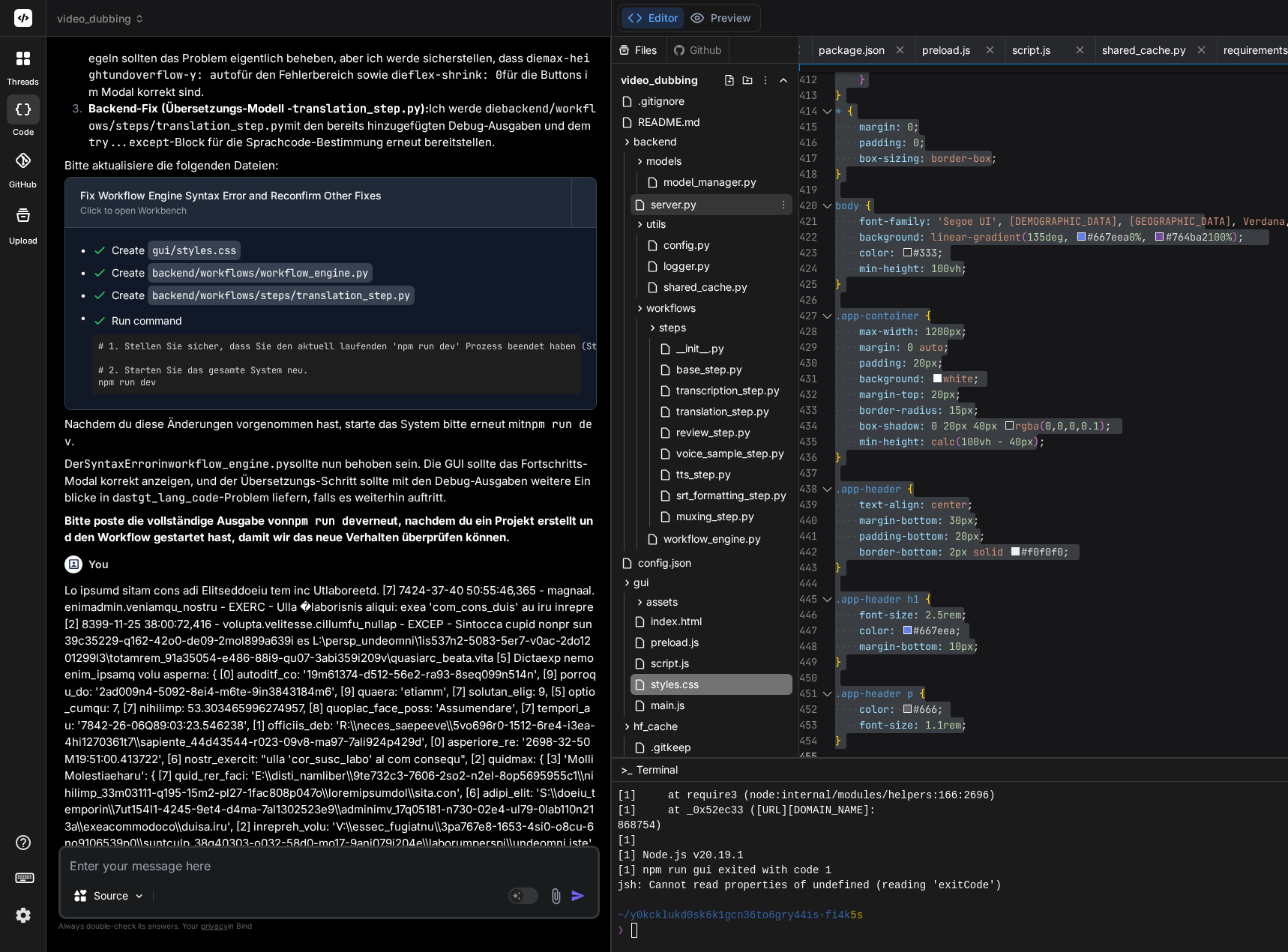
click at [668, 207] on span "server.py" at bounding box center [673, 205] width 49 height 18
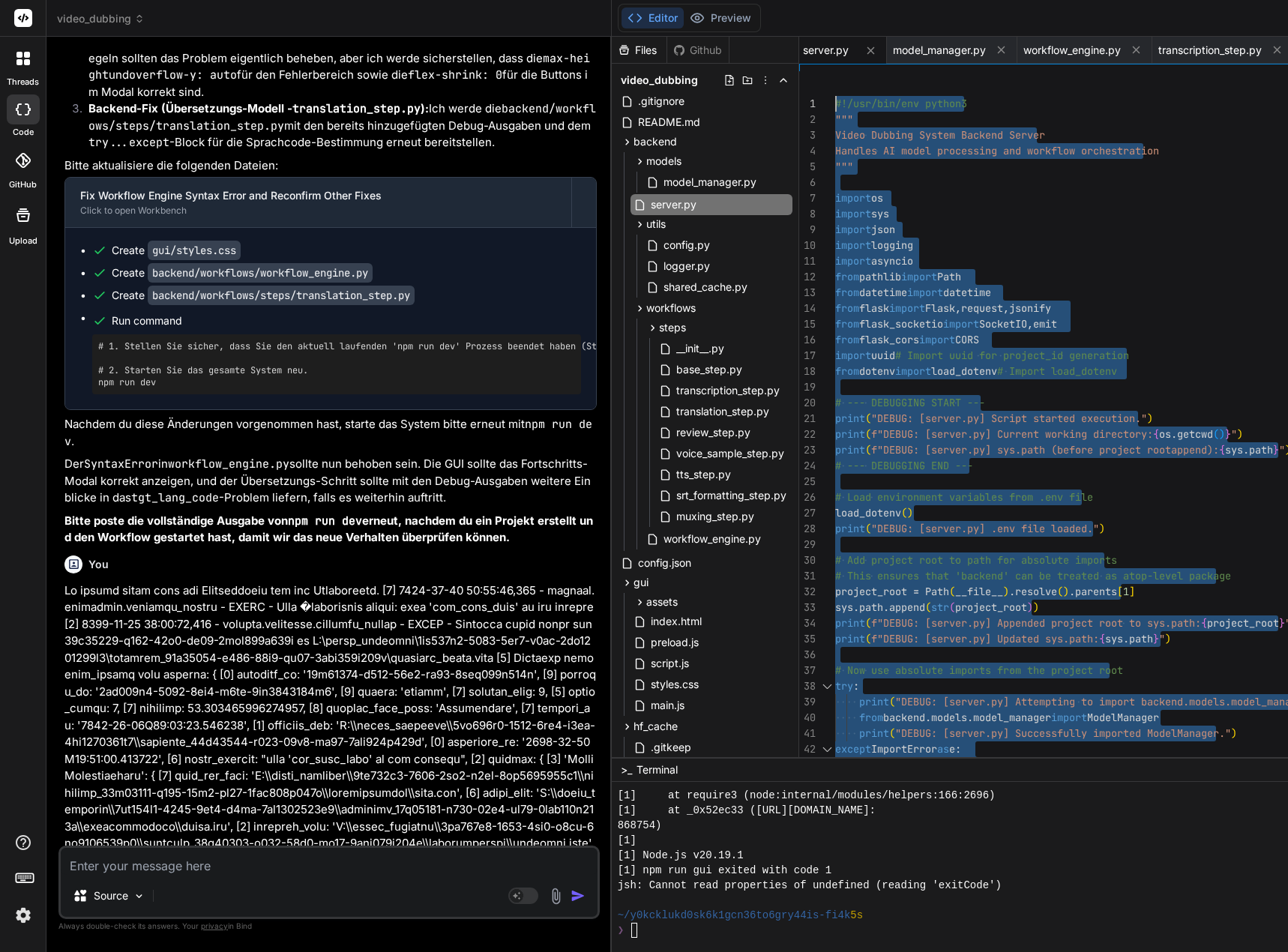
drag, startPoint x: 857, startPoint y: 754, endPoint x: 826, endPoint y: -54, distance: 808.6
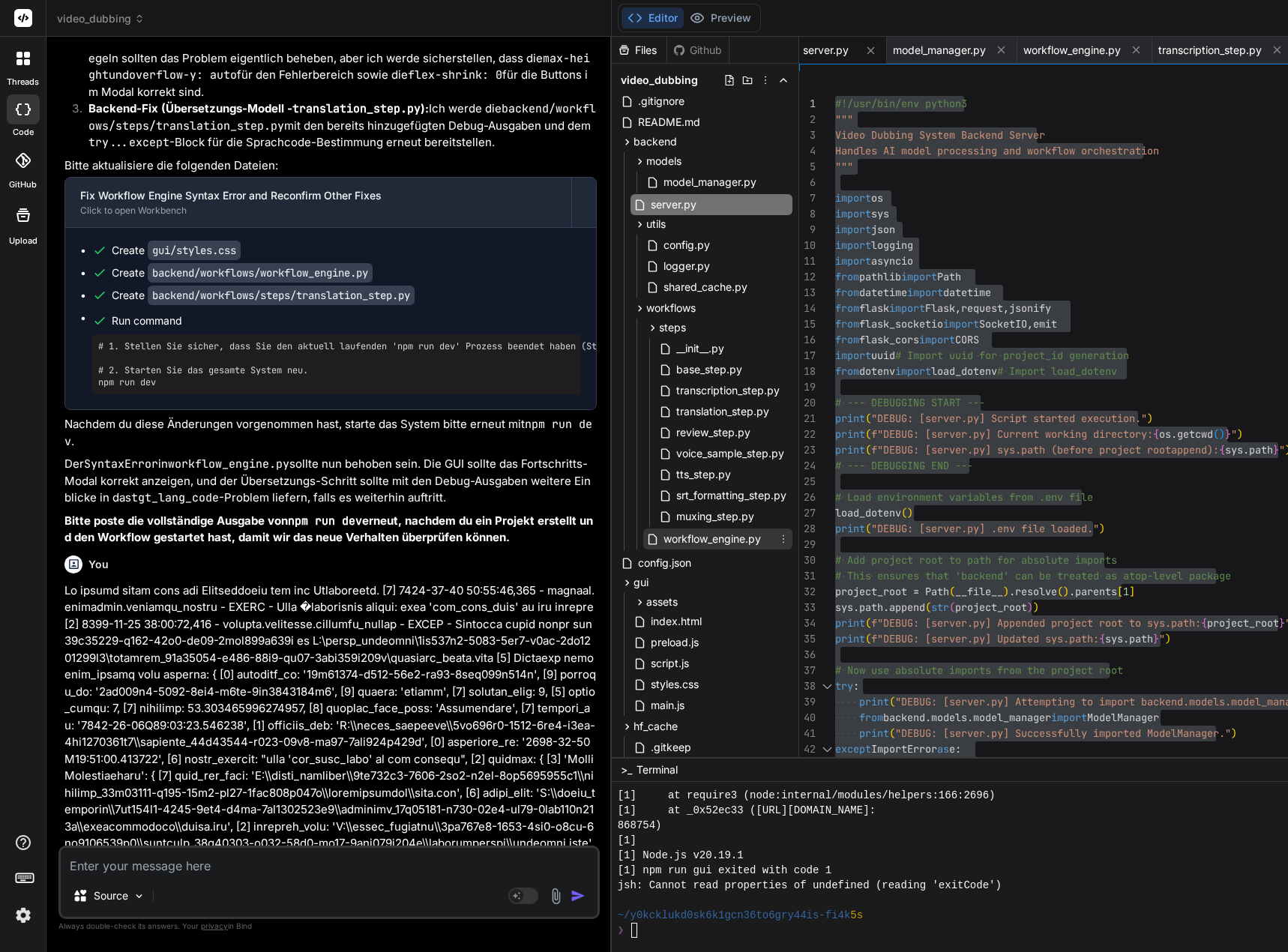
click at [712, 538] on span "workflow_engine.py" at bounding box center [712, 539] width 101 height 18
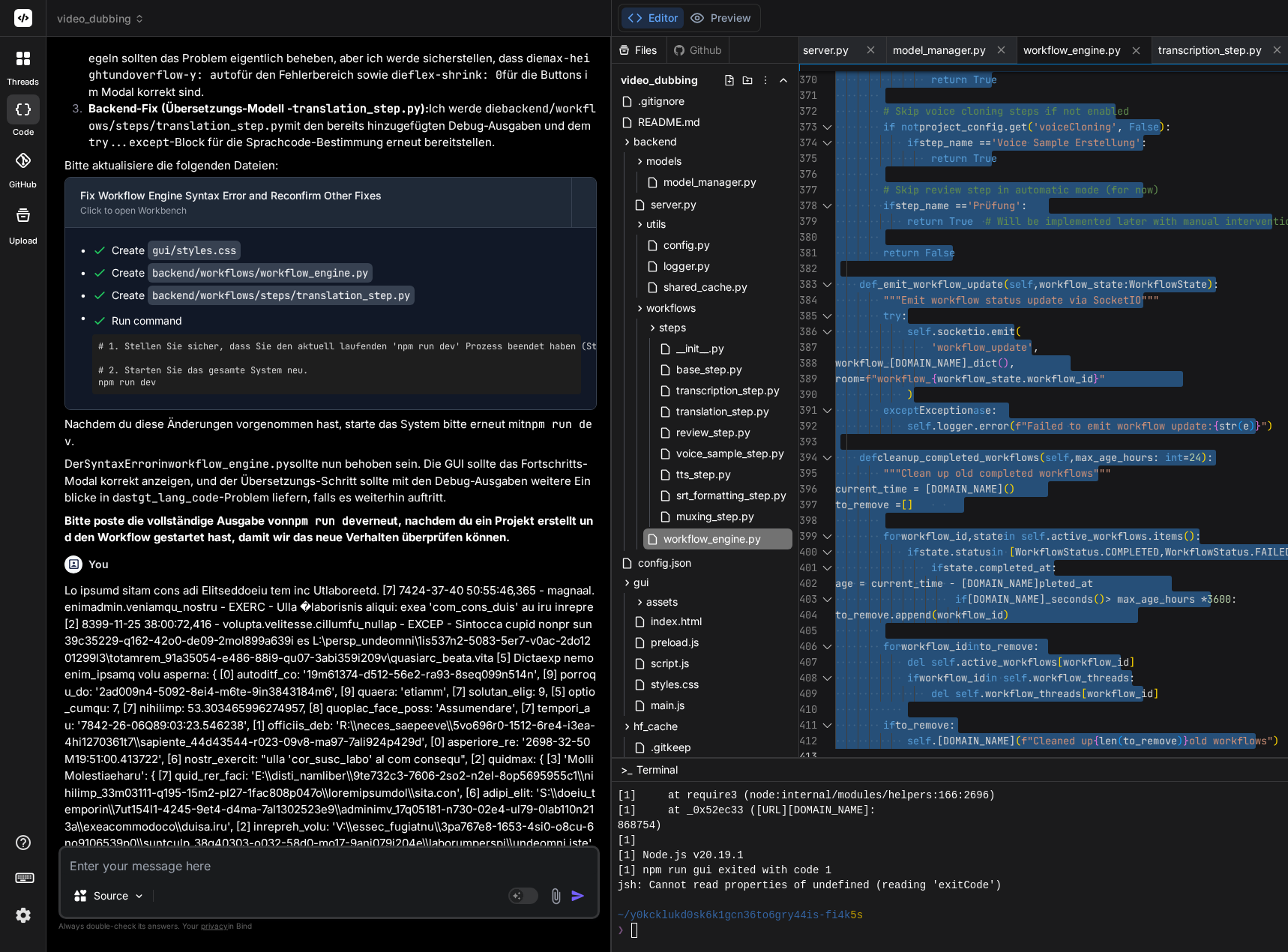
drag, startPoint x: 847, startPoint y: 104, endPoint x: 950, endPoint y: 946, distance: 848.3
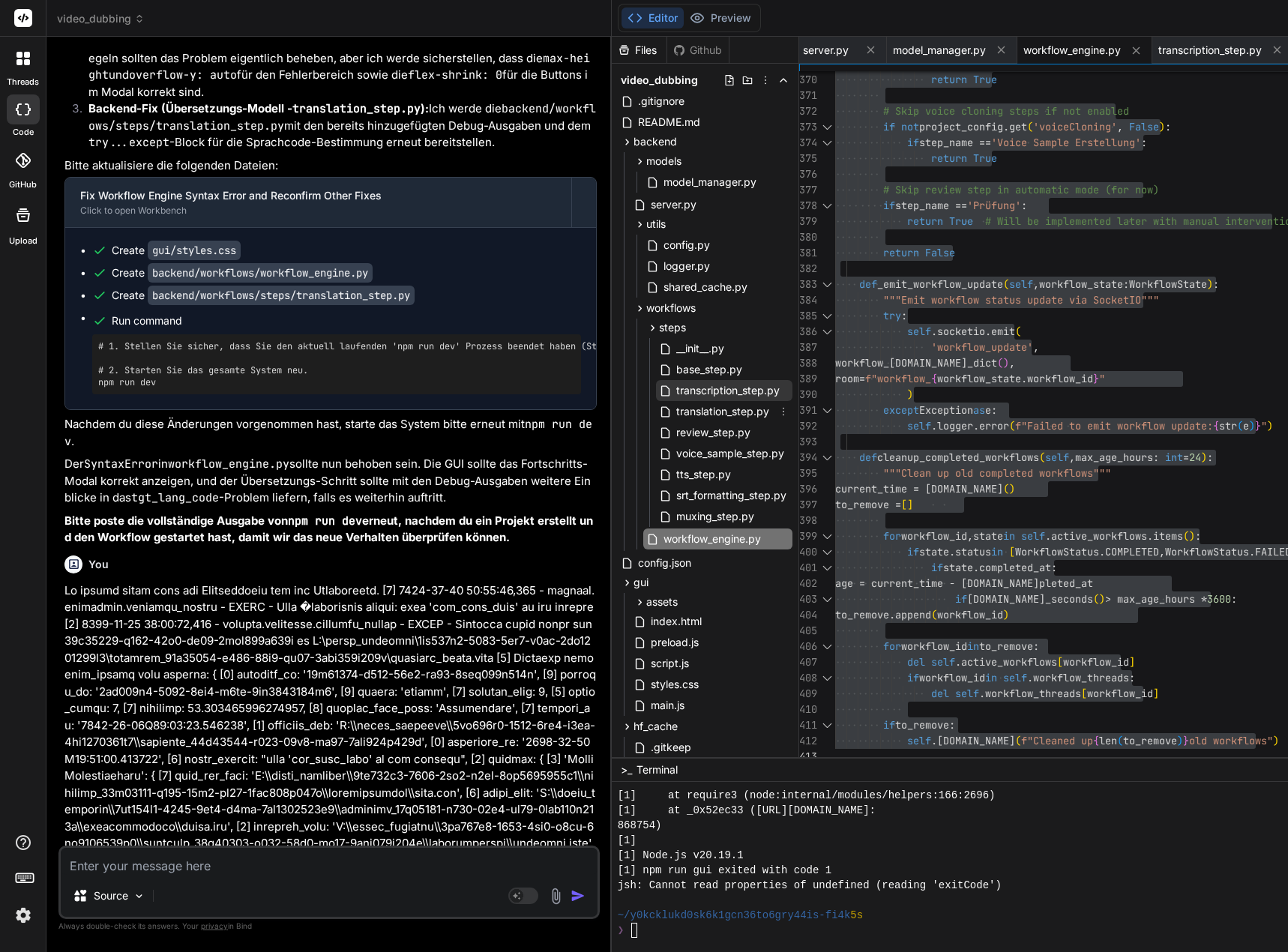
drag, startPoint x: 740, startPoint y: 406, endPoint x: 745, endPoint y: 394, distance: 13.0
click at [740, 406] on span "translation_step.py" at bounding box center [722, 411] width 96 height 18
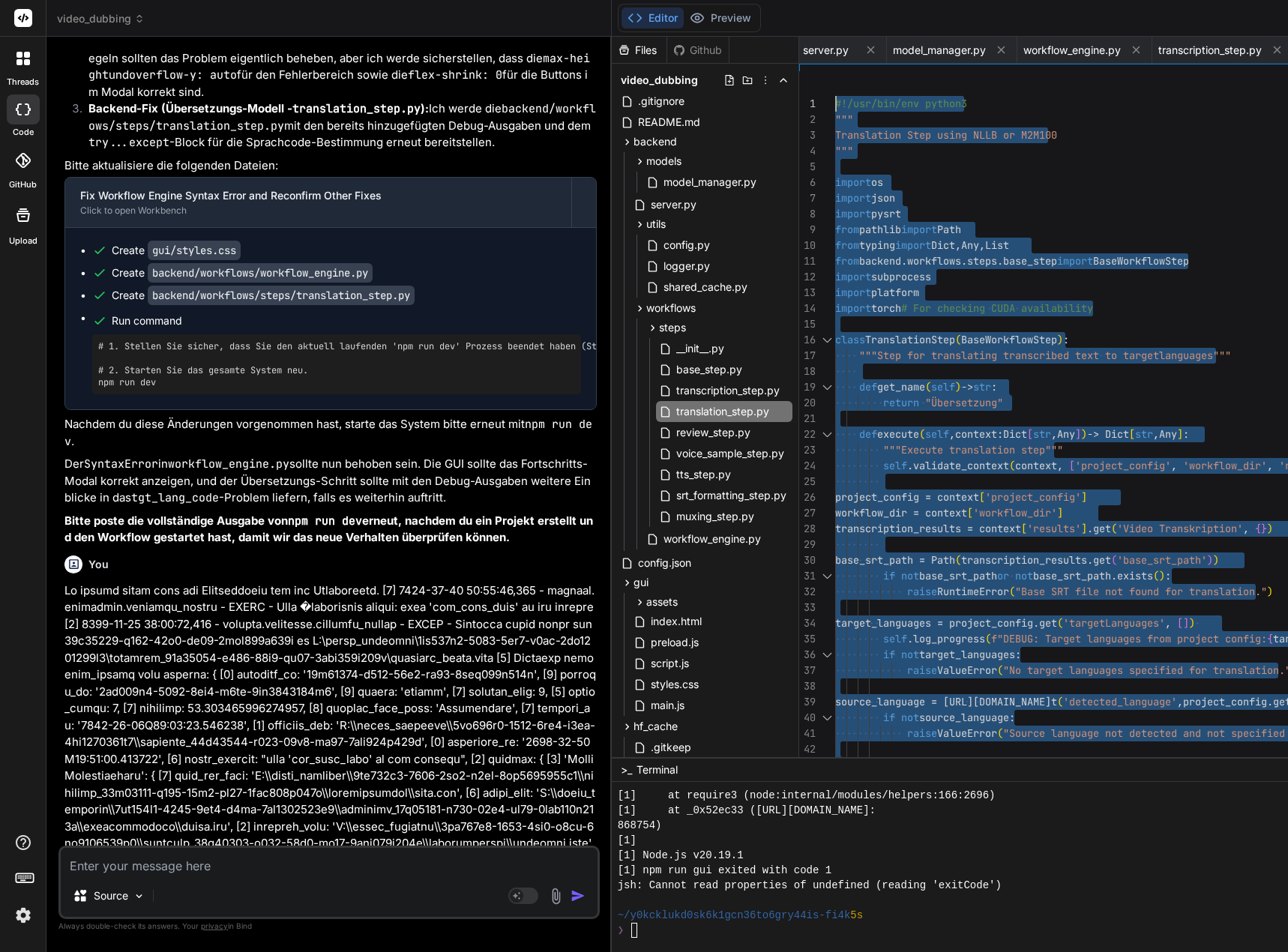
drag, startPoint x: 855, startPoint y: 755, endPoint x: 779, endPoint y: -91, distance: 849.4
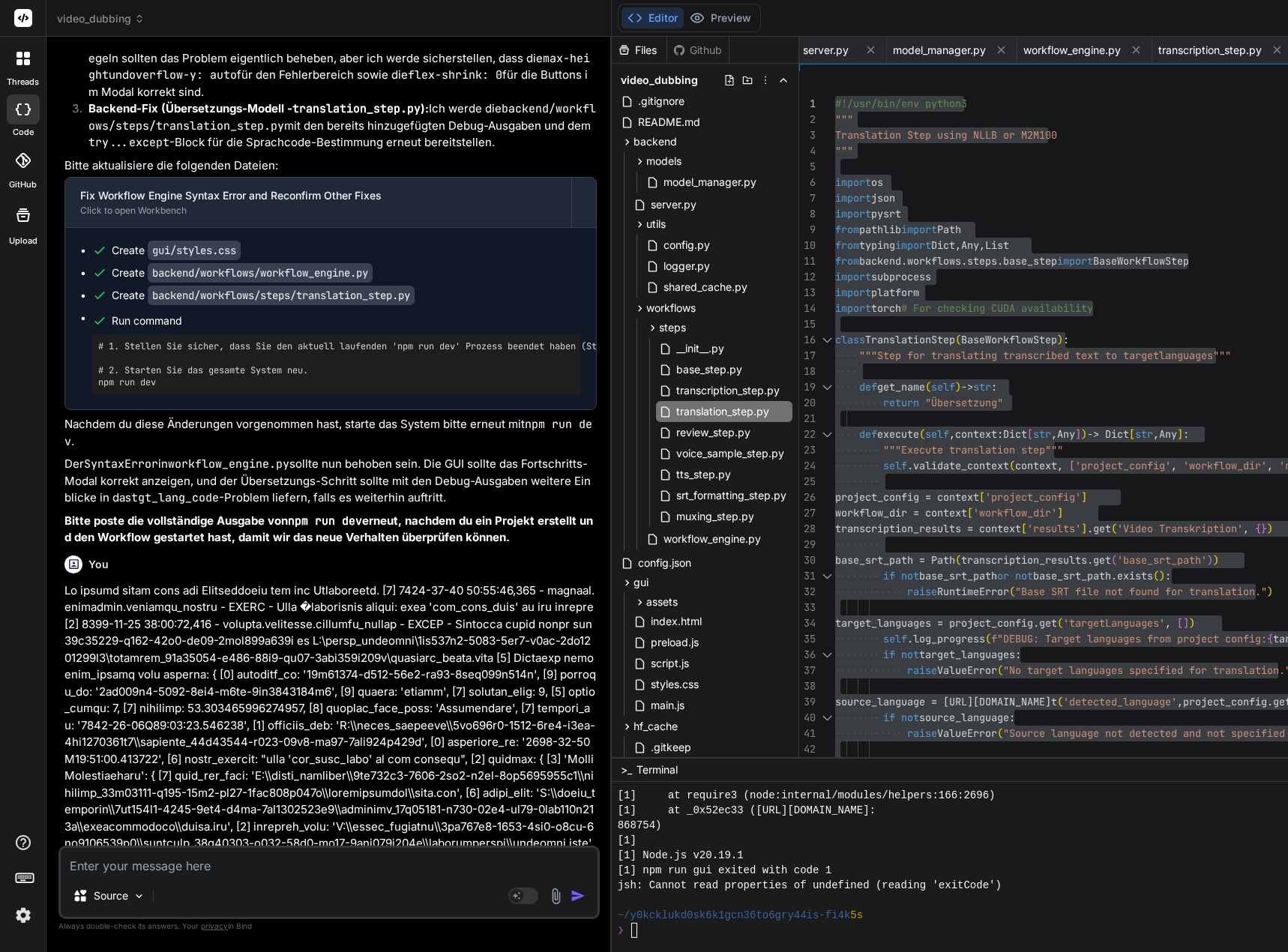
click at [297, 872] on textarea at bounding box center [329, 860] width 537 height 27
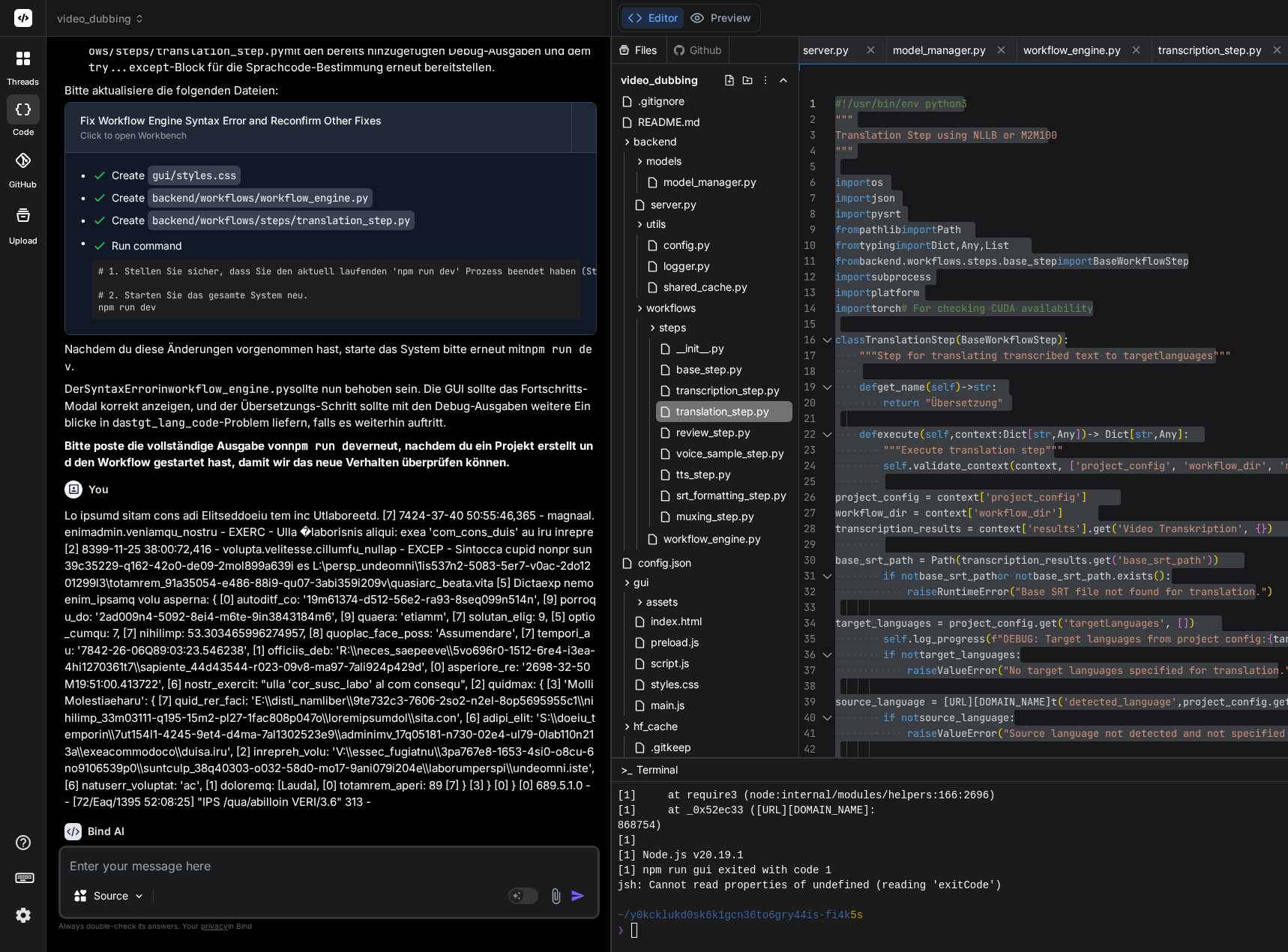
click at [221, 862] on textarea at bounding box center [329, 860] width 537 height 27
paste textarea "[1] > video-dubbing-system@1.0.0 gui [1] > electron gui/main.js --dev [1] [0] F…"
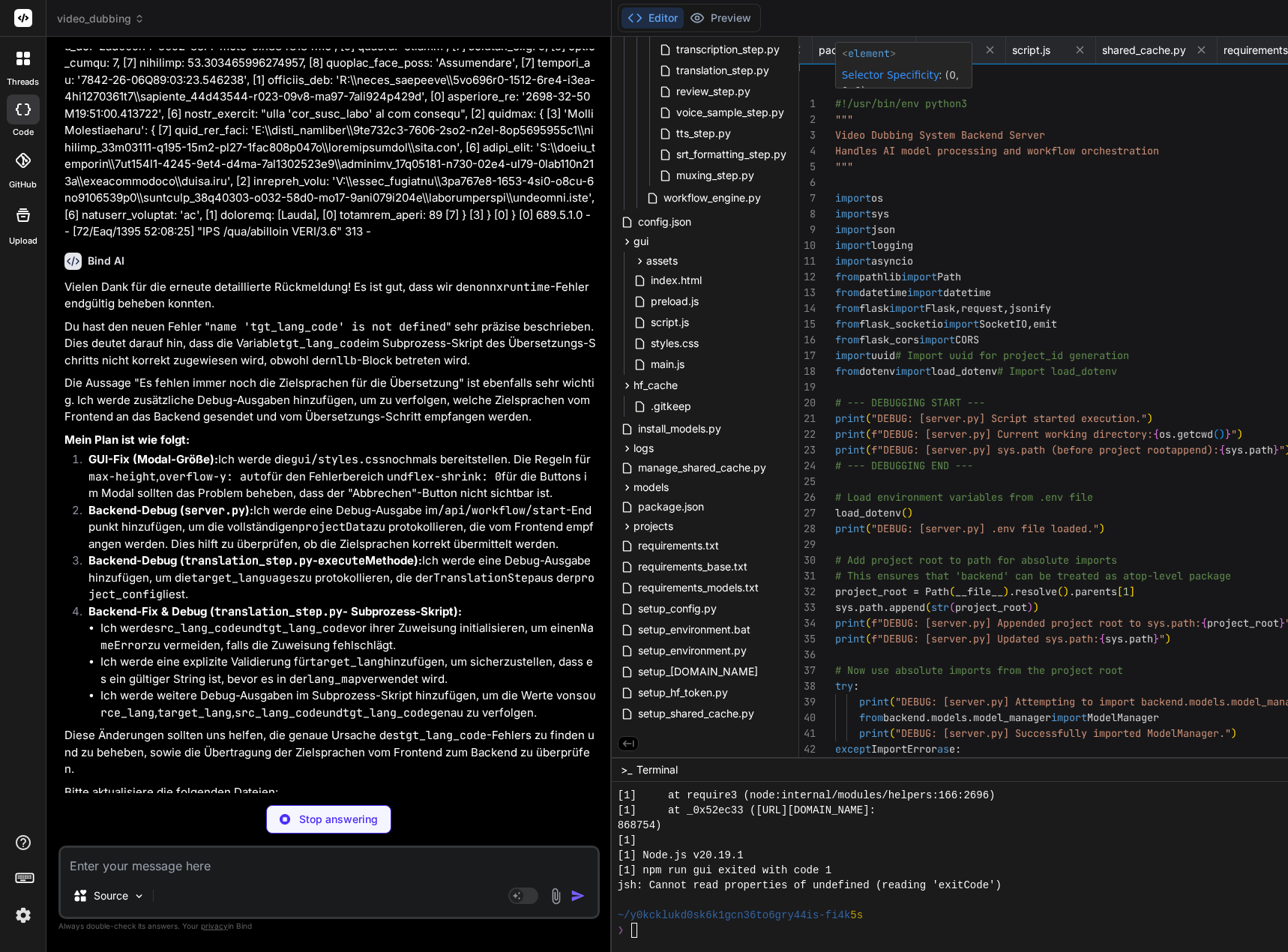
scroll to position [0, 1297]
click at [700, 342] on span "styles.css" at bounding box center [675, 344] width 51 height 18
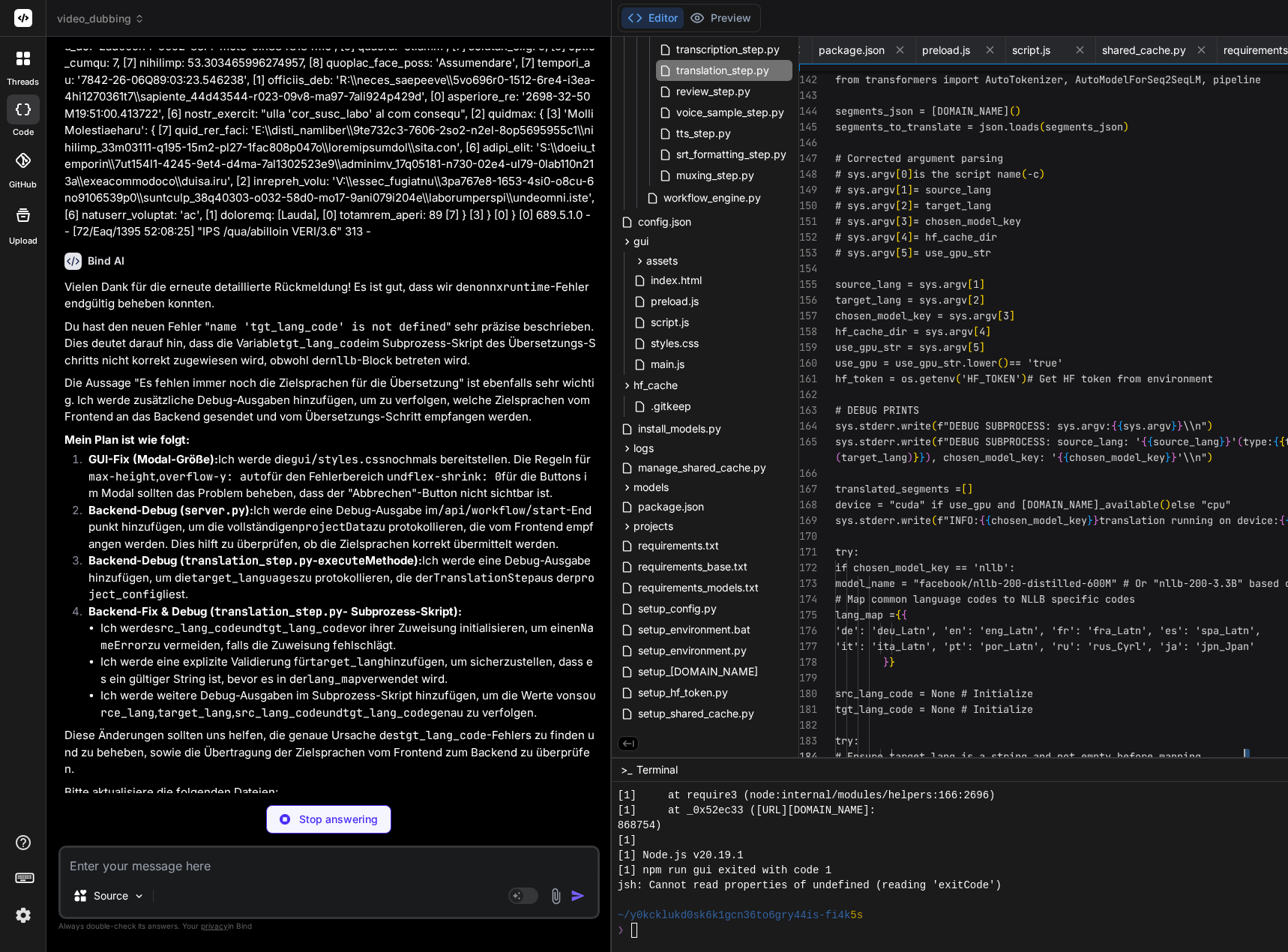
scroll to position [0, 1796]
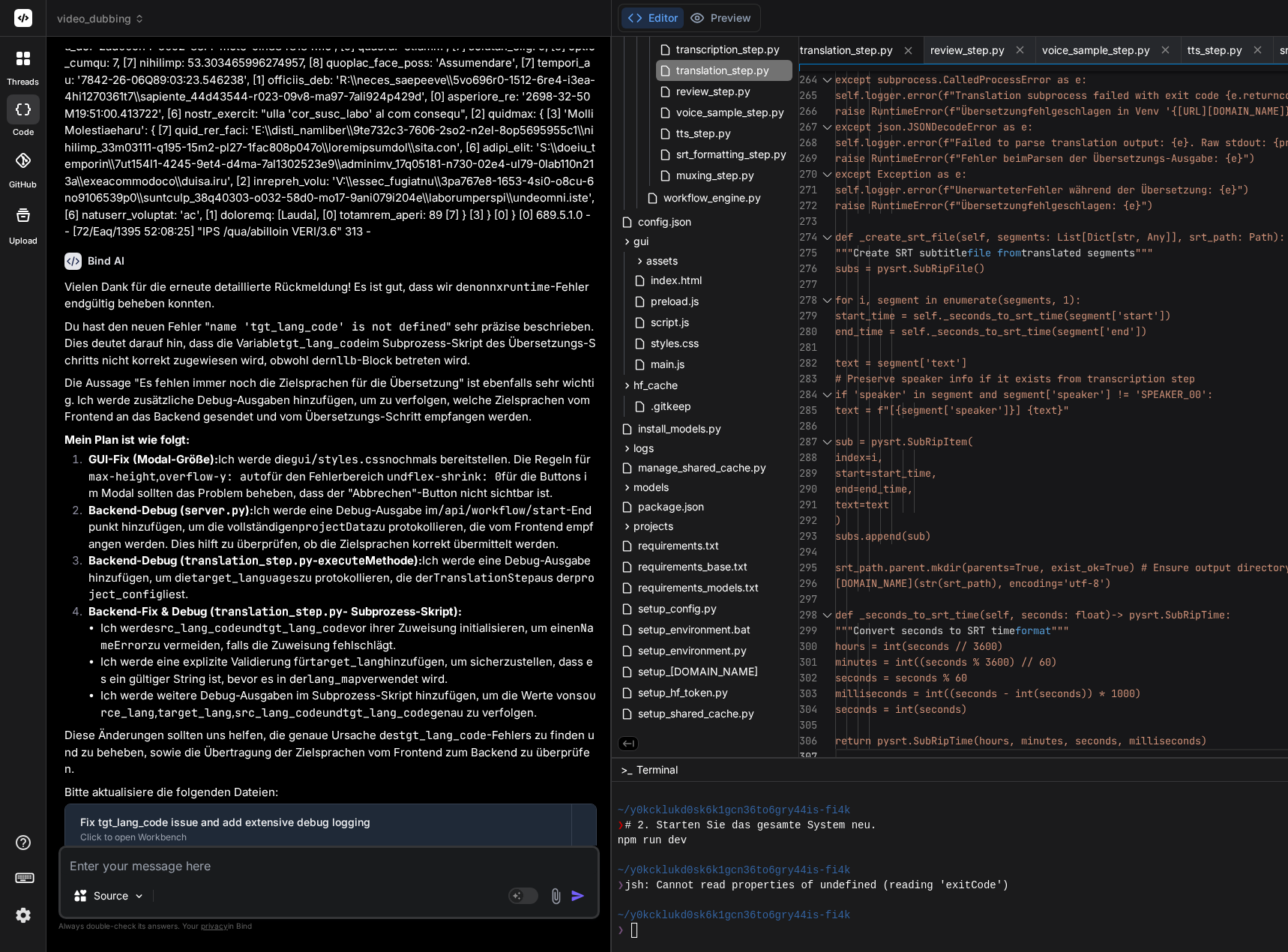
drag, startPoint x: 847, startPoint y: 104, endPoint x: 980, endPoint y: 846, distance: 753.8
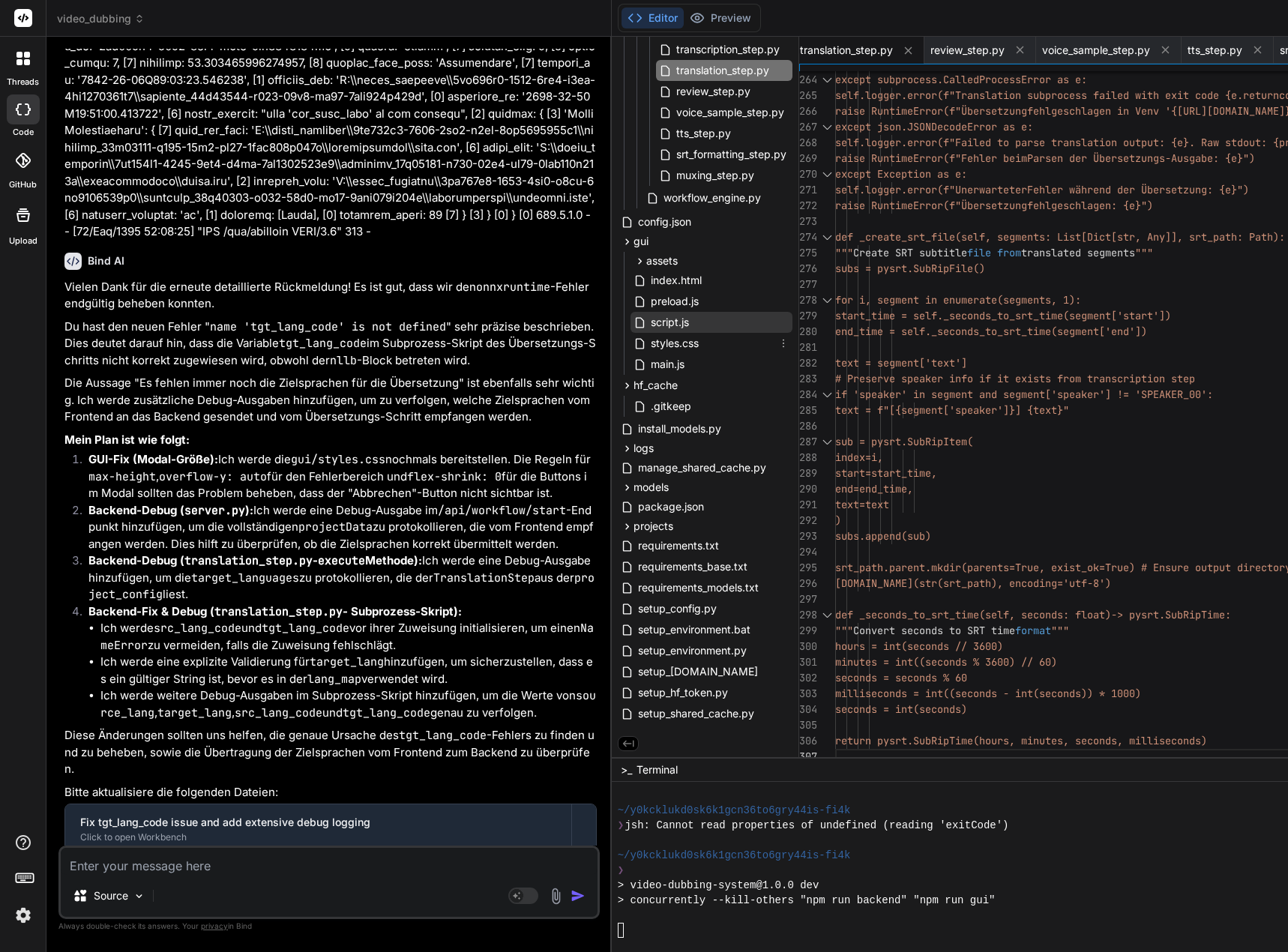
drag, startPoint x: 694, startPoint y: 339, endPoint x: 712, endPoint y: 325, distance: 22.8
click at [694, 339] on span "styles.css" at bounding box center [675, 344] width 51 height 18
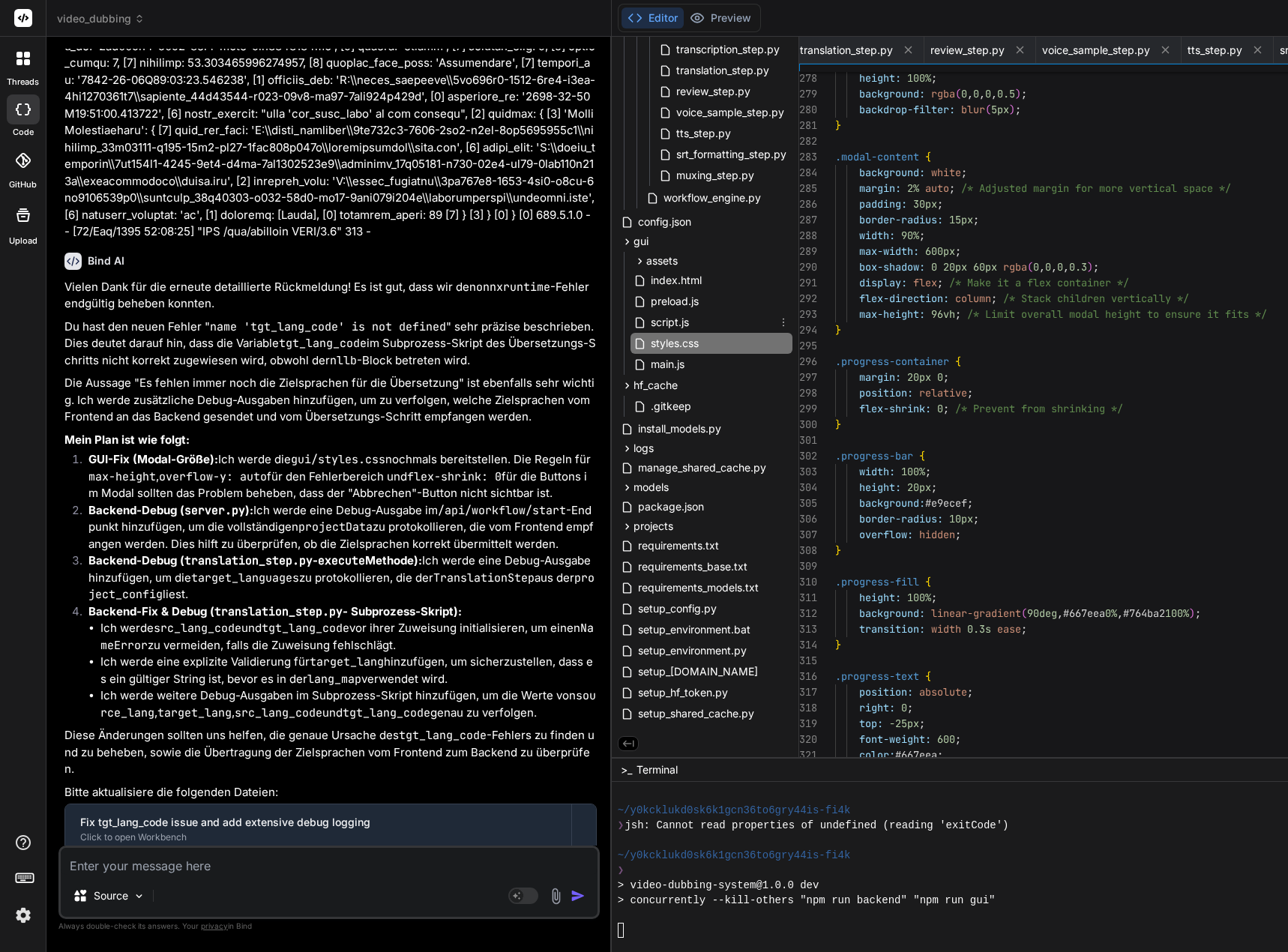
scroll to position [0, 2701]
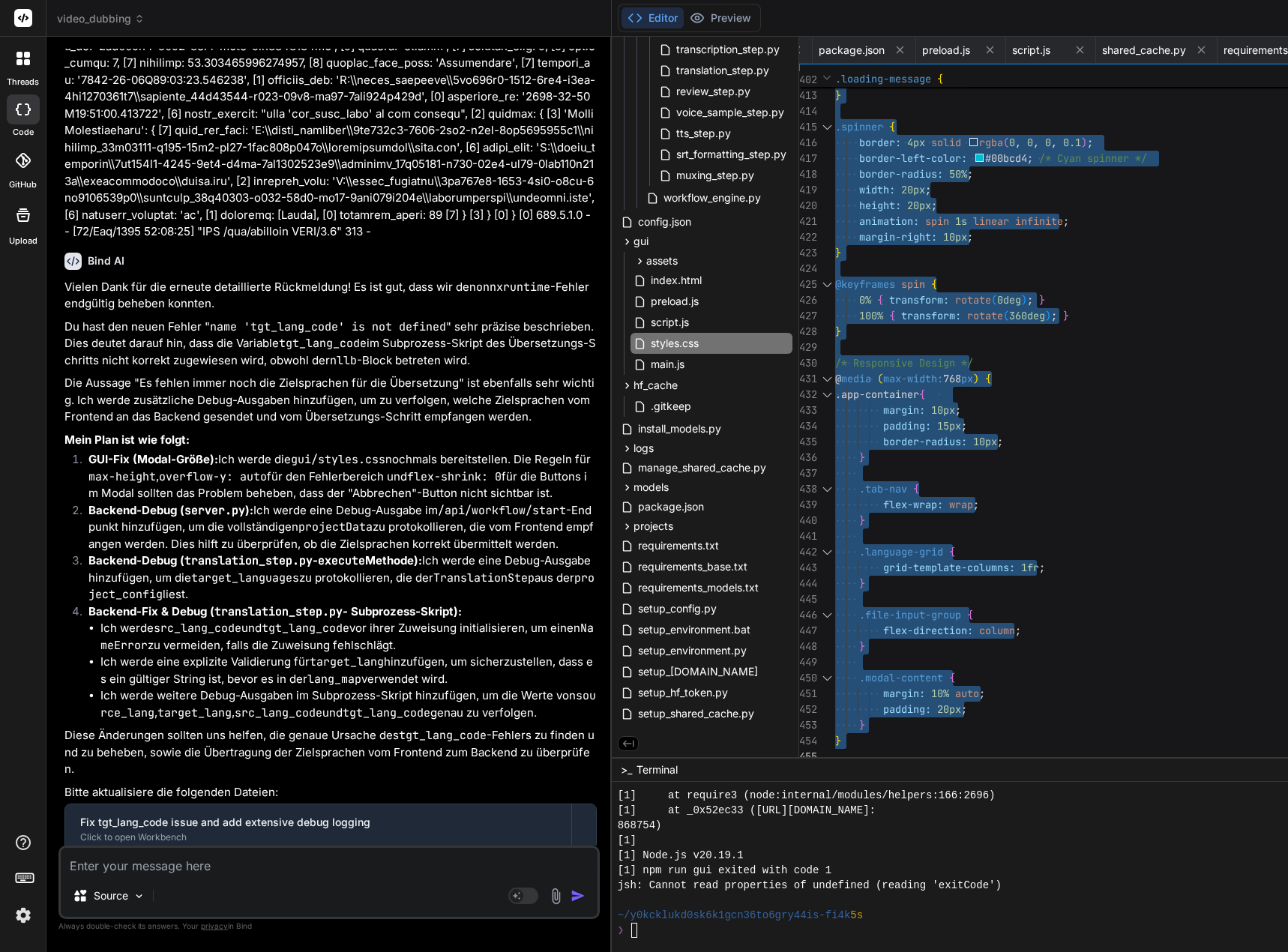
drag, startPoint x: 846, startPoint y: 102, endPoint x: 940, endPoint y: 889, distance: 792.6
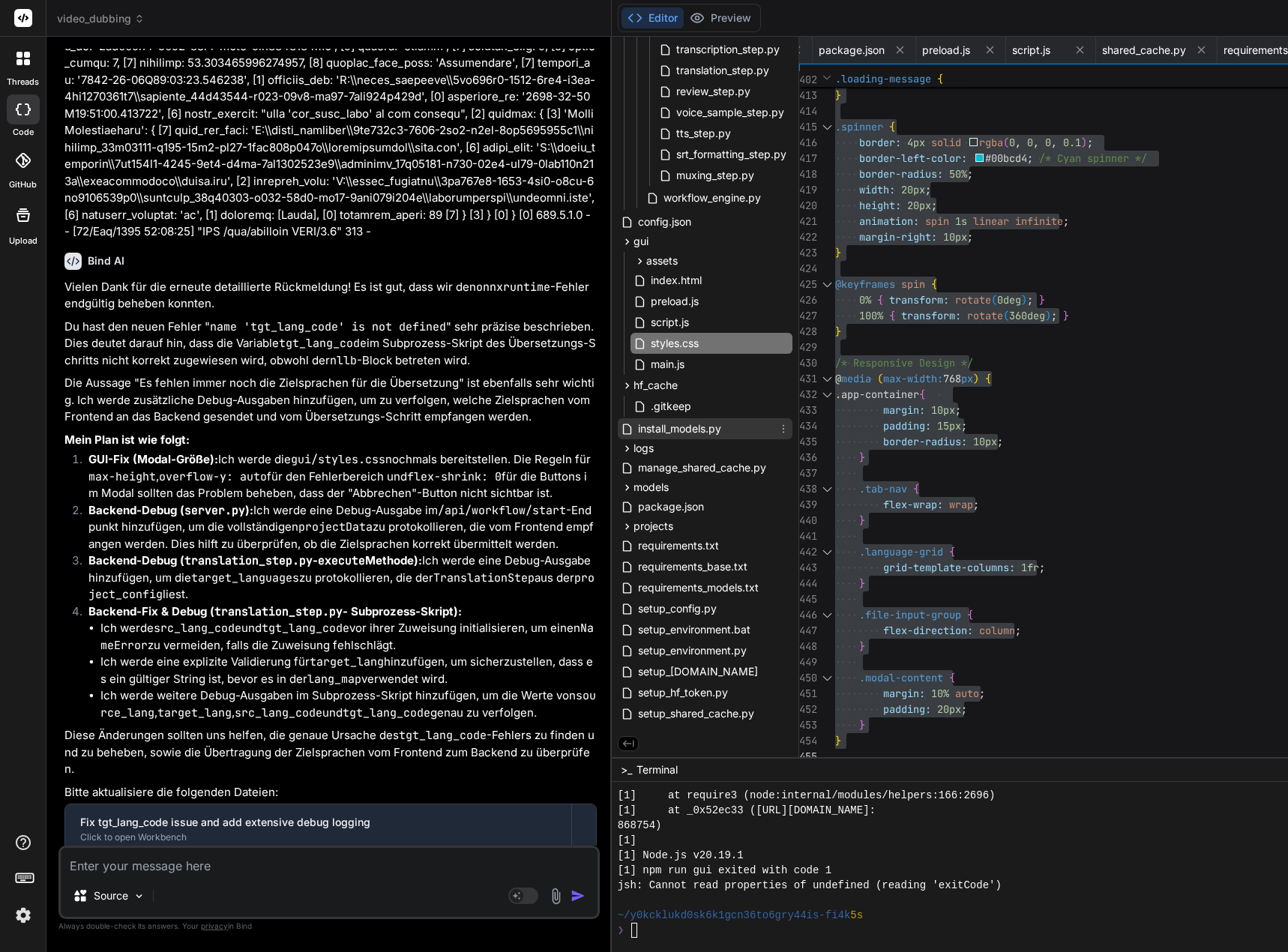
scroll to position [0, 0]
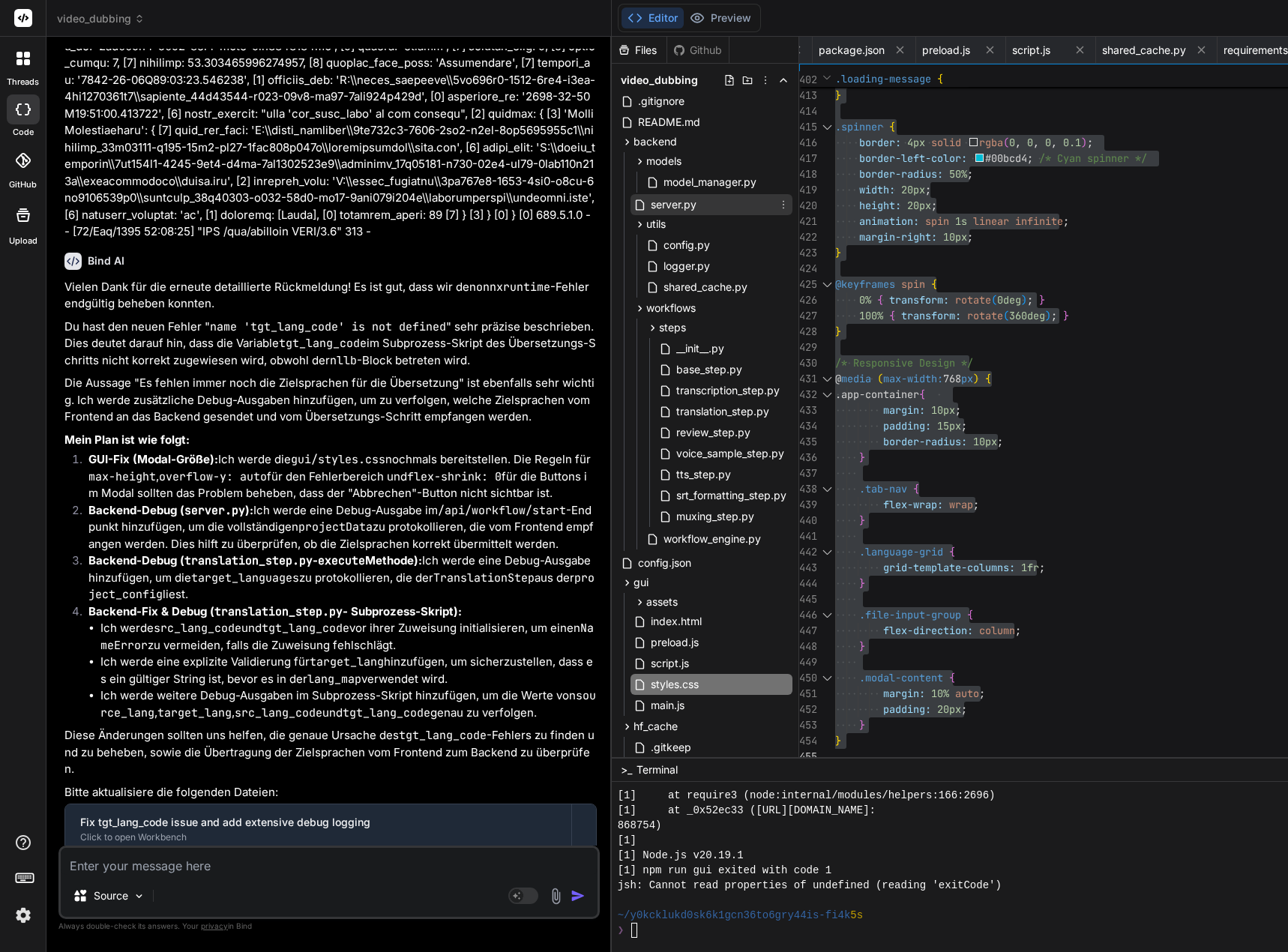
click at [715, 205] on div "server.py" at bounding box center [711, 204] width 162 height 21
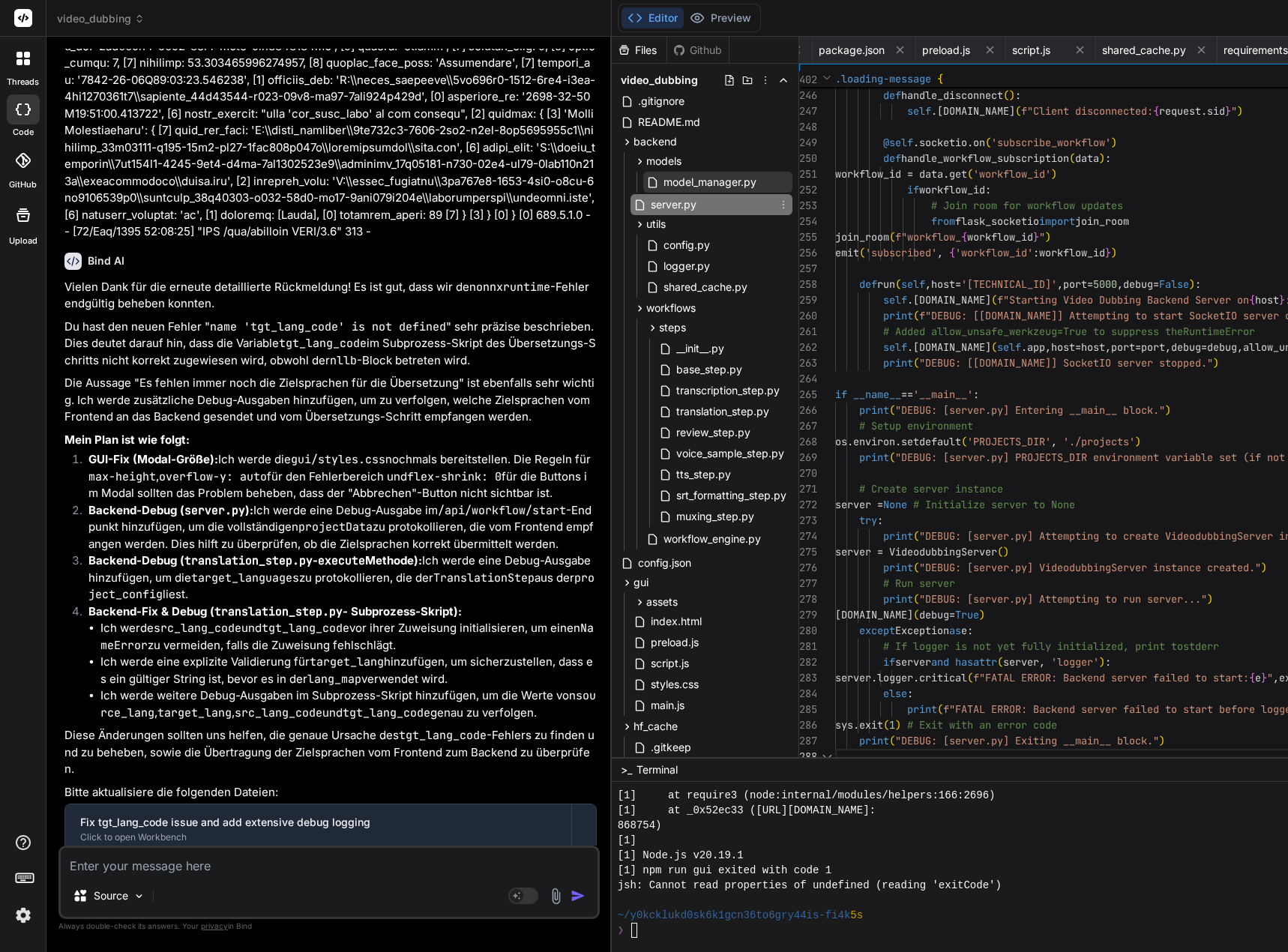
scroll to position [0, 1297]
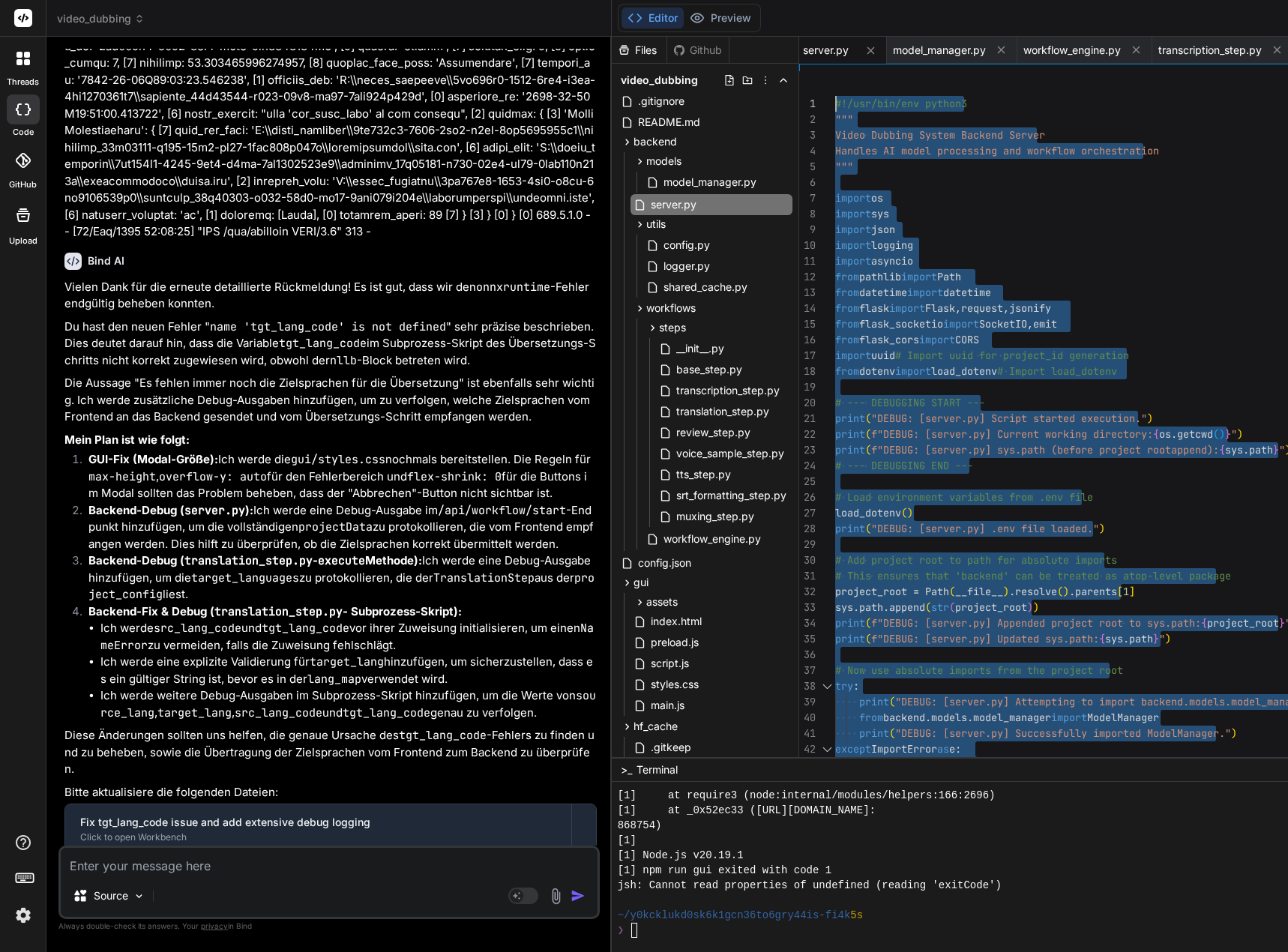
drag, startPoint x: 856, startPoint y: 755, endPoint x: 773, endPoint y: -73, distance: 832.1
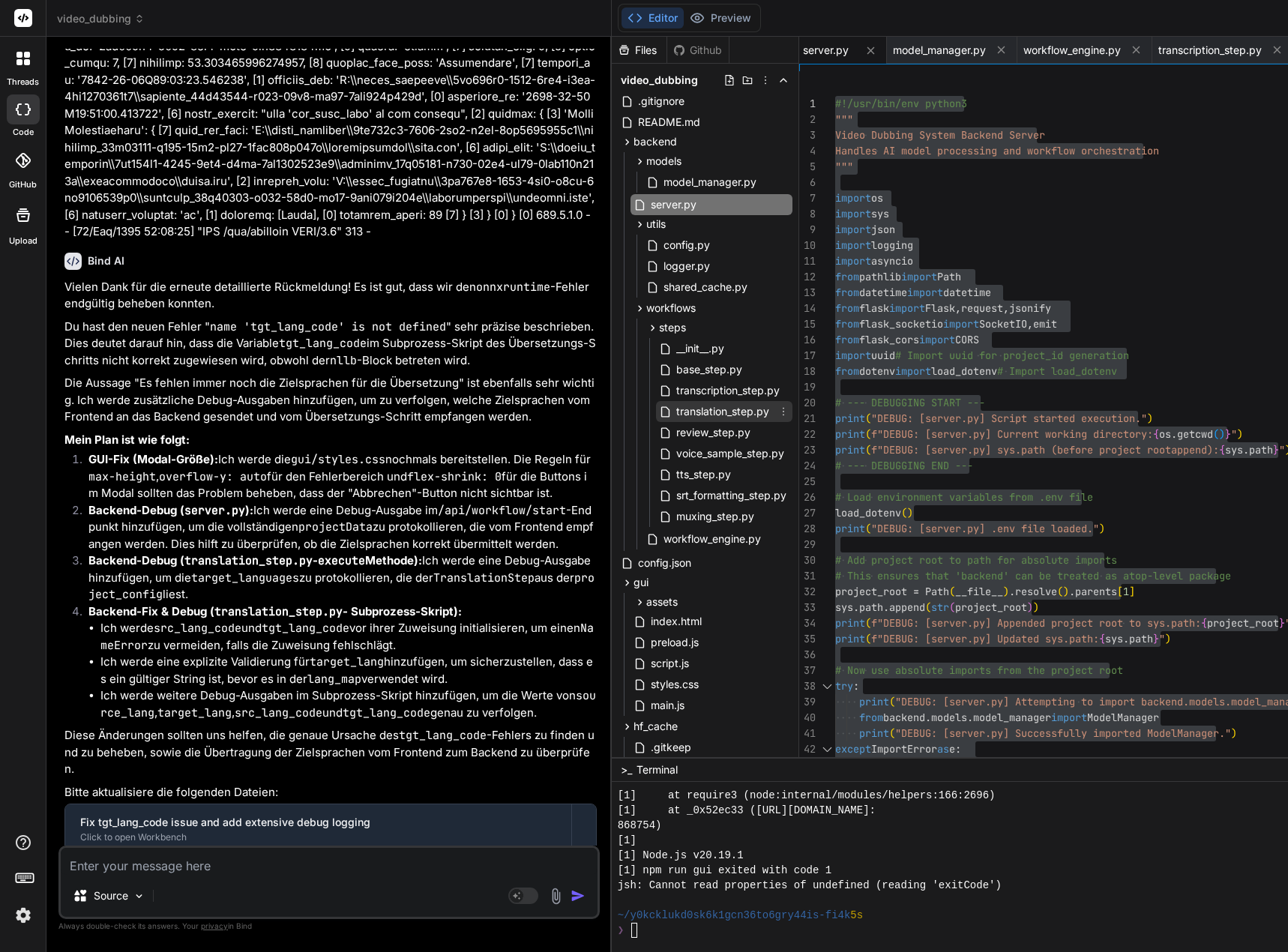
click at [748, 410] on span "translation_step.py" at bounding box center [722, 411] width 96 height 18
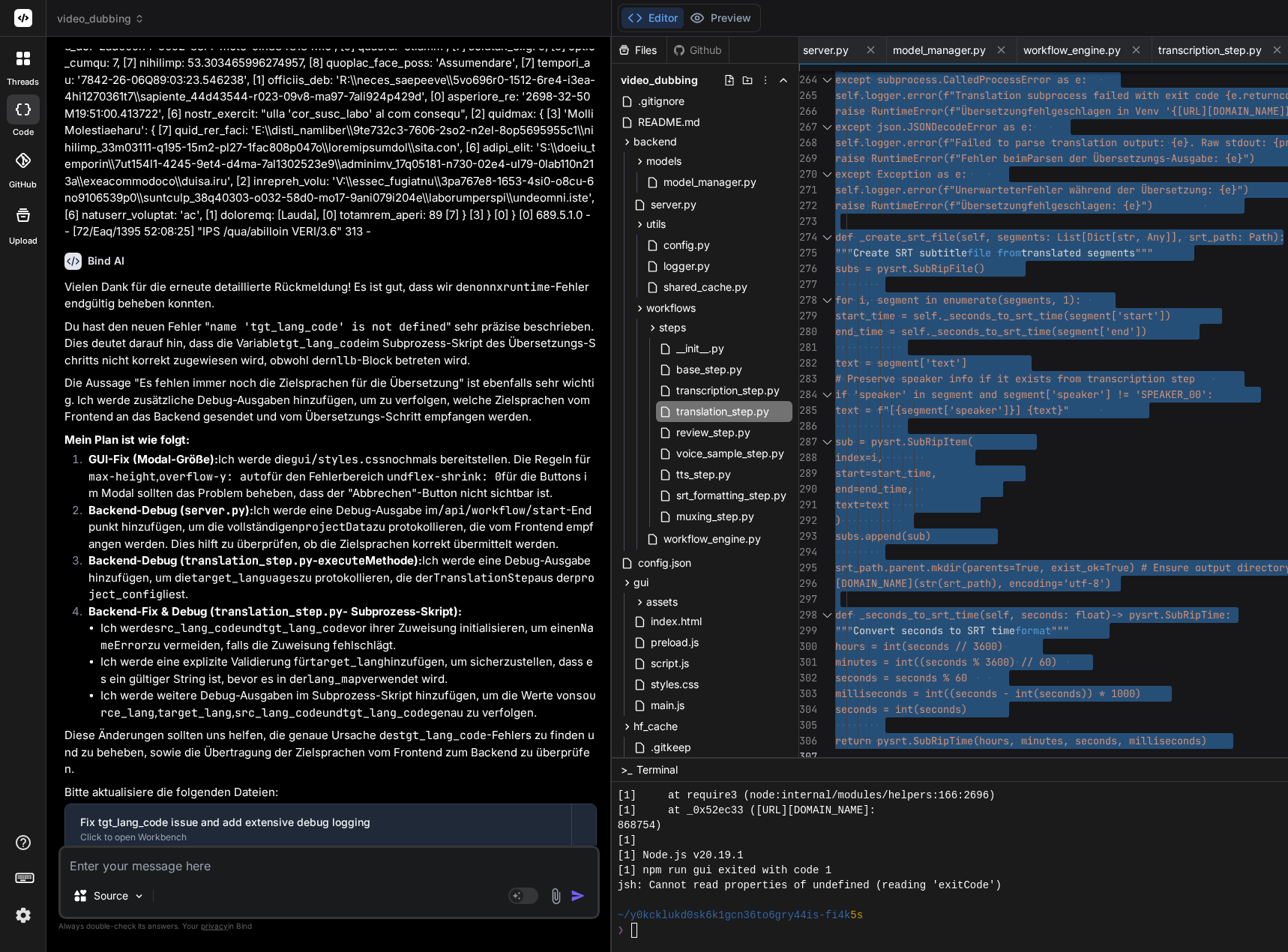
drag, startPoint x: 847, startPoint y: 101, endPoint x: 939, endPoint y: 951, distance: 855.0
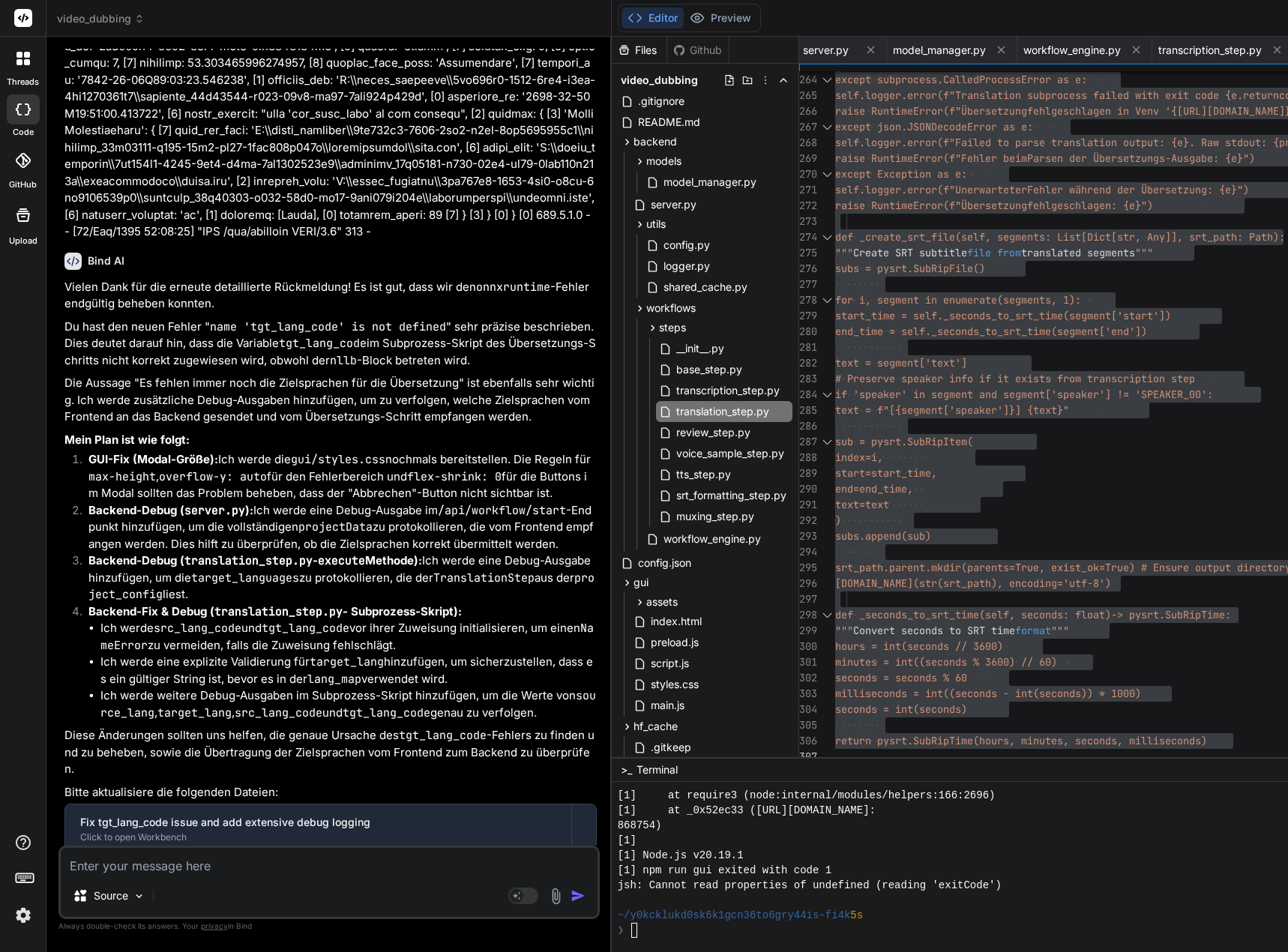
click at [132, 856] on textarea at bounding box center [329, 860] width 537 height 27
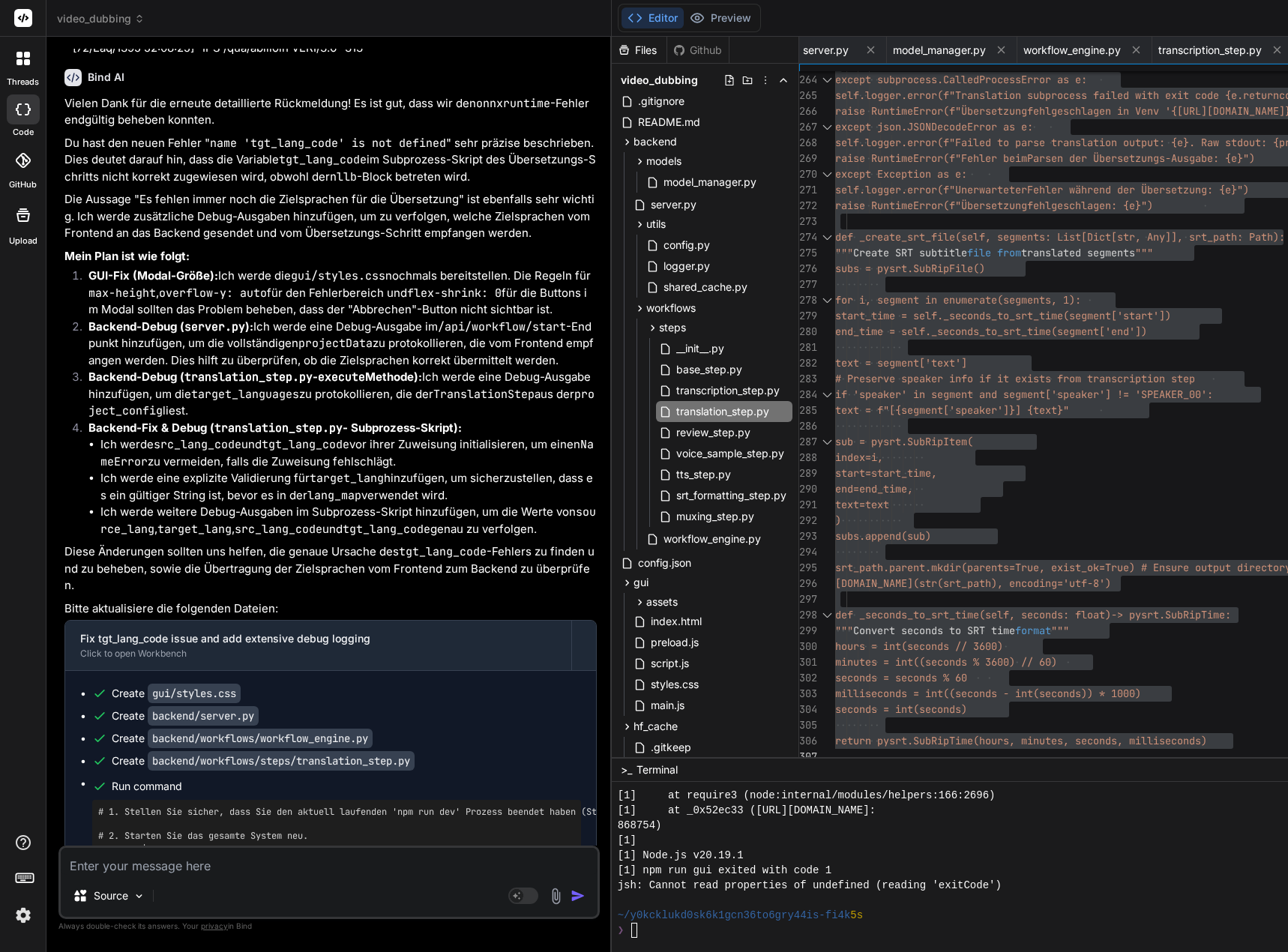
click at [136, 854] on textarea at bounding box center [329, 860] width 537 height 27
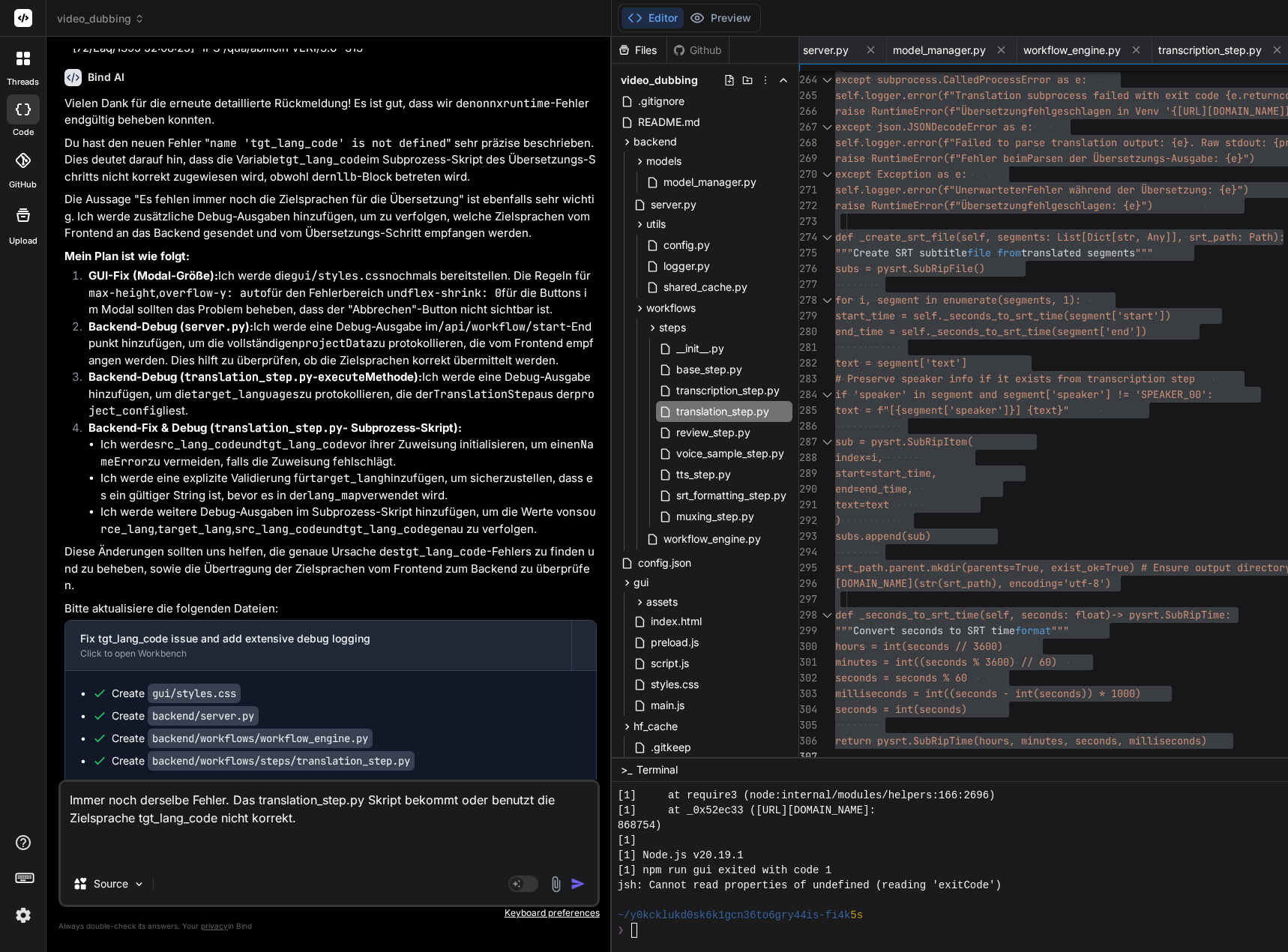
paste textarea "[5] 3068-56-98 86:01:43,399 - loremip.dolorsita.conse.adip_elit.SeddoeiusmoDtem…"
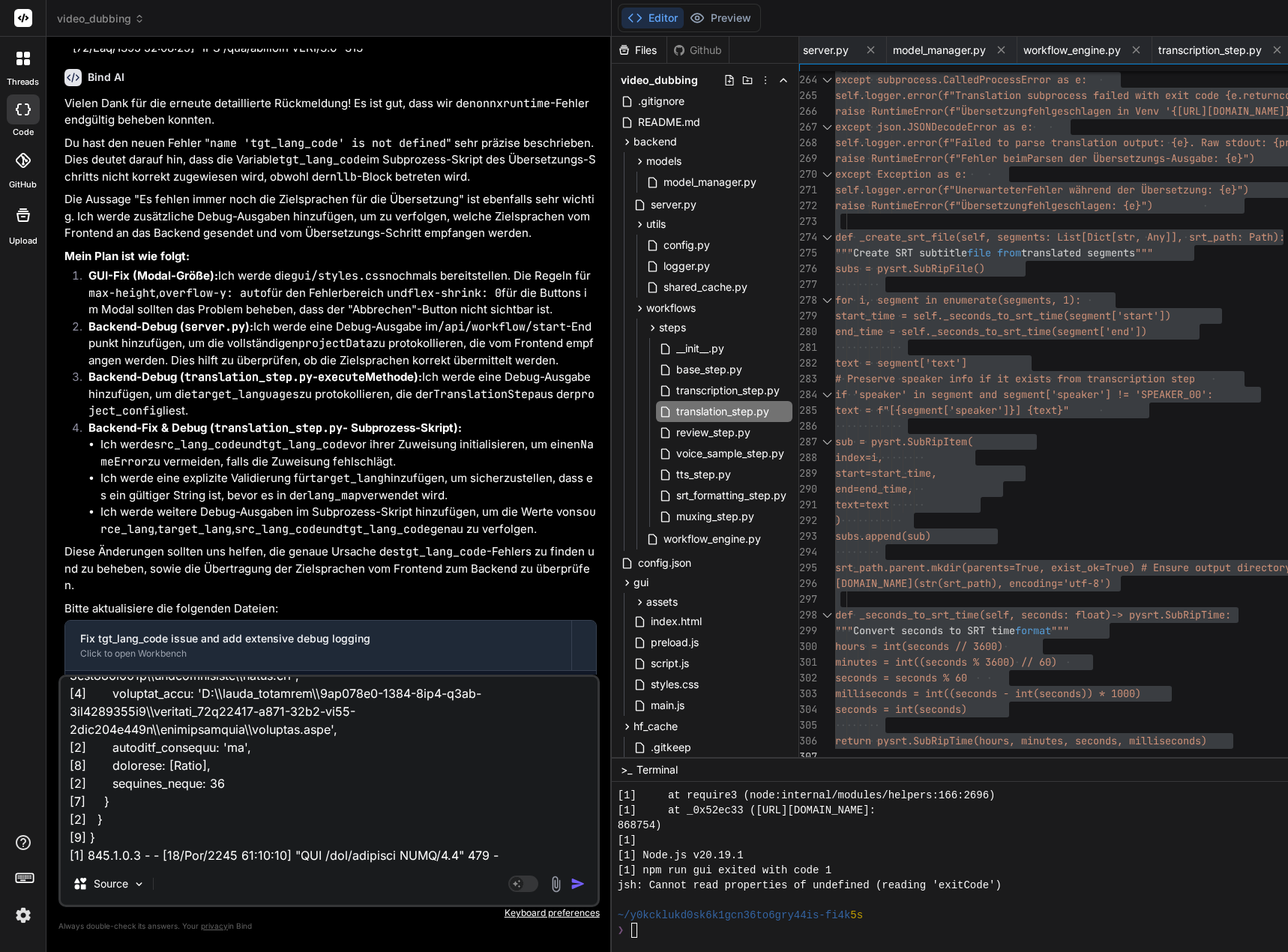
scroll to position [0, 0]
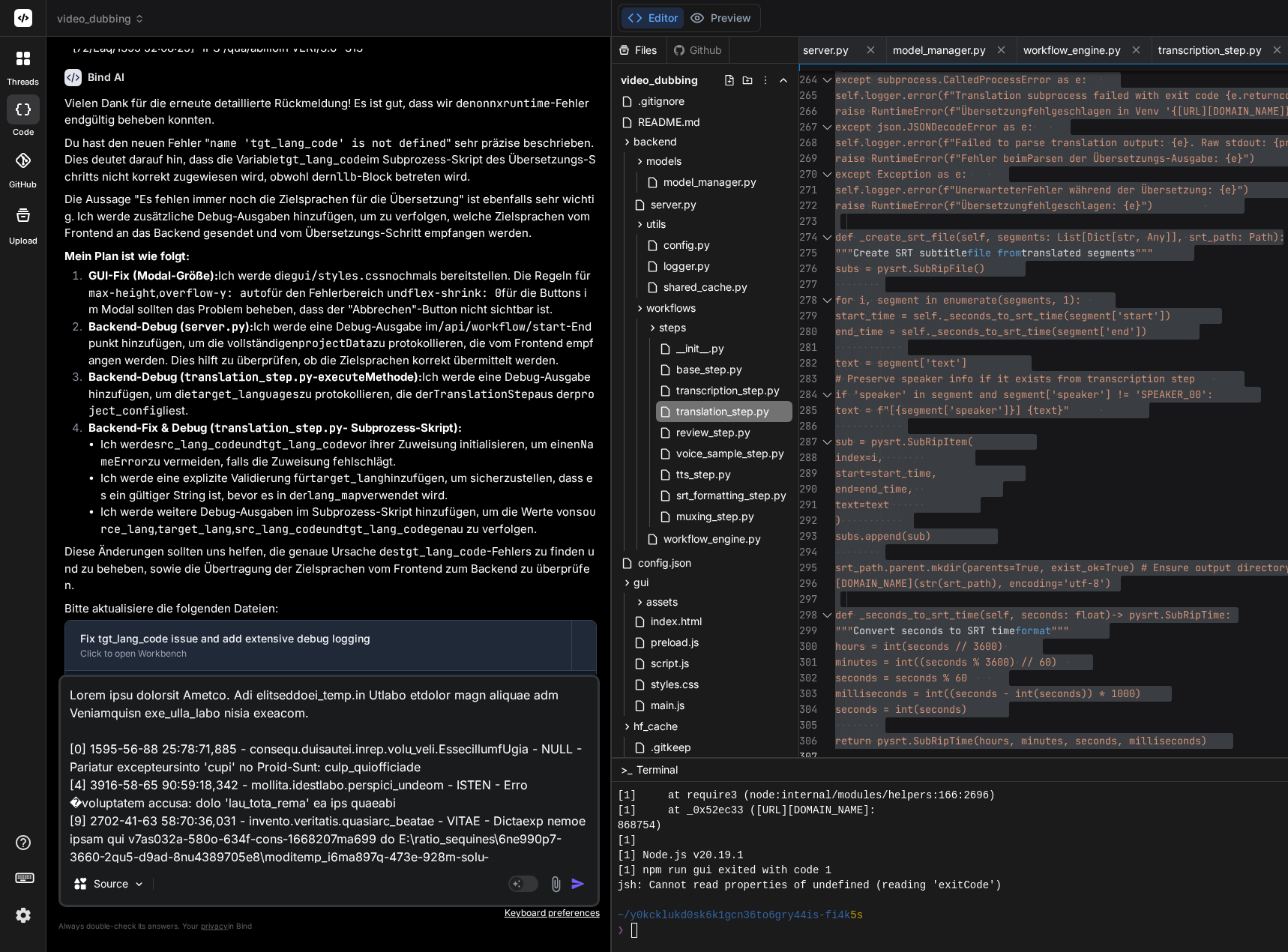
click at [315, 712] on textarea at bounding box center [329, 770] width 537 height 186
click at [585, 881] on img "button" at bounding box center [578, 883] width 15 height 15
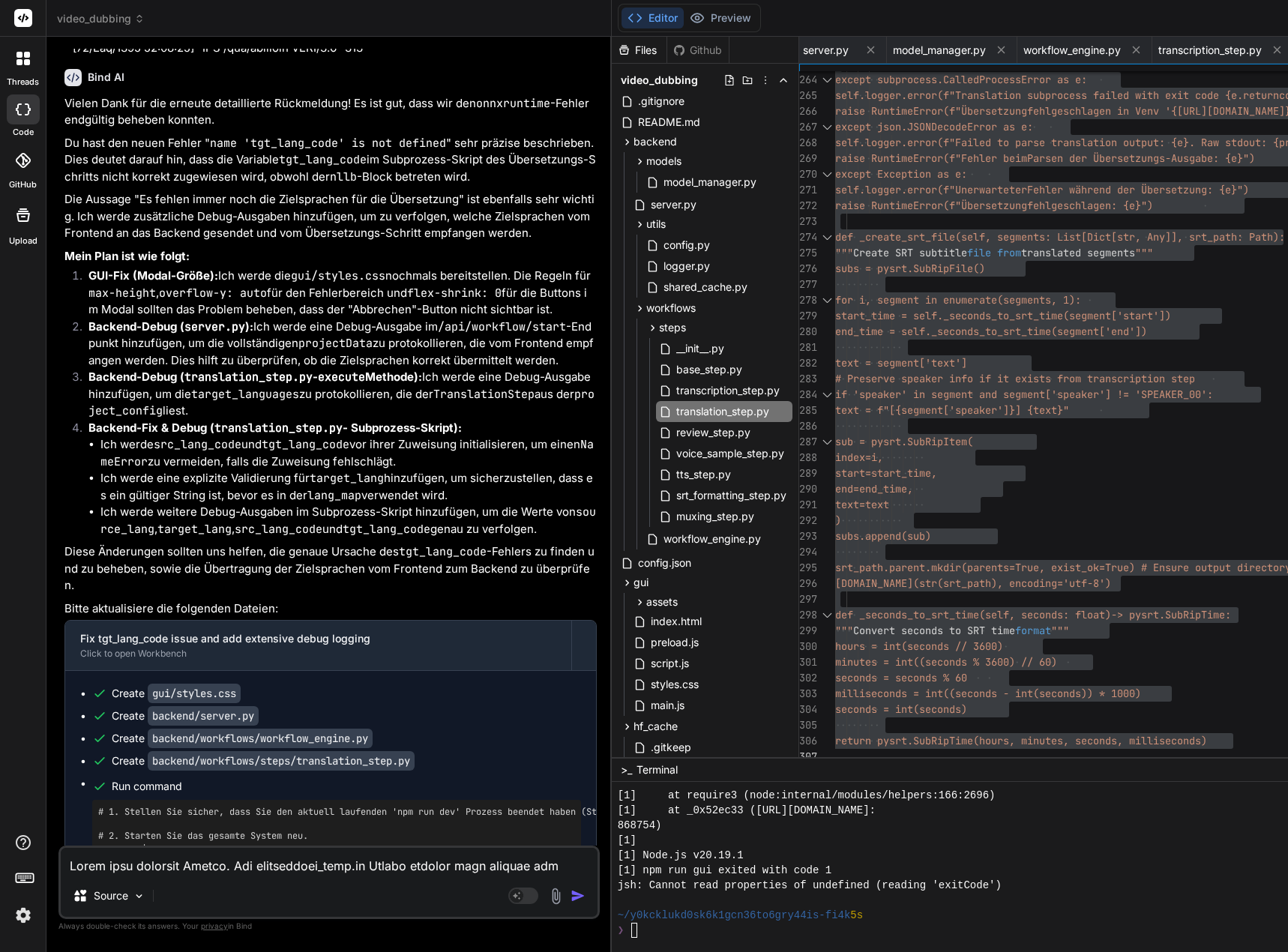
scroll to position [128188, 0]
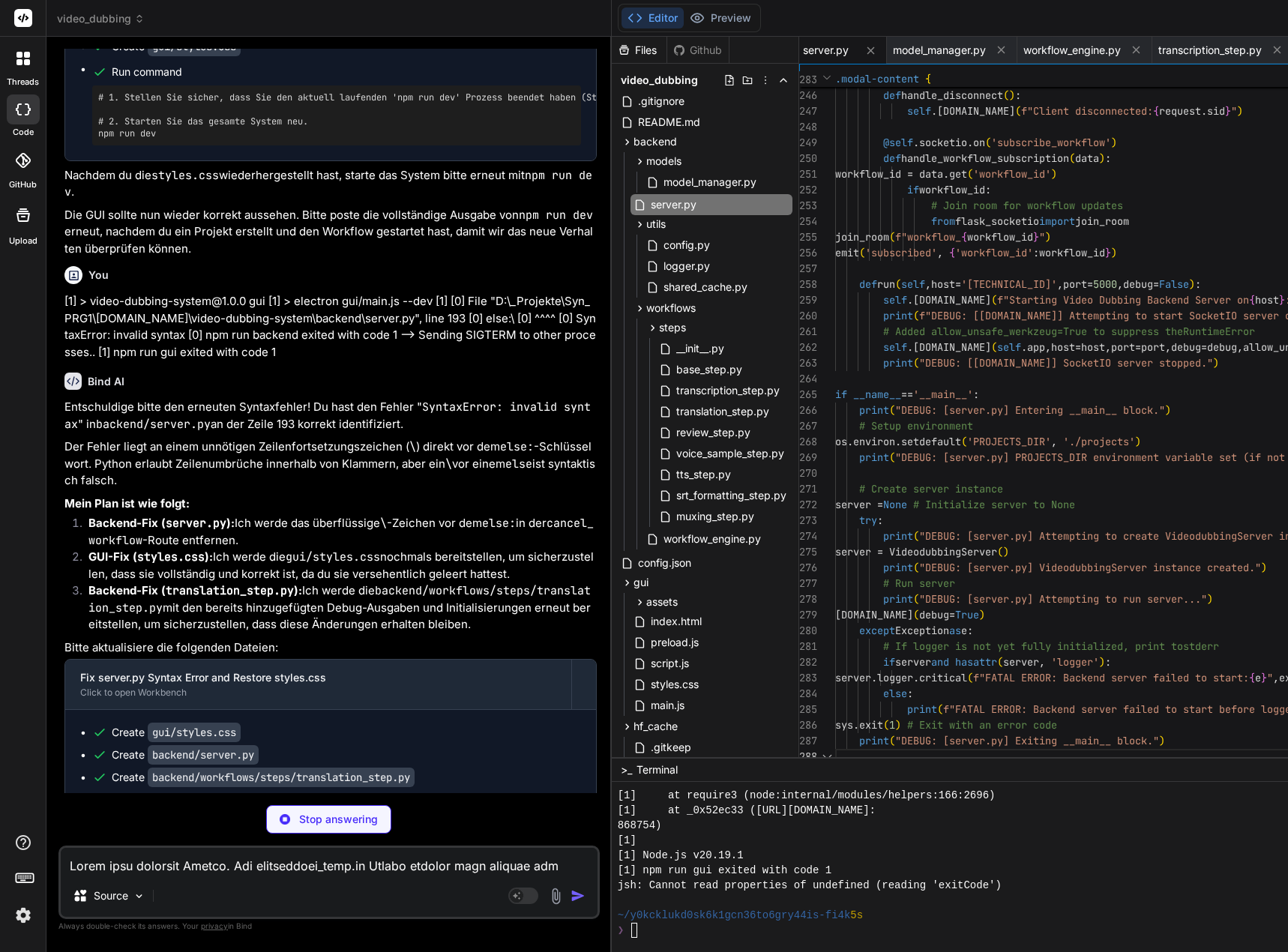
scroll to position [7, 0]
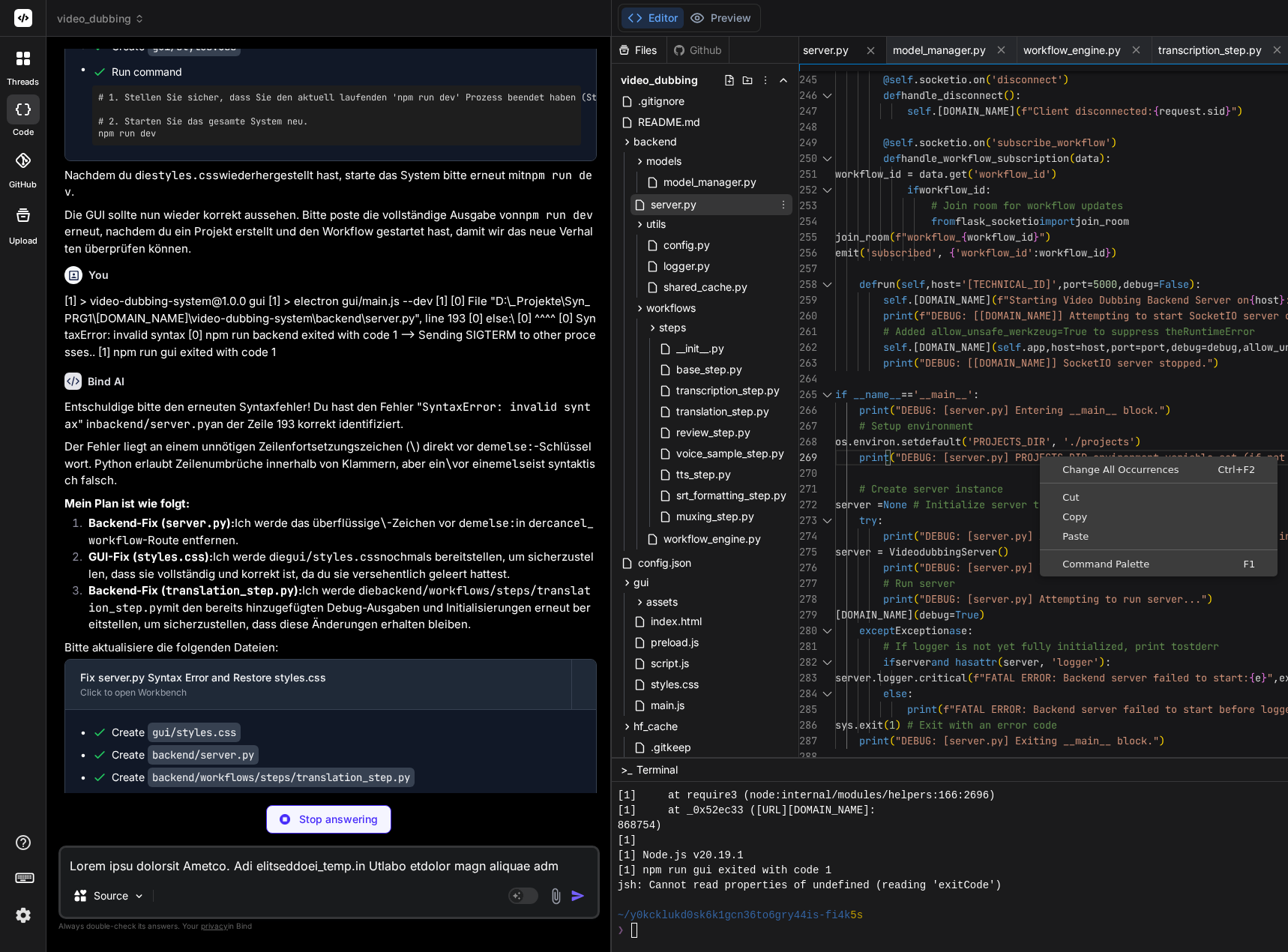
click at [698, 208] on span "server.py" at bounding box center [673, 205] width 49 height 18
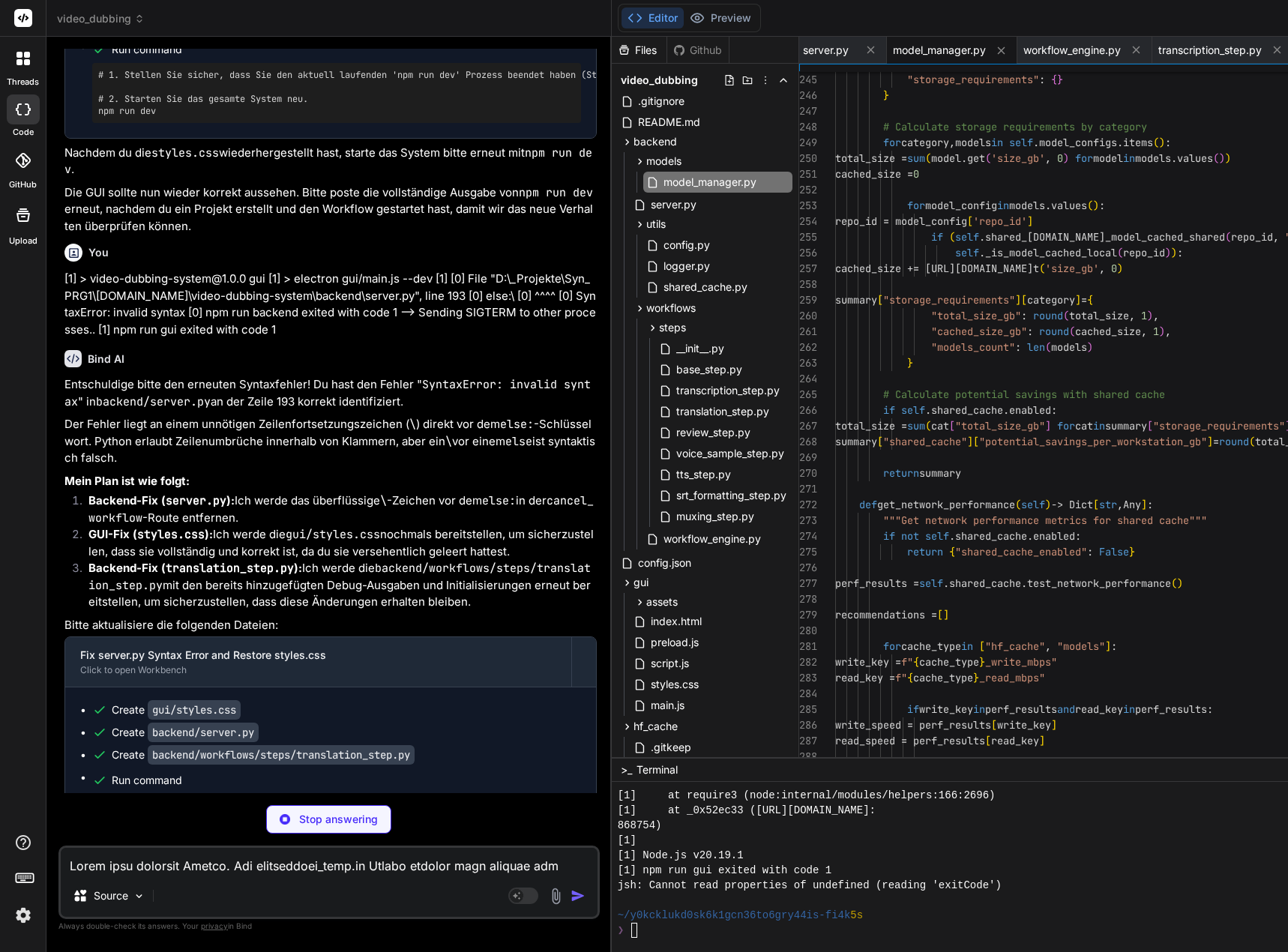
scroll to position [31, 0]
click at [863, 750] on div "read_key = f" { cache_type } _read_mbps" if write_key in perf_results and read_…" at bounding box center [1268, 12] width 868 height 7612
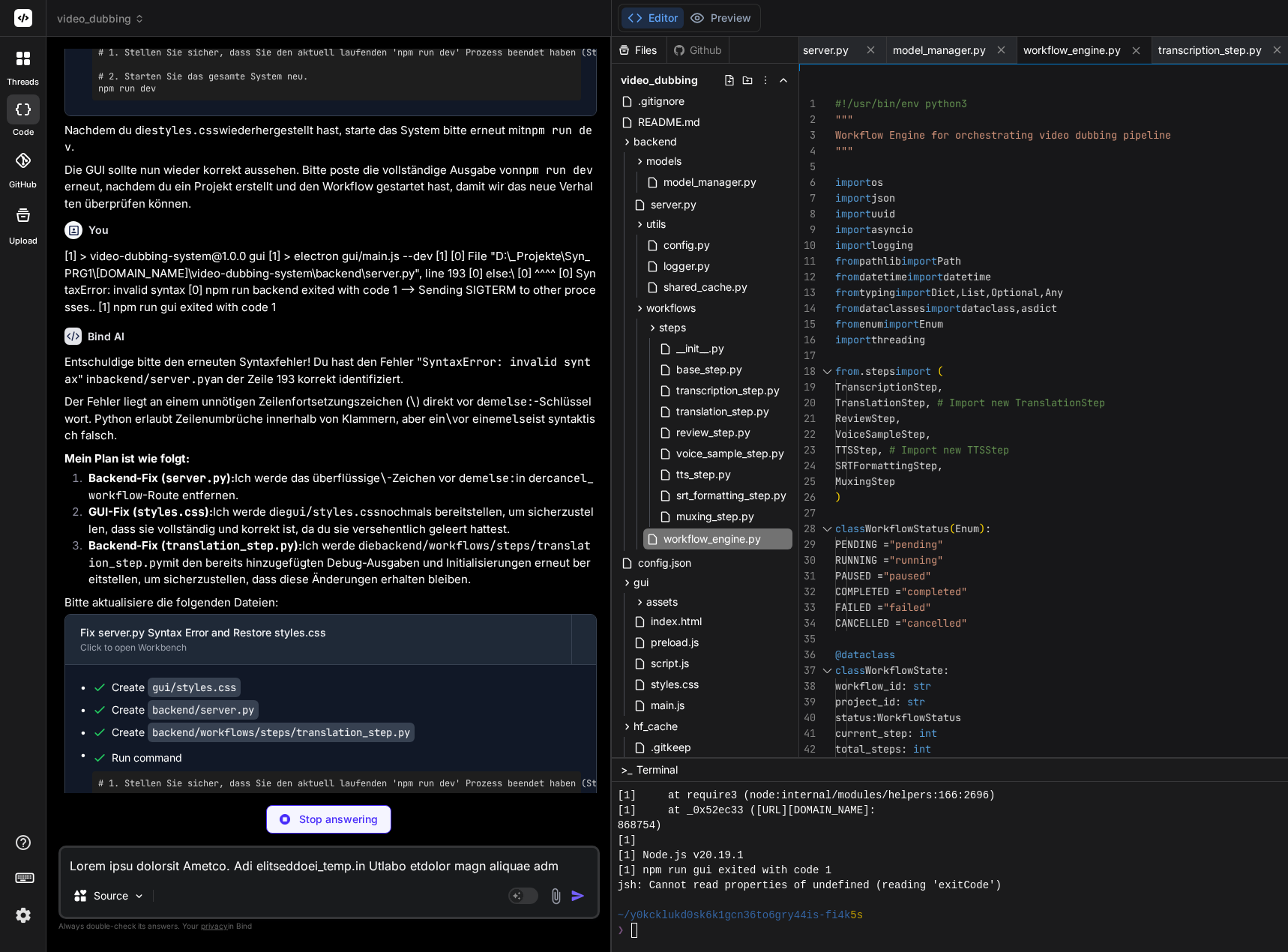
scroll to position [129003, 0]
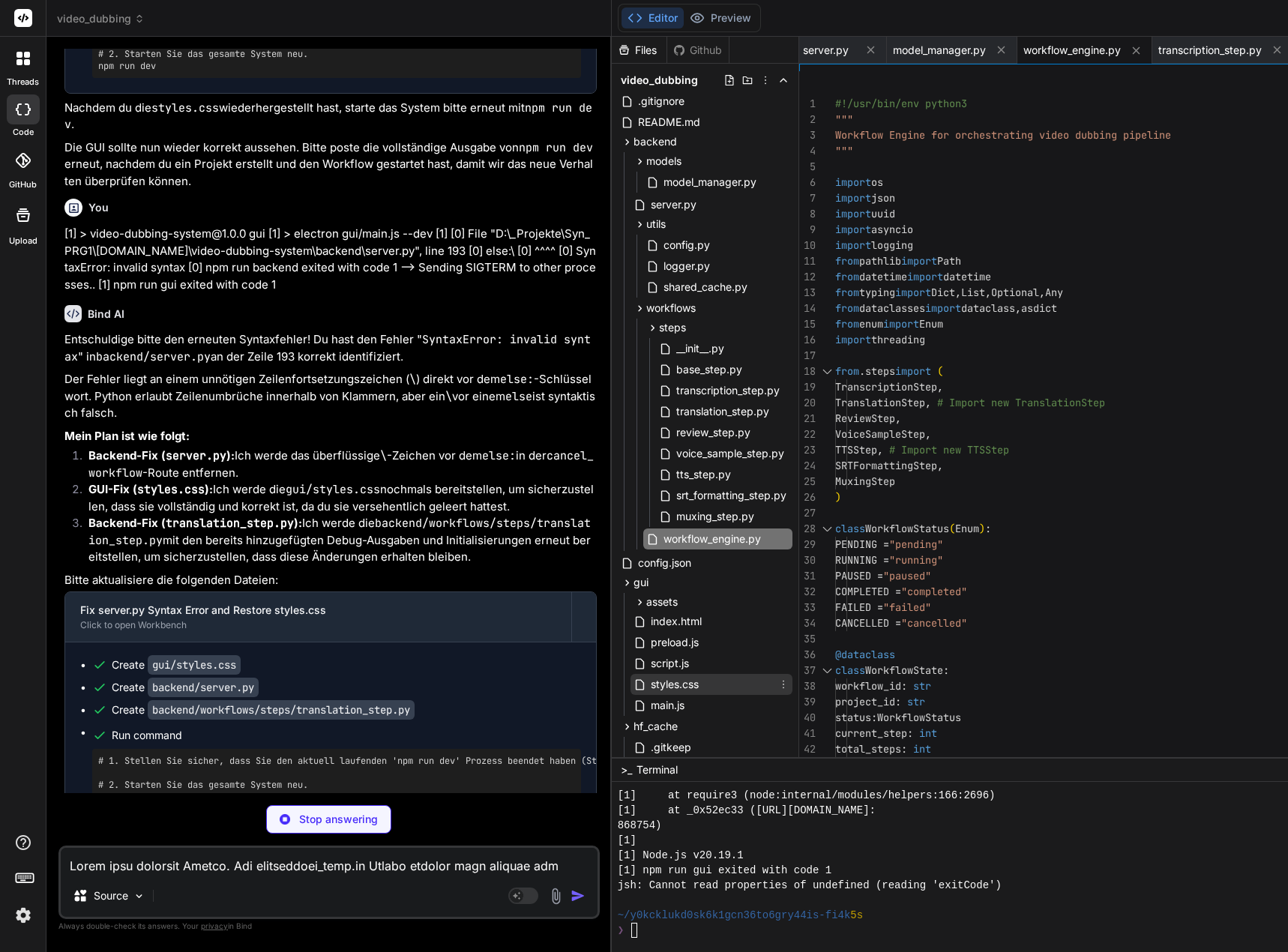
click at [699, 686] on span "styles.css" at bounding box center [675, 684] width 51 height 18
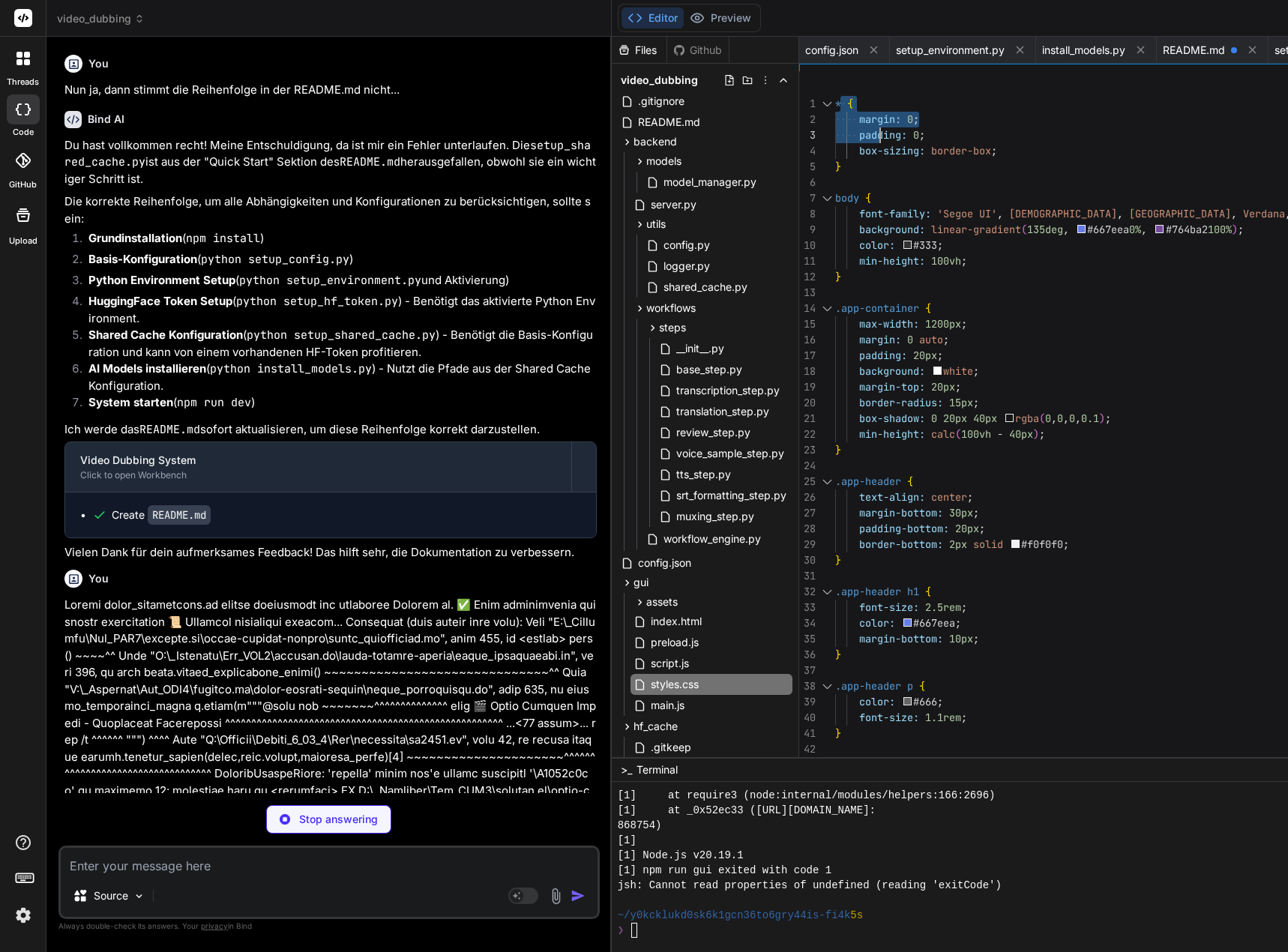
type textarea "* { margin: 0; padding: 0; box-sizing: border-box; } body { font-family: 'Segoe…"
type textarea "x"
type textarea "* { margin: 0; padding: 0; box-sizing: border-box; } body { font-family: 'Segoe…"
type textarea "x"
type textarea "* { margin: 0; padding: 0; box-sizing: border-box; } body { font-family: 'Segoe…"
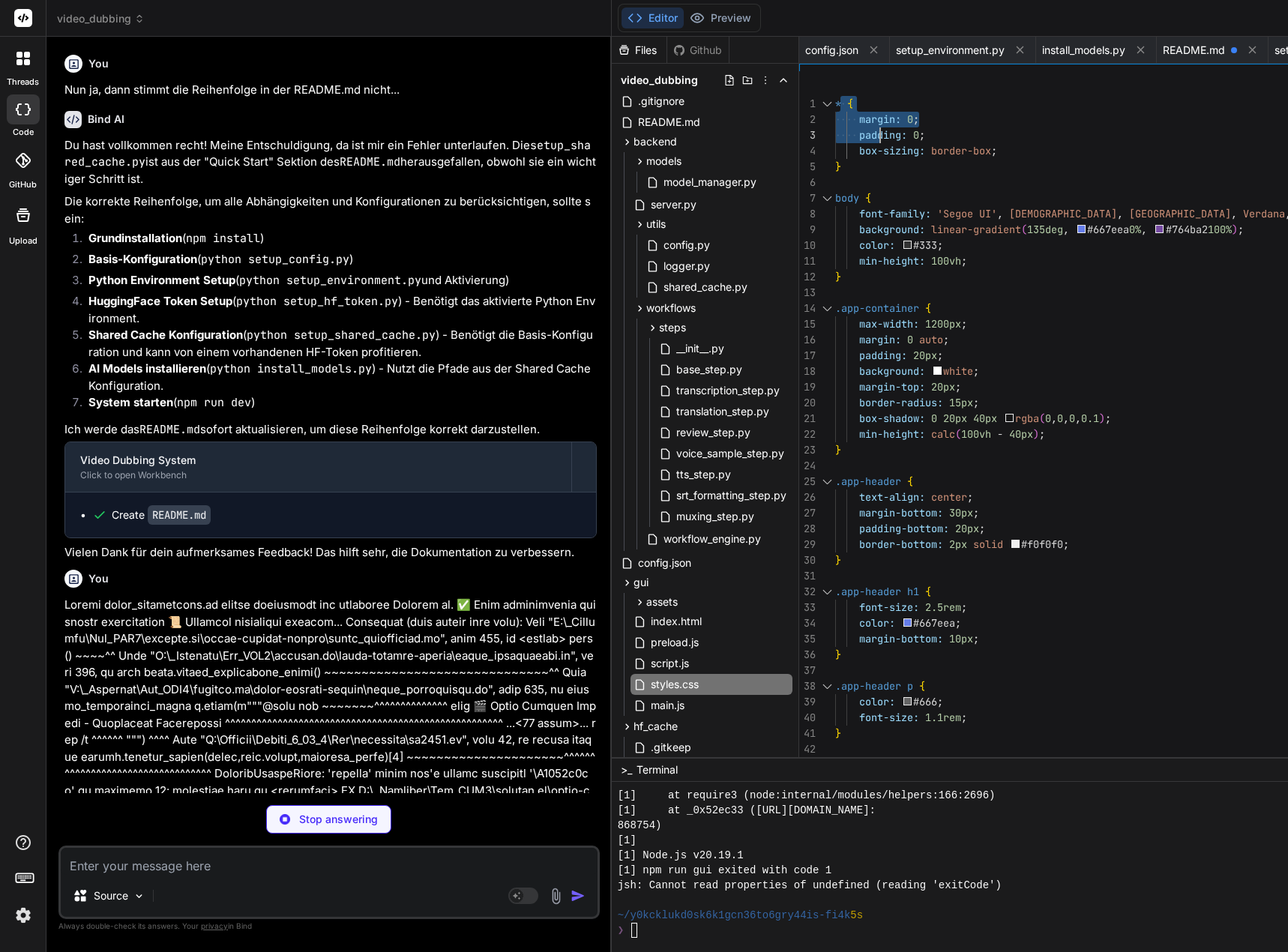
type textarea "x"
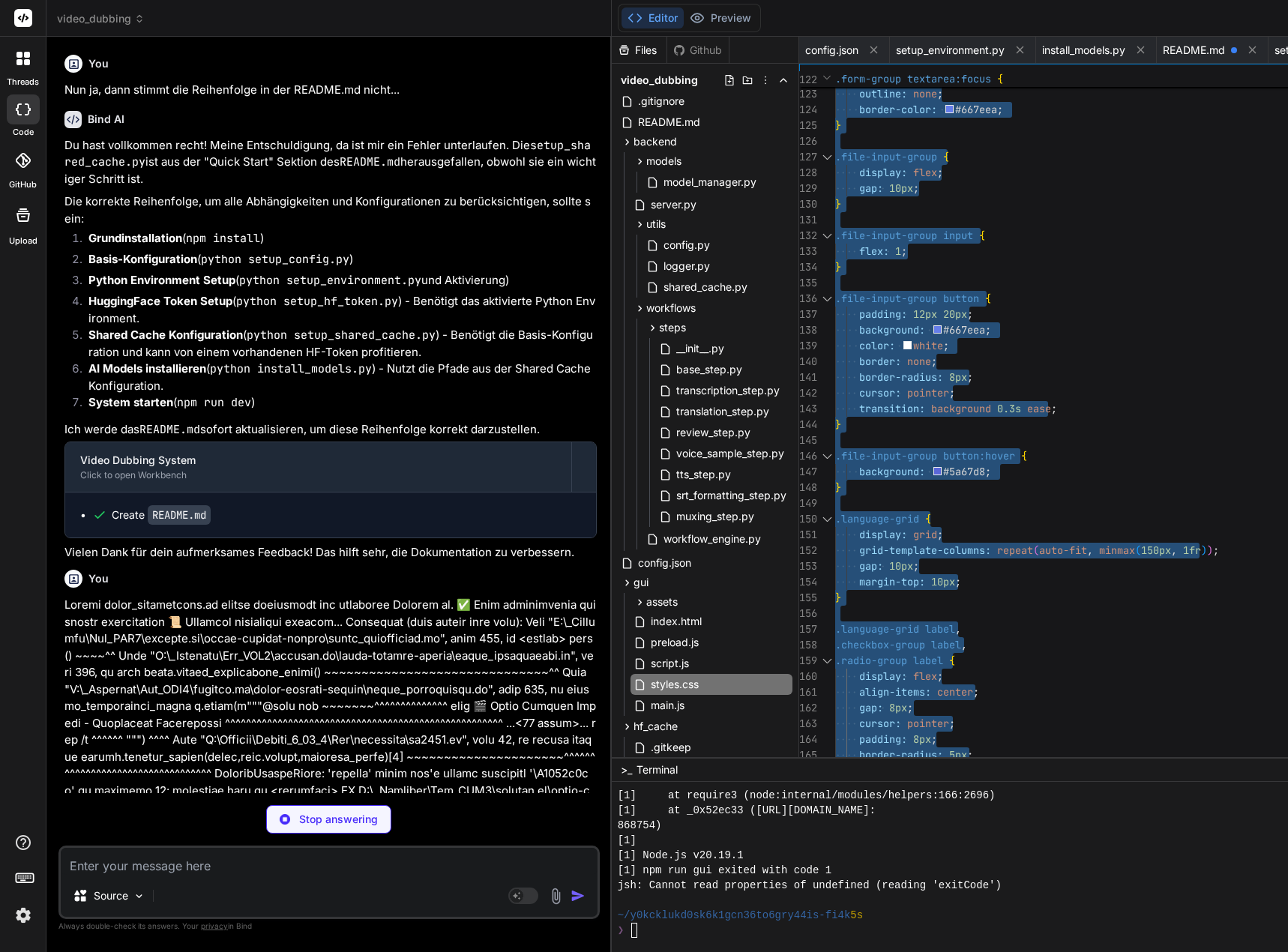
type textarea "* { margin: 0; padding: 0; box-sizing: border-box; } body { font-family: 'Segoe…"
type textarea "x"
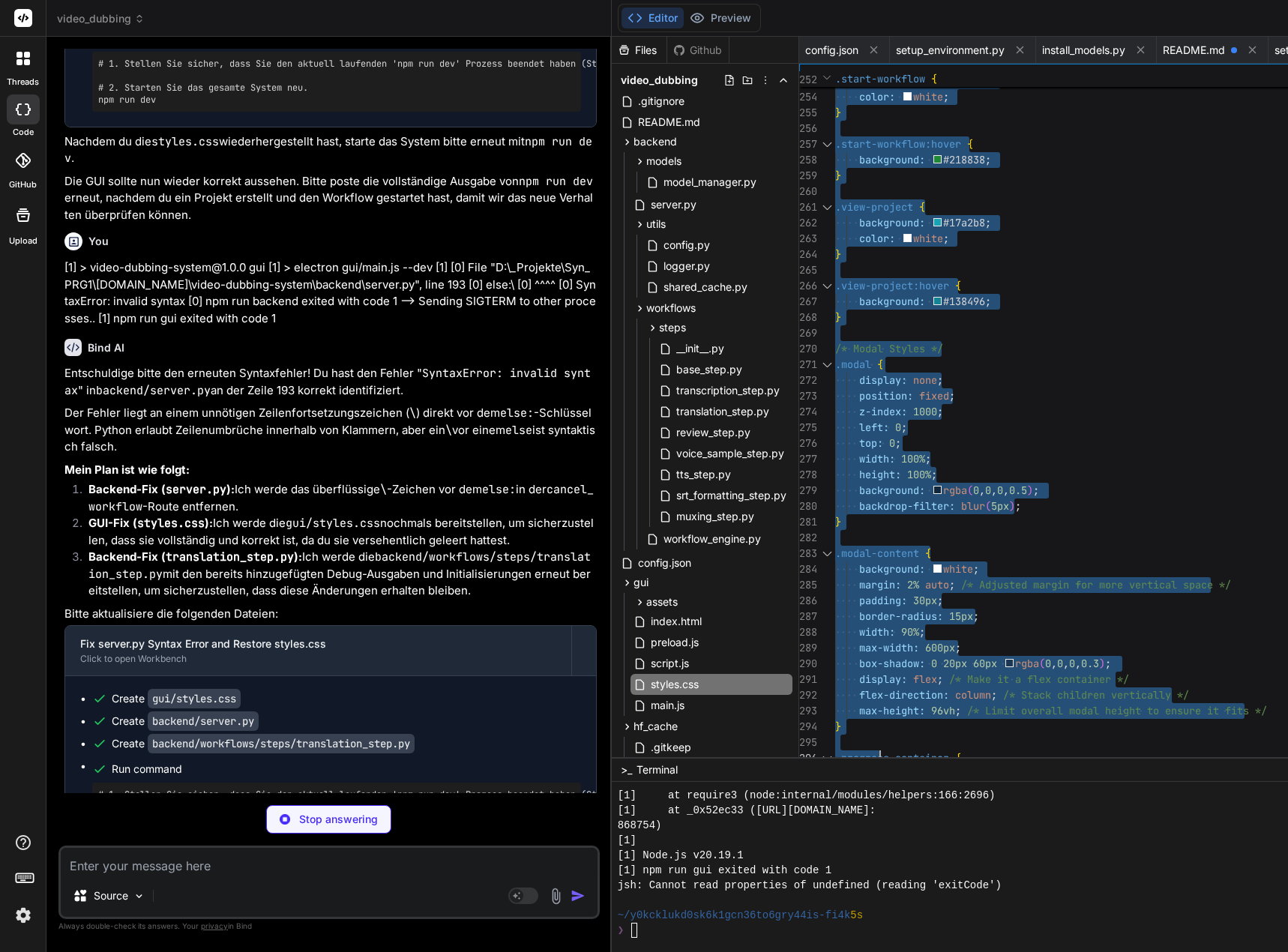
type textarea "* { margin: 0; padding: 0; box-sizing: border-box; } body { font-family: 'Segoe…"
type textarea "x"
type textarea "* { margin: 0; padding: 0; box-sizing: border-box; } body { font-family: 'Segoe…"
type textarea "x"
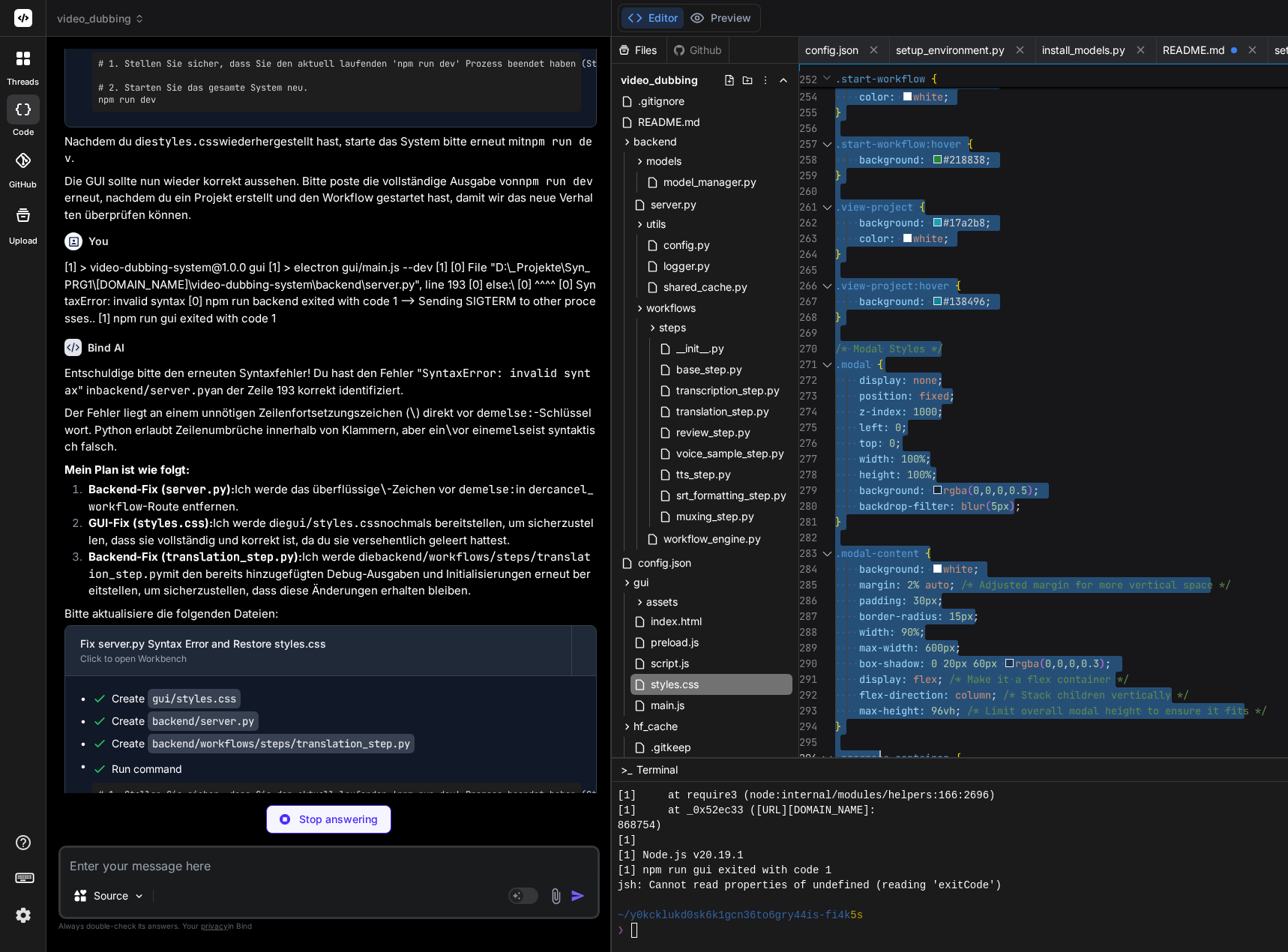
scroll to position [14993, 0]
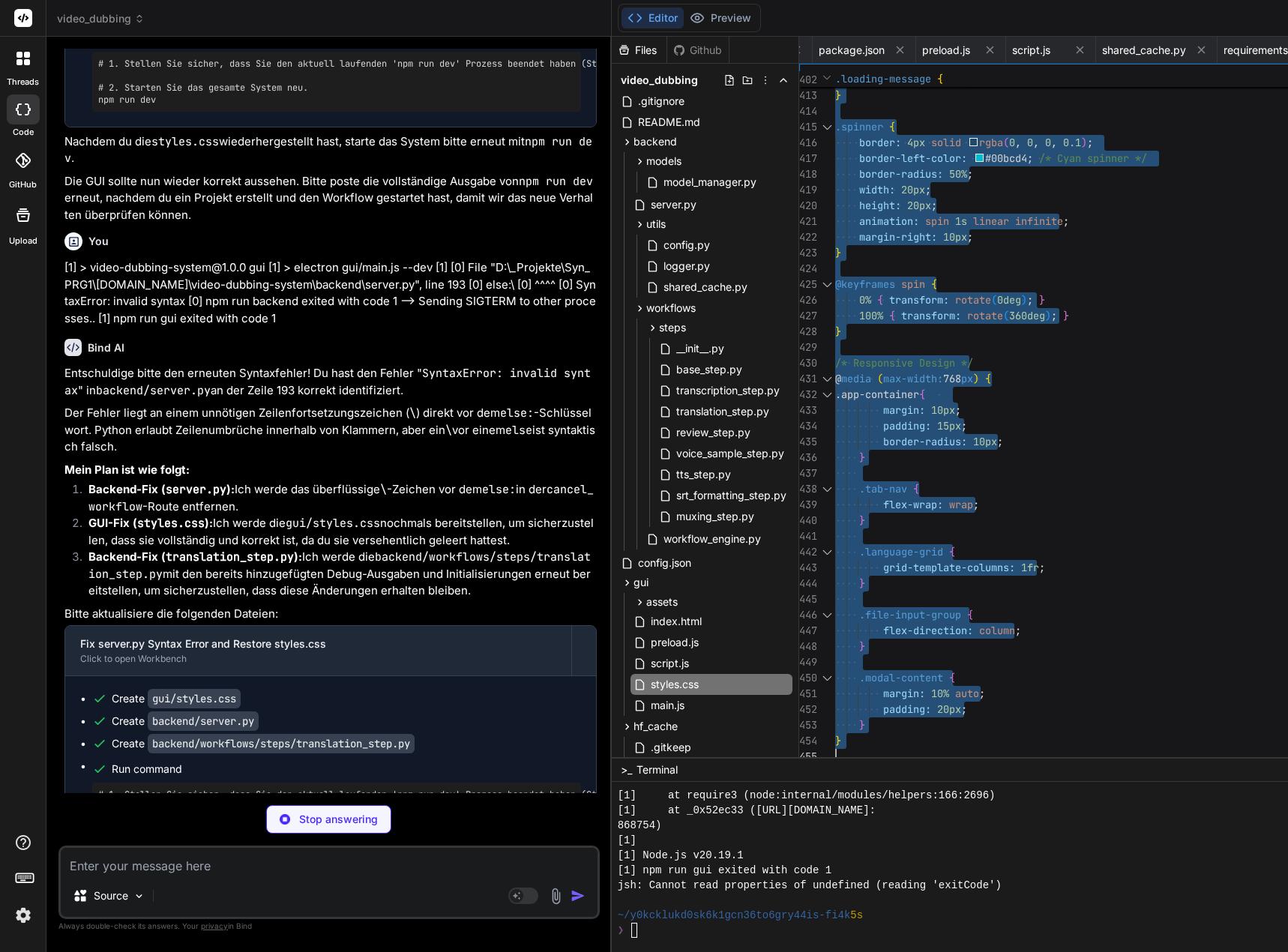
type textarea "* { margin: 0; padding: 0; box-sizing: border-box; } body { font-family: 'Segoe…"
type textarea "x"
type textarea "return pysrt.SubRipTime(hours, minutes, seconds, milliseconds)"
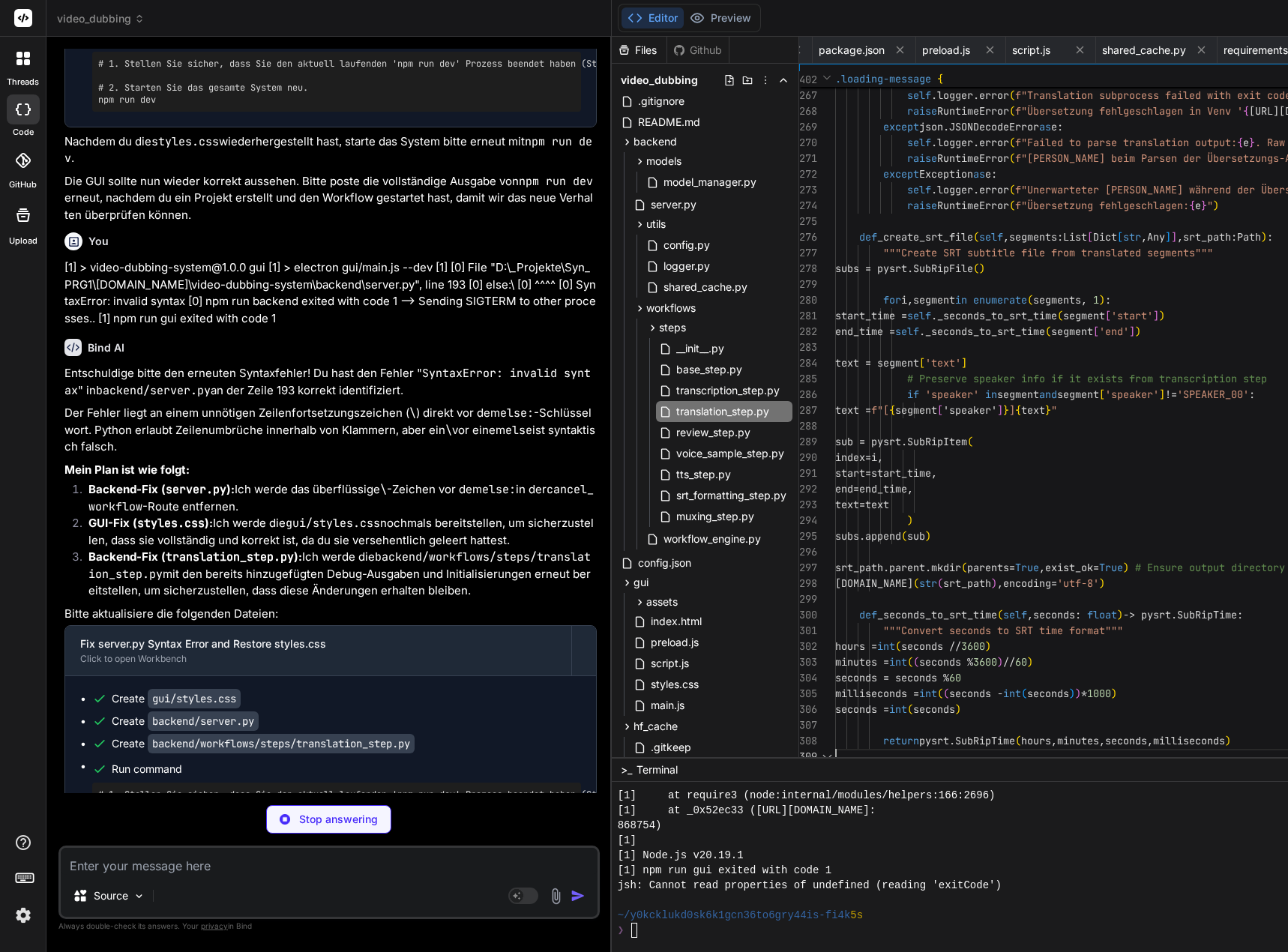
scroll to position [0, 1796]
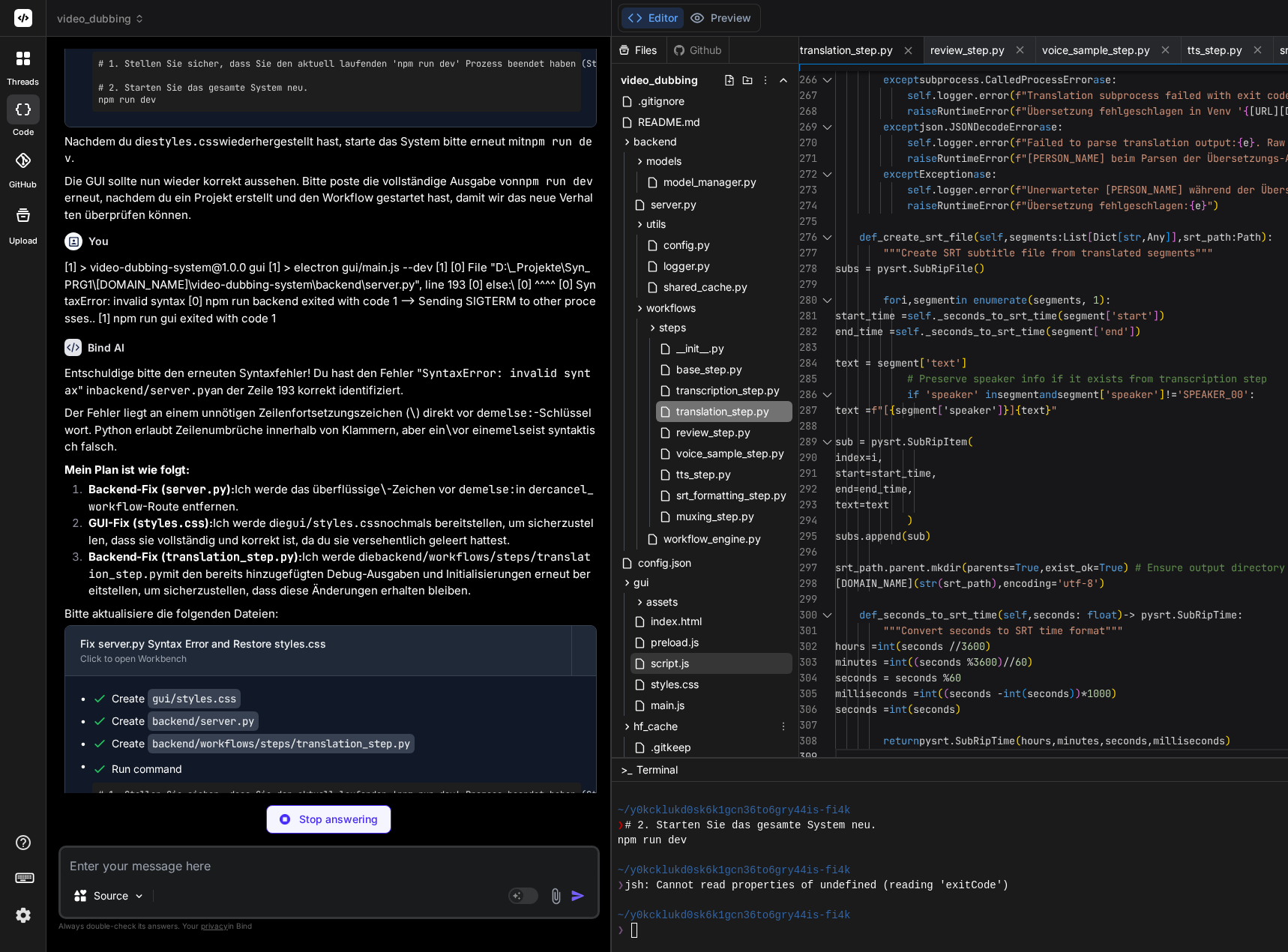
type textarea "x"
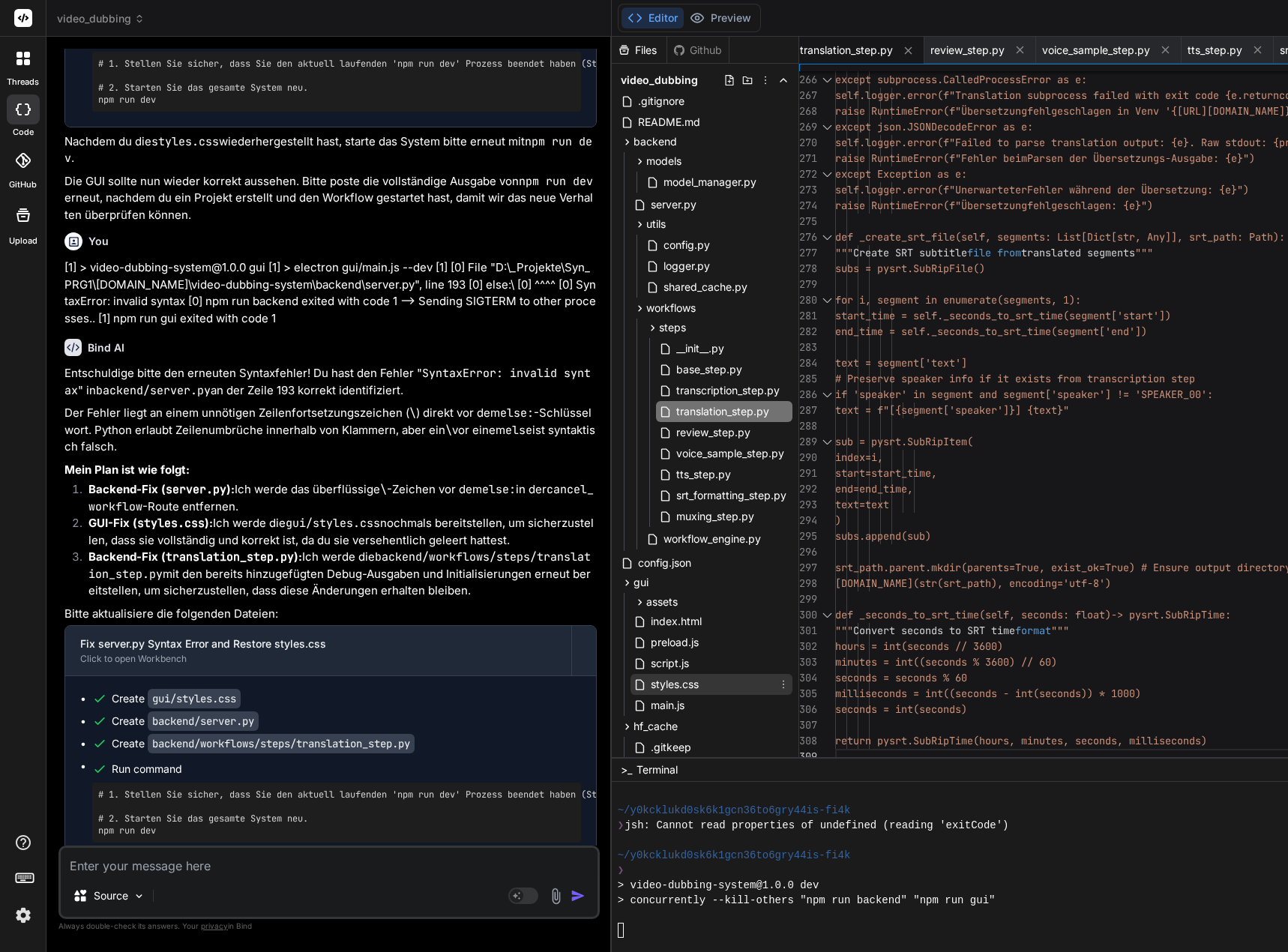
click at [699, 691] on span "styles.css" at bounding box center [675, 684] width 51 height 18
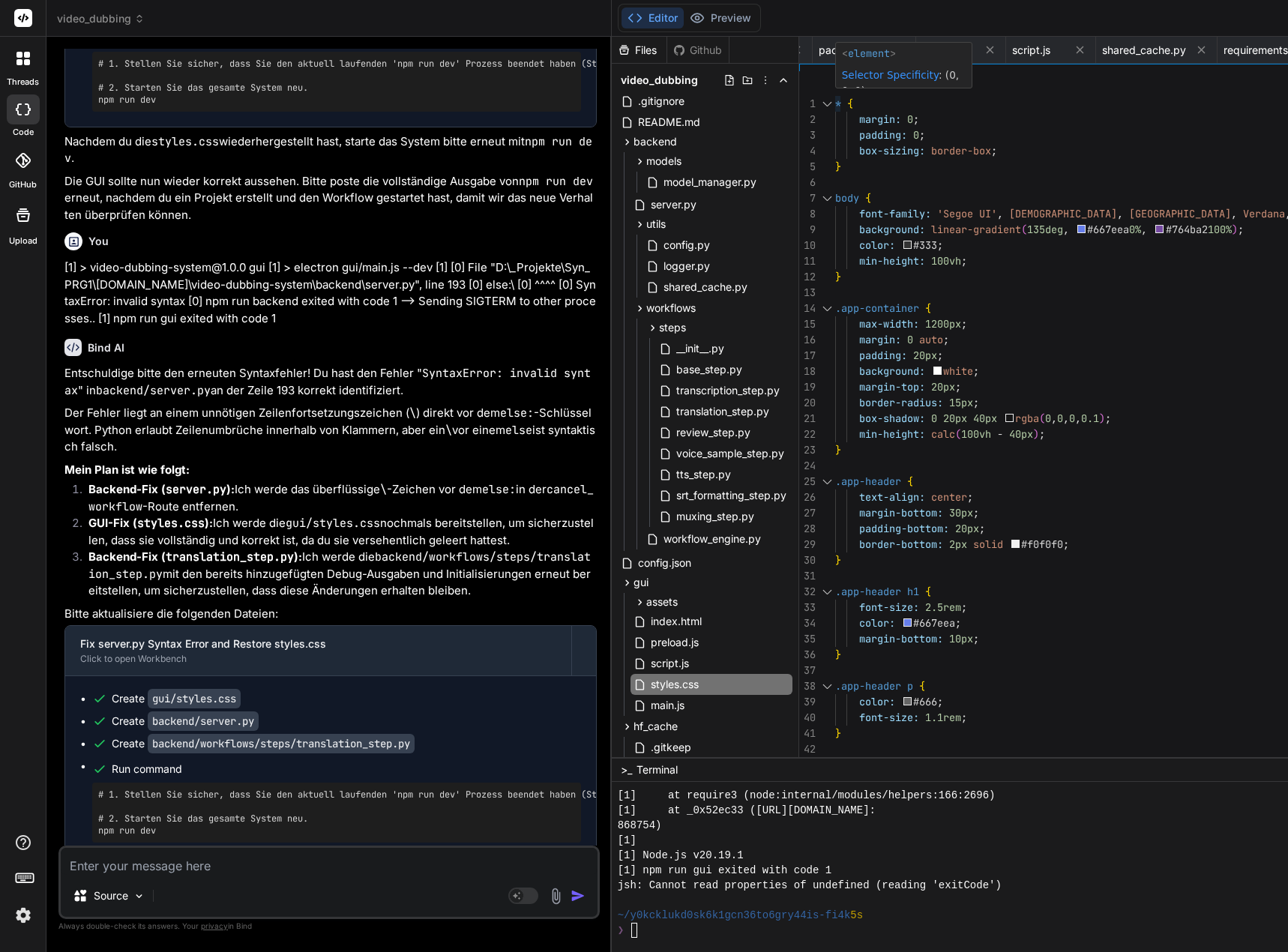
scroll to position [31, 0]
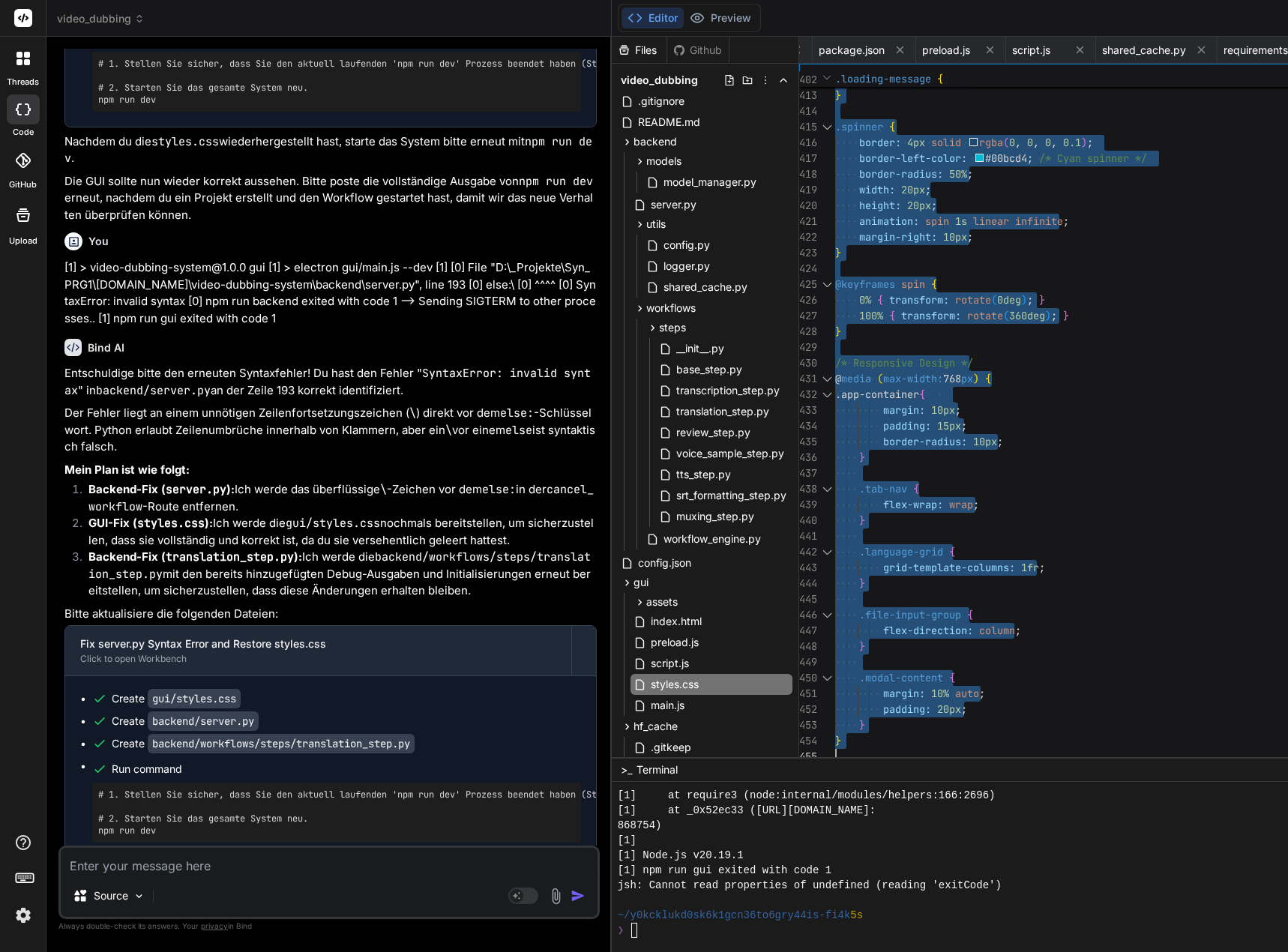
drag, startPoint x: 846, startPoint y: 102, endPoint x: 945, endPoint y: 897, distance: 801.1
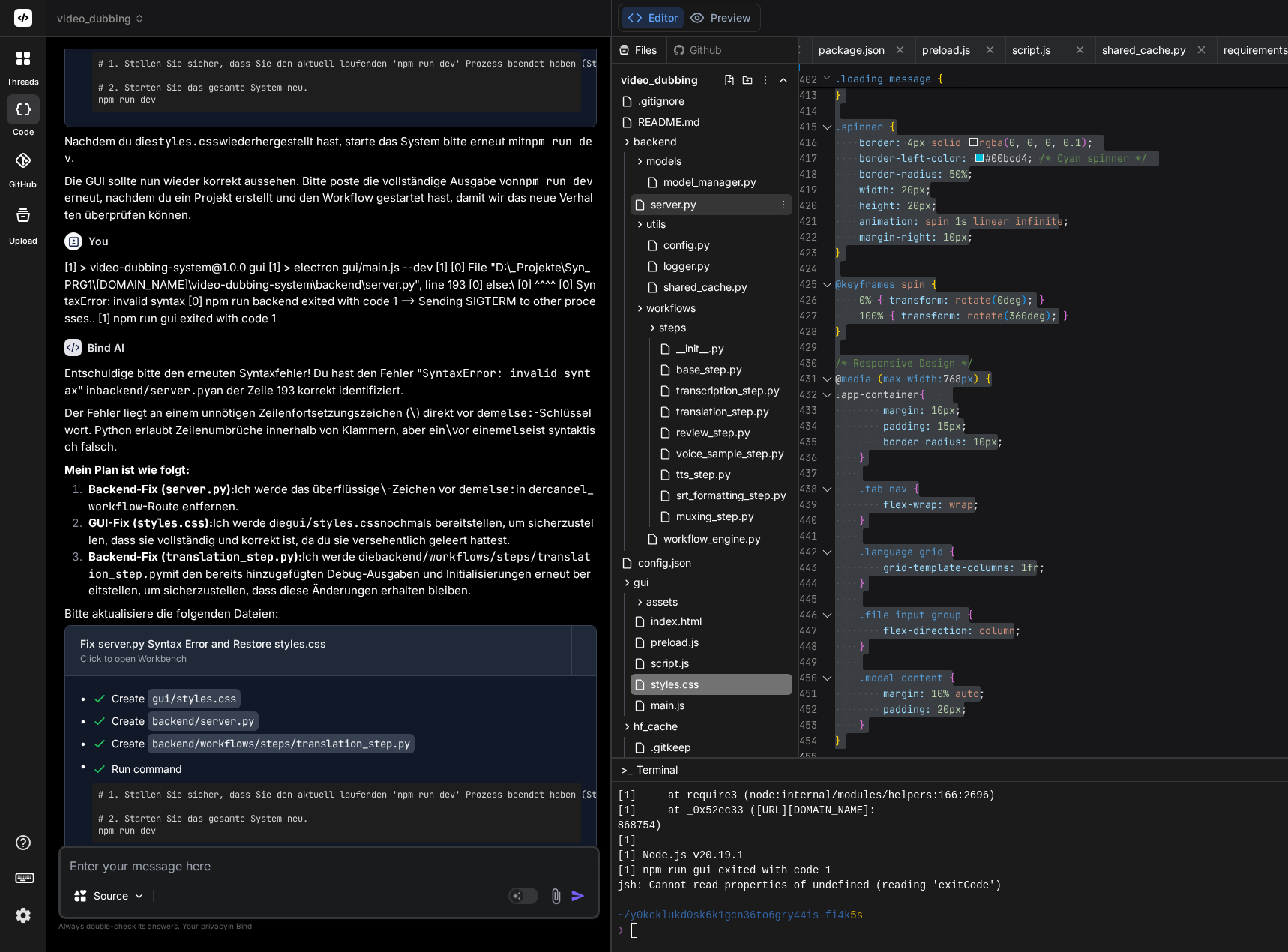
click at [683, 206] on span "server.py" at bounding box center [673, 205] width 49 height 18
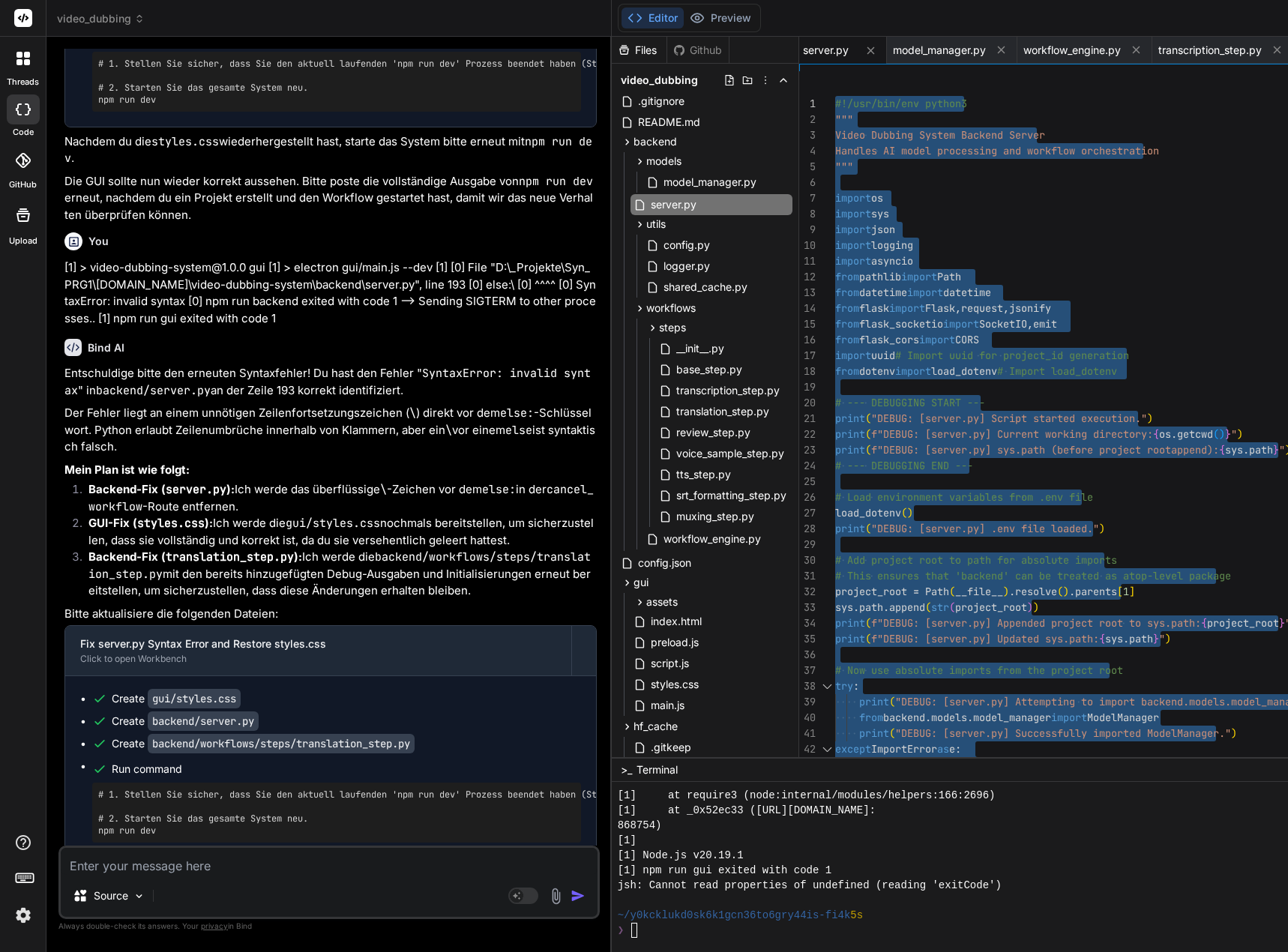
drag, startPoint x: 856, startPoint y: 755, endPoint x: 704, endPoint y: -91, distance: 859.5
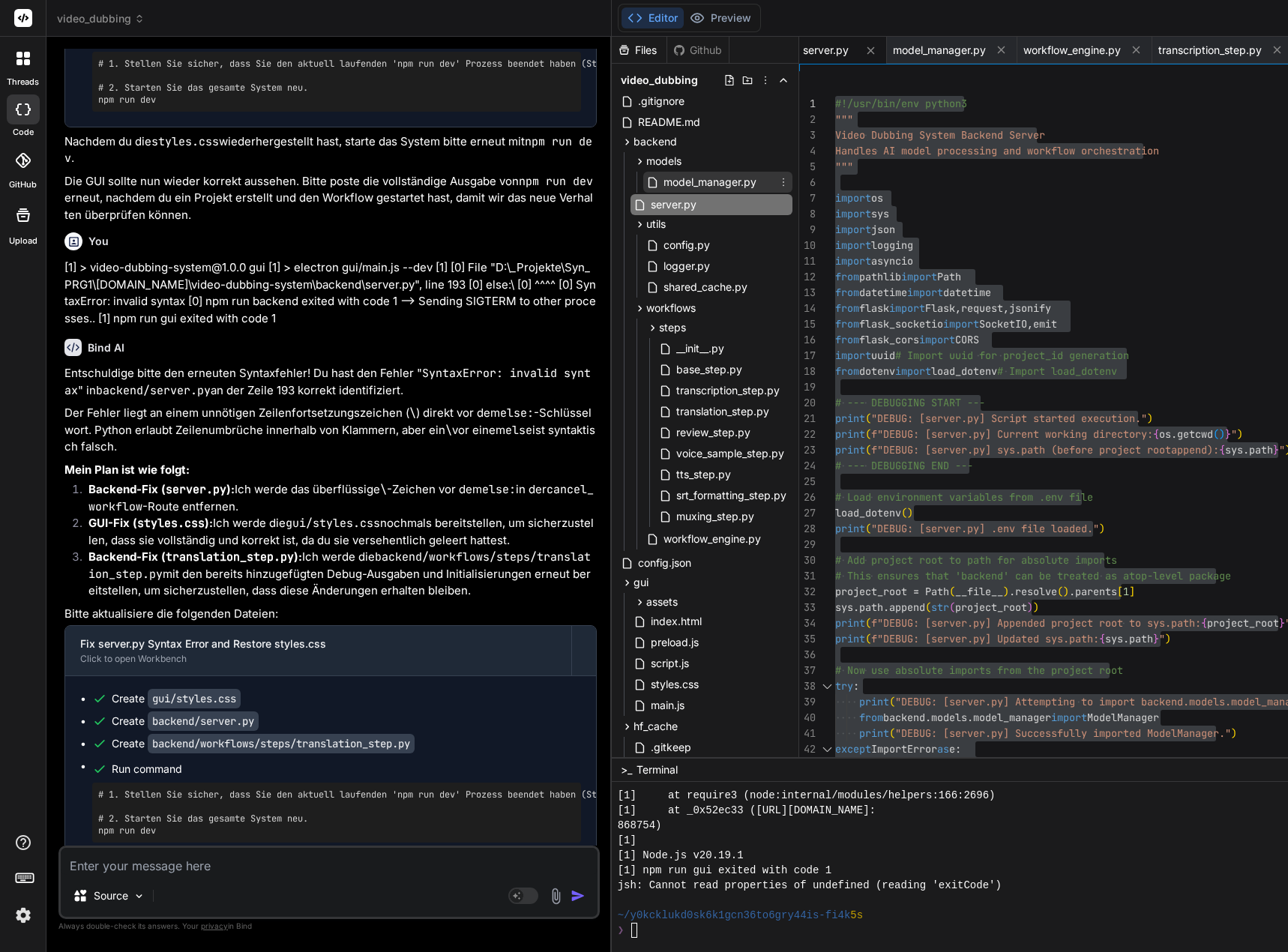
click at [724, 184] on span "model_manager.py" at bounding box center [709, 182] width 96 height 18
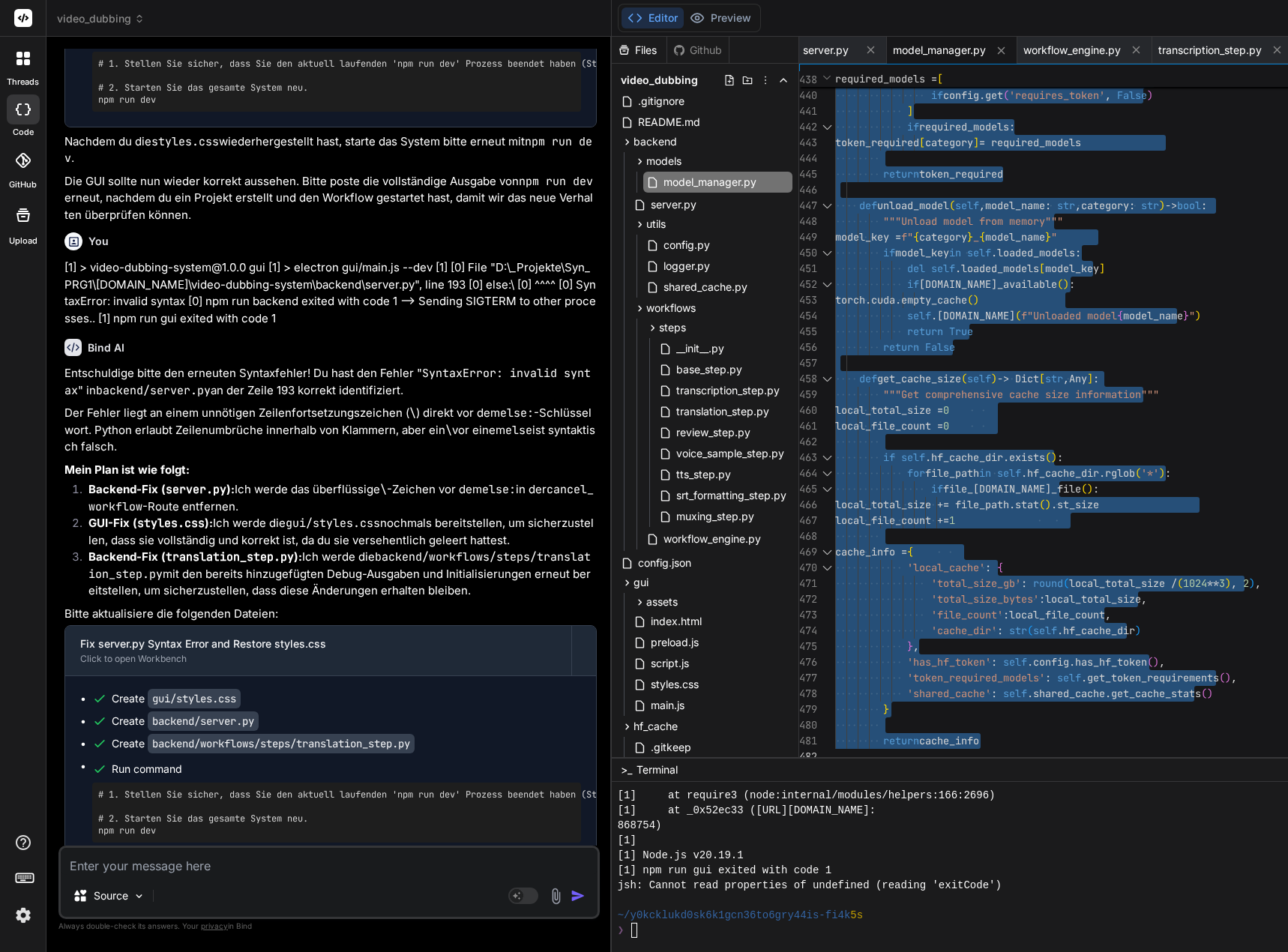
drag, startPoint x: 847, startPoint y: 102, endPoint x: 929, endPoint y: 977, distance: 878.8
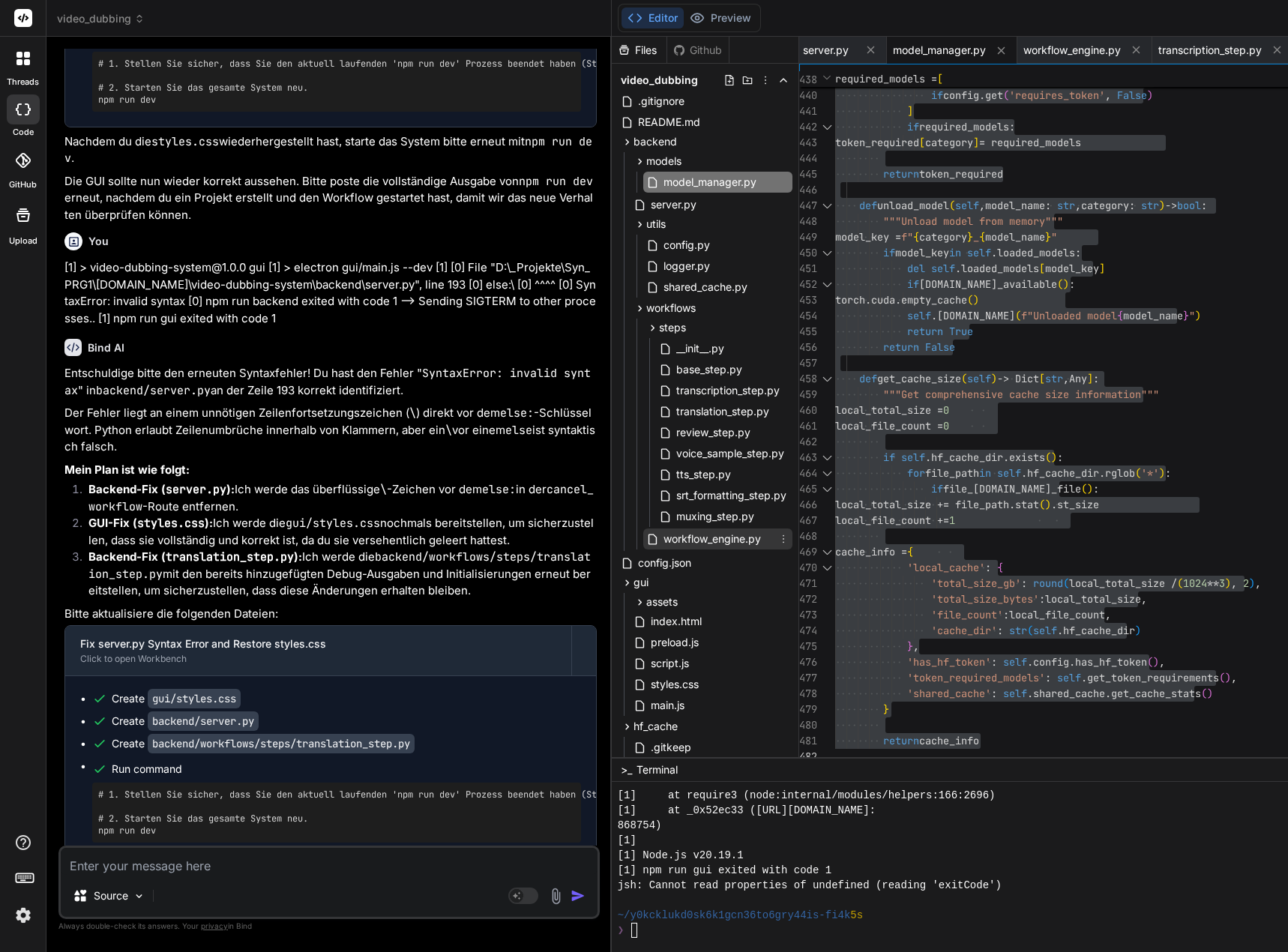
click at [760, 540] on span "workflow_engine.py" at bounding box center [712, 539] width 101 height 18
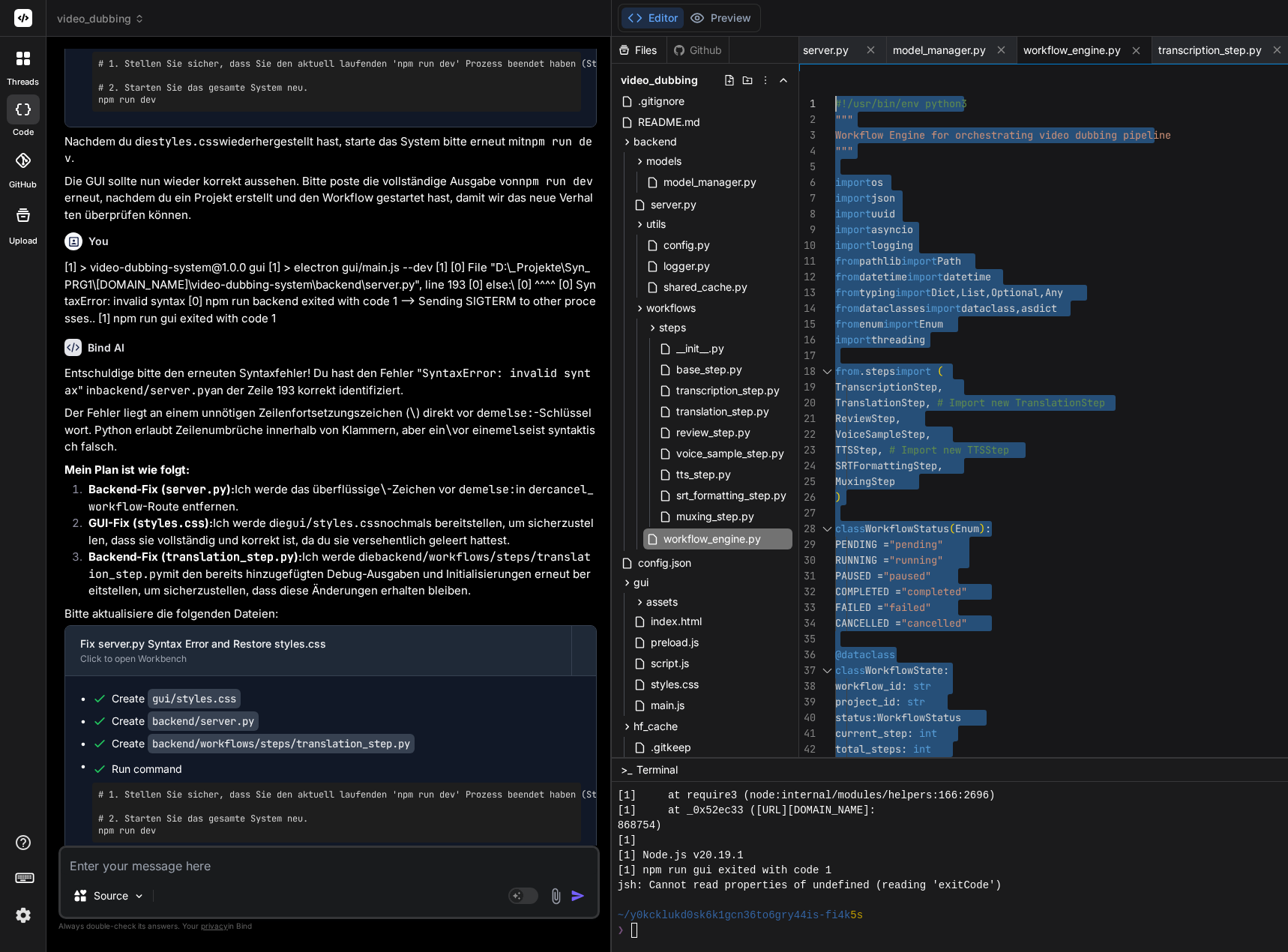
drag, startPoint x: 856, startPoint y: 752, endPoint x: 783, endPoint y: -91, distance: 846.2
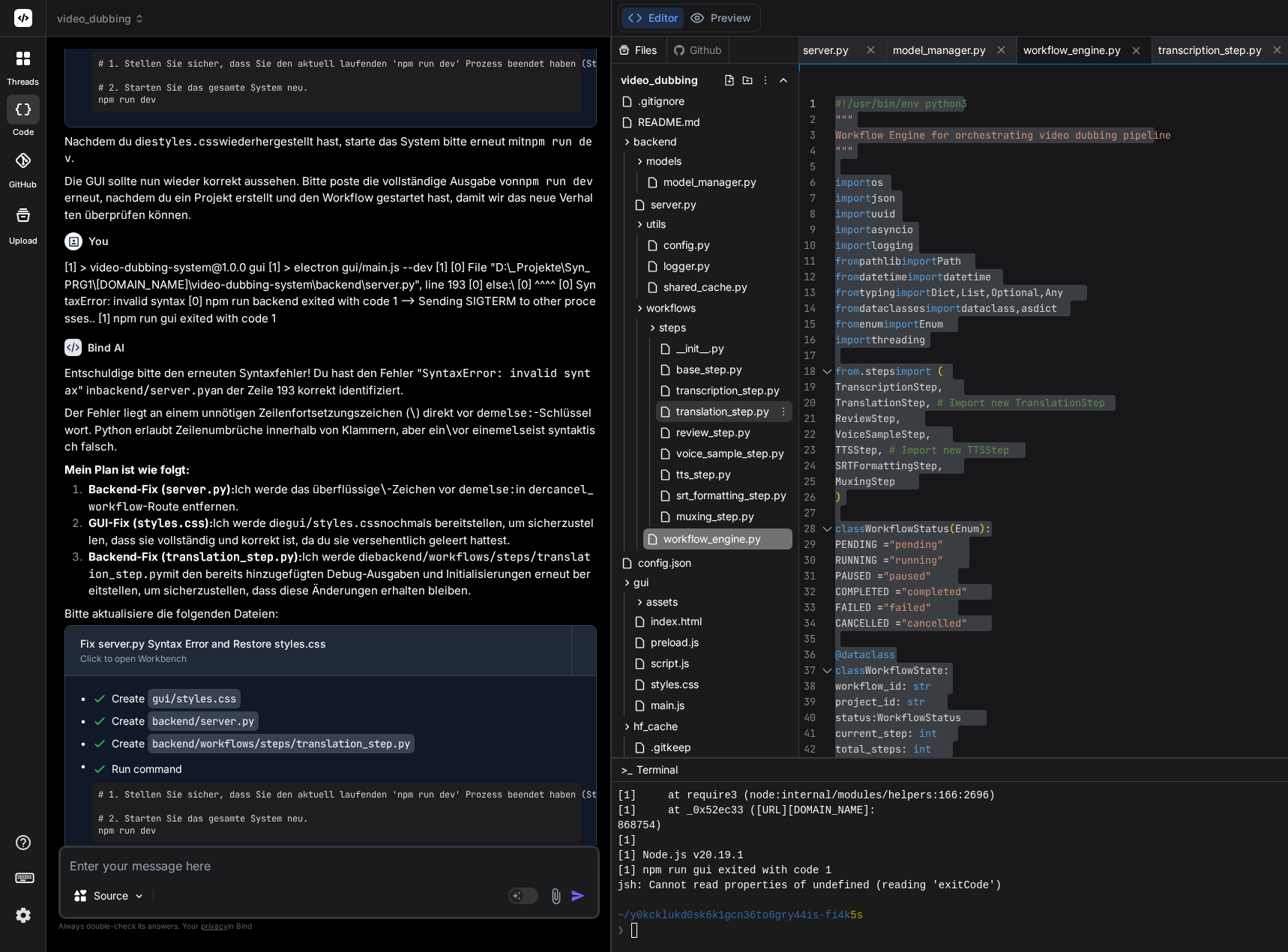
click at [752, 409] on span "translation_step.py" at bounding box center [722, 411] width 96 height 18
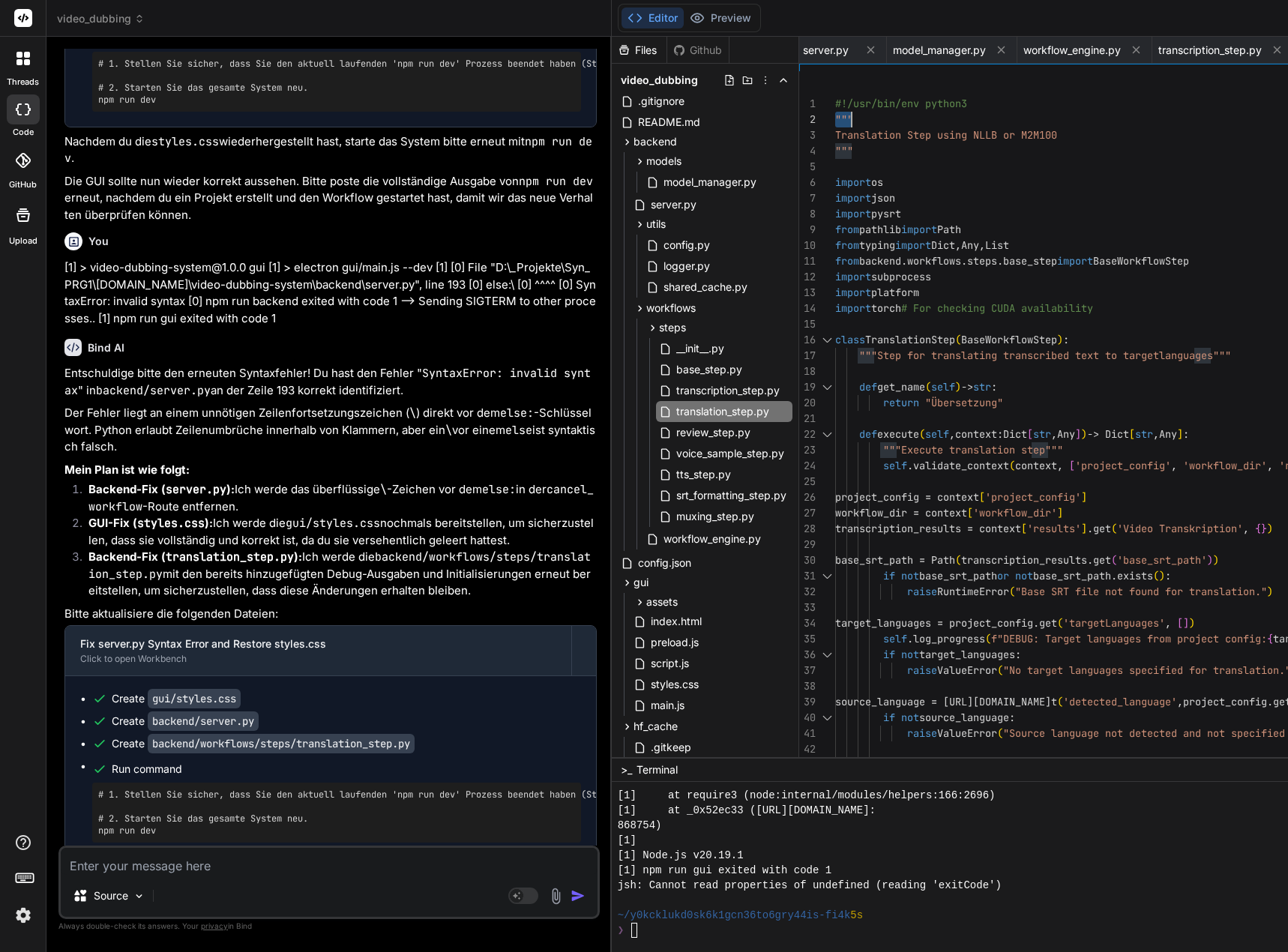
drag, startPoint x: 847, startPoint y: 105, endPoint x: 882, endPoint y: 110, distance: 35.4
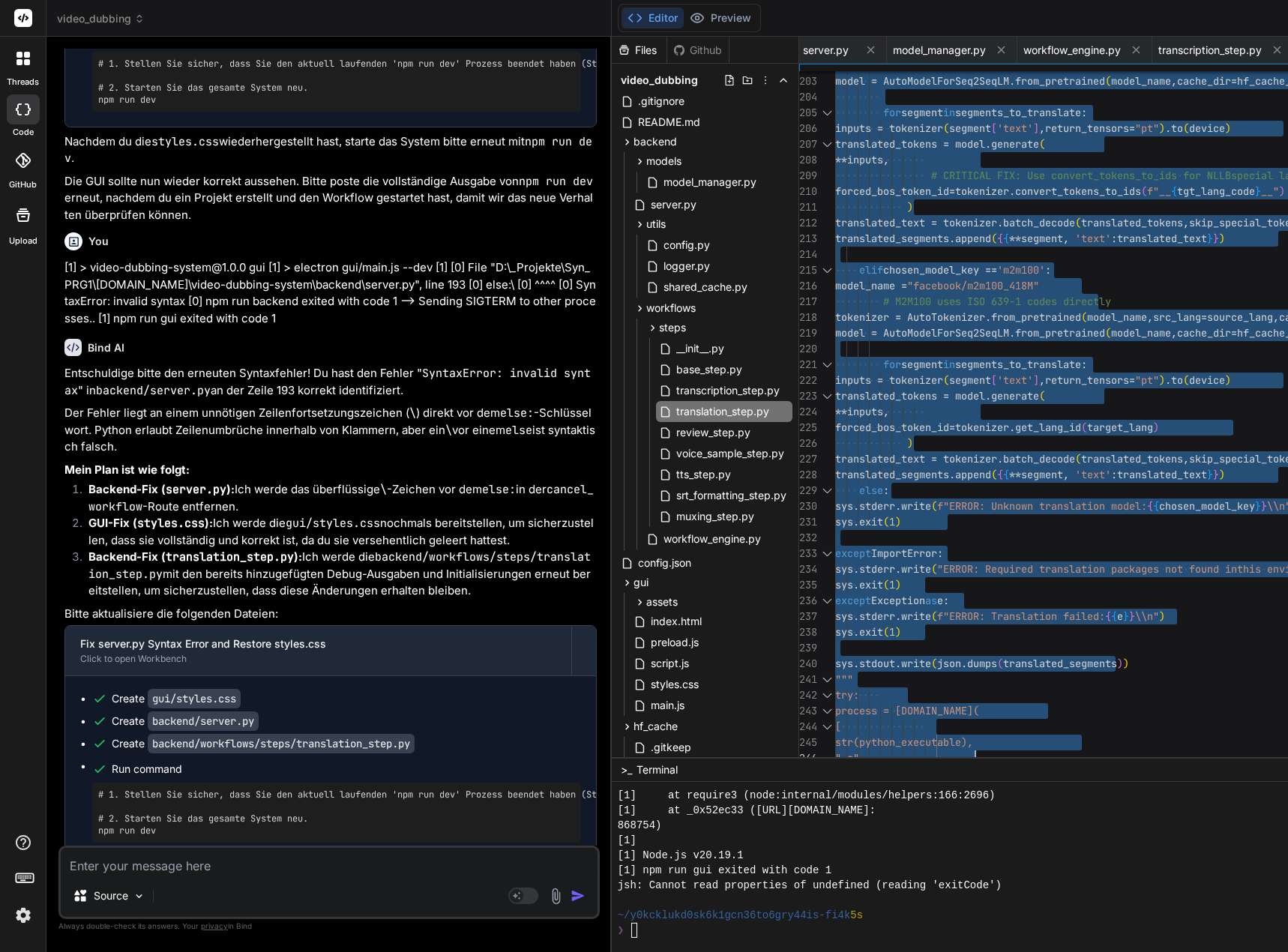
type textarea "#!/usr/bin/env python3 """ Translation Step using NLLB or M2M100 """ import os …"
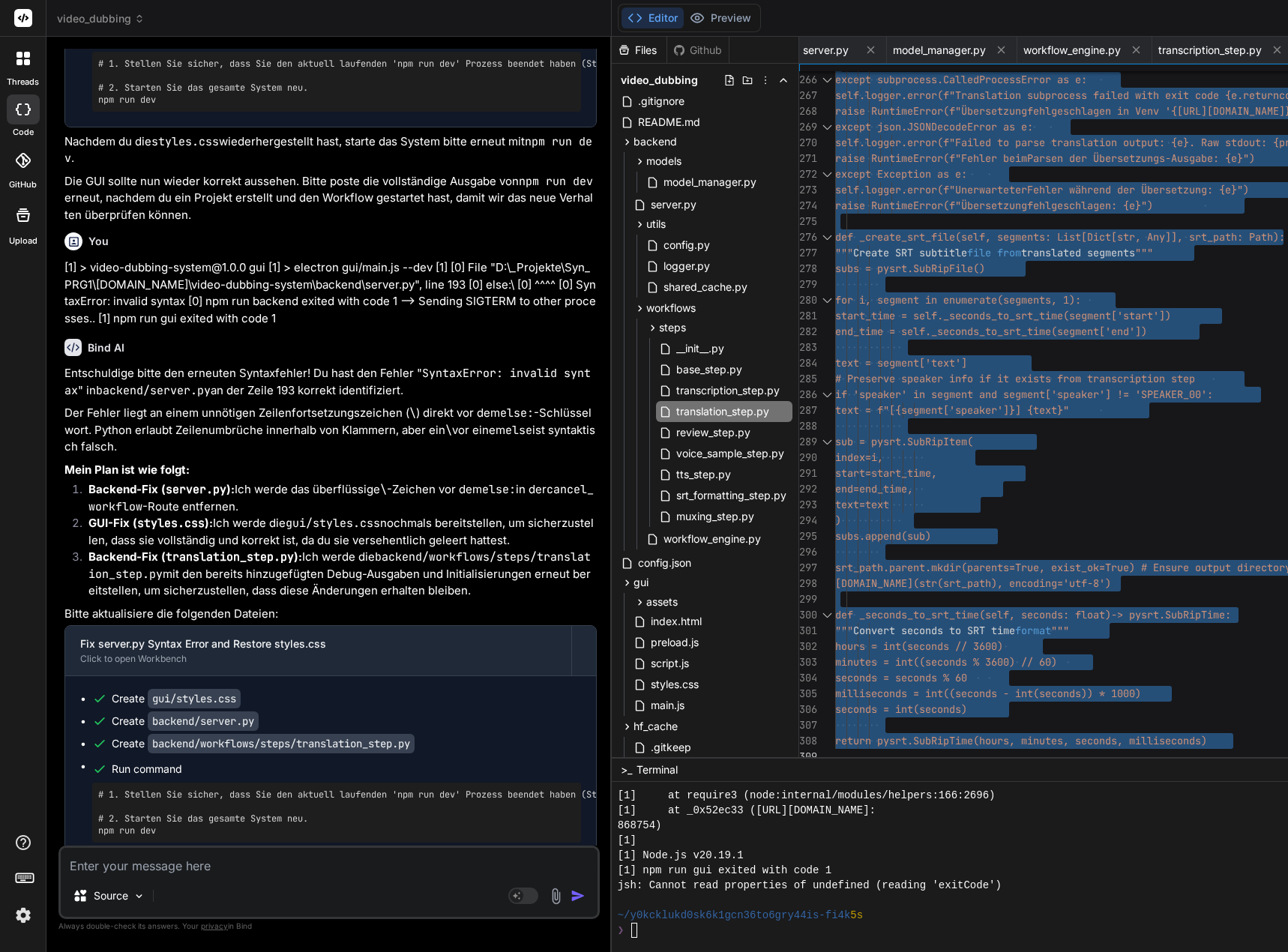
drag, startPoint x: 847, startPoint y: 102, endPoint x: 998, endPoint y: 960, distance: 871.2
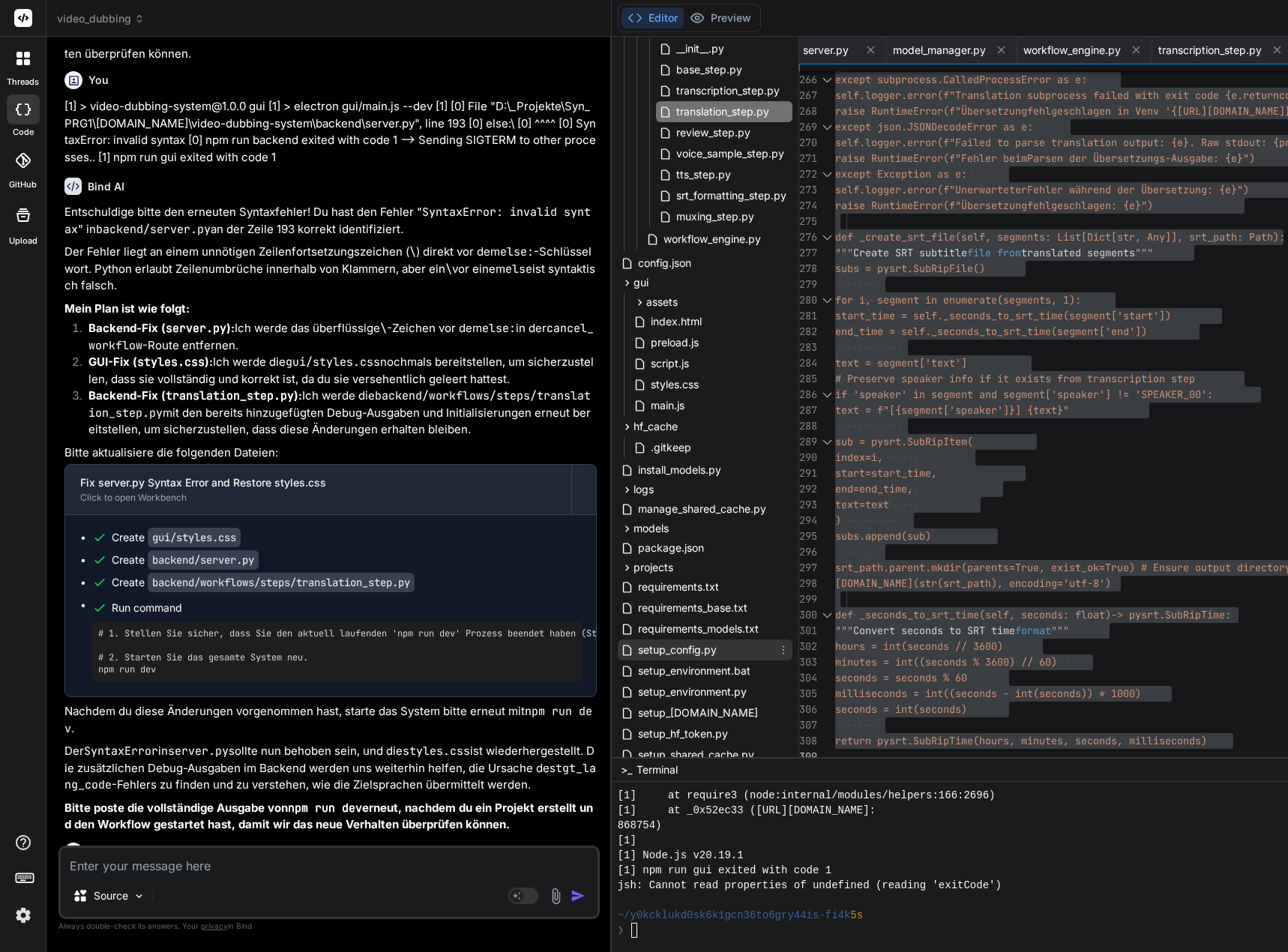
scroll to position [341, 0]
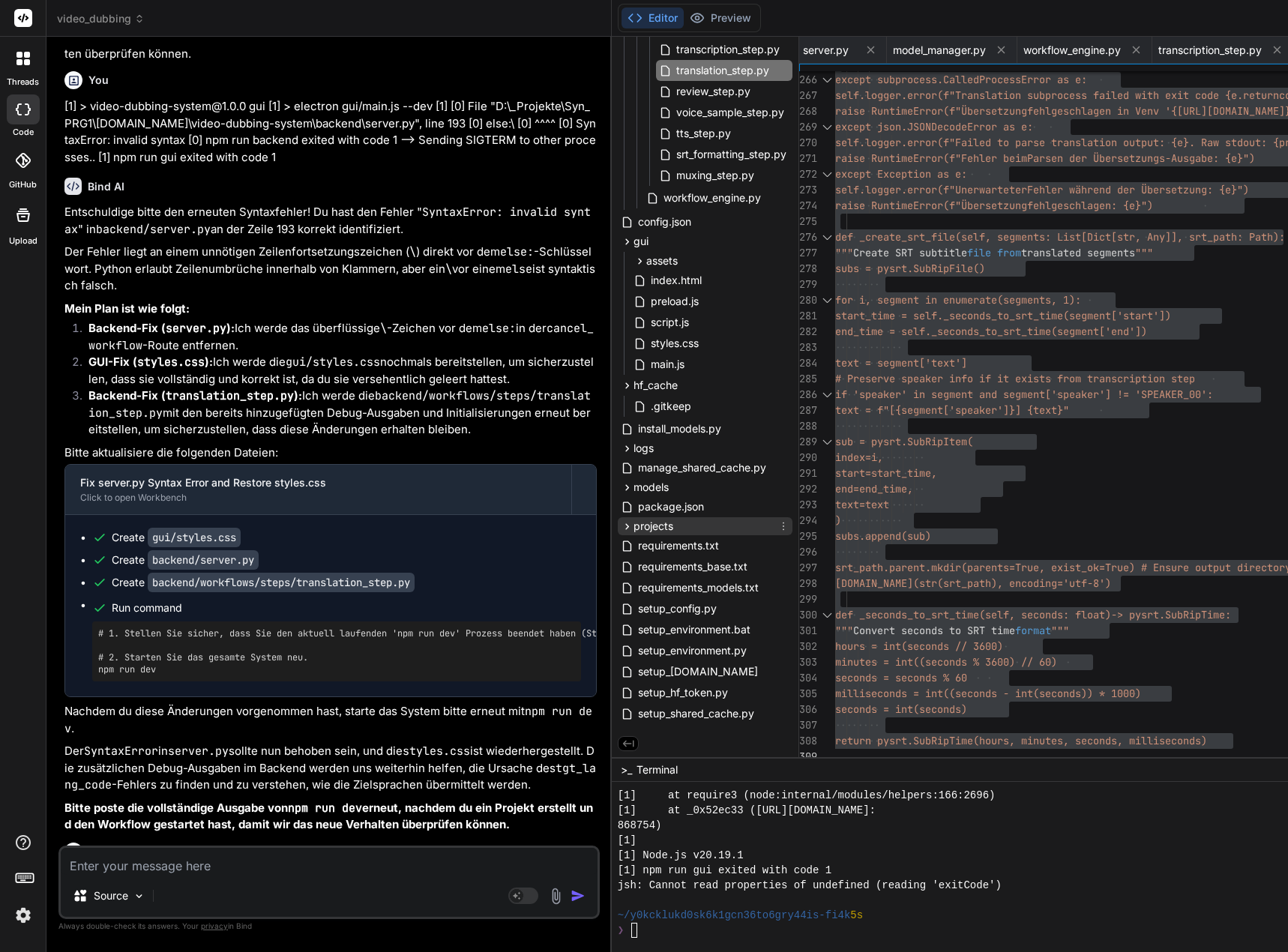
click at [628, 525] on icon at bounding box center [627, 526] width 4 height 6
click at [633, 449] on icon at bounding box center [627, 449] width 13 height 13
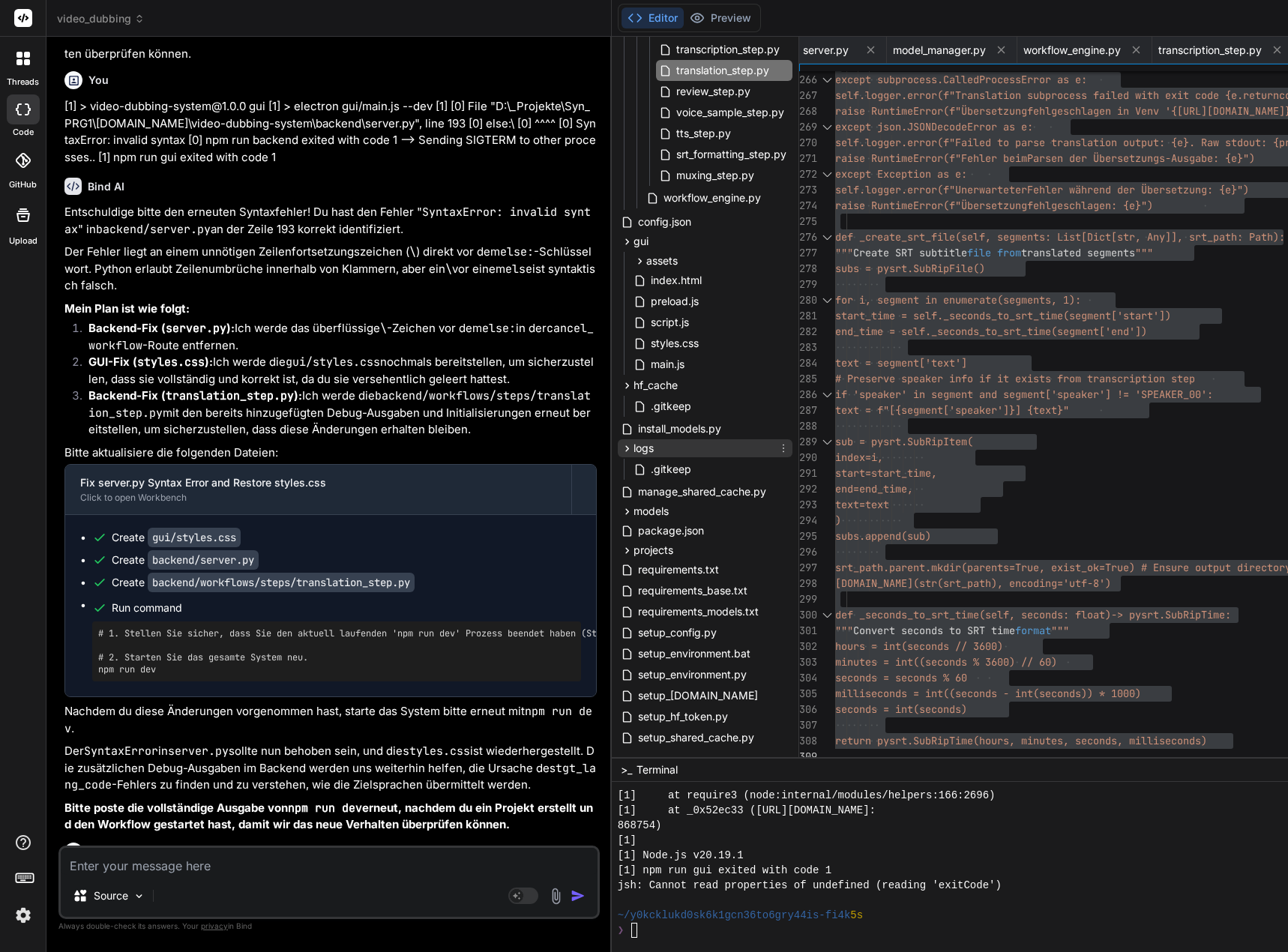
click at [633, 449] on icon at bounding box center [627, 449] width 13 height 13
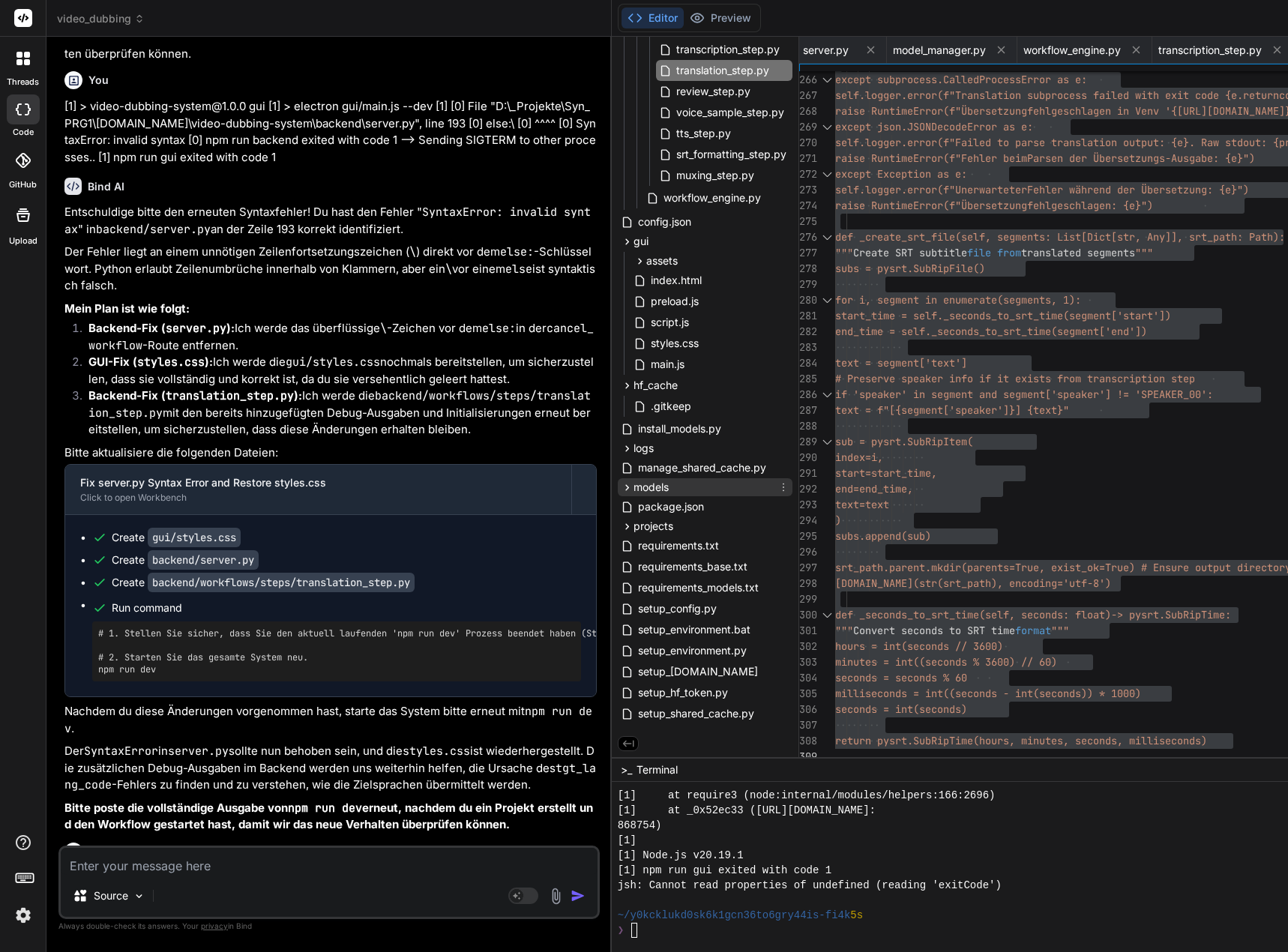
click at [633, 485] on icon at bounding box center [627, 487] width 13 height 13
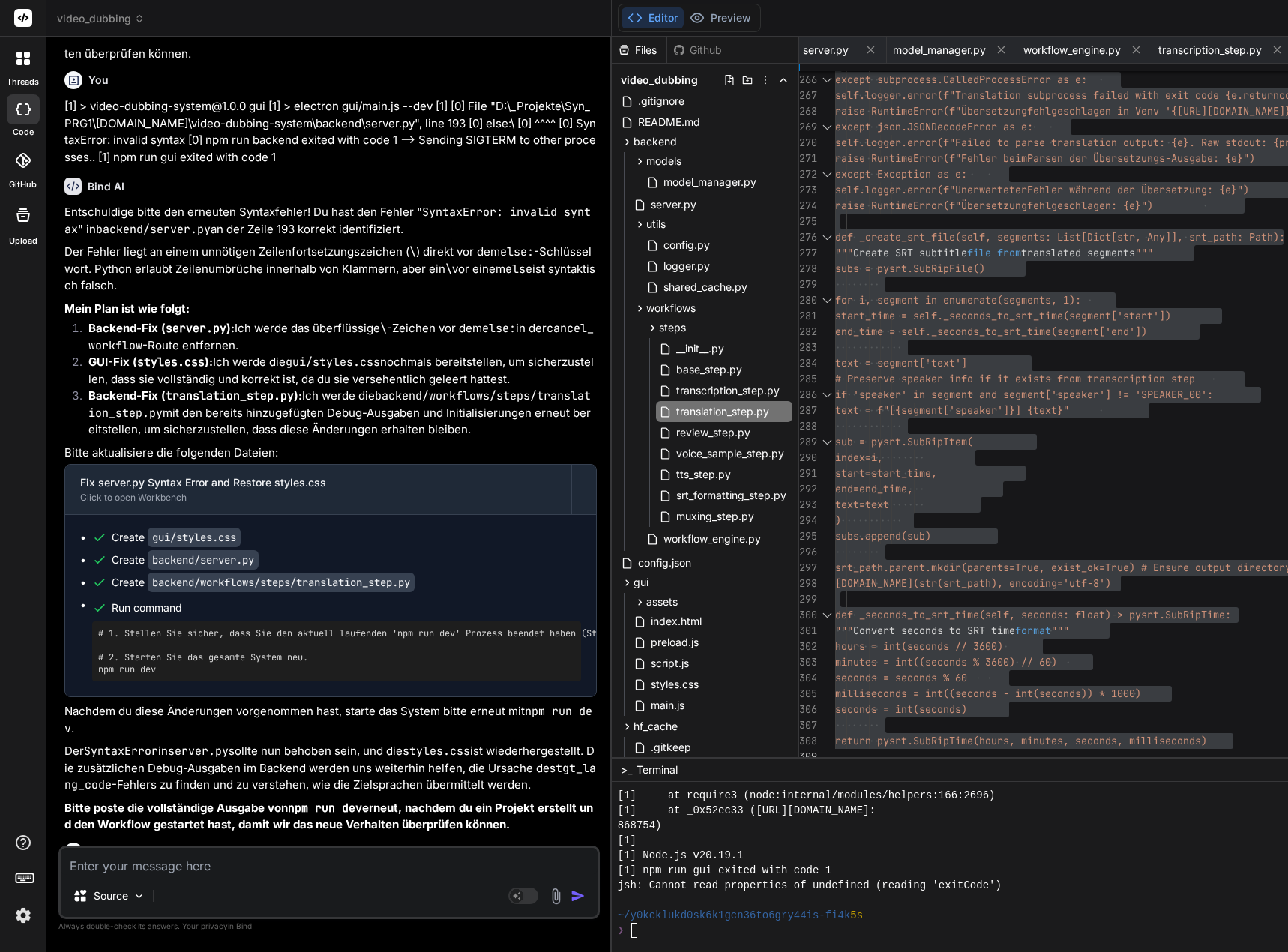
click at [233, 870] on textarea at bounding box center [329, 860] width 537 height 27
paste textarea "(venv_videodubbing) D:\_Projekte\Syn_PRG1\getbind.co\video-dubbing-system>npm r…"
type textarea "(venv_videodubbing) D:\_Projekte\Syn_PRG1\getbind.co\video-dubbing-system>npm r…"
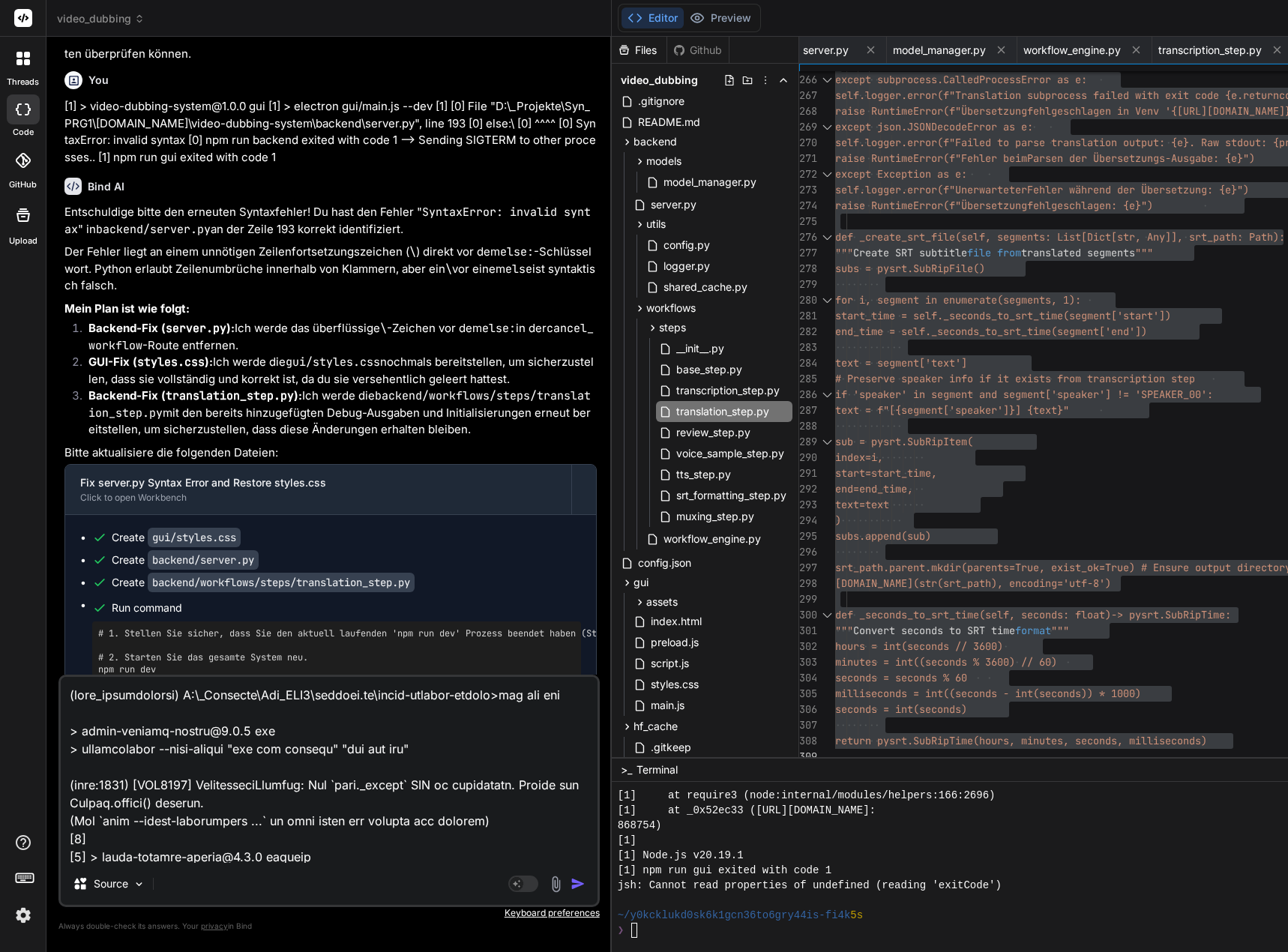
scroll to position [10563, 0]
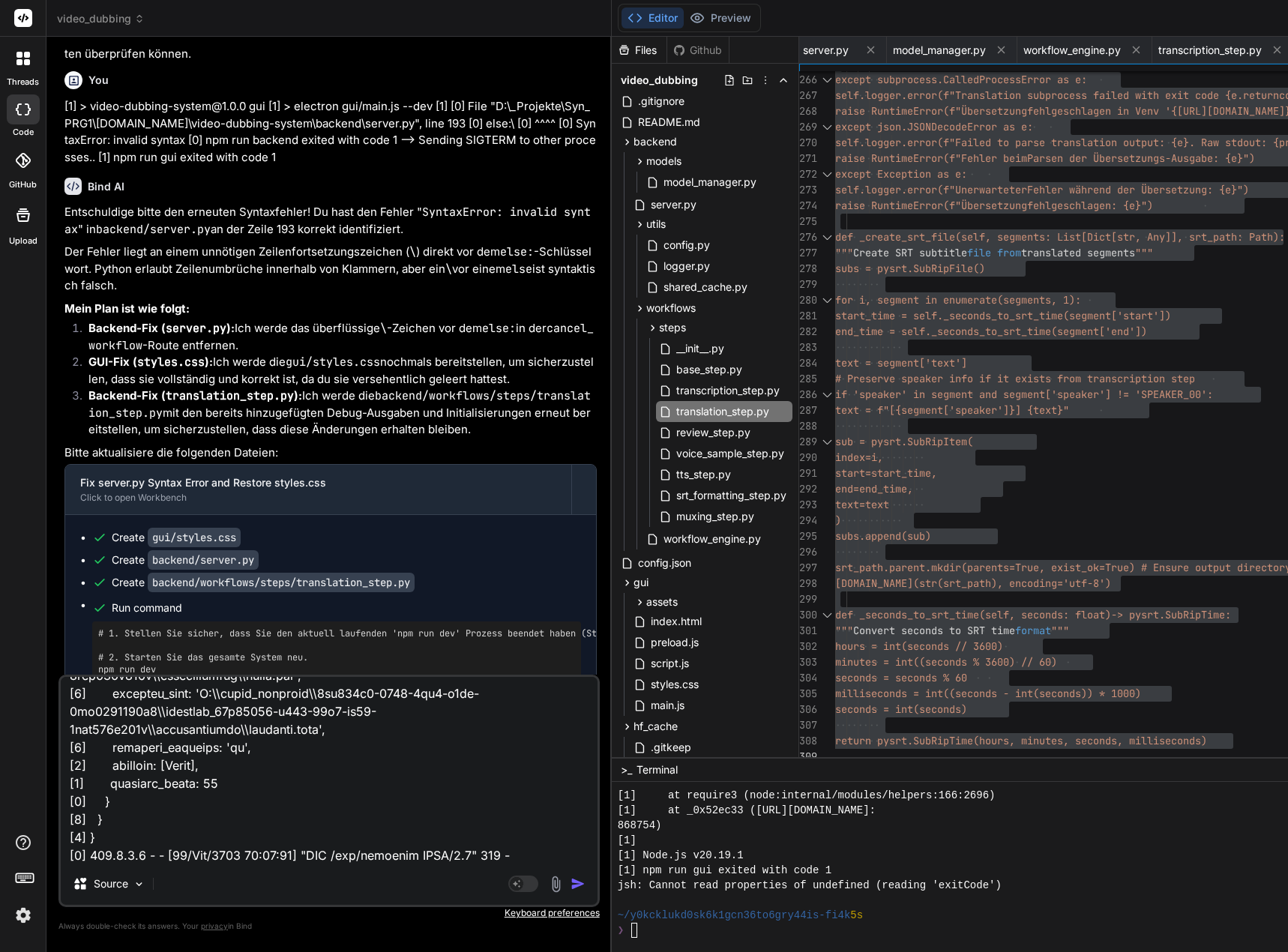
type textarea "x"
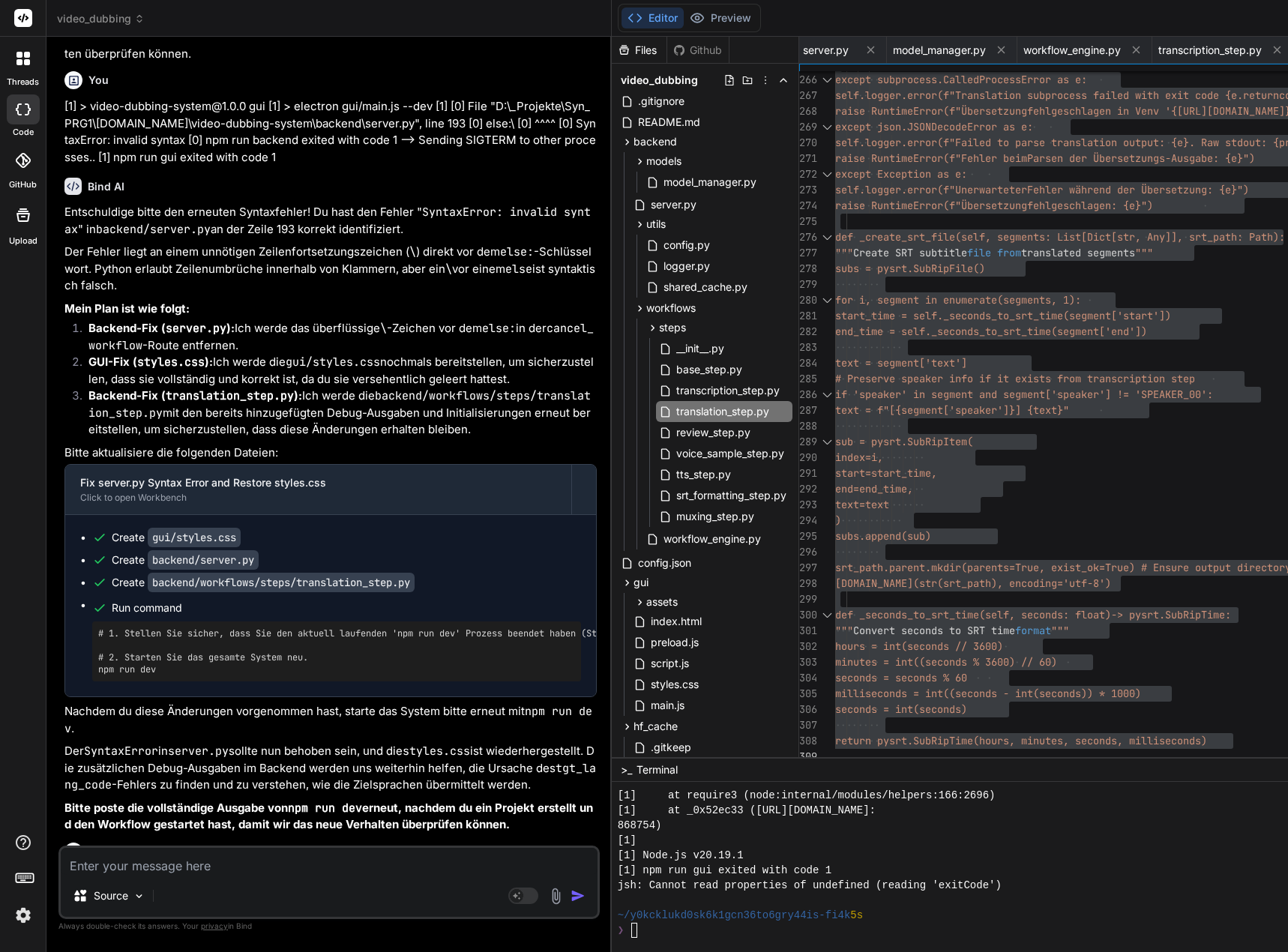
scroll to position [129961, 0]
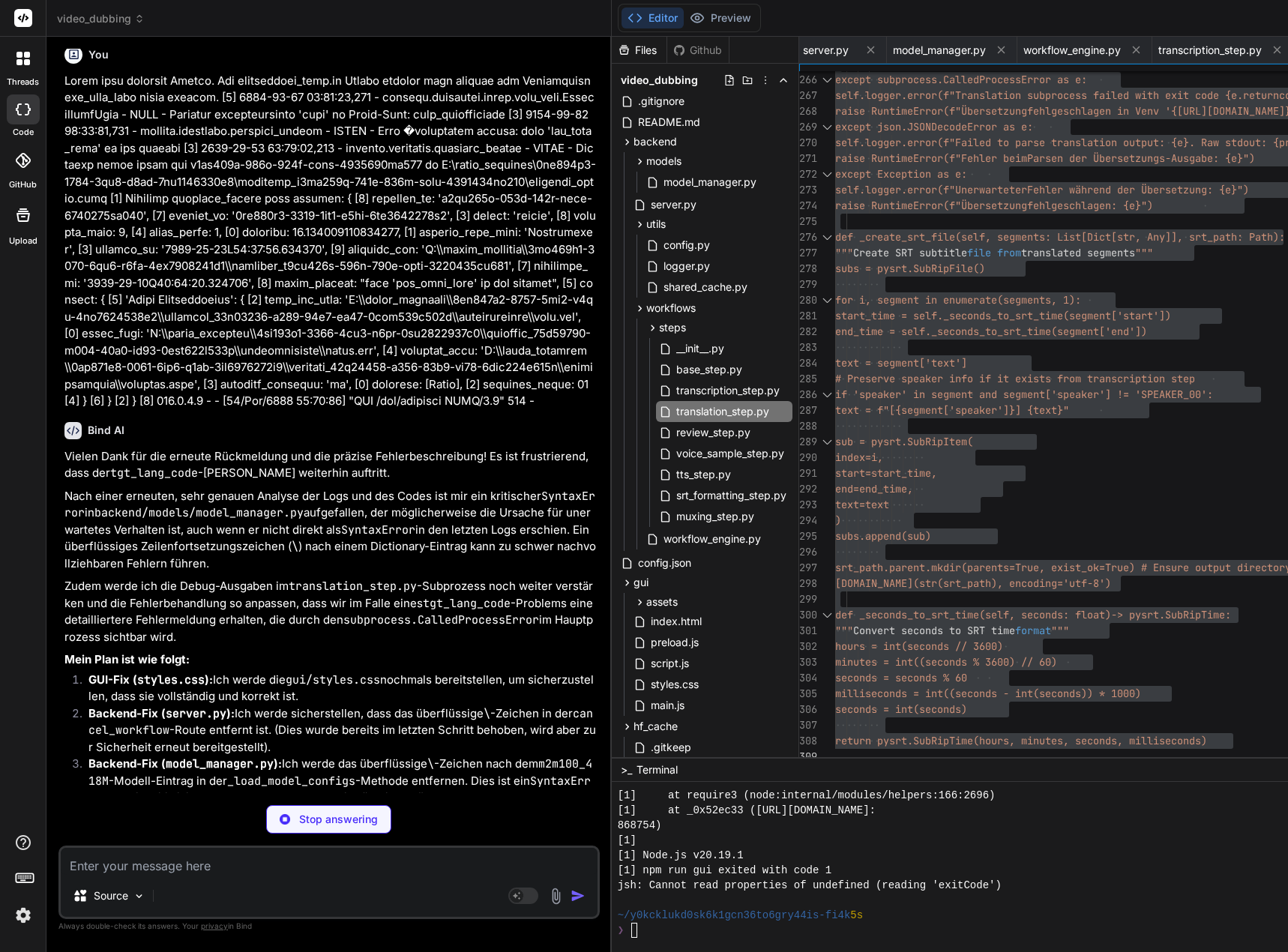
type textarea "x"
type textarea "margin: 10% auto; padding: 20px; } }"
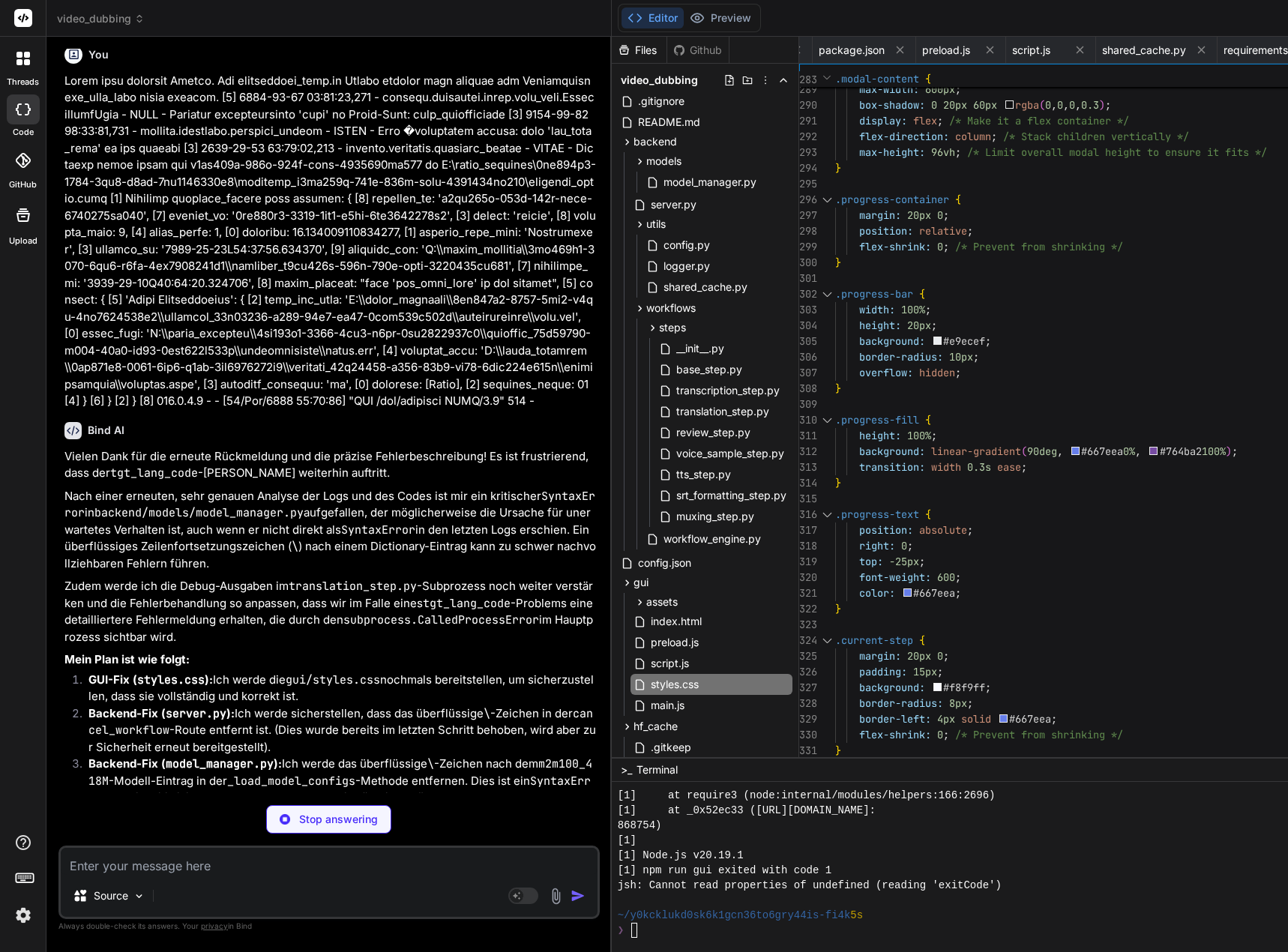
type textarea "x"
type textarea "# If logger is not yet fully initialized, print to stderr if server and hasattr…"
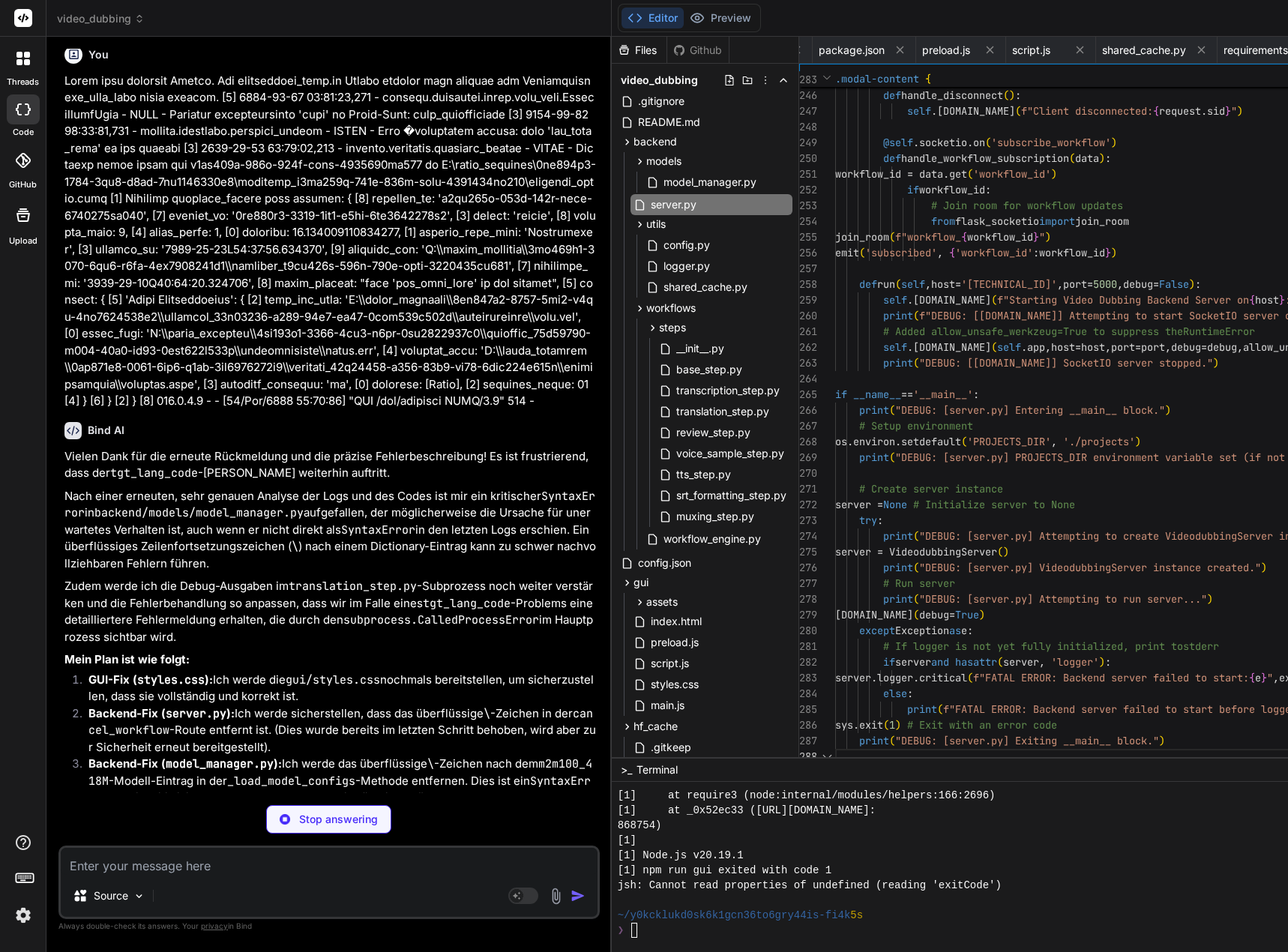
scroll to position [0, 1297]
type textarea "x"
type textarea "return cache_info"
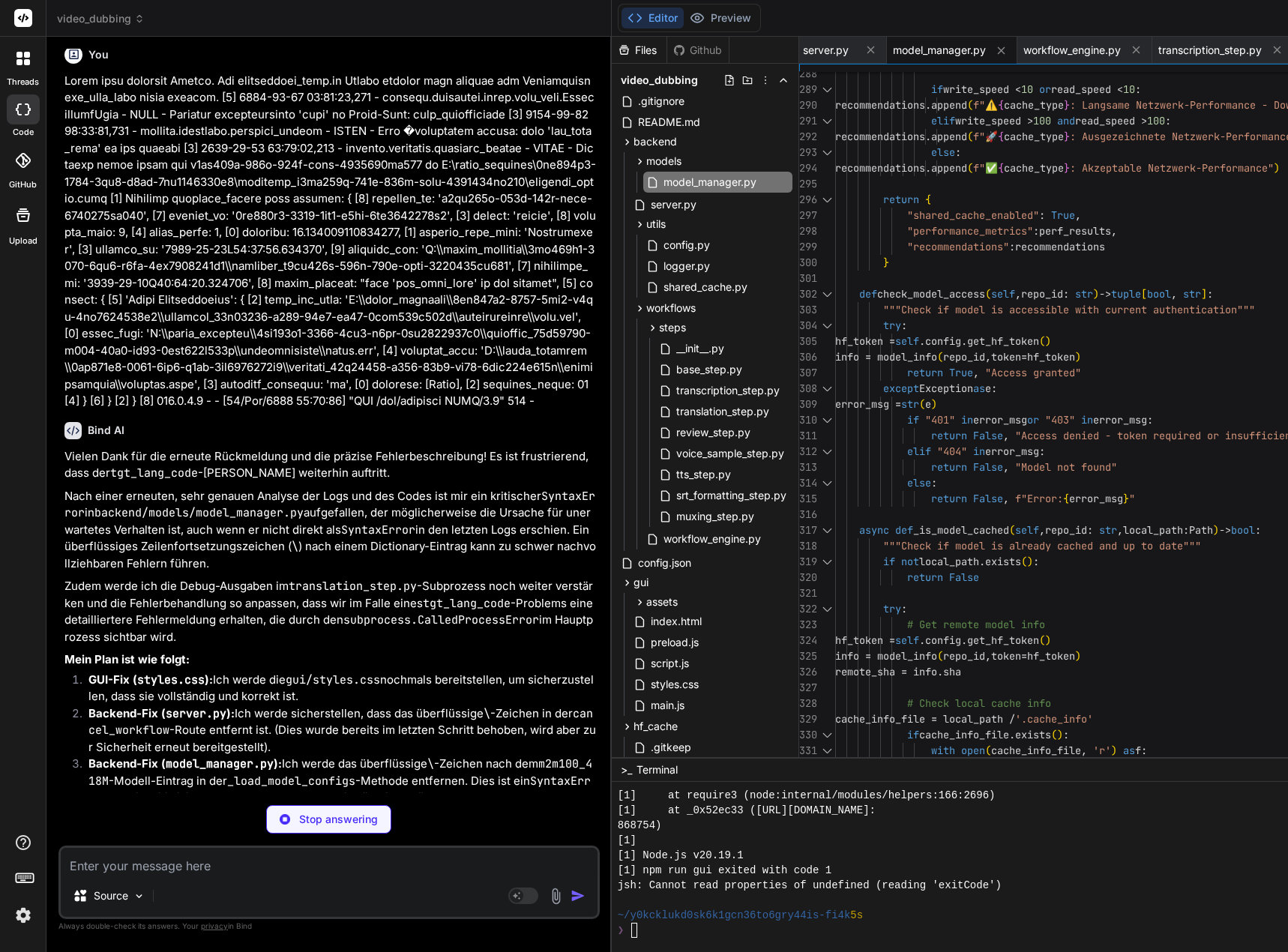
type textarea "x"
type textarea "del self.active_workflows[workflow_id] if workflow_id in self.workflow_threads:…"
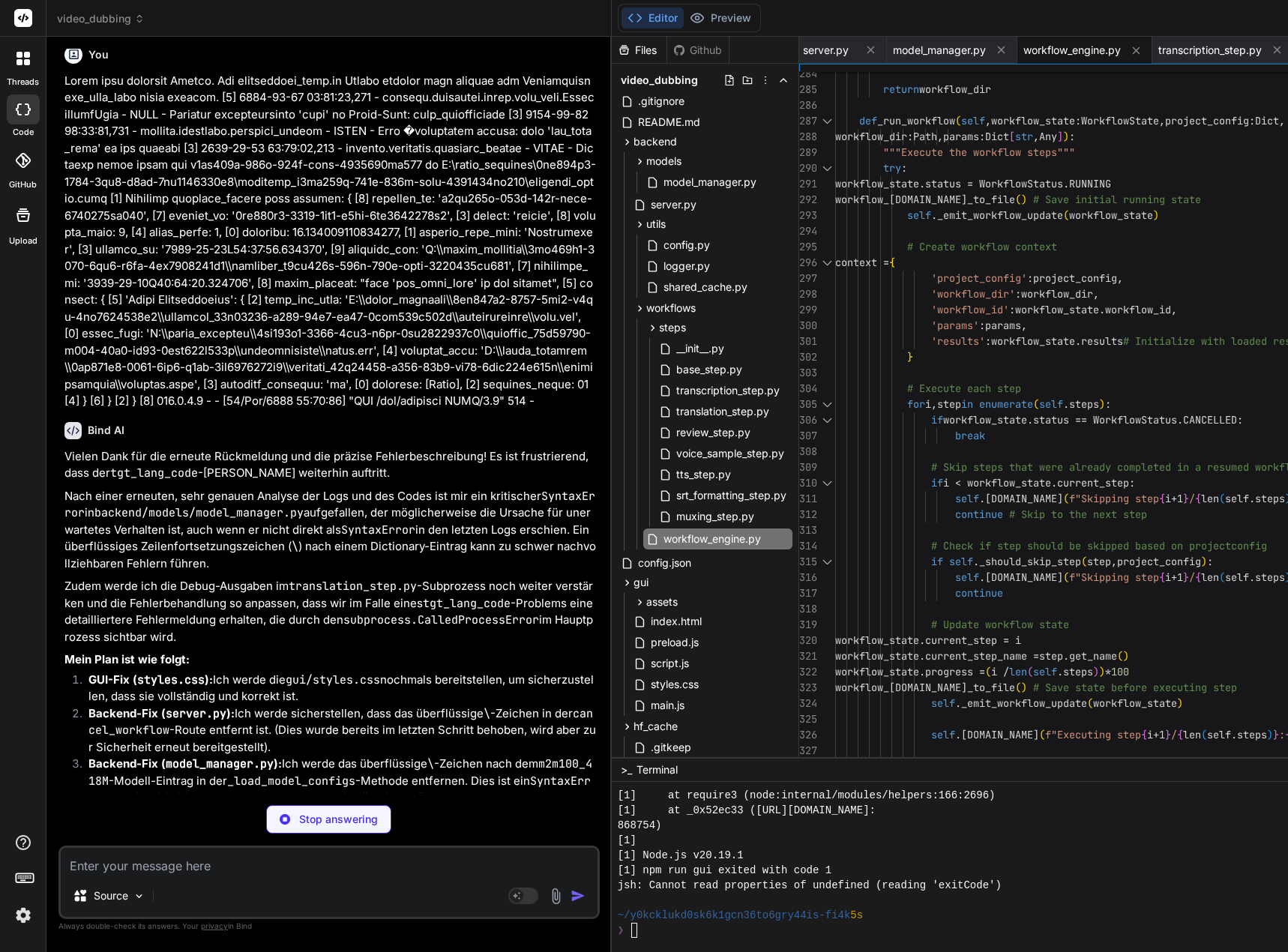
type textarea "x"
type textarea "seconds = seconds % 60 milliseconds = int((seconds - int(seconds)) * 1000) seco…"
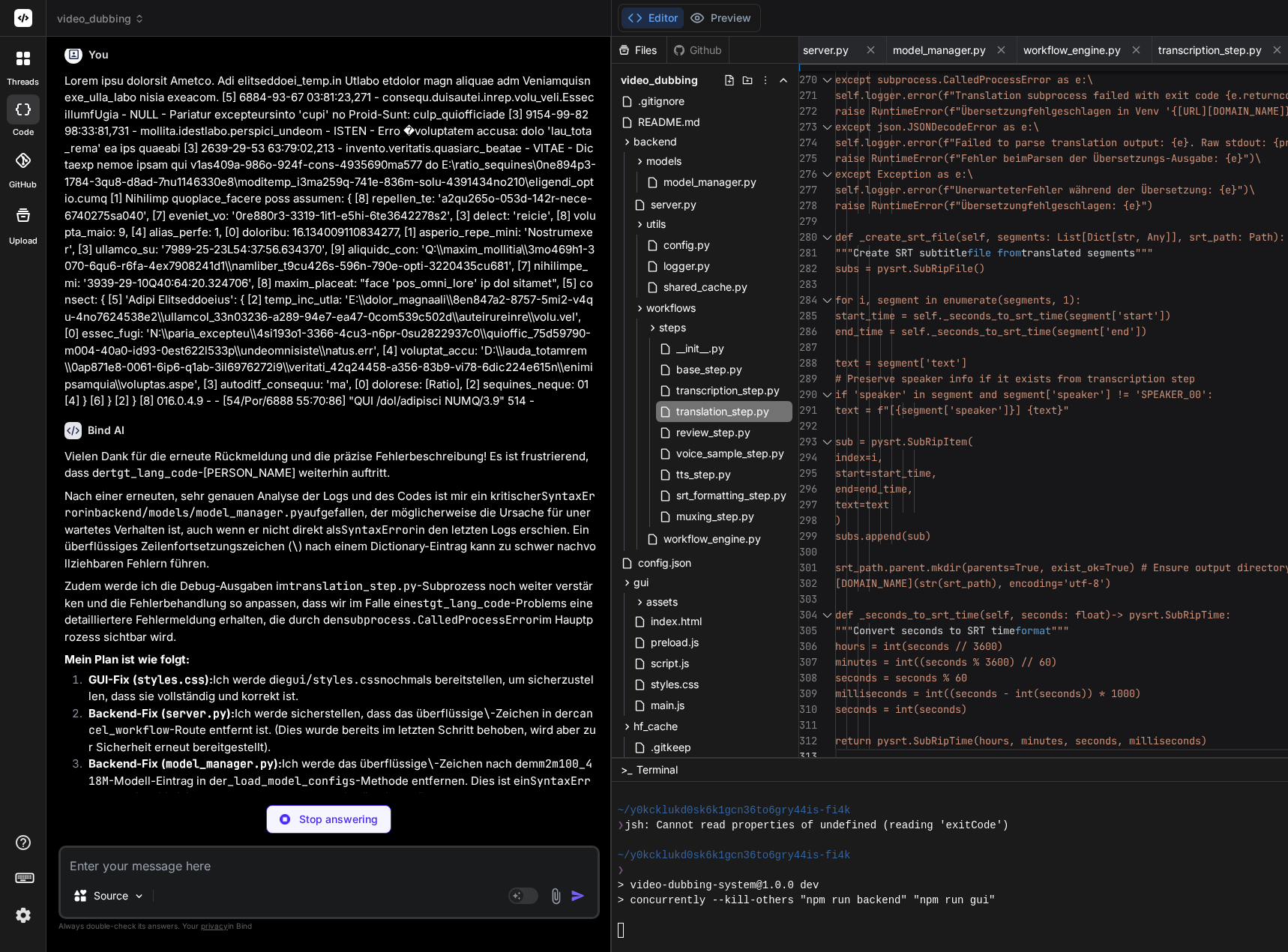
type textarea "x"
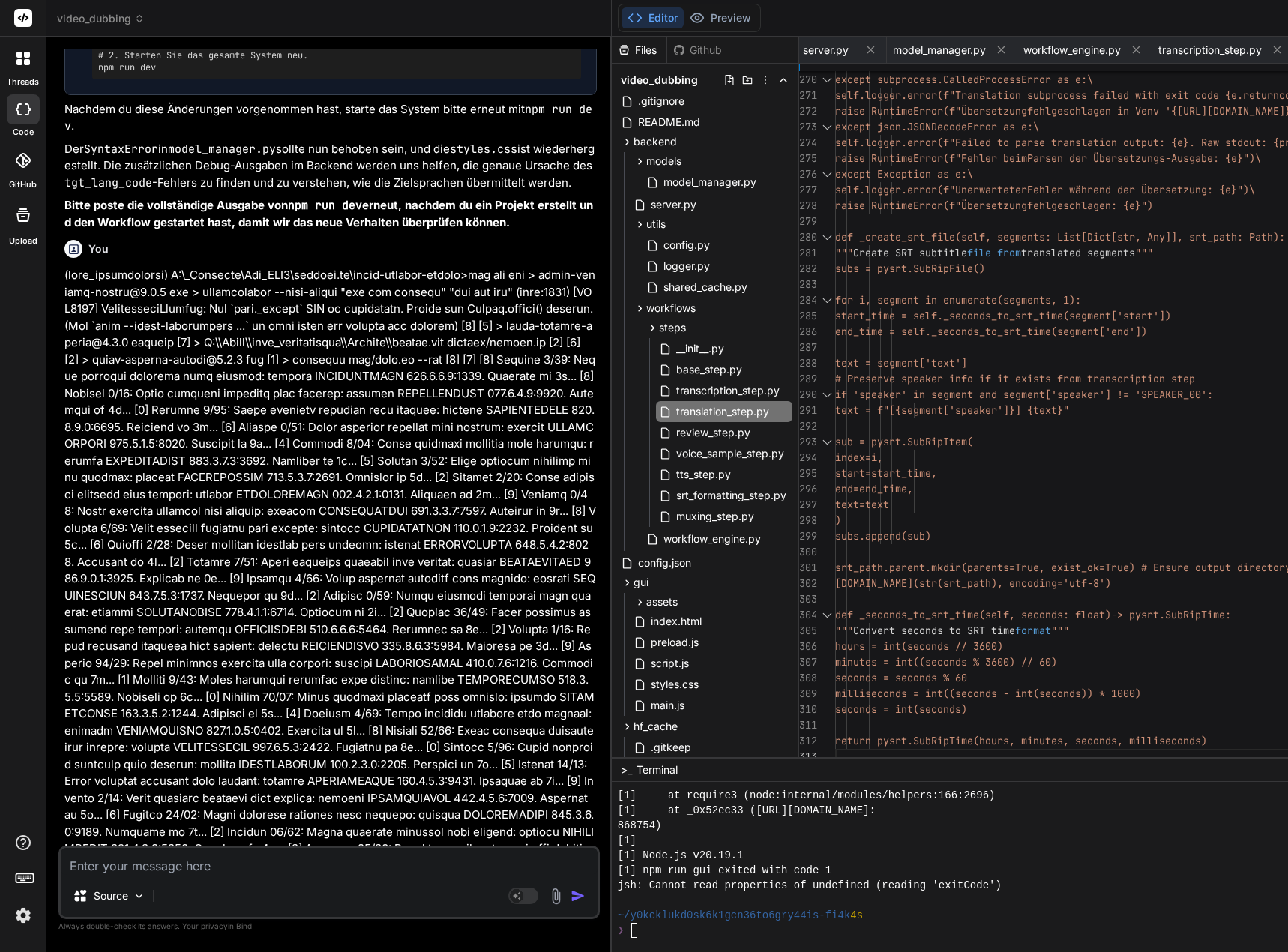
scroll to position [134523, 0]
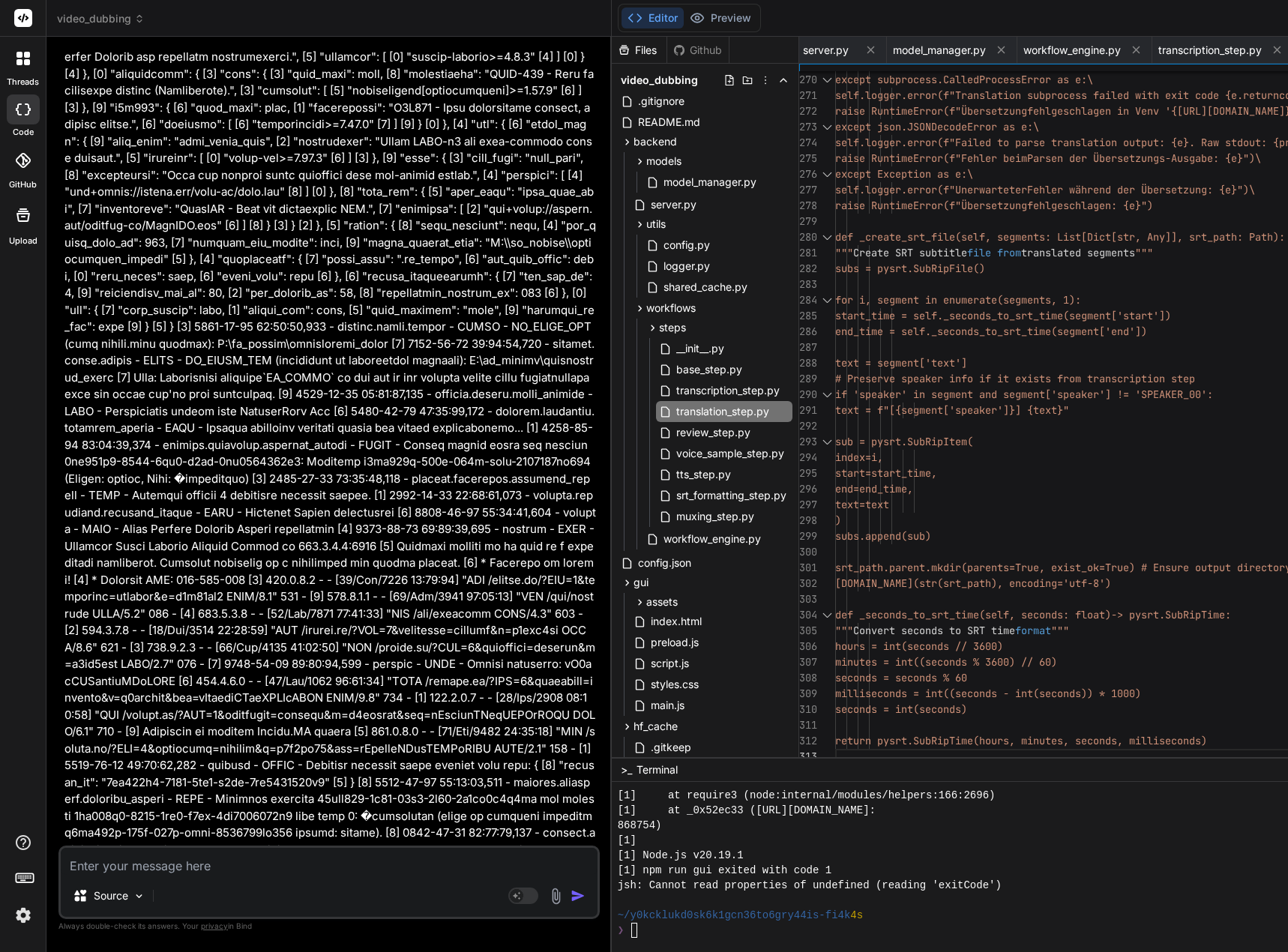
click at [274, 862] on textarea at bounding box center [329, 860] width 537 height 27
click at [366, 852] on textarea at bounding box center [329, 860] width 537 height 27
paste textarea "(venv_videodubbing) D:\_Projekte\Syn_PRG1\getbind.co\video-dubbing-system>npm r…"
type textarea "(venv_videodubbing) D:\_Projekte\Syn_PRG1\getbind.co\video-dubbing-system>npm r…"
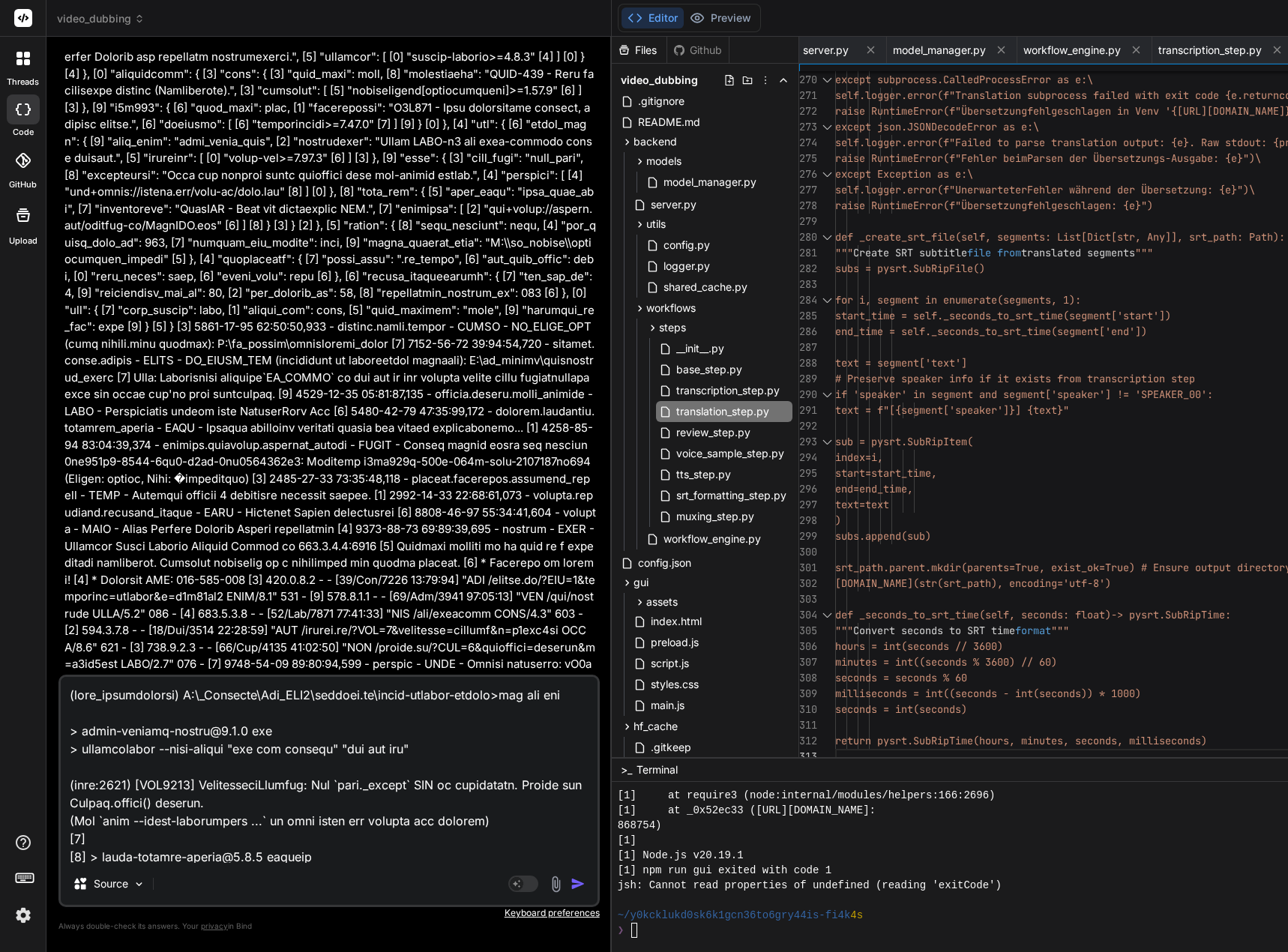
scroll to position [10707, 0]
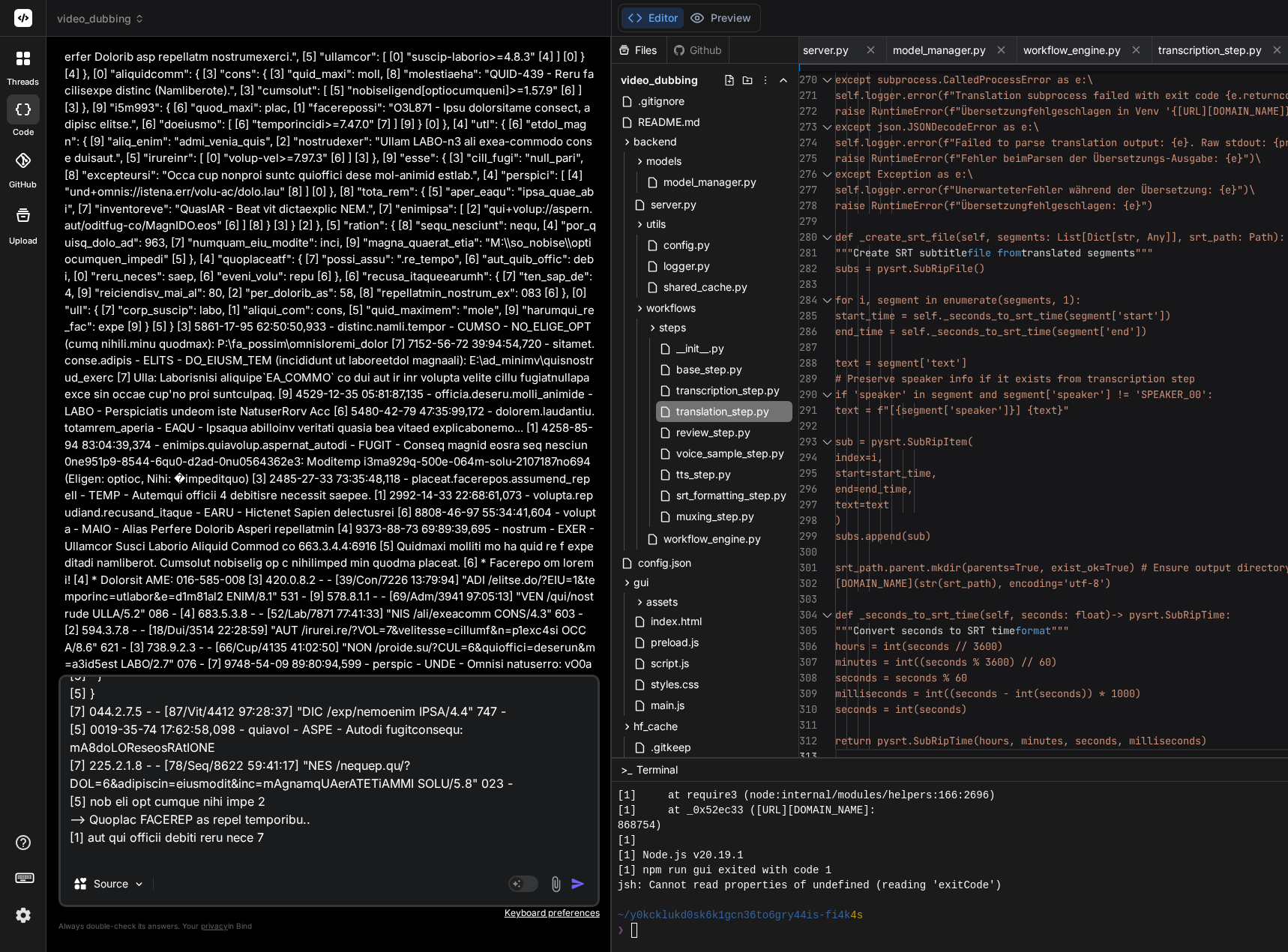
type textarea "x"
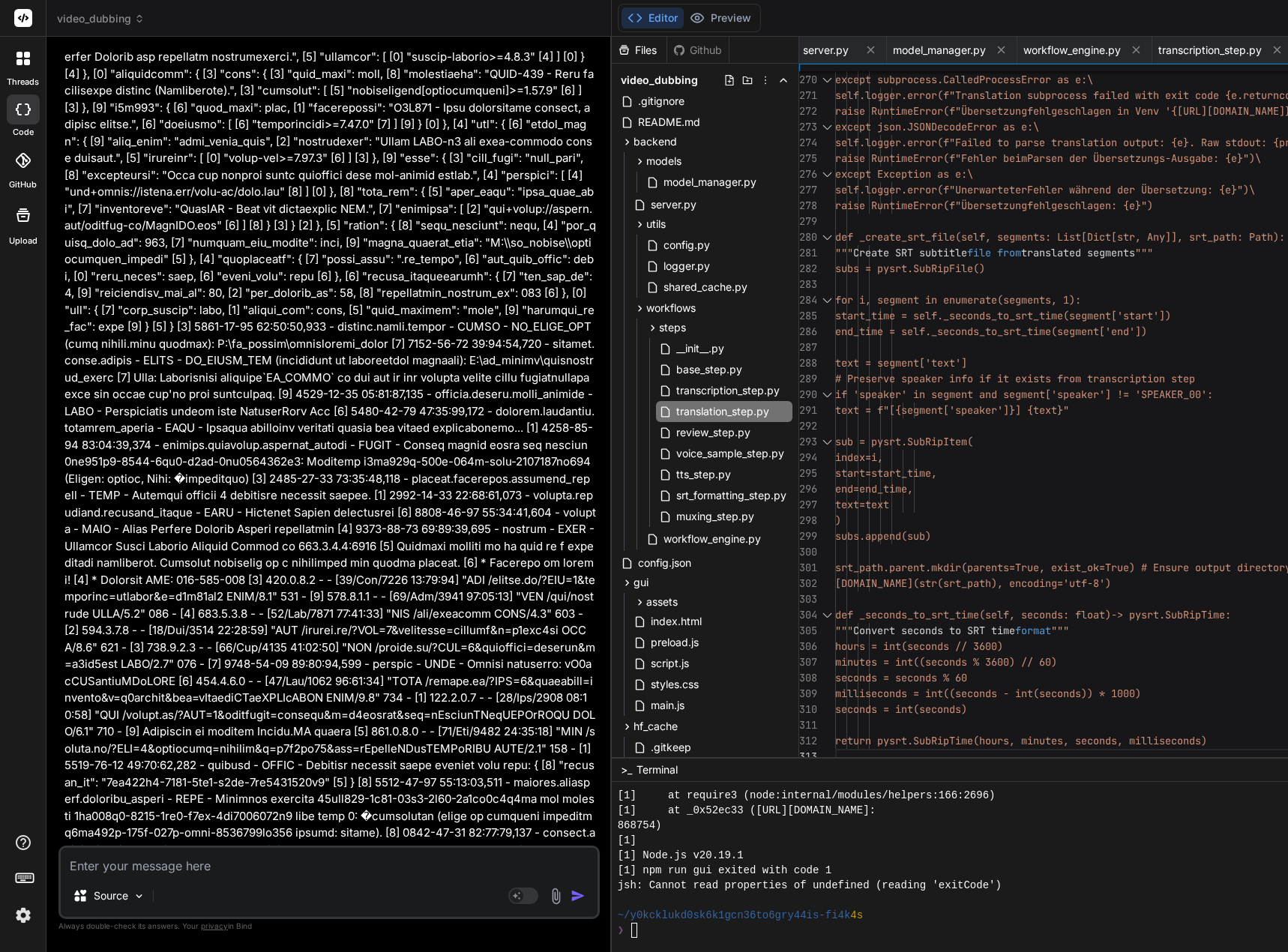
scroll to position [135321, 0]
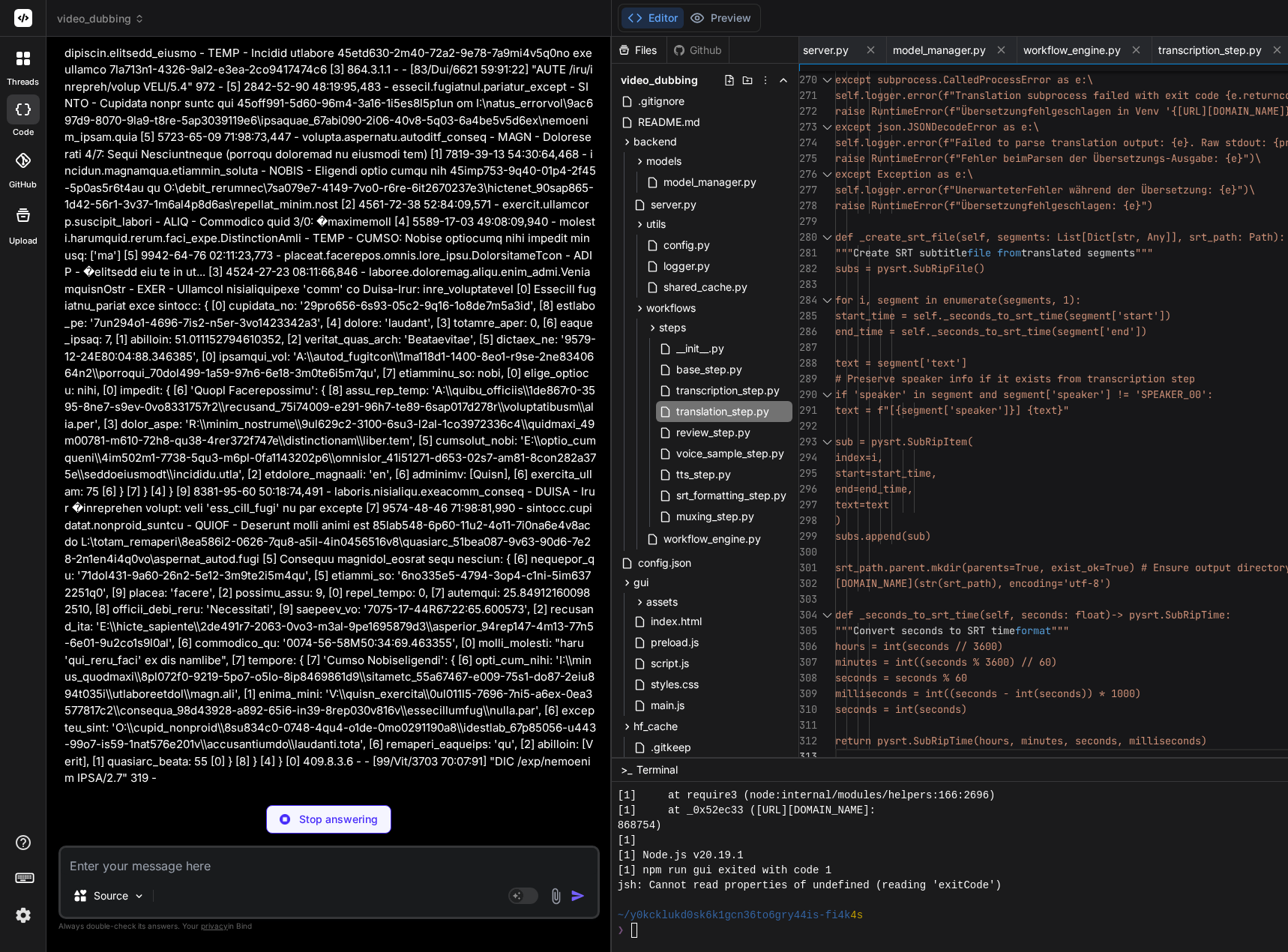
type textarea "x"
type textarea "margin: 10% auto; padding: 20px; } }"
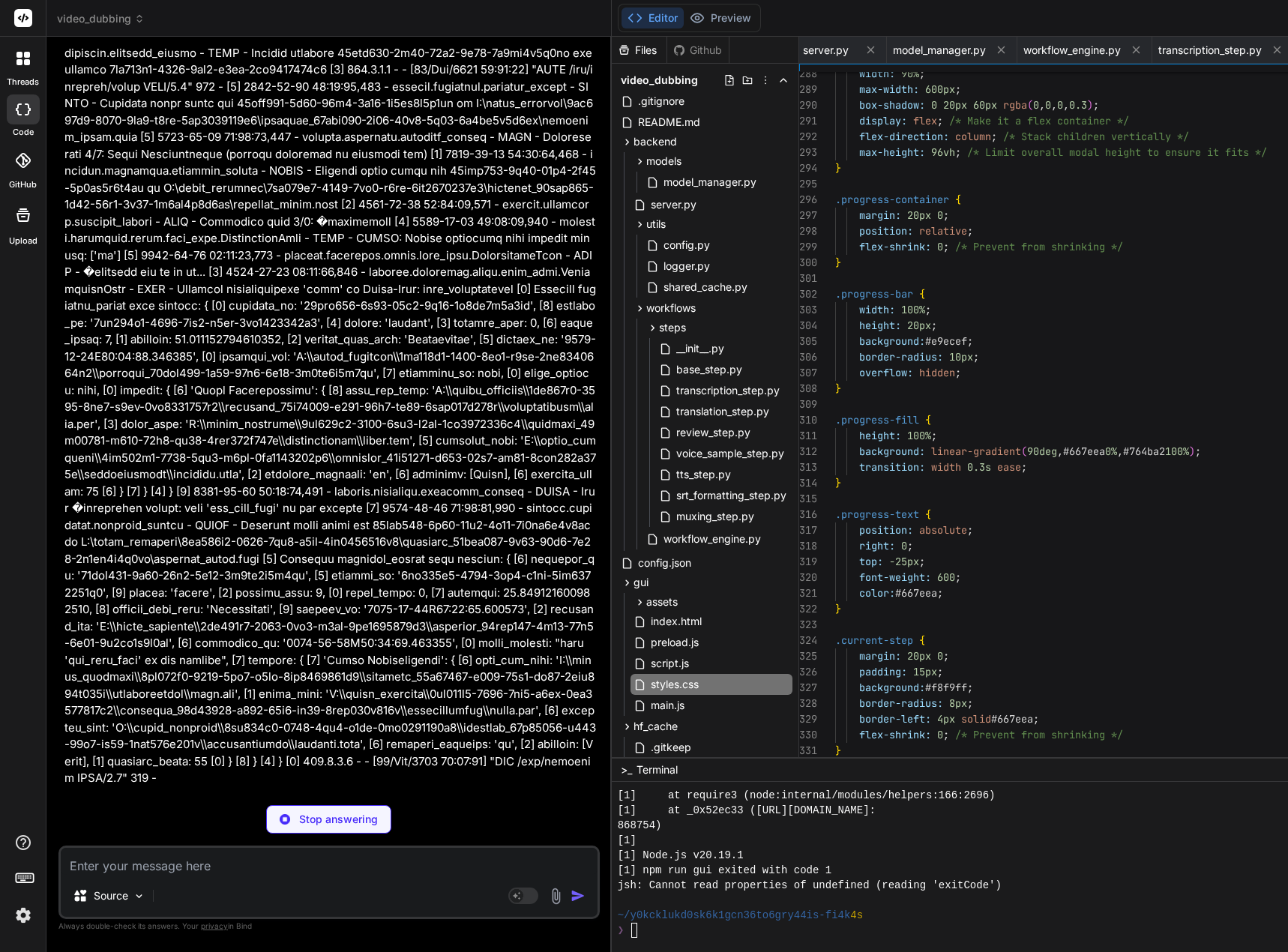
scroll to position [0, 2701]
type textarea "x"
type textarea "# If logger is not yet fully initialized, print to stderr if server and hasattr…"
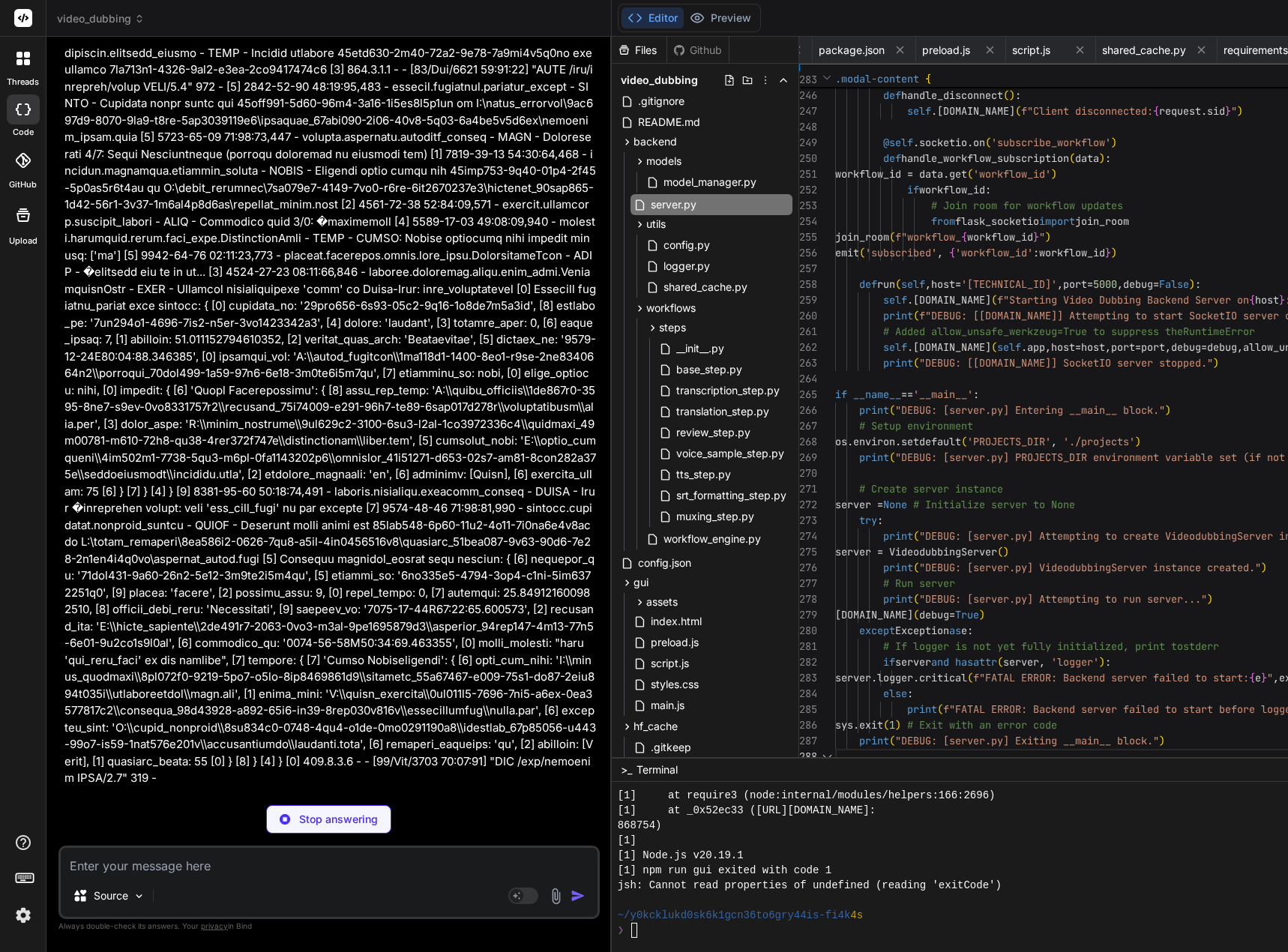
scroll to position [0, 1297]
type textarea "x"
type textarea "return cache_info"
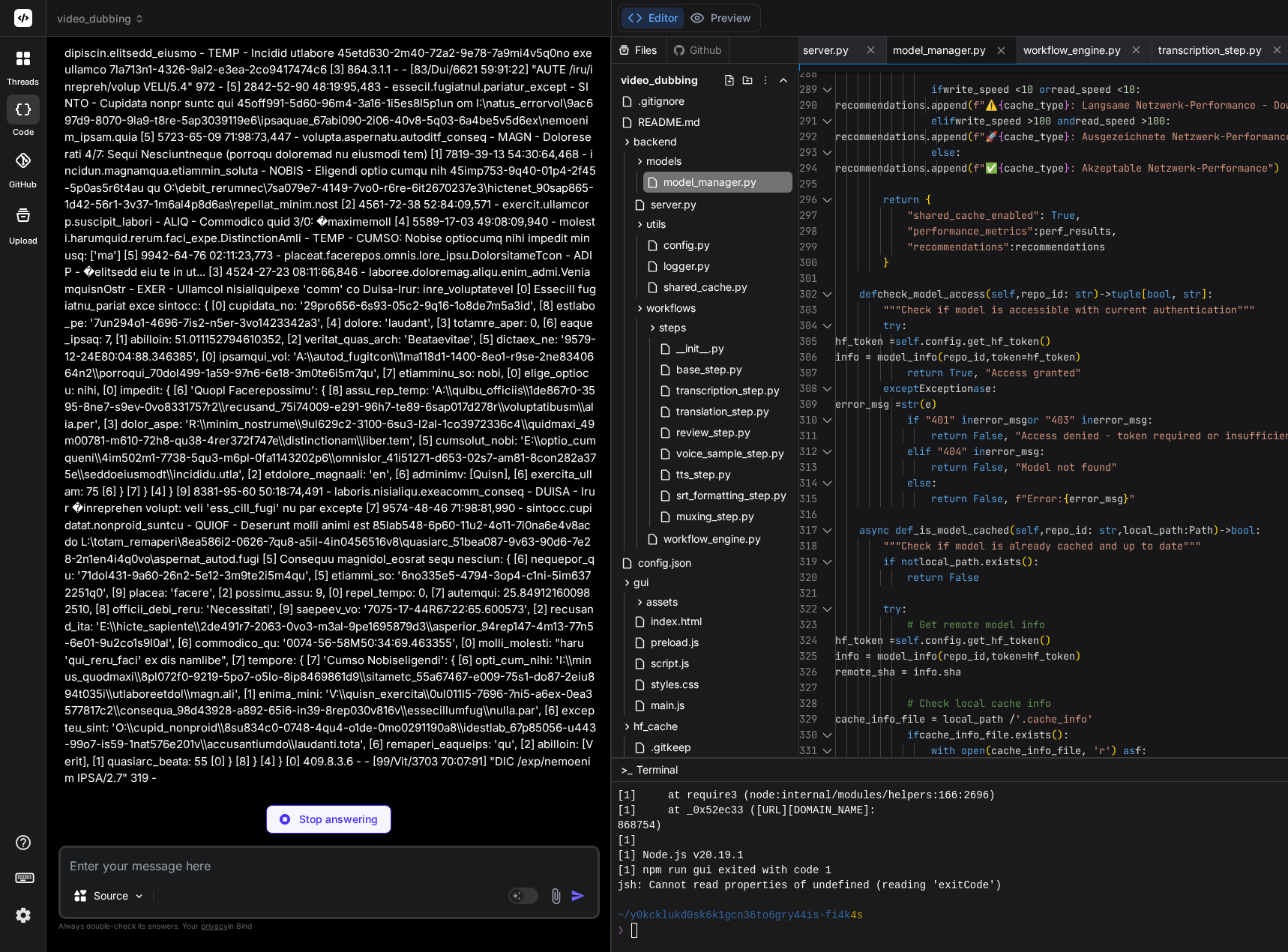
type textarea "x"
type textarea "del self.active_workflows[workflow_id] if workflow_id in self.workflow_threads:…"
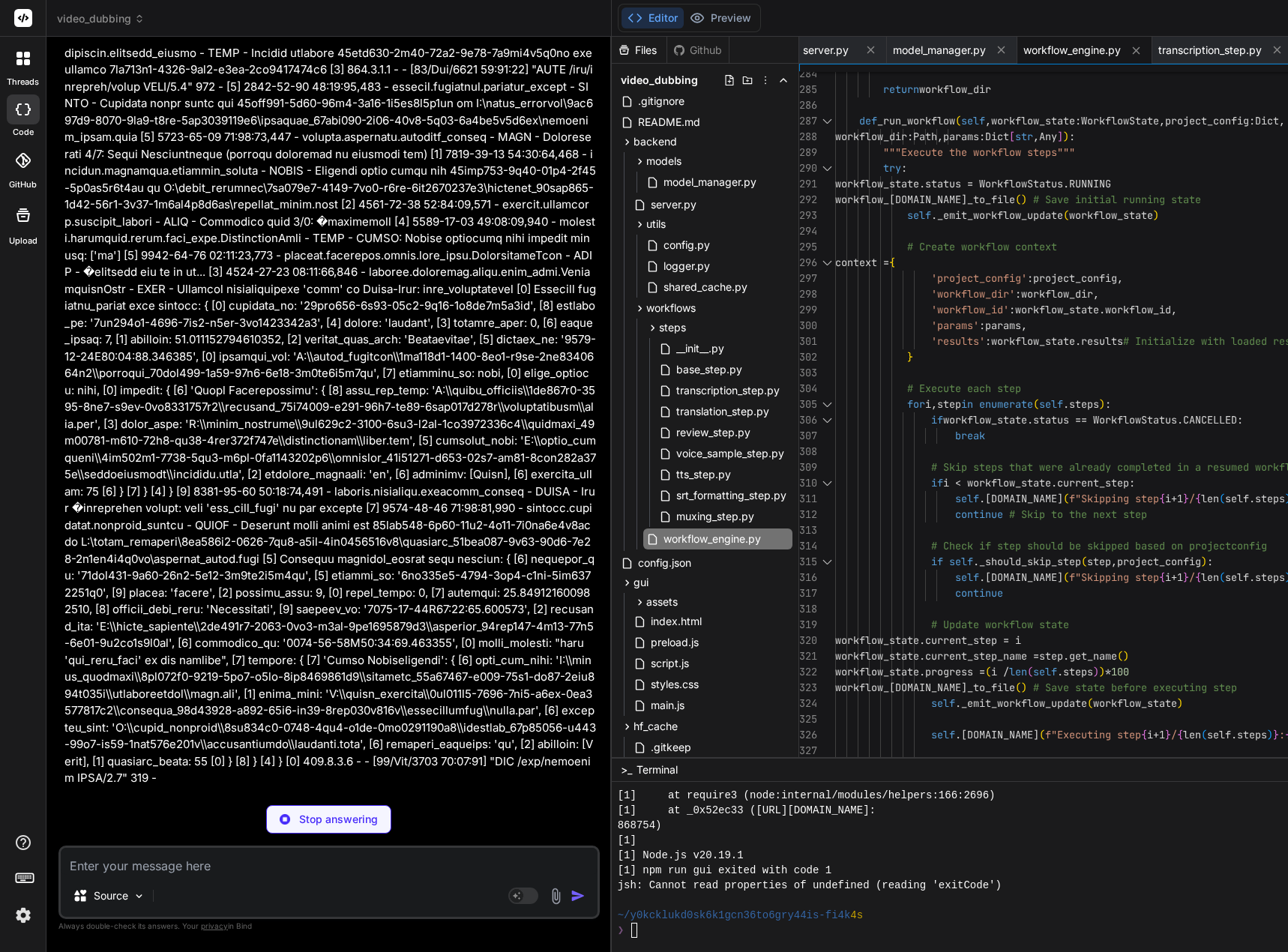
type textarea "x"
type textarea "seconds = seconds % 60 milliseconds = int((seconds - int(seconds)) * 1000) seco…"
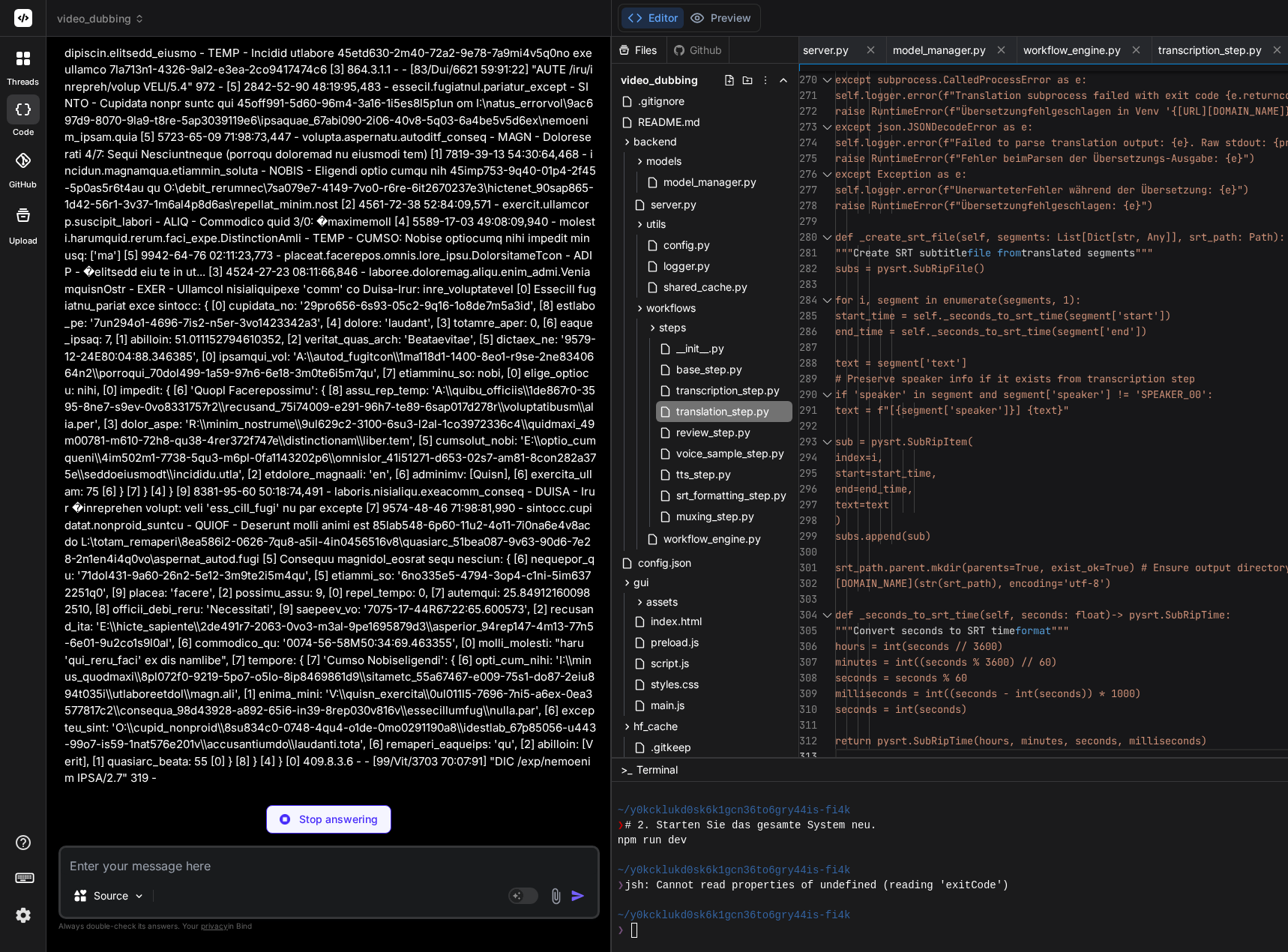
type textarea "x"
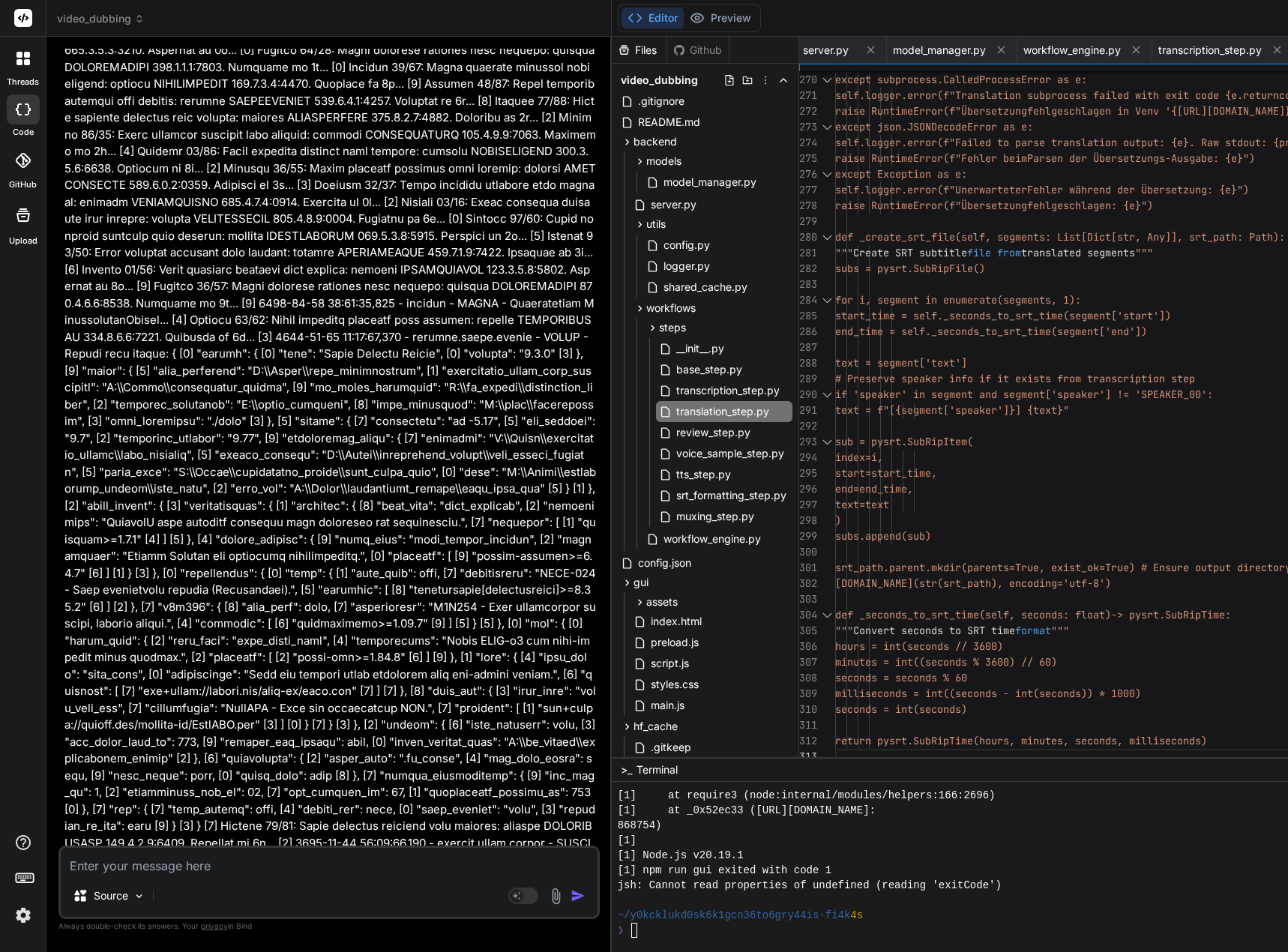
scroll to position [140034, 0]
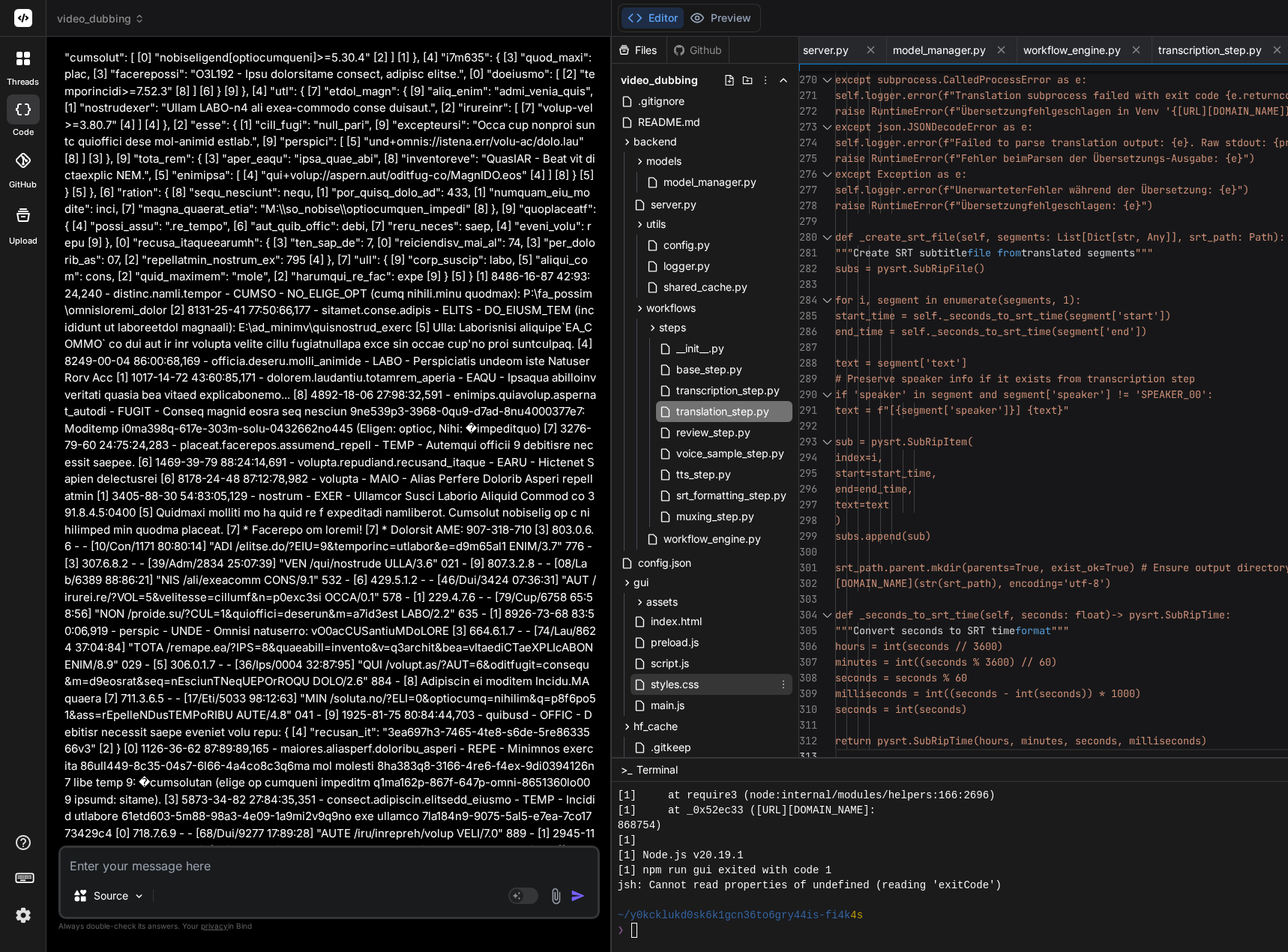
click at [694, 678] on span "styles.css" at bounding box center [675, 684] width 51 height 18
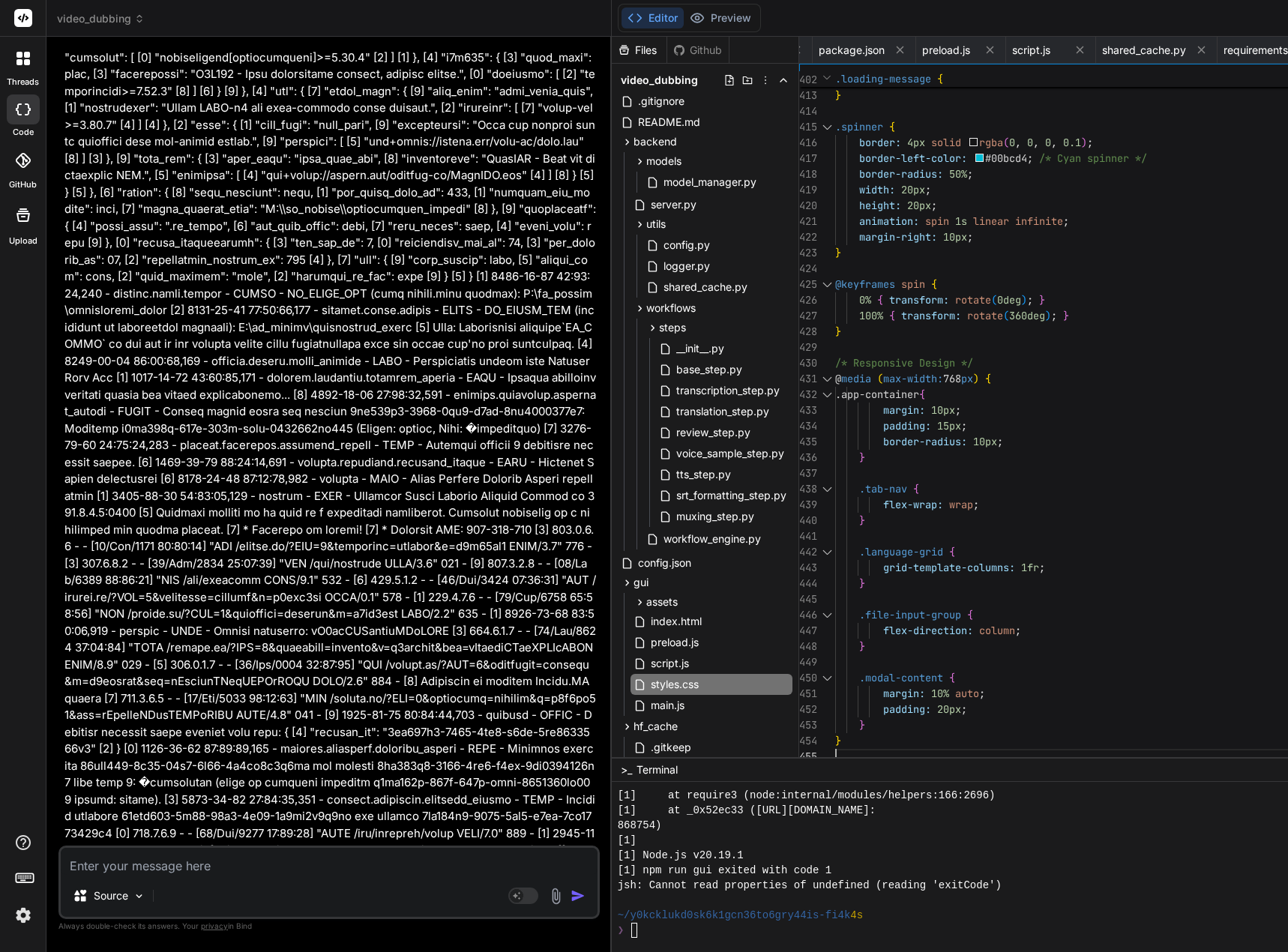
scroll to position [31, 0]
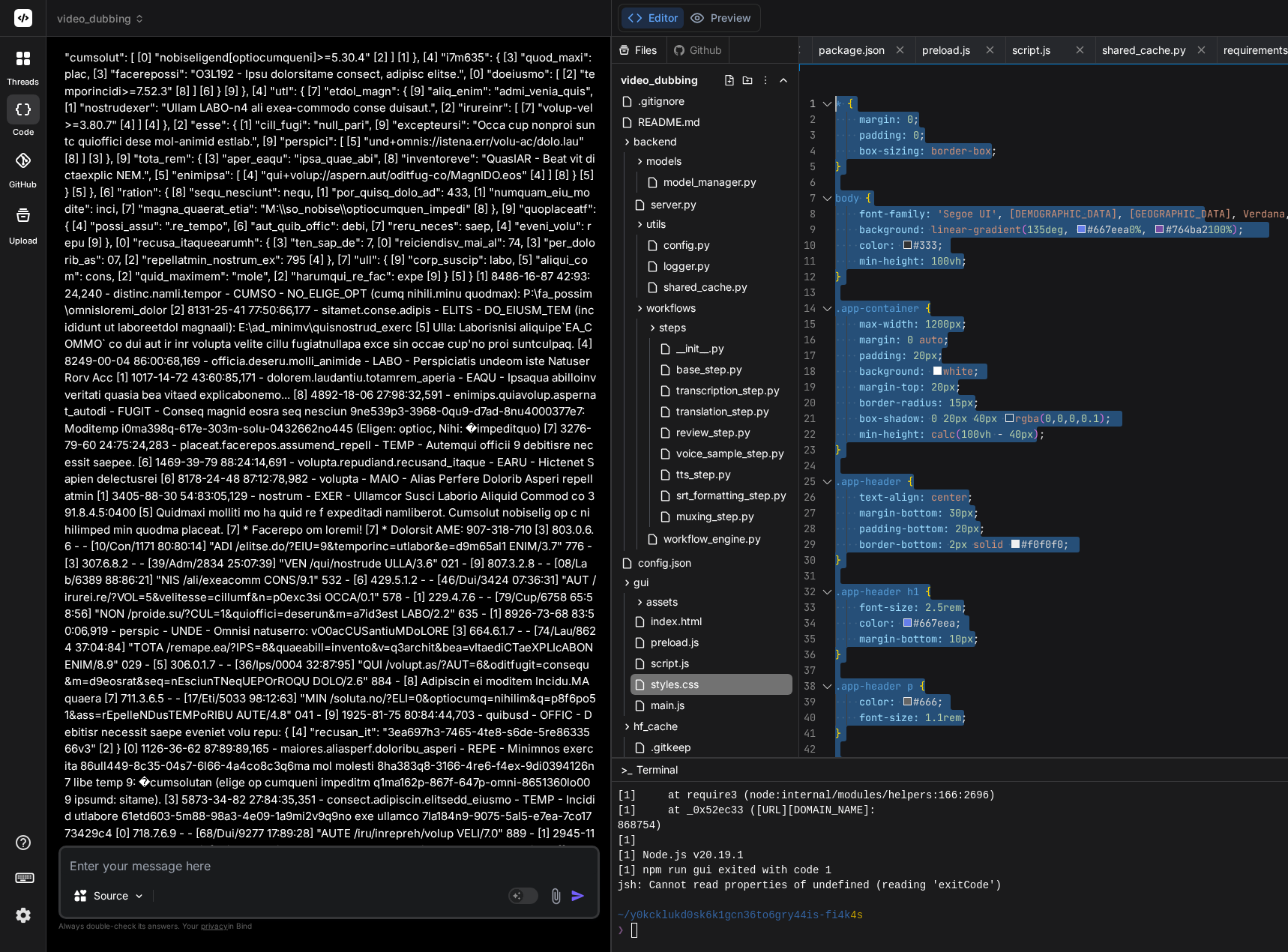
drag, startPoint x: 853, startPoint y: 754, endPoint x: 796, endPoint y: -56, distance: 812.0
drag, startPoint x: 694, startPoint y: 204, endPoint x: 702, endPoint y: 213, distance: 12.0
click at [694, 204] on span "server.py" at bounding box center [673, 205] width 49 height 18
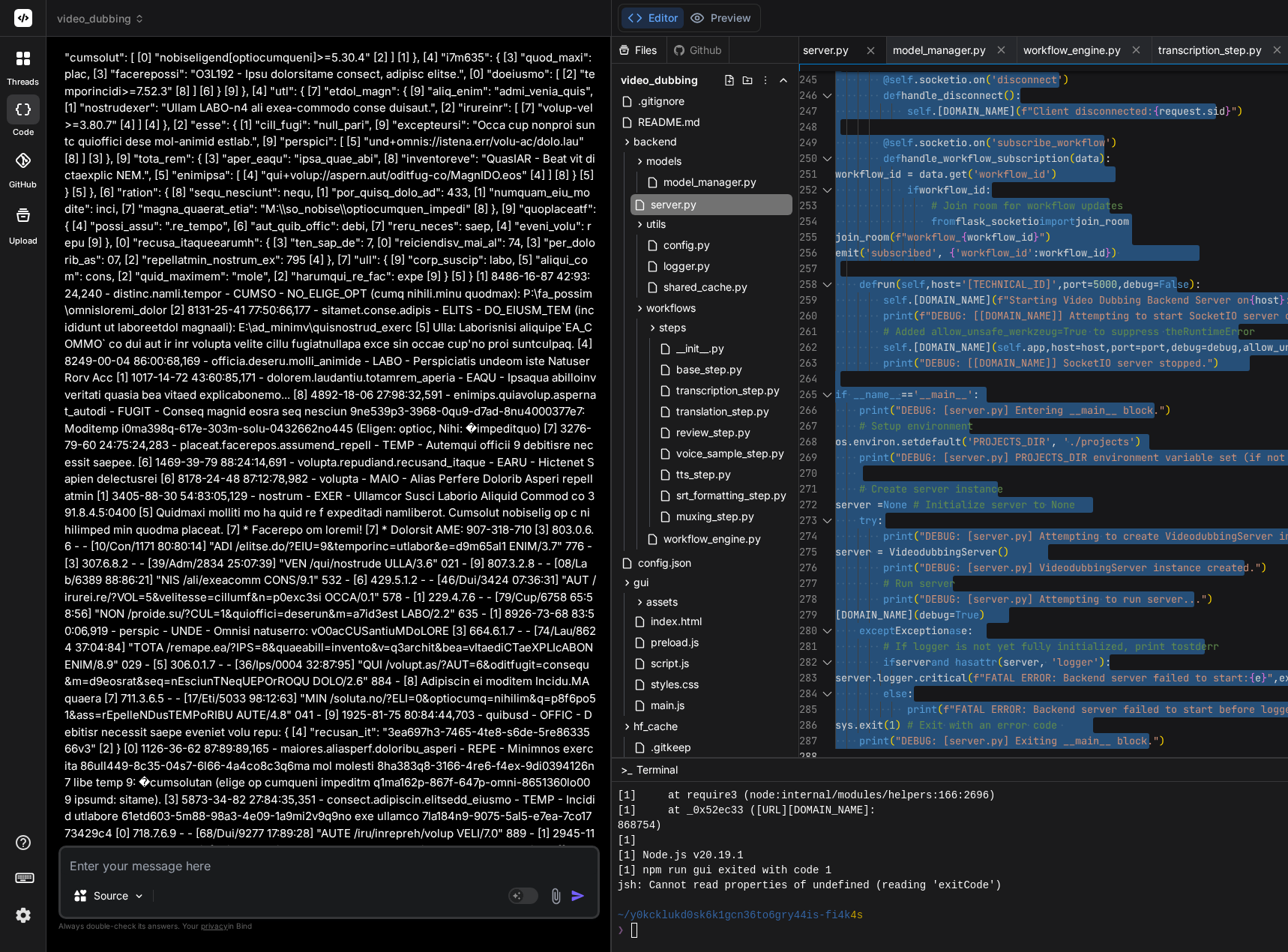
drag, startPoint x: 847, startPoint y: 97, endPoint x: 917, endPoint y: 905, distance: 811.0
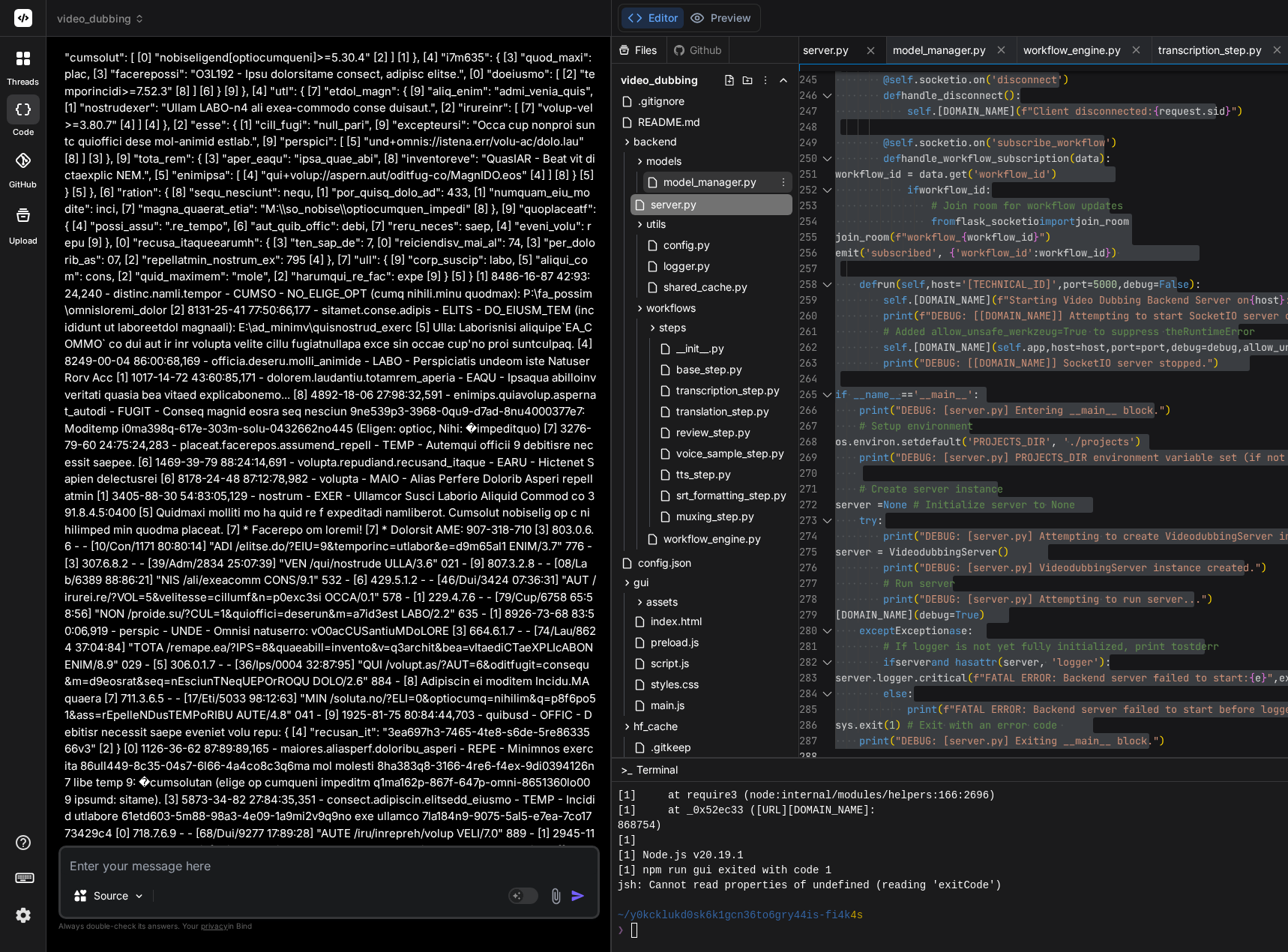
click at [711, 187] on span "model_manager.py" at bounding box center [709, 182] width 96 height 18
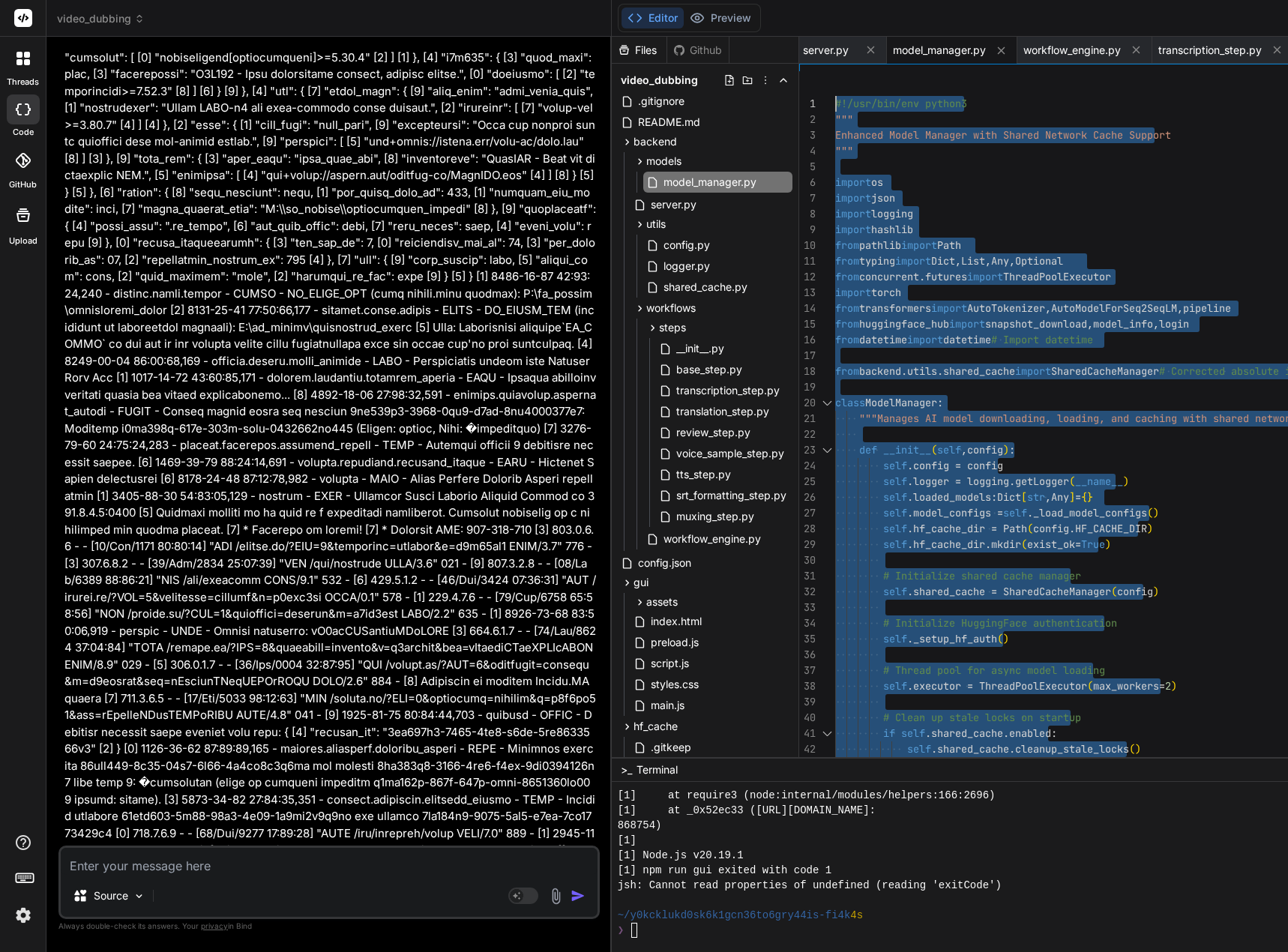
drag, startPoint x: 851, startPoint y: 752, endPoint x: 866, endPoint y: -5, distance: 757.1
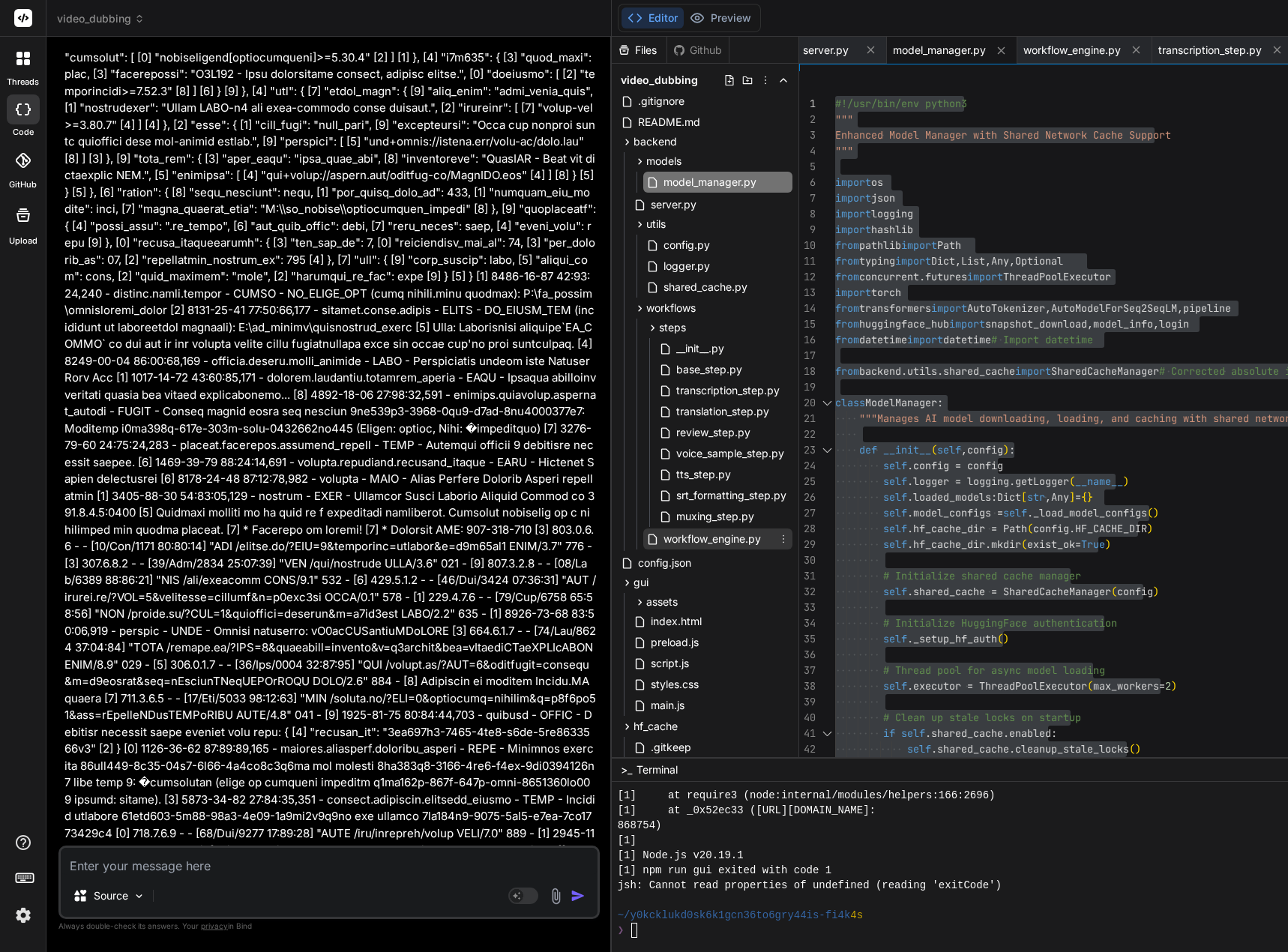
click at [735, 541] on span "workflow_engine.py" at bounding box center [712, 539] width 101 height 18
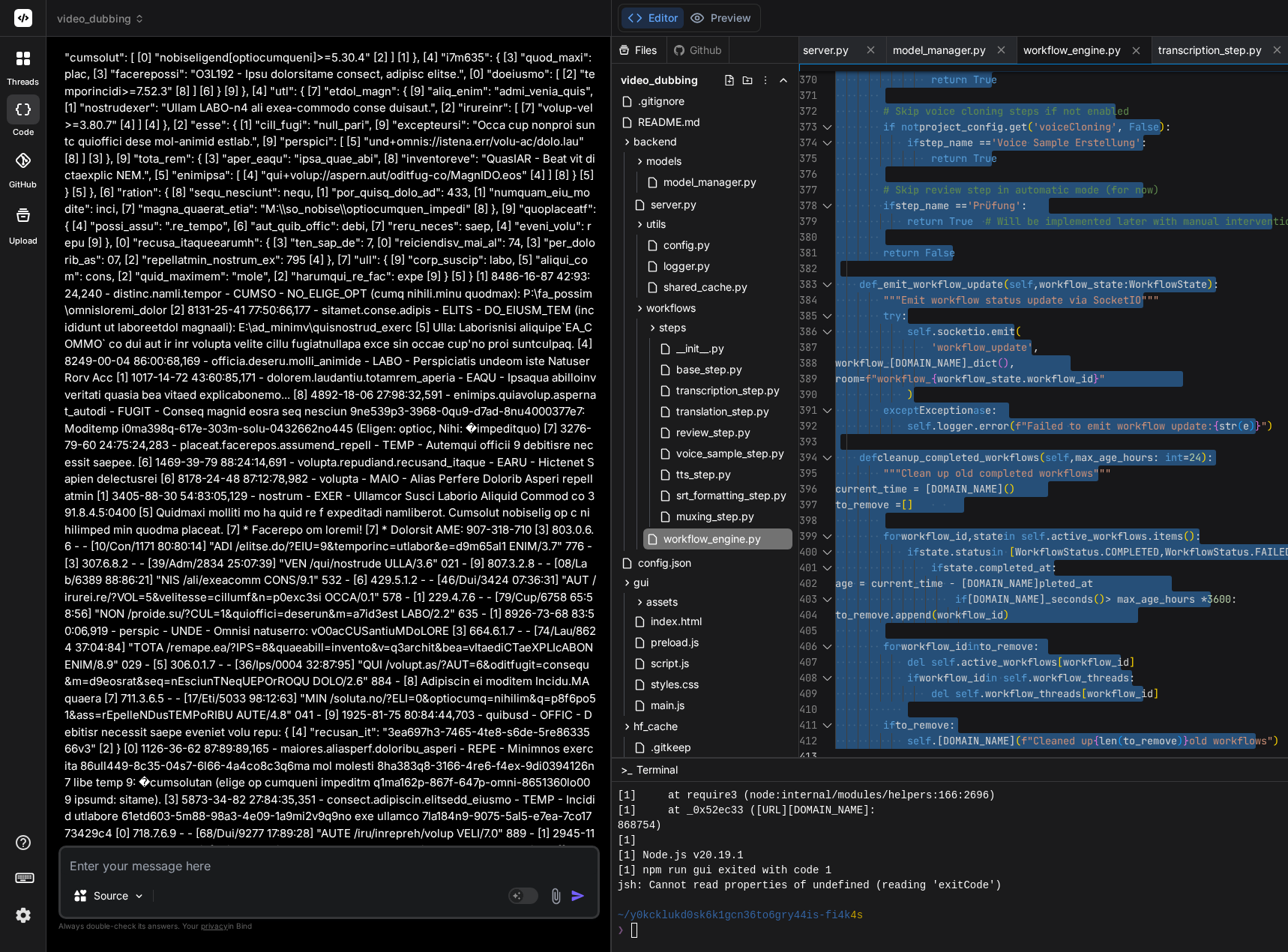
drag, startPoint x: 847, startPoint y: 102, endPoint x: 928, endPoint y: 988, distance: 889.7
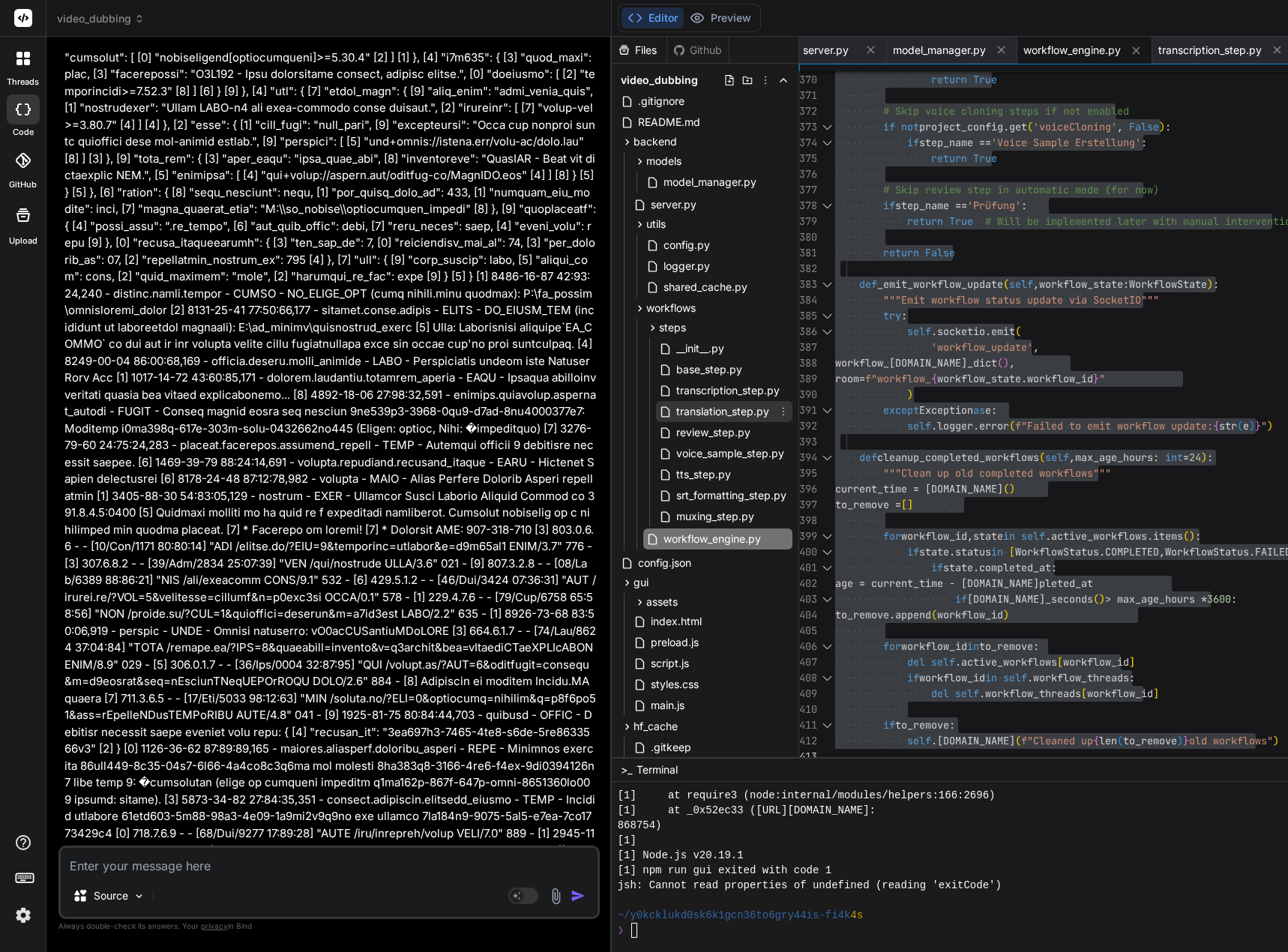
click at [752, 410] on span "translation_step.py" at bounding box center [722, 411] width 96 height 18
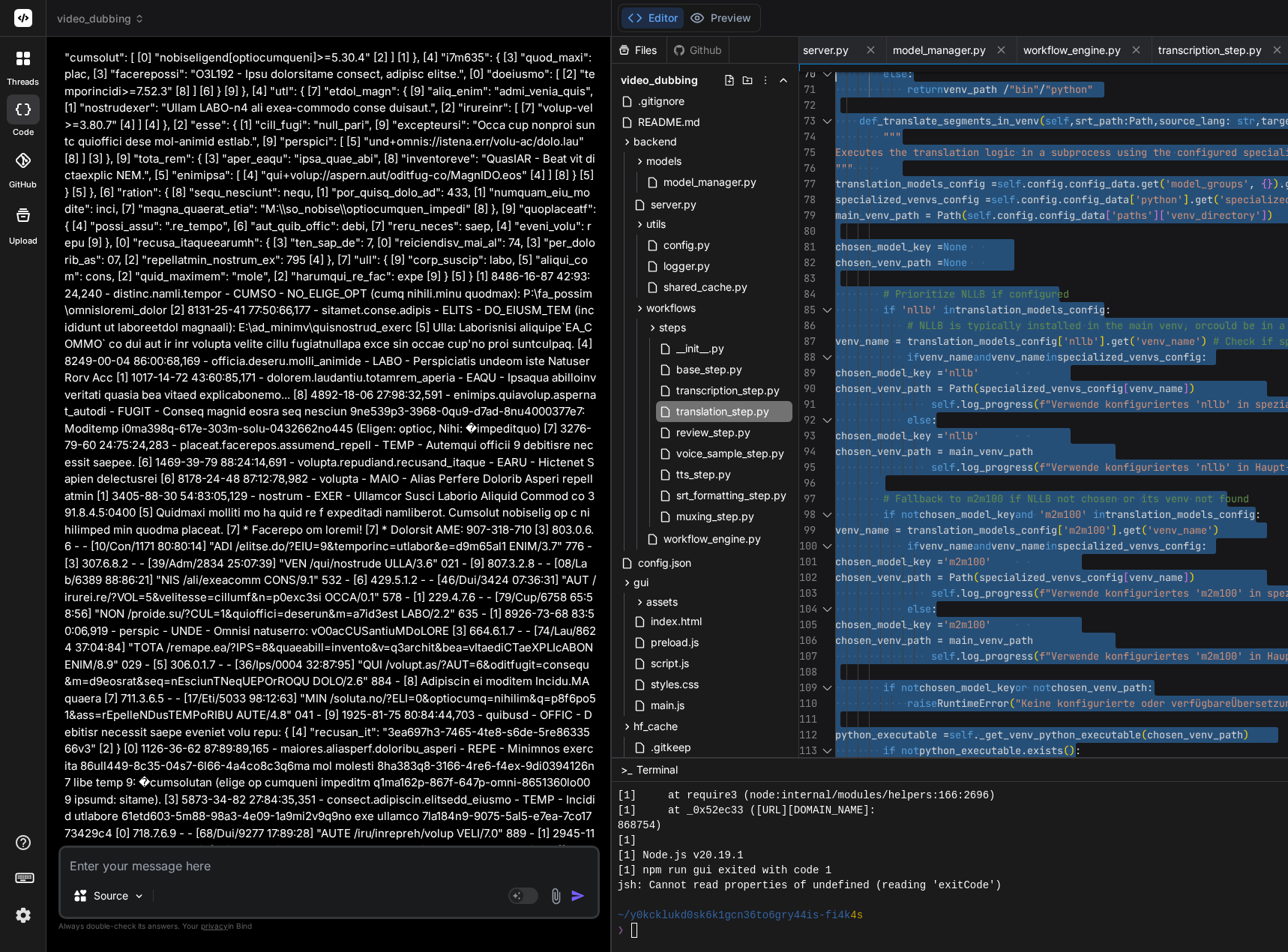
type textarea "#!/usr/bin/env python3 """ Translation Step using NLLB or M2M100 """ import os …"
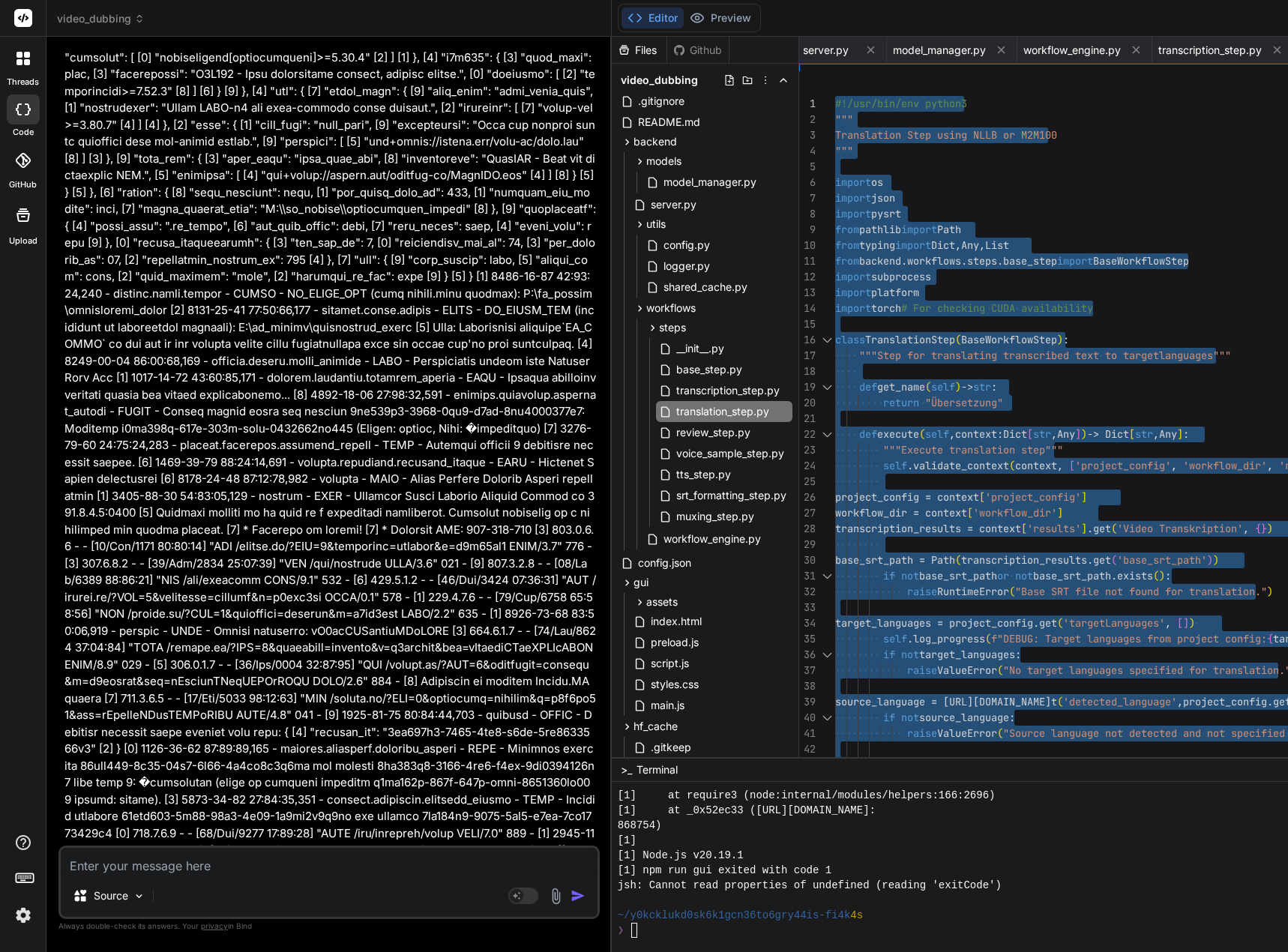
drag, startPoint x: 859, startPoint y: 752, endPoint x: 810, endPoint y: -38, distance: 791.5
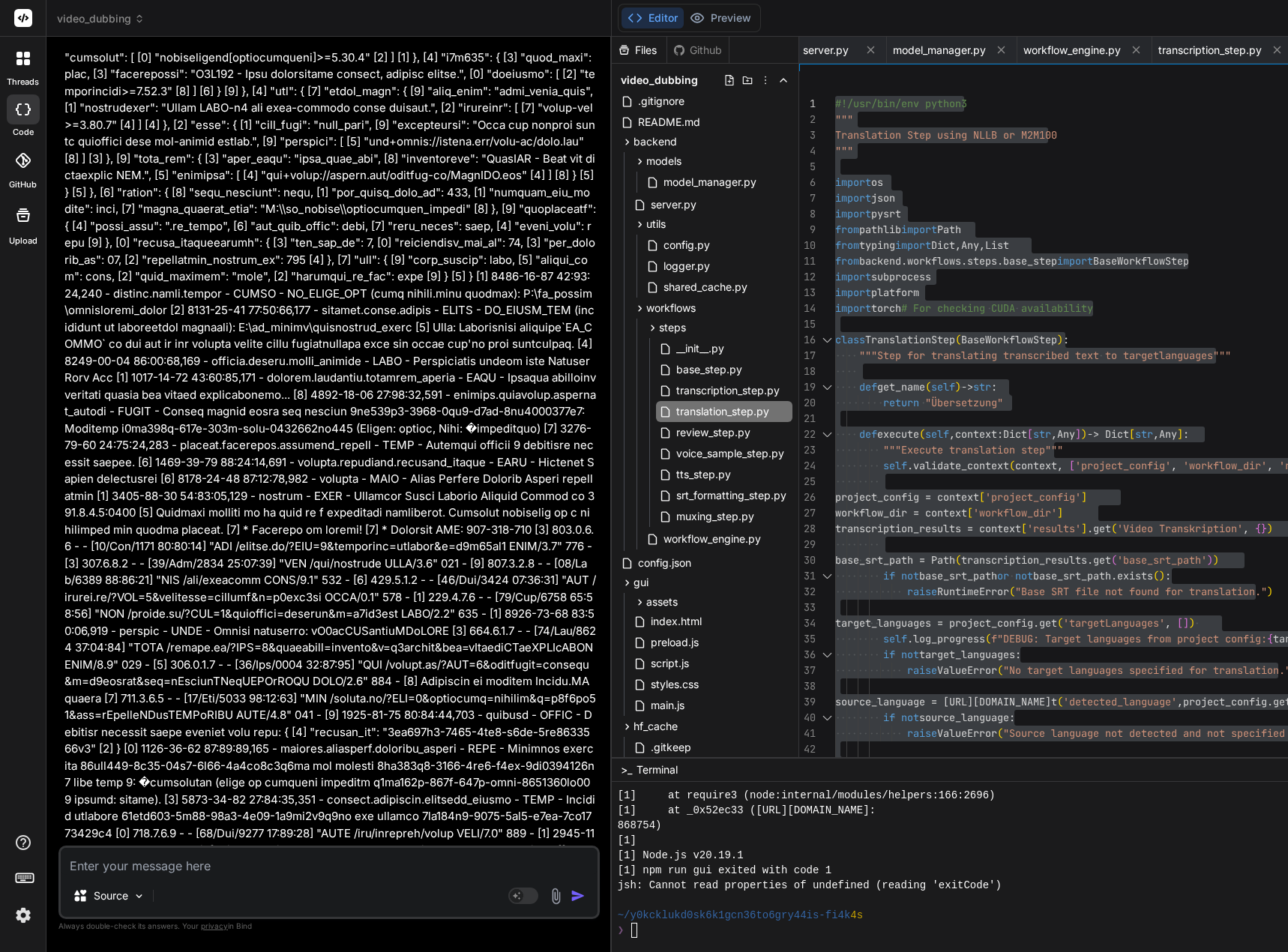
click at [175, 871] on textarea at bounding box center [329, 860] width 537 height 27
type textarea "I"
type textarea "x"
type textarea "Ic"
type textarea "x"
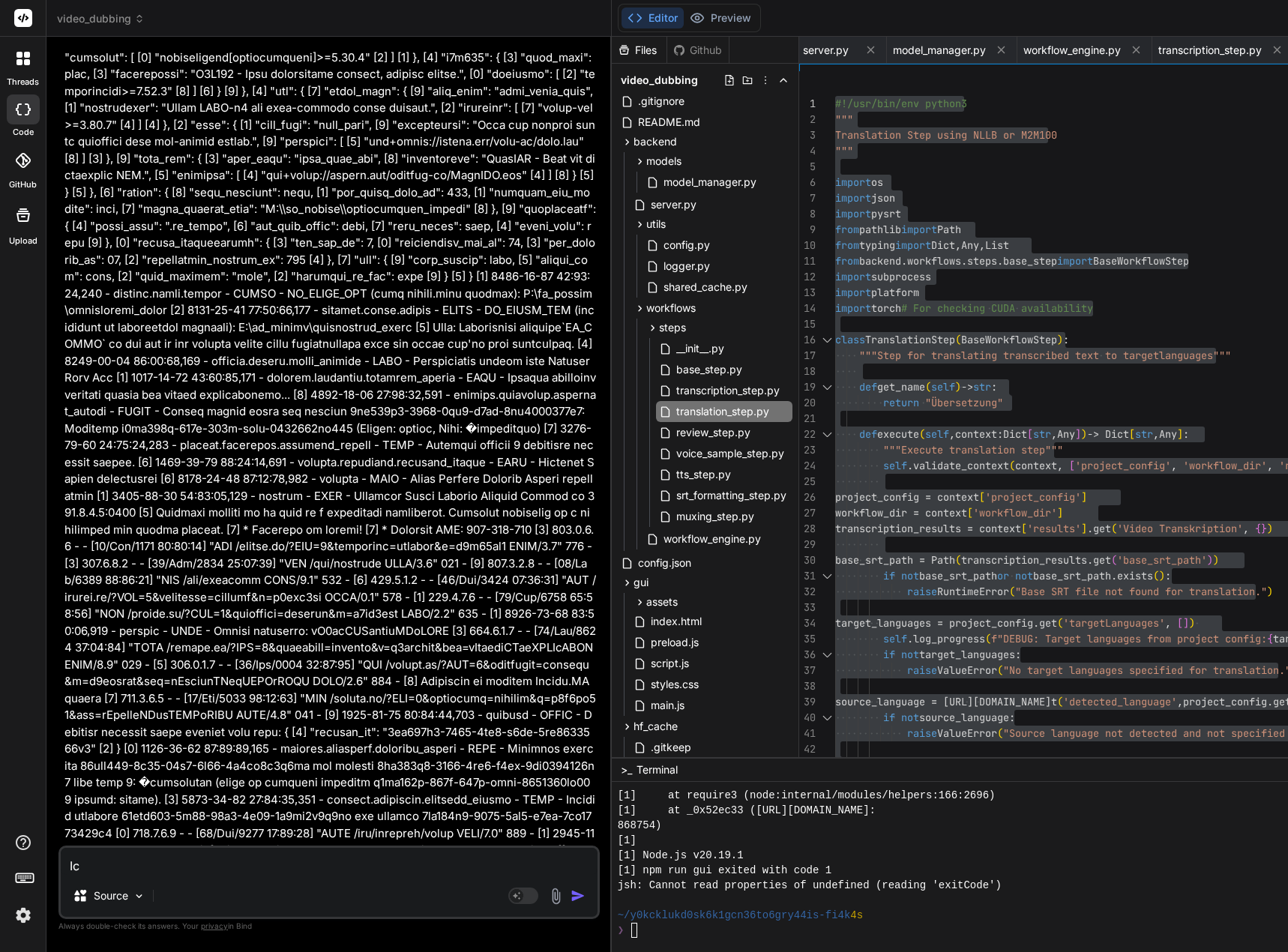
type textarea "Ich"
type textarea "x"
type textarea "Ich"
type textarea "x"
type textarea "Ich h"
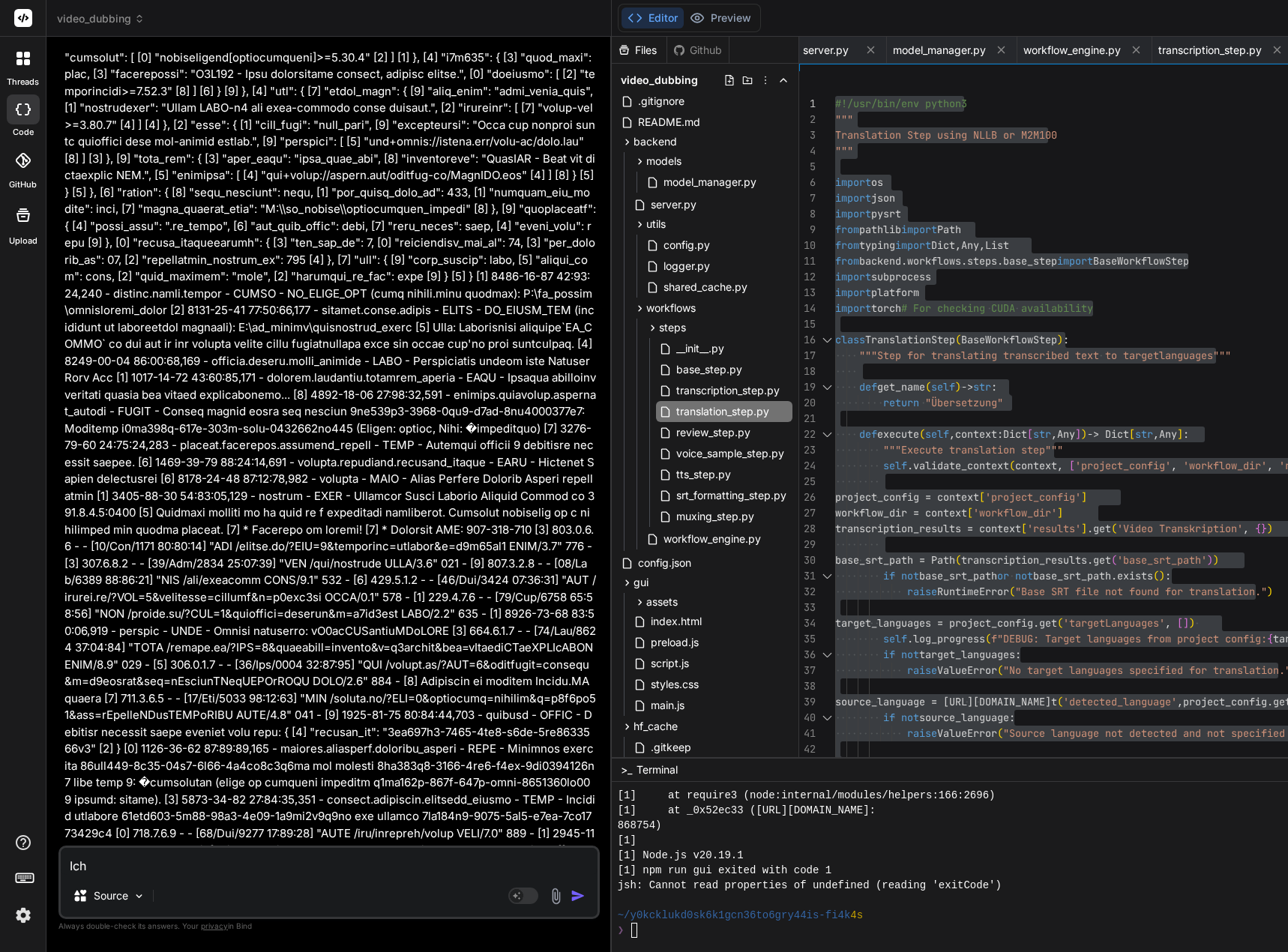
type textarea "x"
type textarea "Ich ha"
type textarea "x"
type textarea "Ich hab"
type textarea "x"
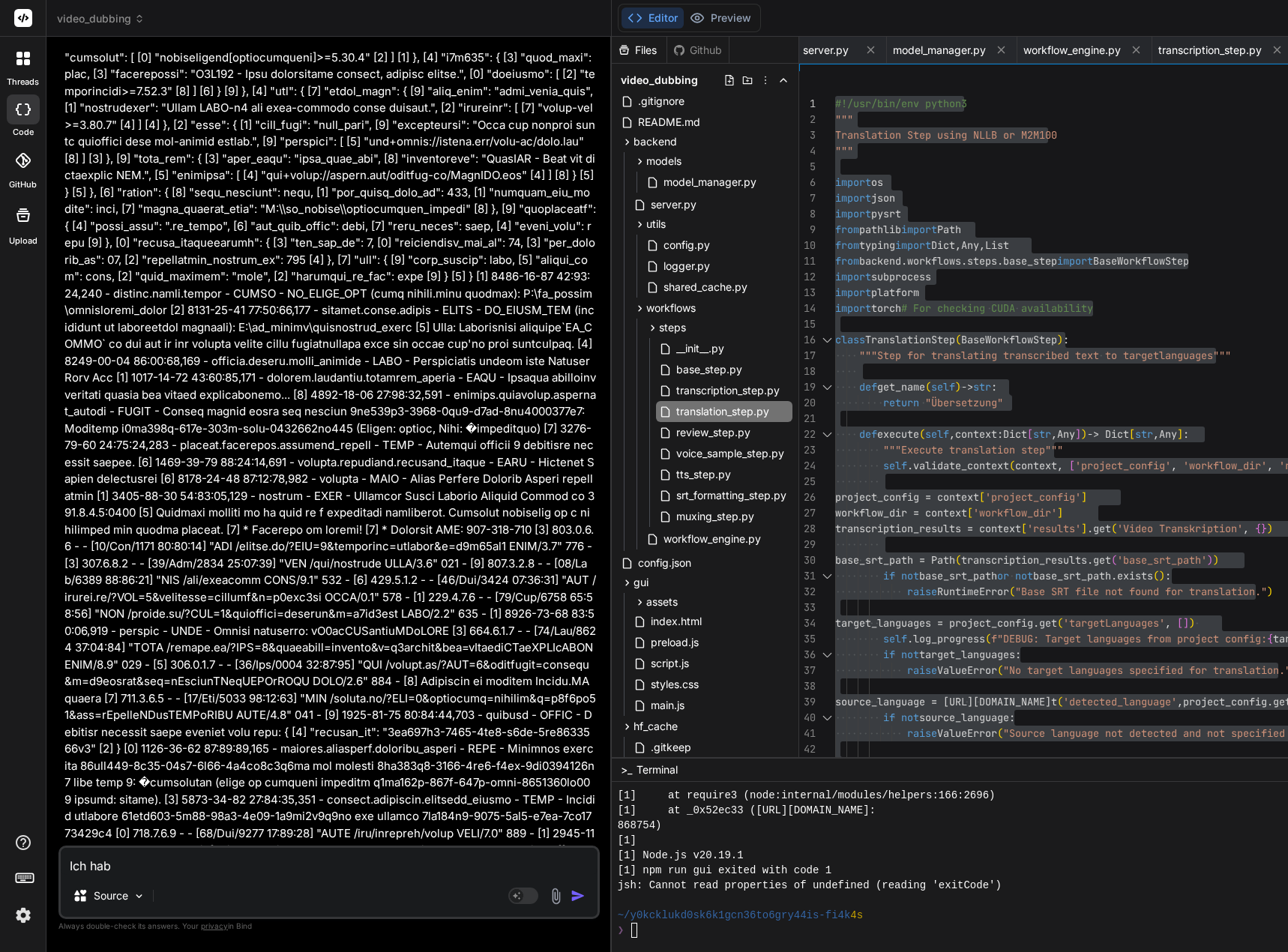
type textarea "Ich habe"
type textarea "x"
type textarea "Ich habe"
type textarea "x"
type textarea "Ich habe i"
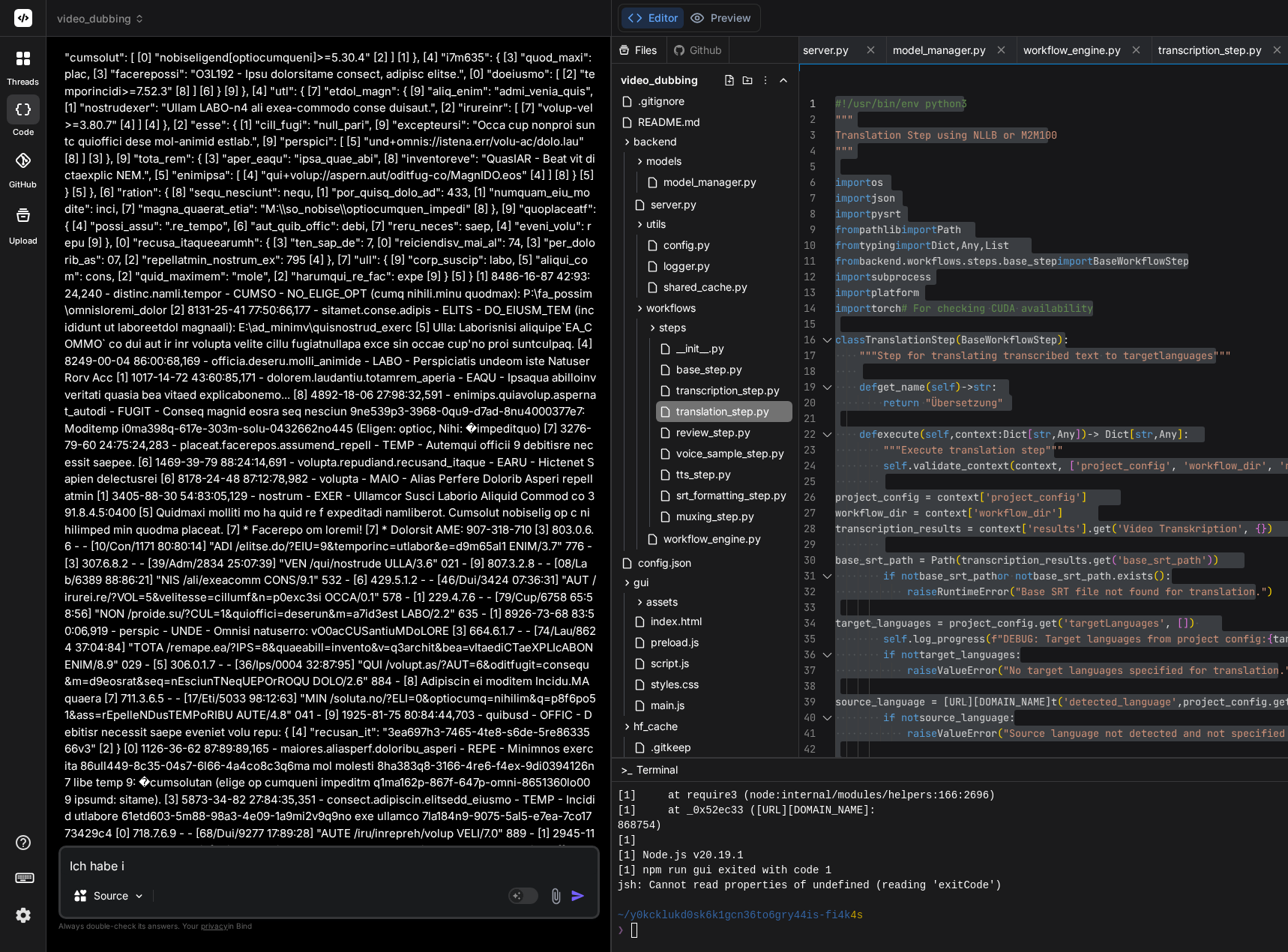
type textarea "x"
type textarea "Ich habe im"
type textarea "x"
type textarea "Ich habe i"
type textarea "x"
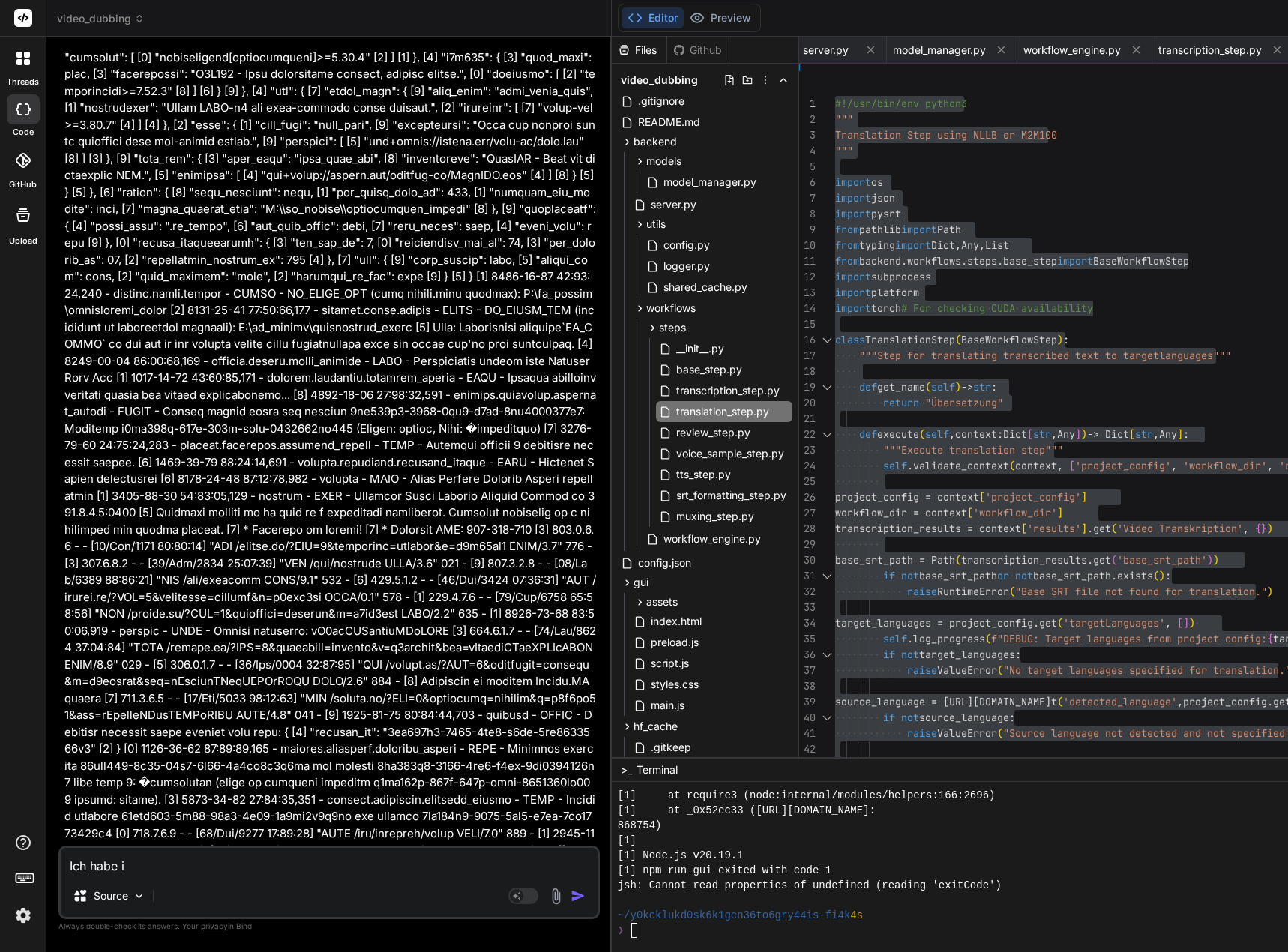
type textarea "Ich habe"
type textarea "x"
type textarea "Ich habe"
type textarea "x"
type textarea "Ich hab"
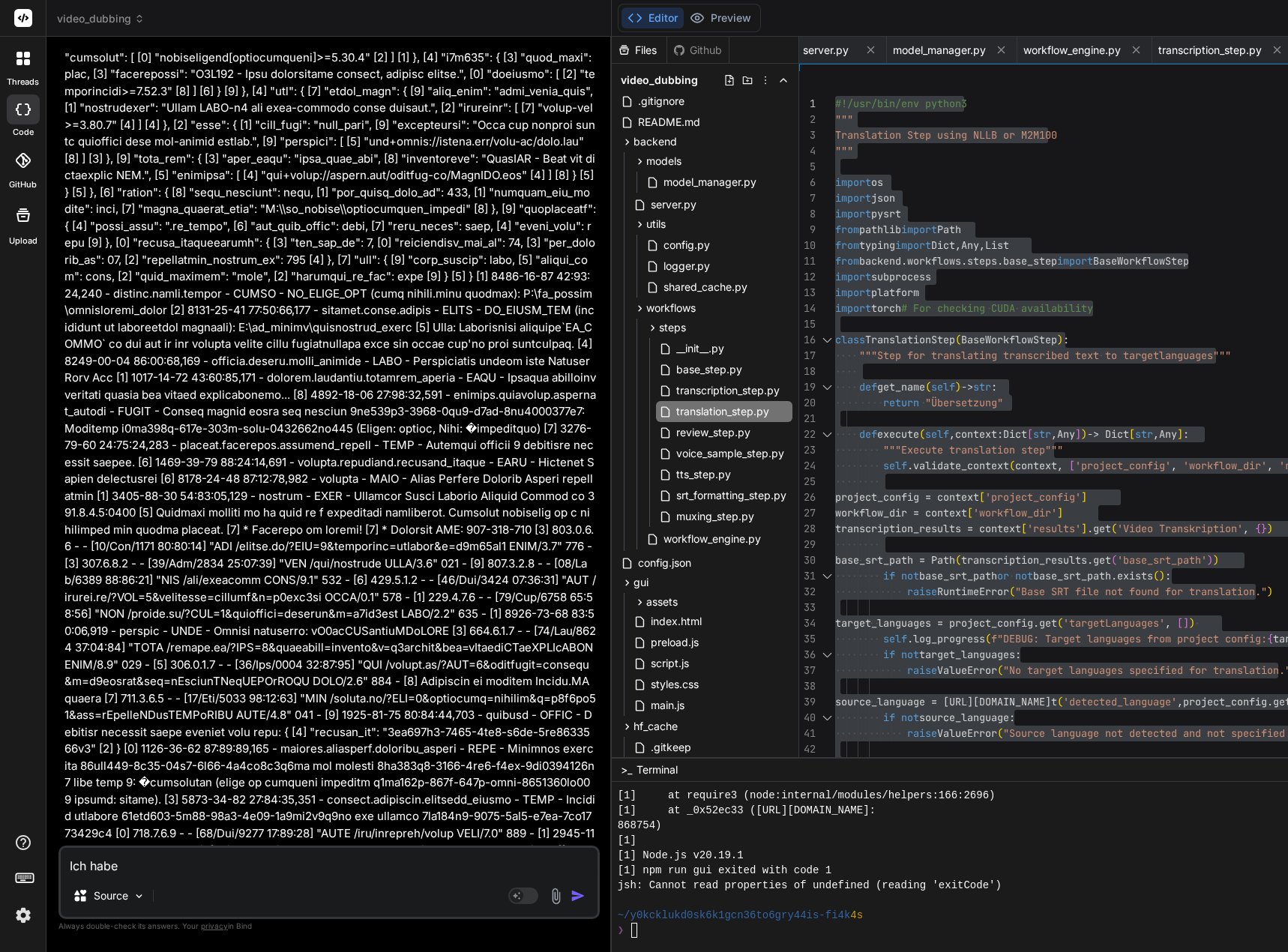
type textarea "x"
type textarea "Ich ha"
type textarea "x"
type textarea "Ich h"
type textarea "x"
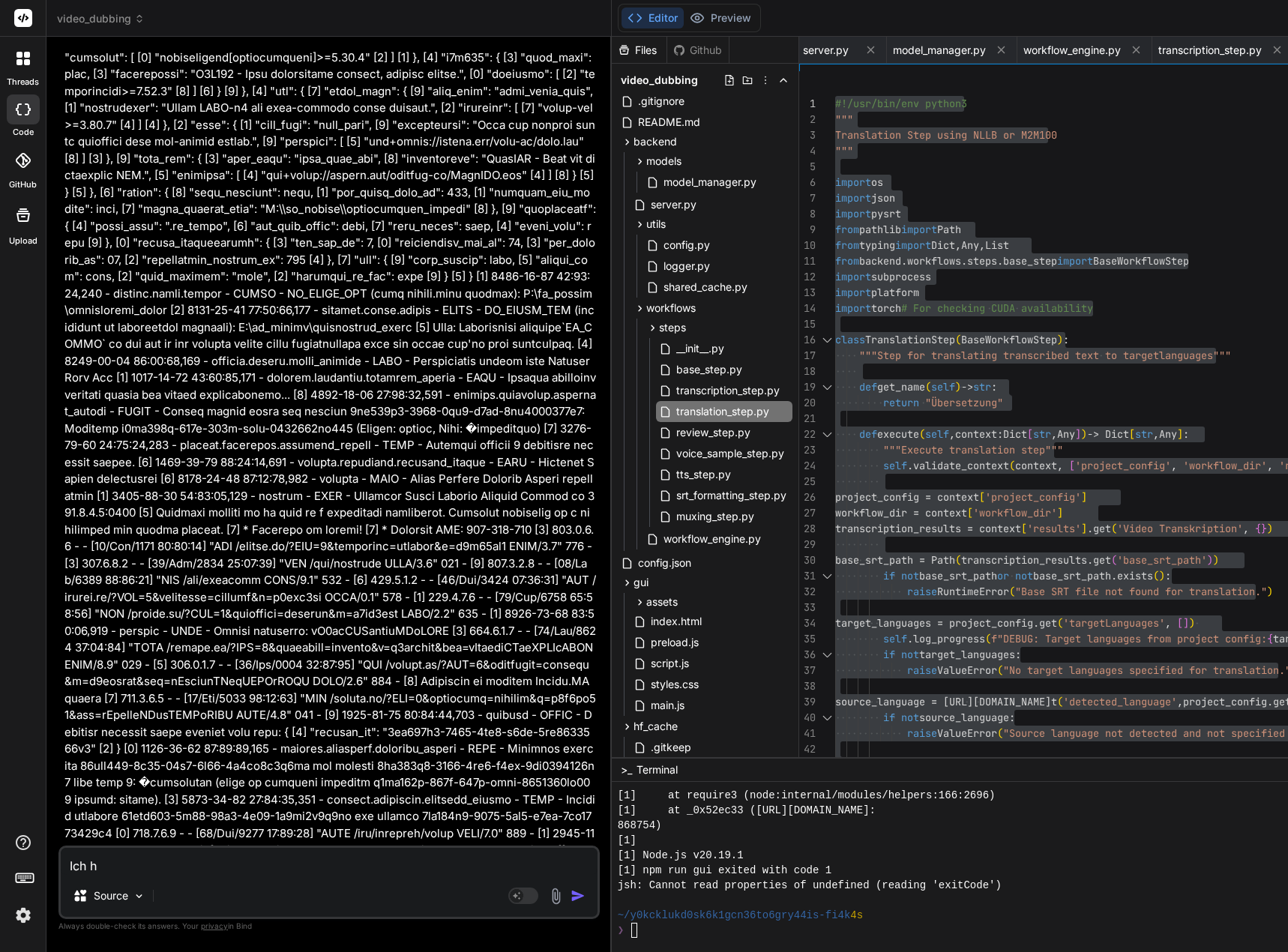
type textarea "Ich"
type textarea "x"
type textarea "Ich k"
type textarea "x"
type textarea "Ich ko"
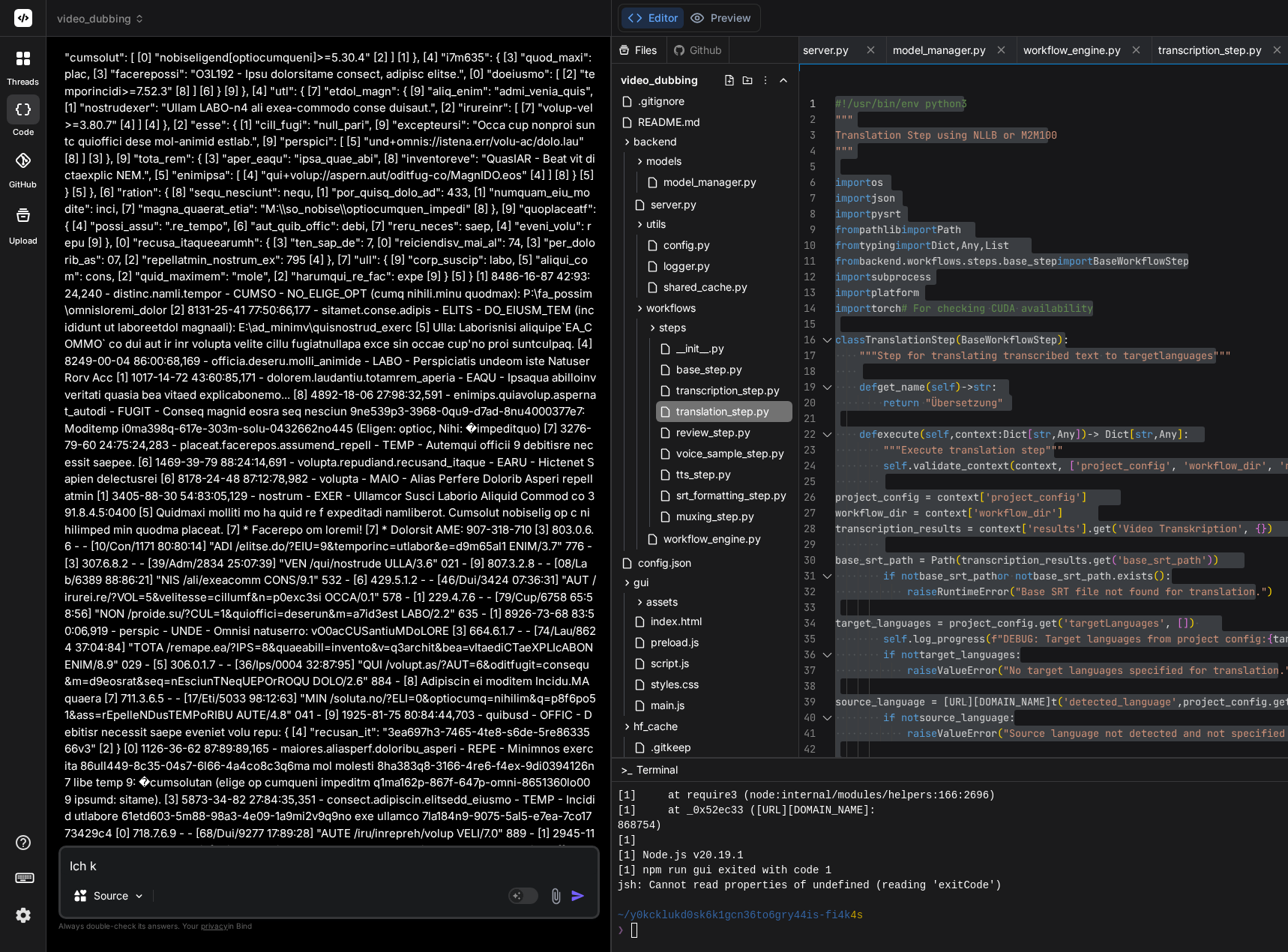
type textarea "x"
type textarea "Ich kop"
type textarea "x"
type textarea "Ich kopi"
type textarea "x"
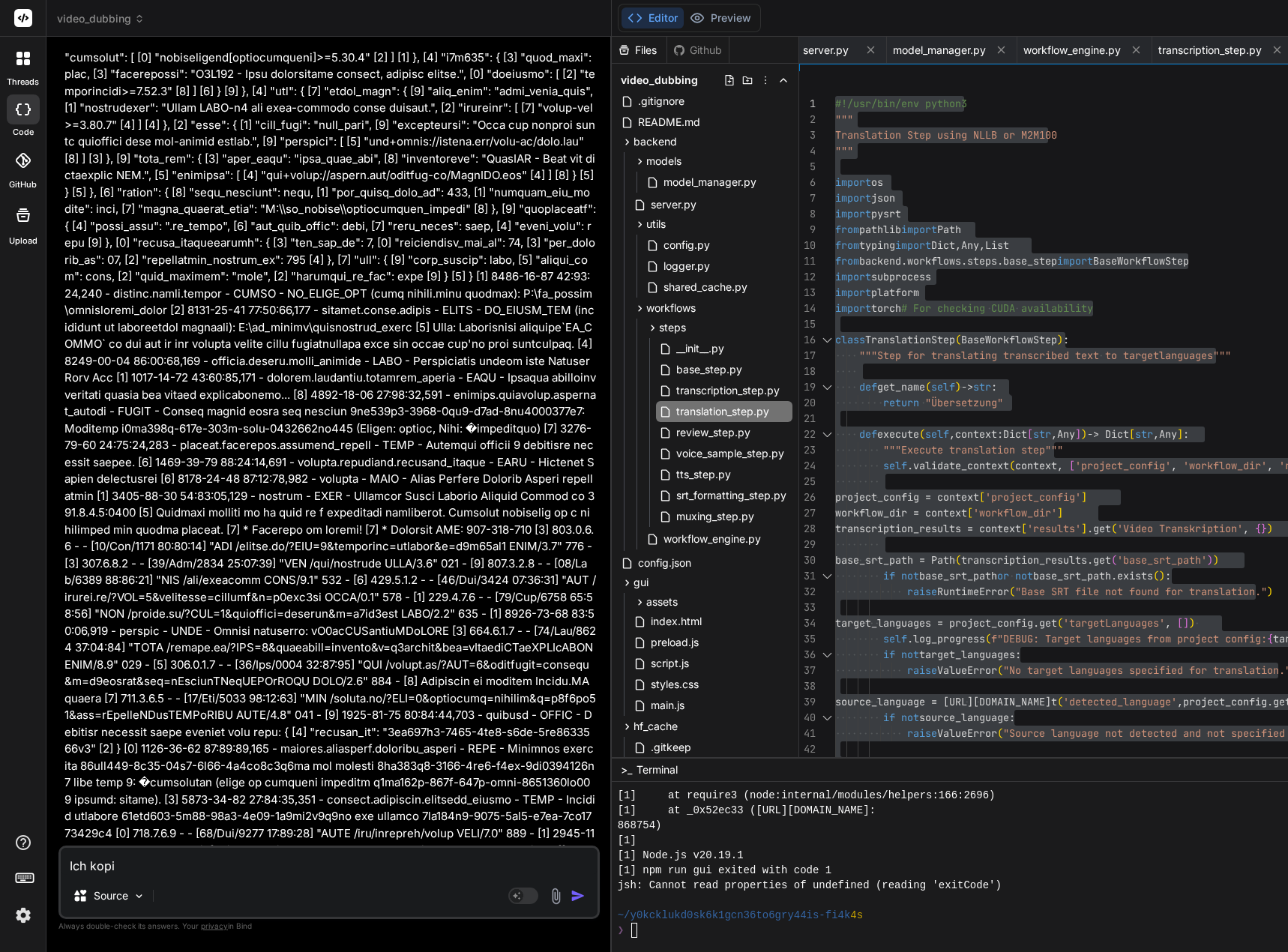
type textarea "Ich kopie"
type textarea "x"
type textarea "Ich kopier"
type textarea "x"
type textarea "Ich kopiere"
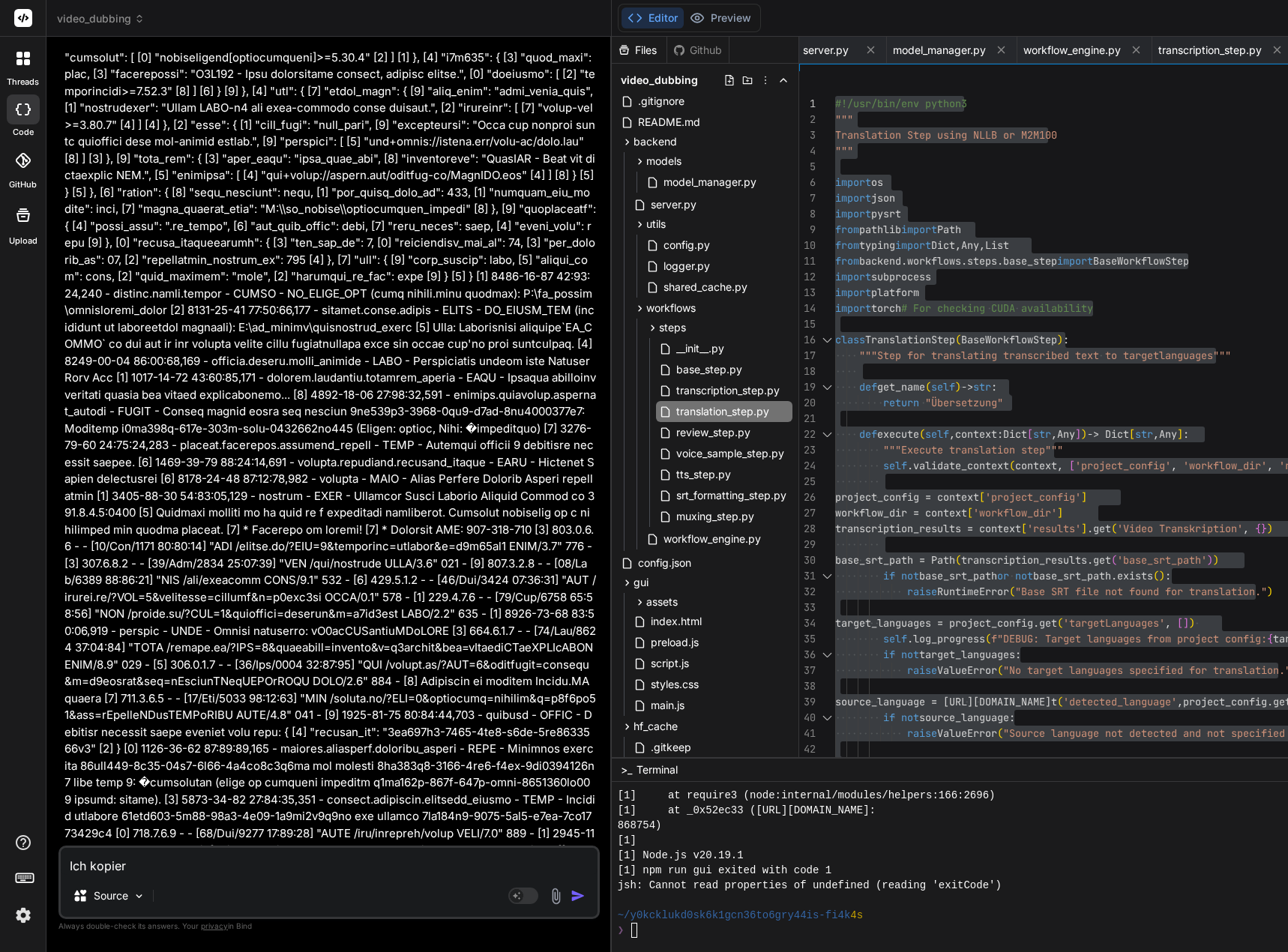
type textarea "x"
type textarea "Ich kopiere"
type textarea "x"
type textarea "Ich kopiere i"
type textarea "x"
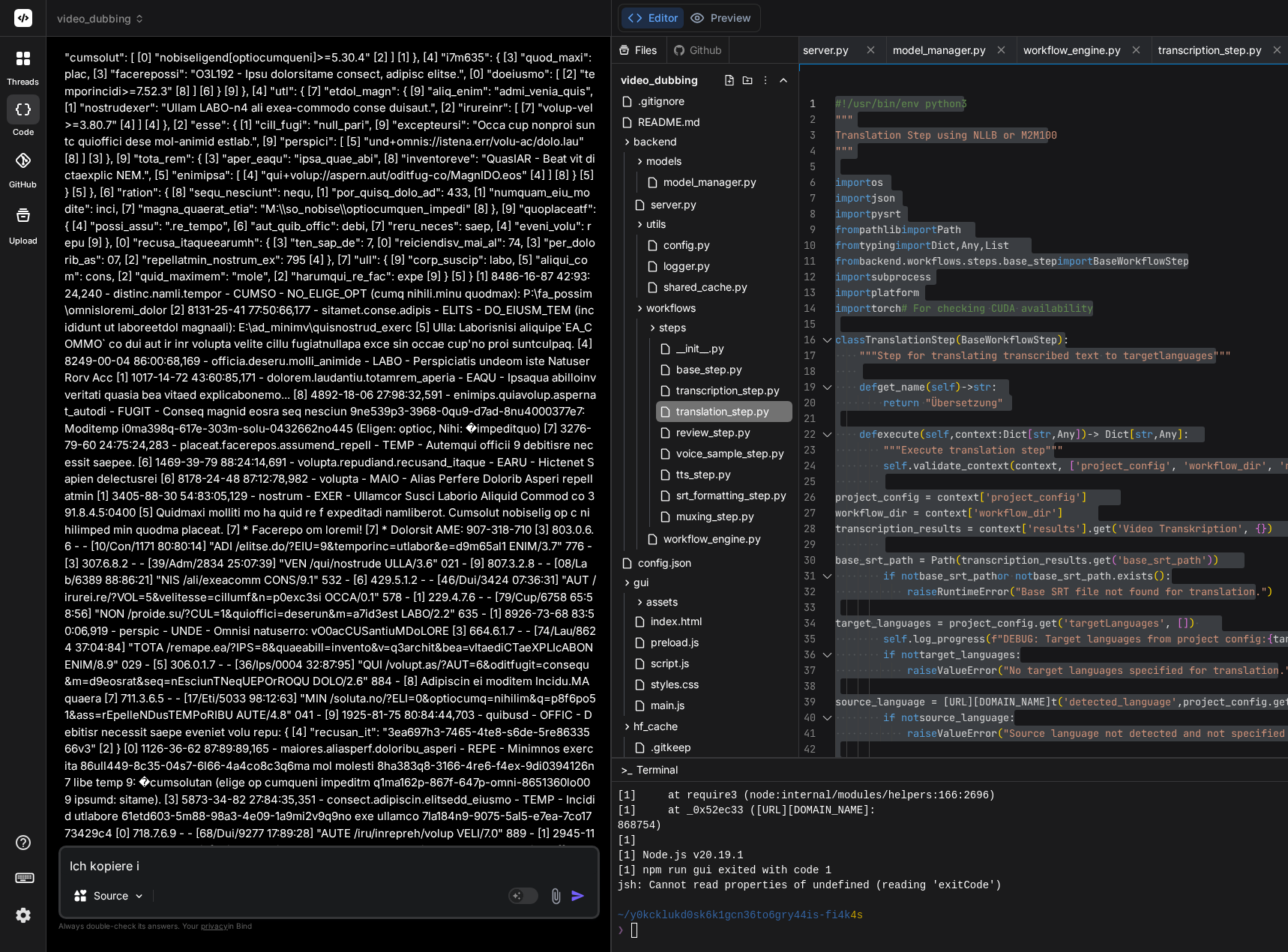
type textarea "Ich kopiere im"
type textarea "x"
type textarea "Ich kopiere imm"
type textarea "x"
type textarea "Ich kopiere imme"
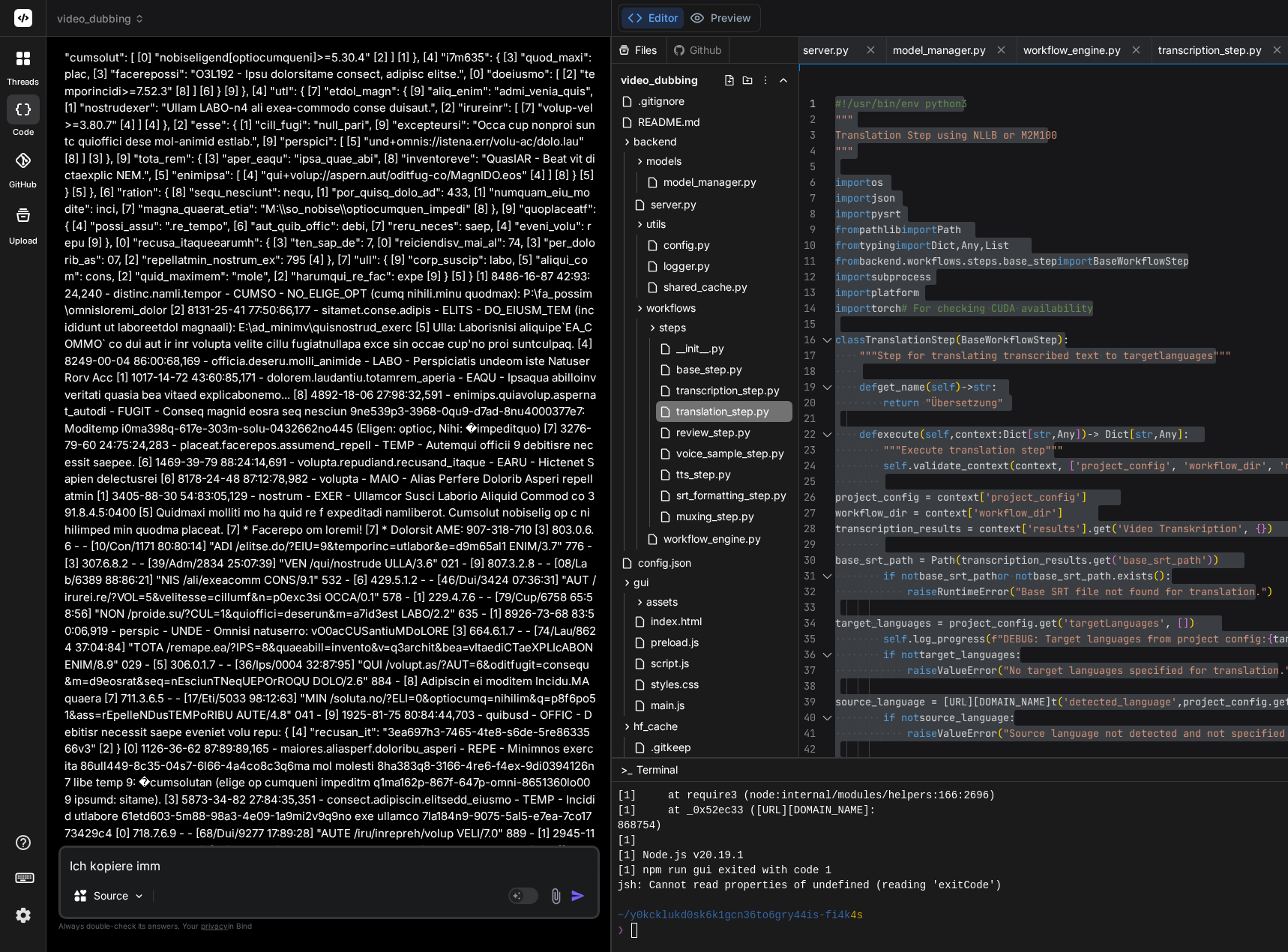
type textarea "x"
type textarea "Ich kopiere immer"
type textarea "x"
type textarea "Ich kopiere immer"
type textarea "x"
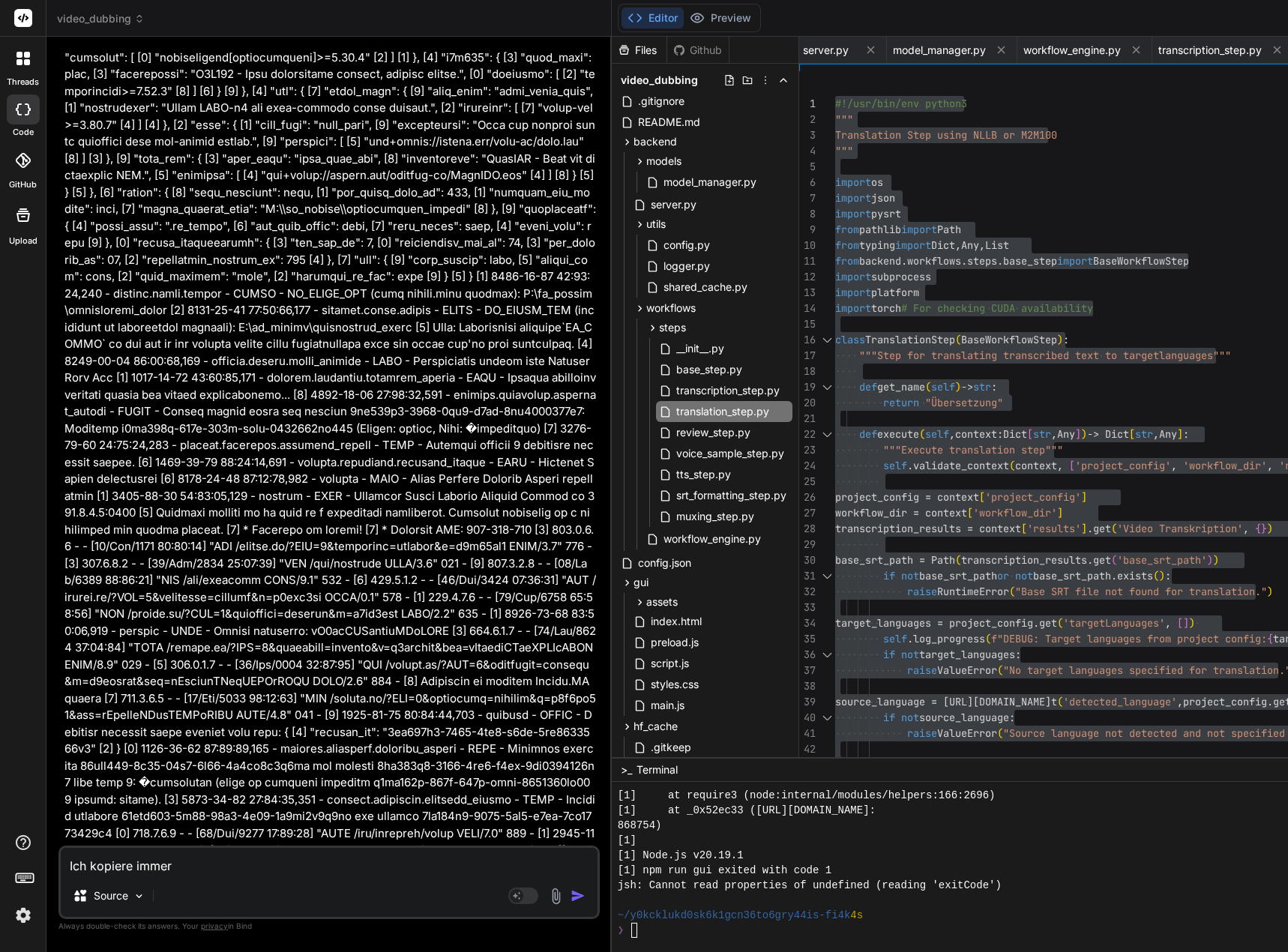
type textarea "Ich kopiere immer a"
type textarea "x"
type textarea "Ich kopiere immer al"
type textarea "x"
type textarea "Ich kopiere immer all"
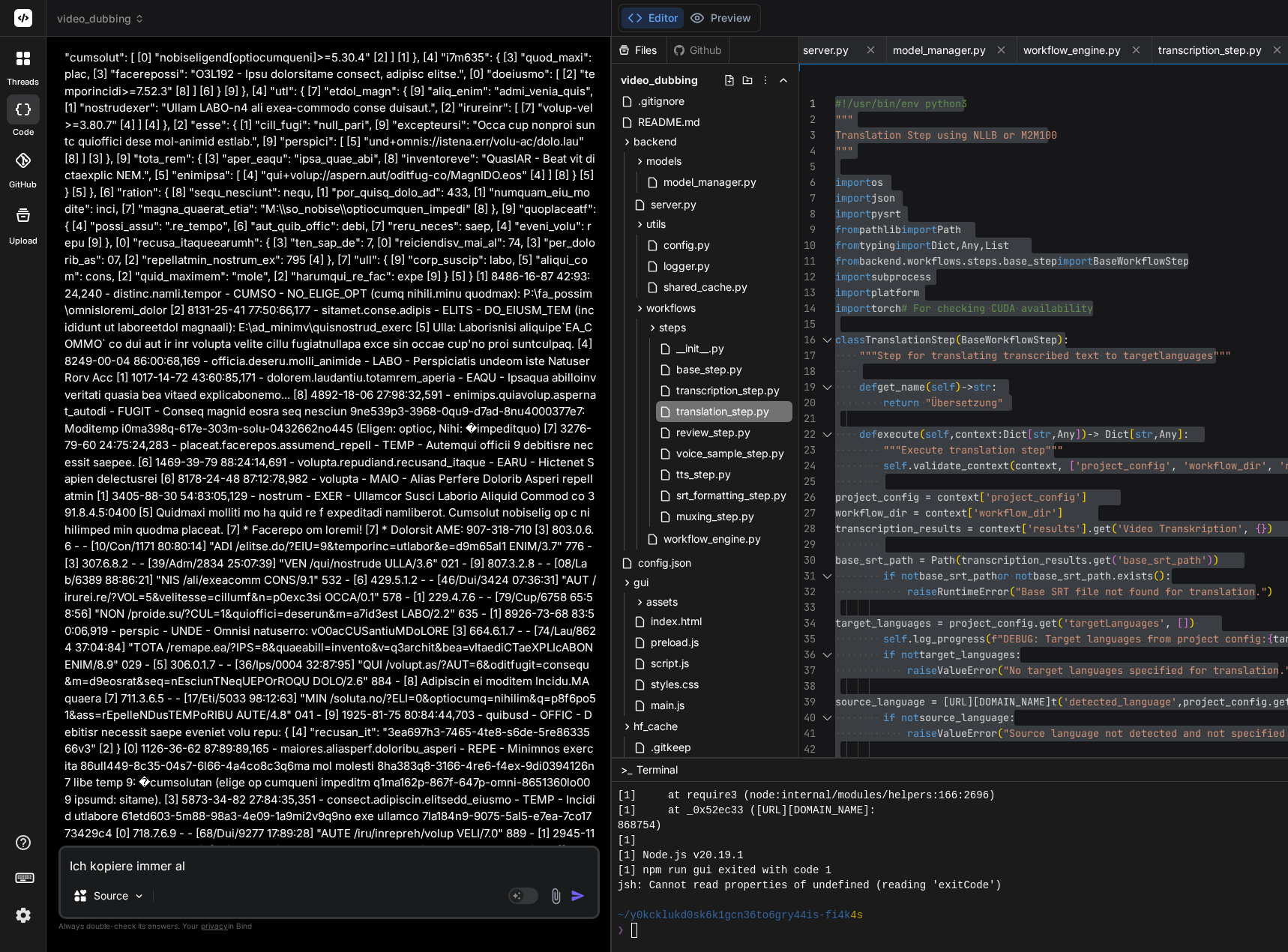
type textarea "x"
type textarea "Ich kopiere immer alle"
type textarea "x"
type textarea "Ich kopiere immer alle"
type textarea "x"
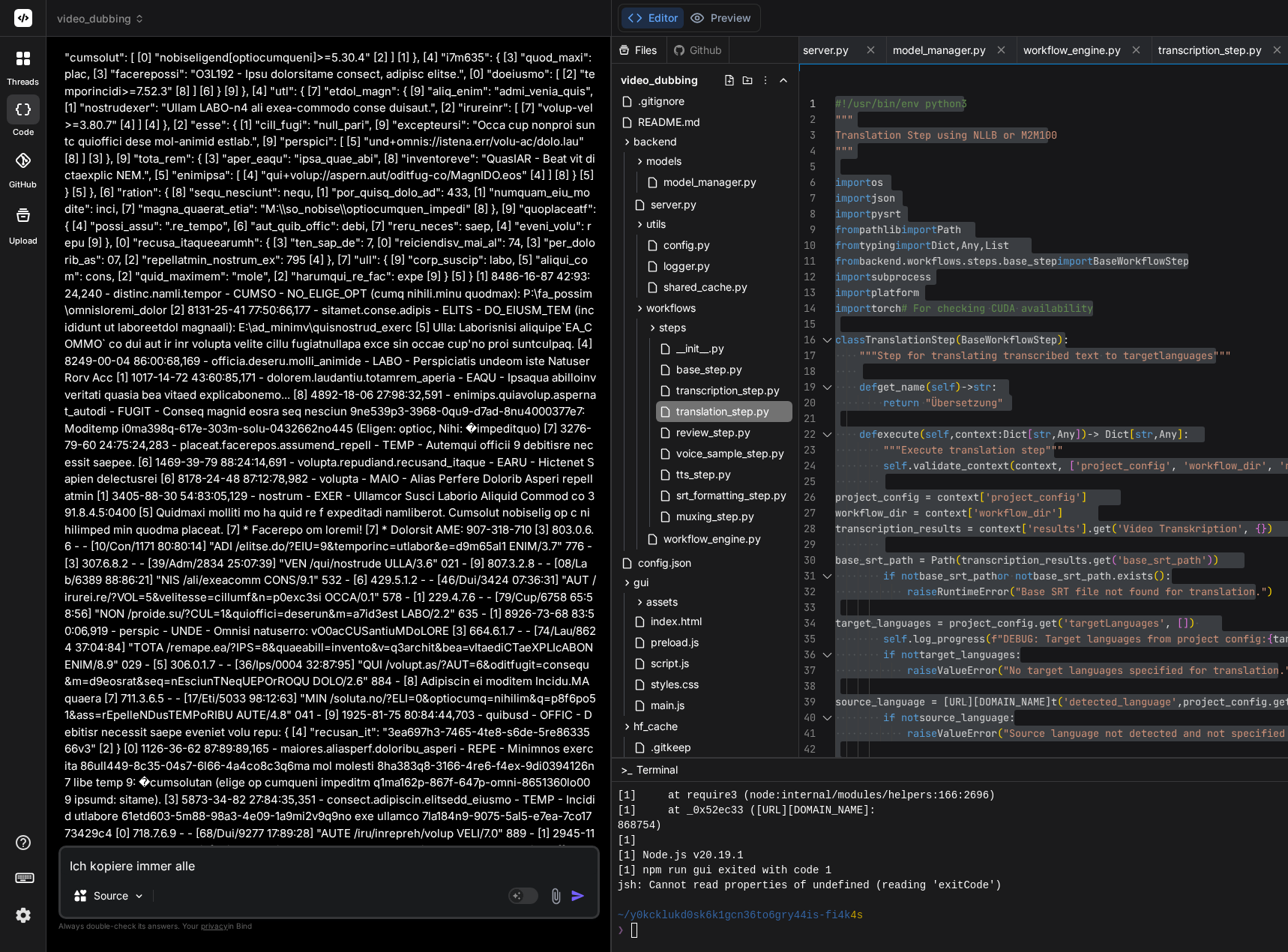
type textarea "Ich kopiere immer alle D"
type textarea "x"
type textarea "Ich kopiere immer alle Da"
type textarea "x"
type textarea "Ich kopiere immer alle Dat"
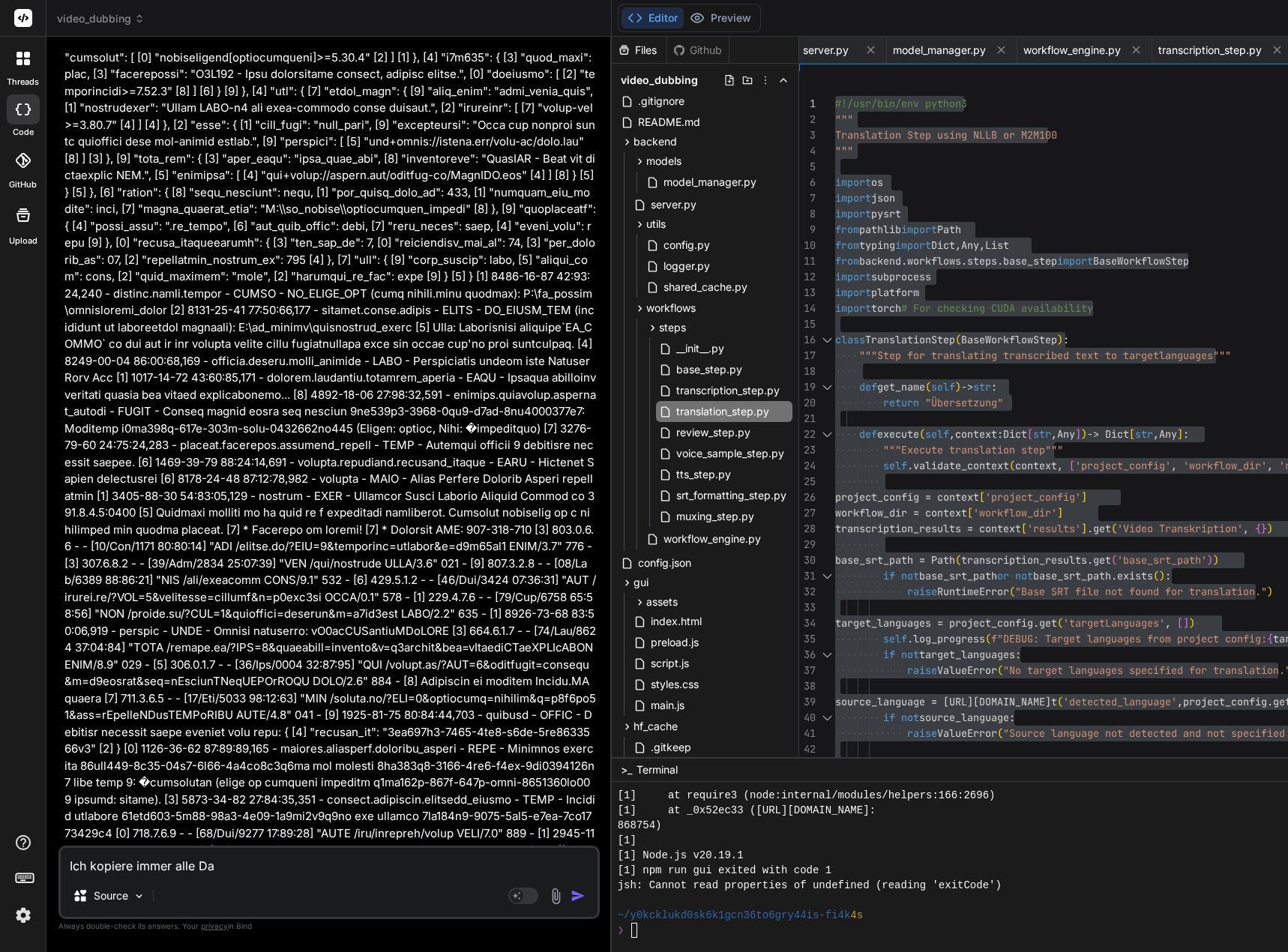
type textarea "x"
type textarea "Ich kopiere immer alle Date"
type textarea "x"
type textarea "Ich kopiere immer alle Datei"
type textarea "x"
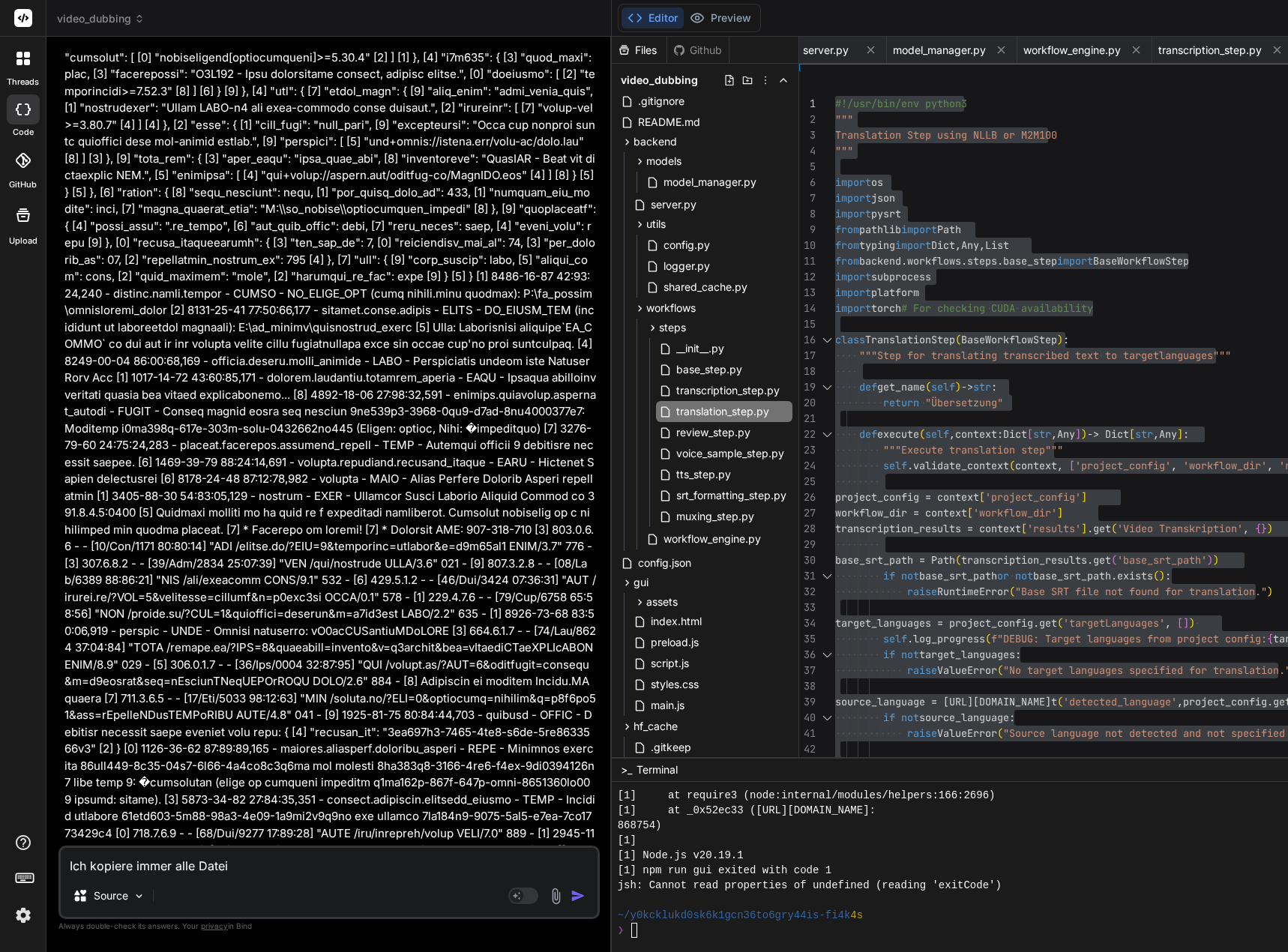
type textarea "Ich kopiere immer alle Dateie"
type textarea "x"
type textarea "Ich kopiere immer alle Dateien"
type textarea "x"
type textarea "Ich kopiere immer alle Dateien"
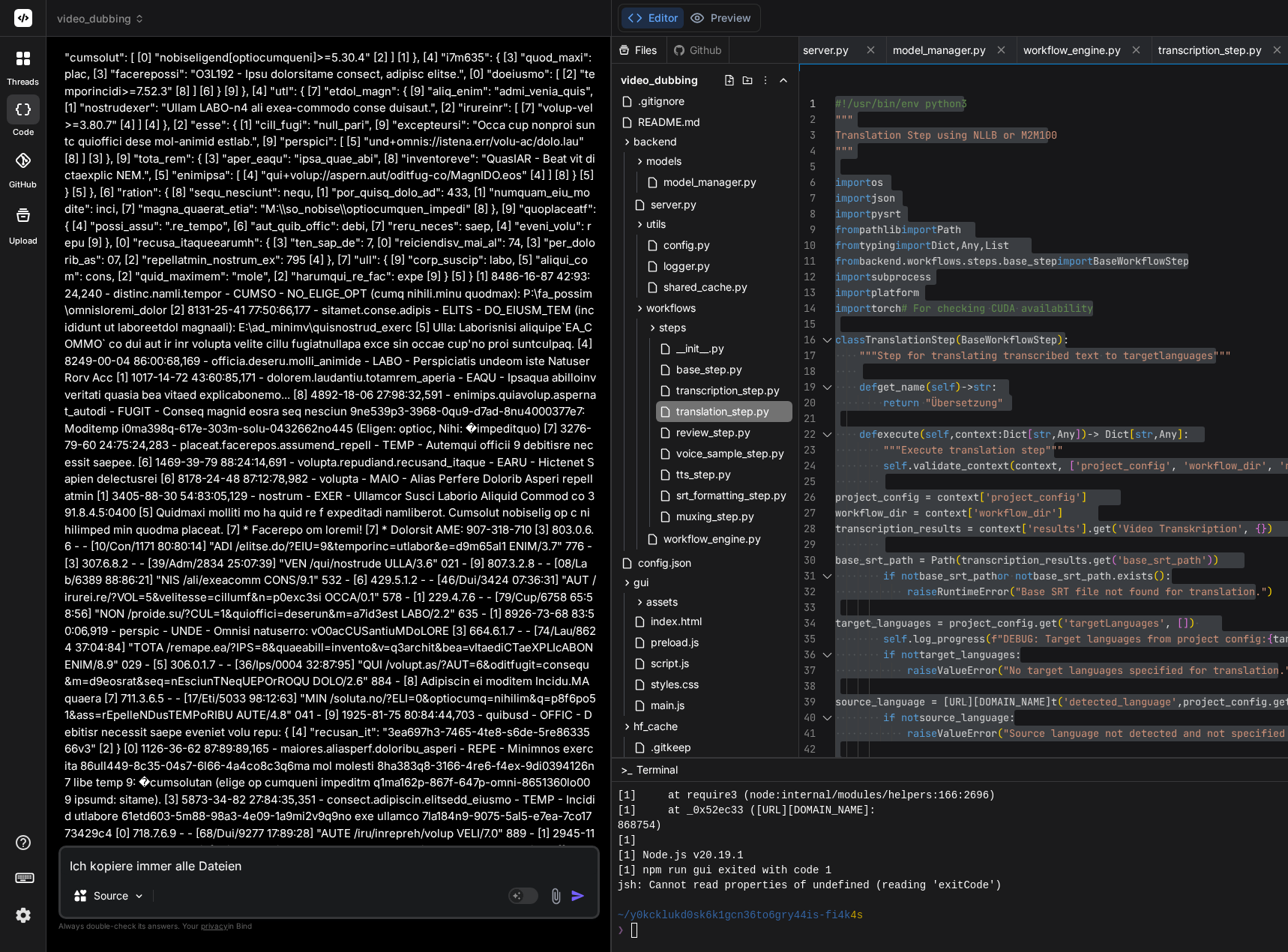
type textarea "x"
type textarea "Ich kopiere immer alle Dateien d"
type textarea "x"
type textarea "Ich kopiere immer alle Dateien di"
type textarea "x"
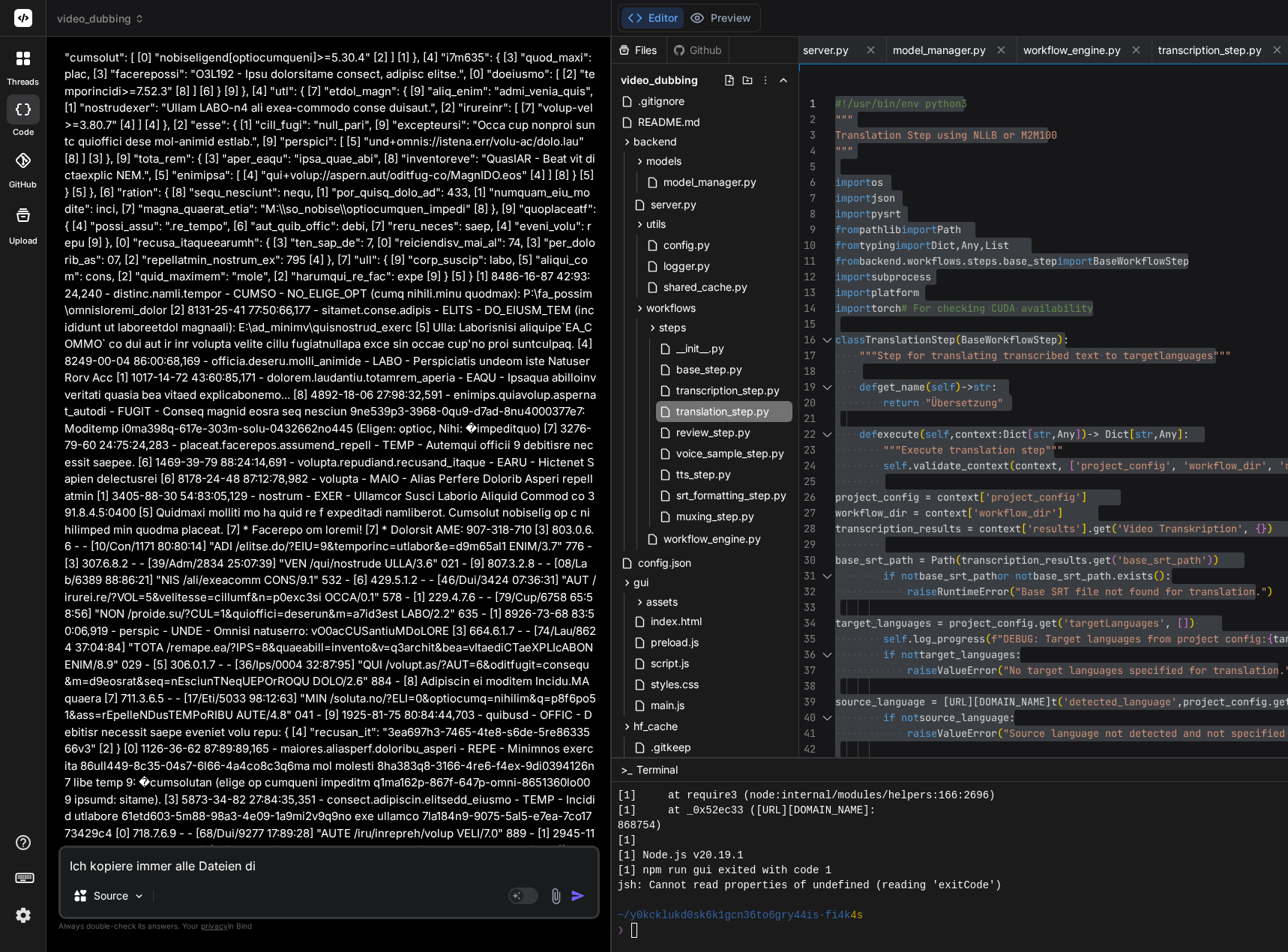
type textarea "Ich kopiere immer alle Dateien die"
type textarea "x"
type textarea "Ich kopiere immer alle Dateien die"
type textarea "x"
type textarea "Ich kopiere immer alle Dateien die d"
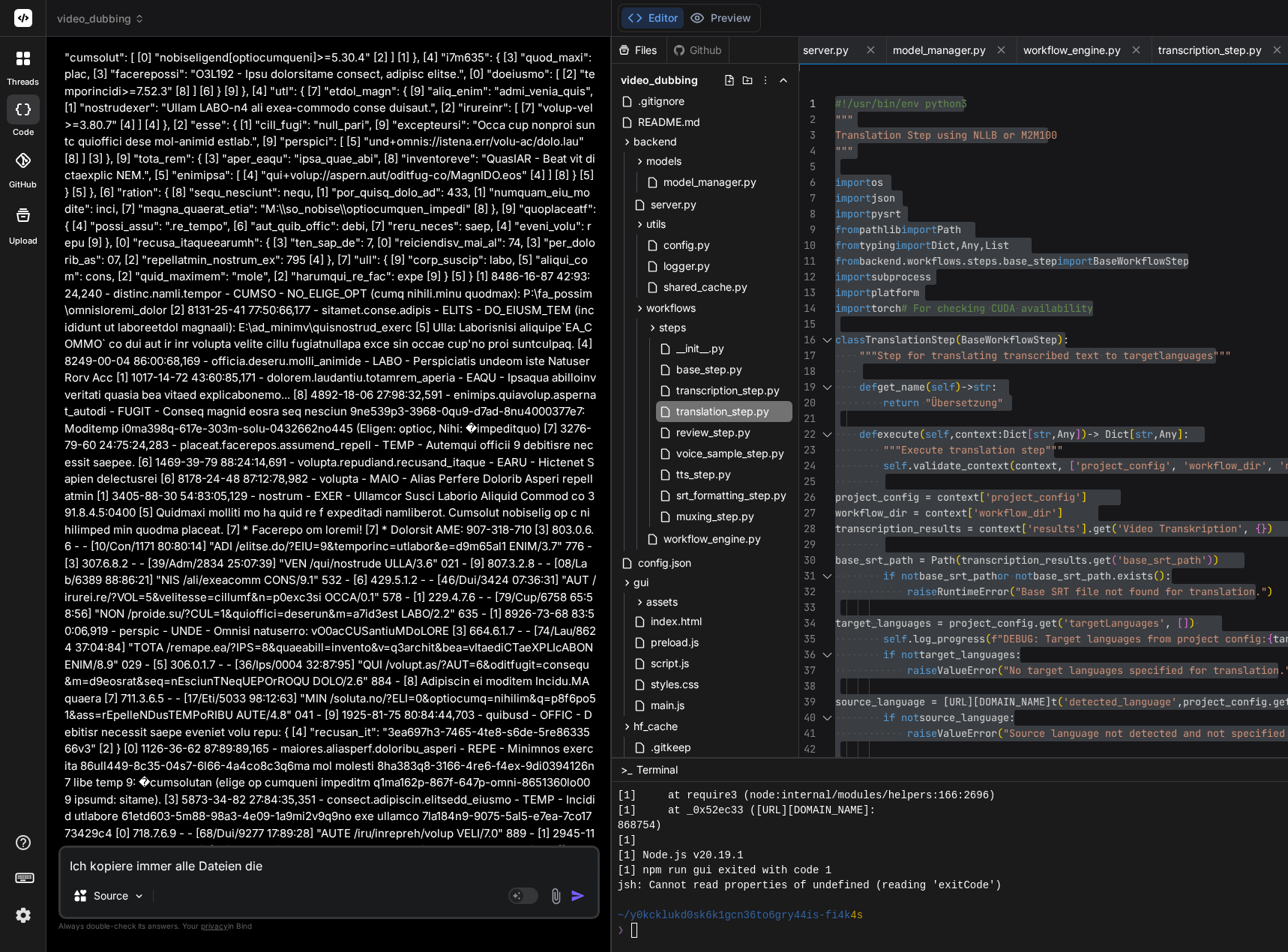
type textarea "x"
type textarea "Ich kopiere immer alle Dateien die du"
type textarea "x"
type textarea "Ich kopiere immer alle Dateien die du"
type textarea "x"
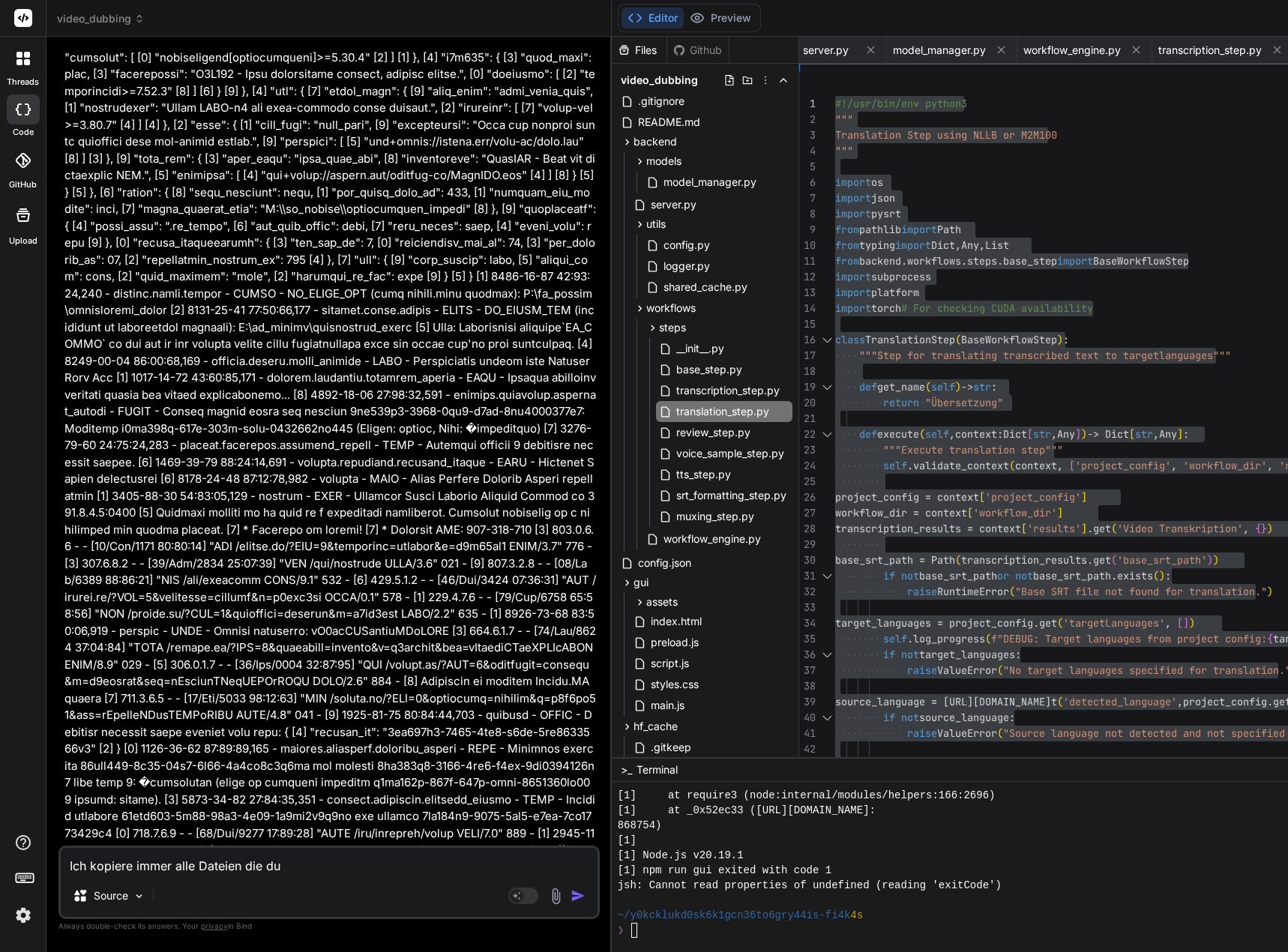
type textarea "Ich kopiere immer alle Dateien die du n"
type textarea "x"
type textarea "Ich kopiere immer alle Dateien die du ne"
type textarea "x"
type textarea "Ich kopiere immer alle Dateien die du neu"
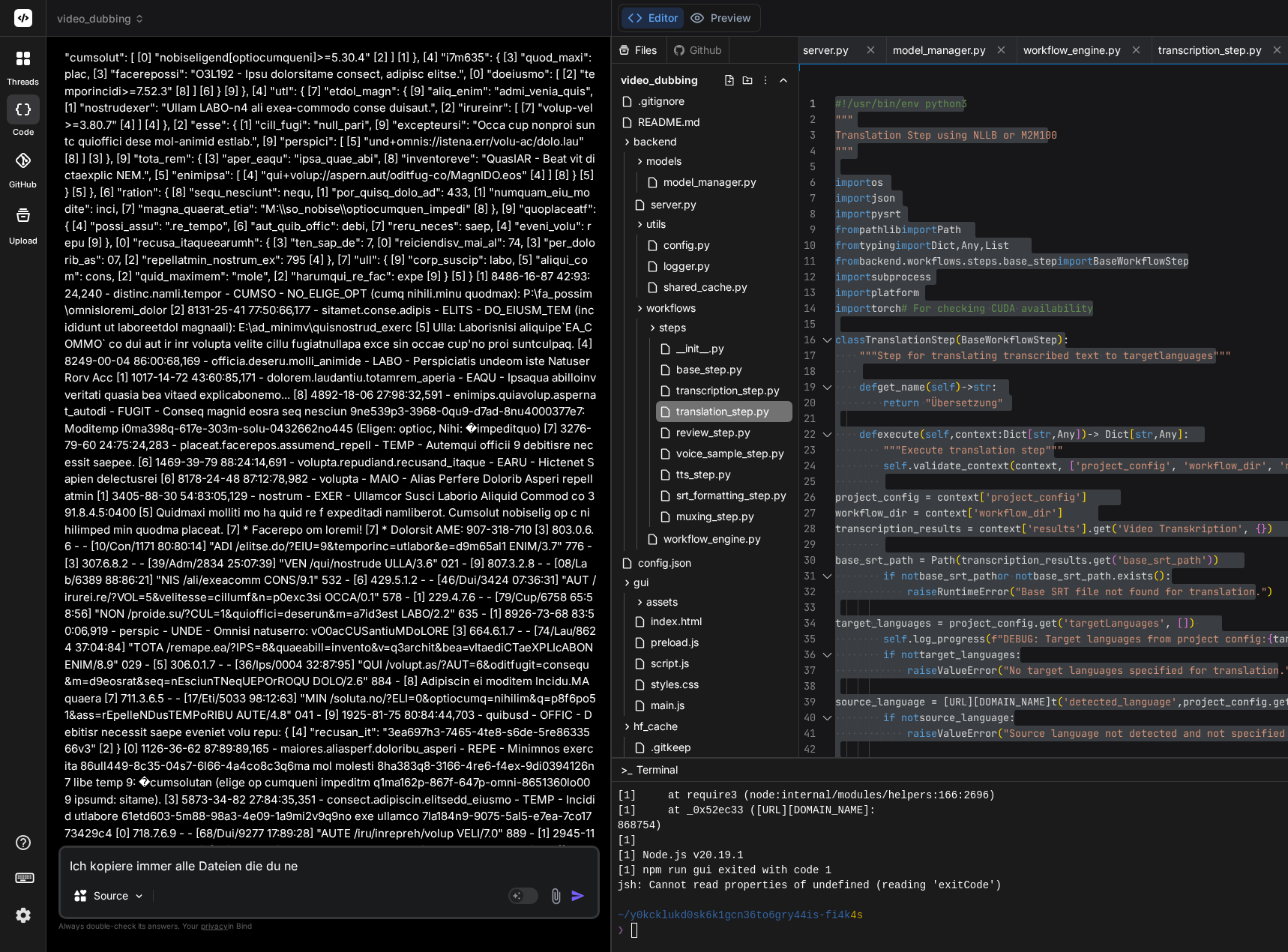
type textarea "x"
type textarea "Ich kopiere immer alle Dateien die du neu"
type textarea "x"
type textarea "Ich kopiere immer alle Dateien die du neu e"
type textarea "x"
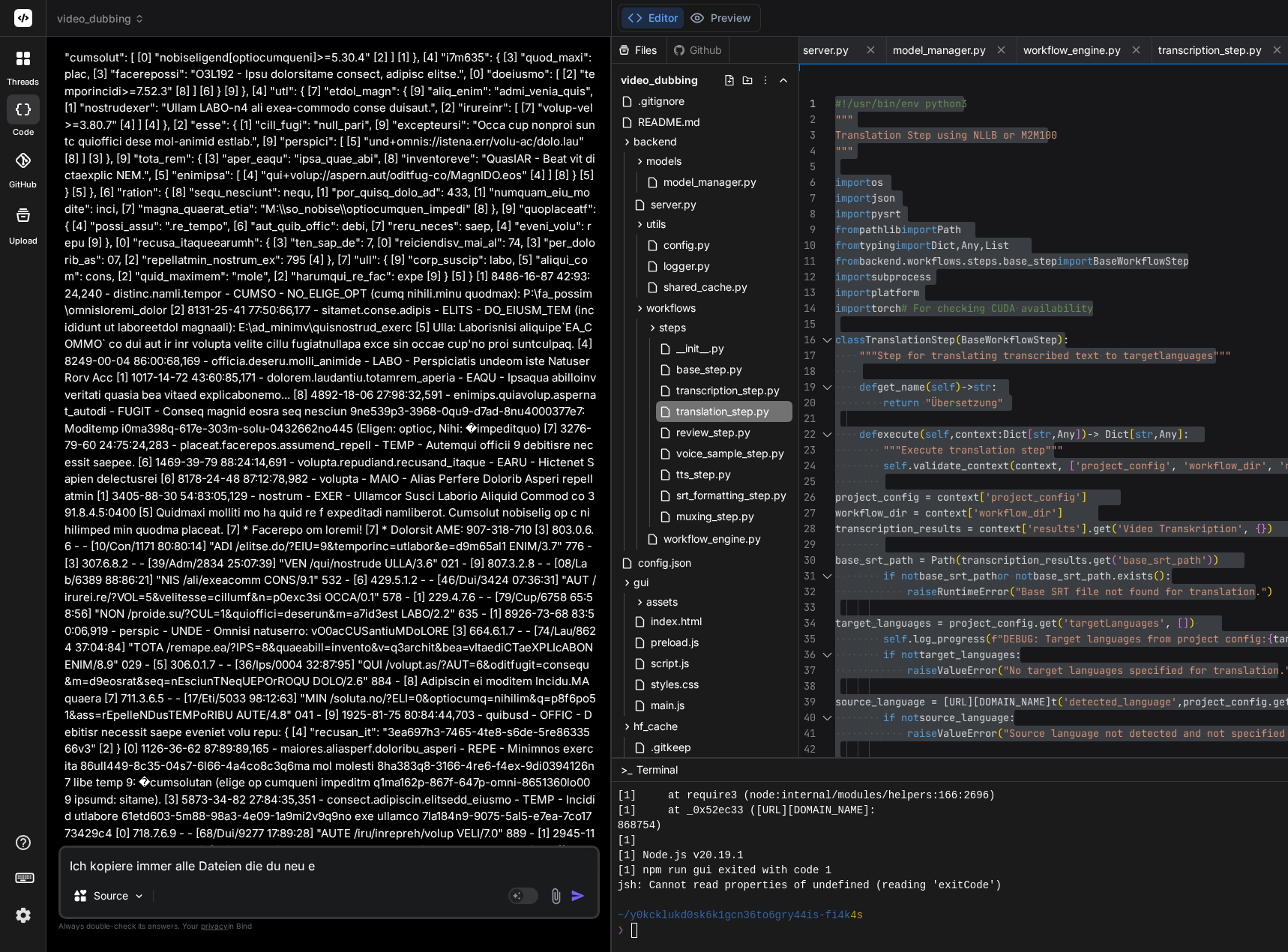
type textarea "Ich kopiere immer alle Dateien die du neu er"
type textarea "x"
type textarea "Ich kopiere immer alle Dateien die du neu ers"
type textarea "x"
type textarea "Ich kopiere immer alle Dateien die du neu erst"
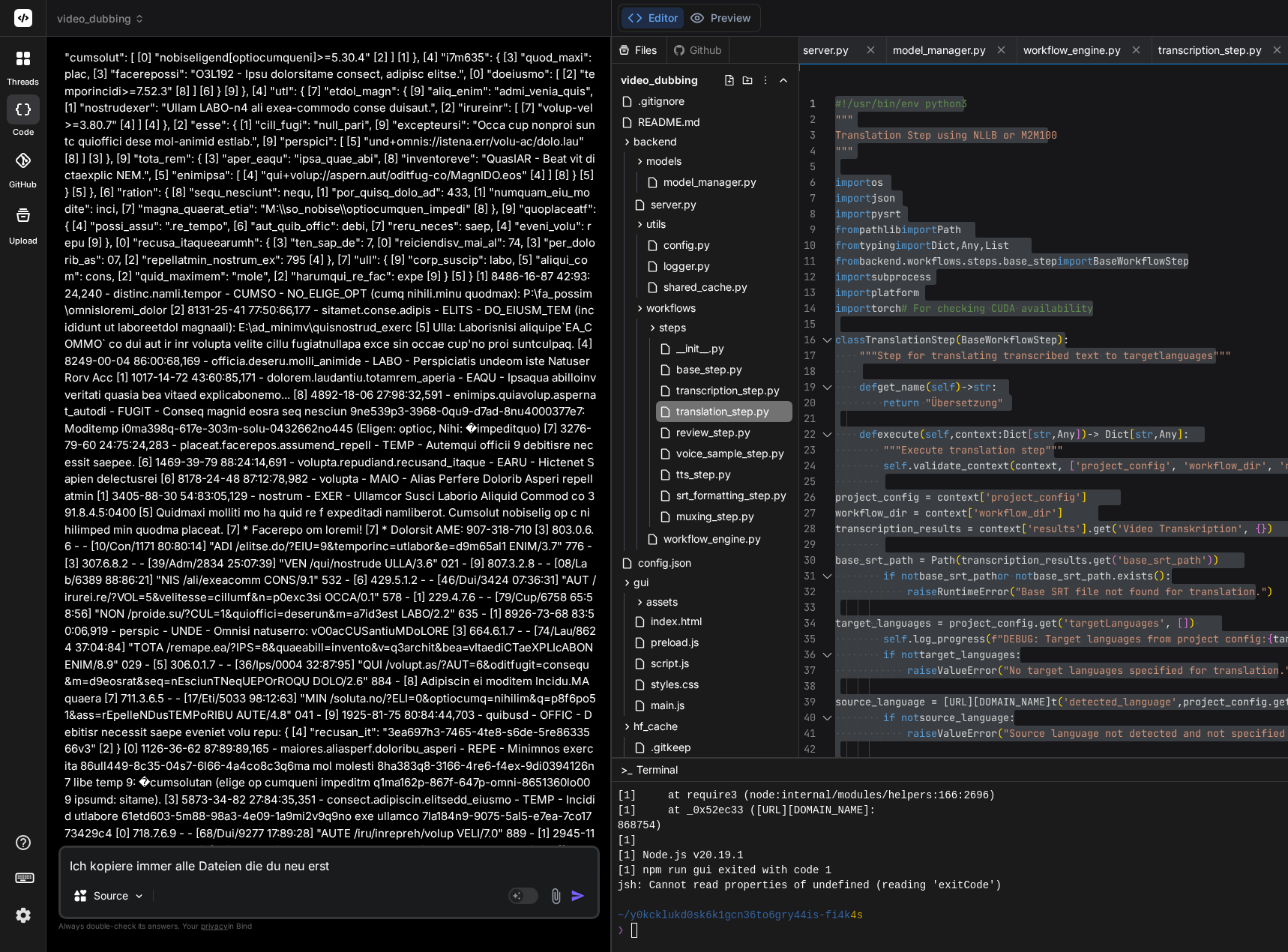
type textarea "x"
type textarea "Ich kopiere immer alle Dateien die du neu erste"
type textarea "x"
type textarea "Ich kopiere immer alle Dateien die du neu erstel"
type textarea "x"
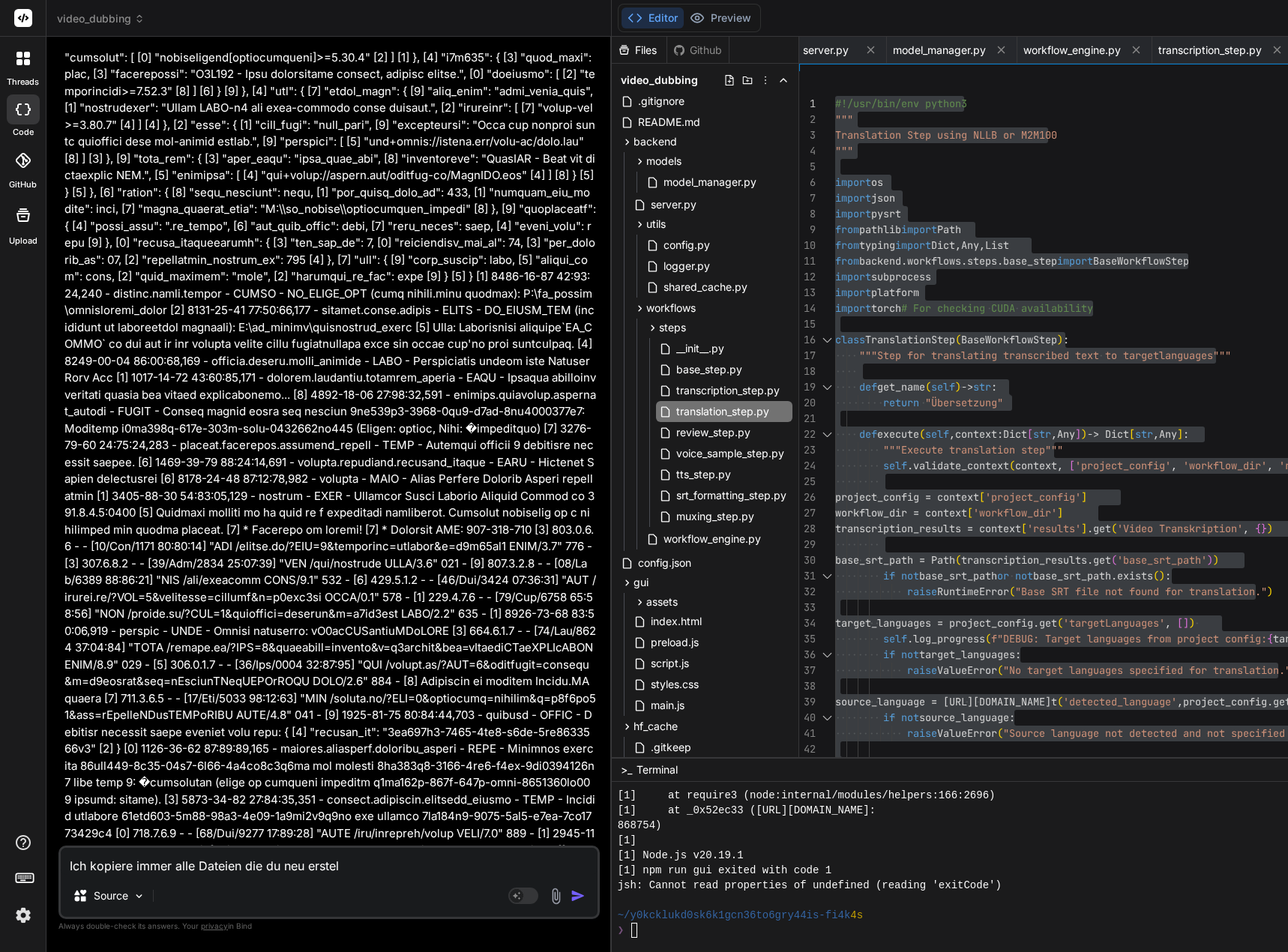
type textarea "Ich kopiere immer alle Dateien die du neu erstell"
type textarea "x"
type textarea "Ich kopiere immer alle Dateien die du neu erstells"
type textarea "x"
type textarea "Ich kopiere immer alle Dateien die du neu erstellst"
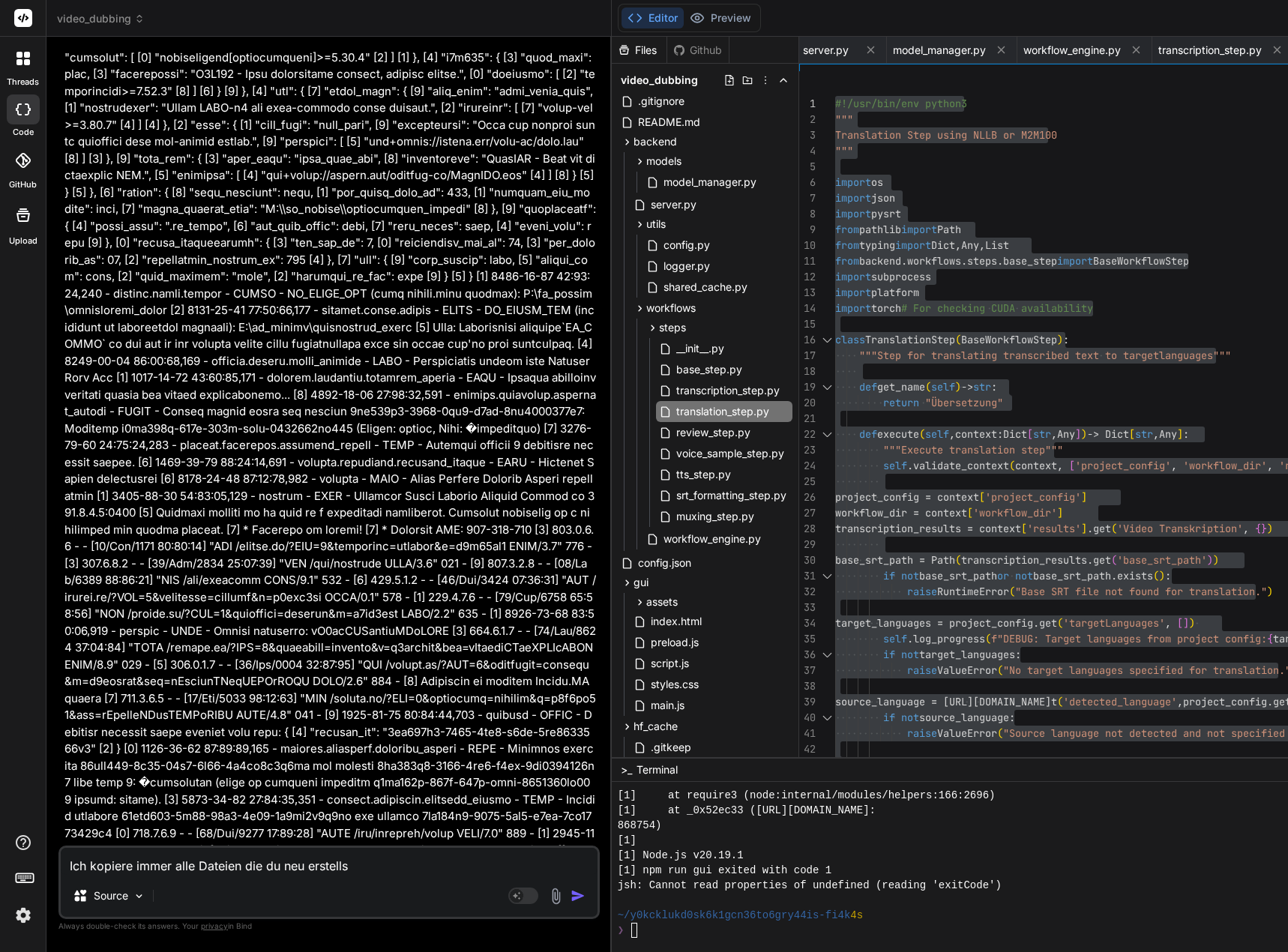
type textarea "x"
type textarea "Ich kopiere immer alle Dateien die du neu erstellst."
type textarea "x"
type textarea "Ich kopiere immer alle Dateien die du neu erstellst."
type textarea "x"
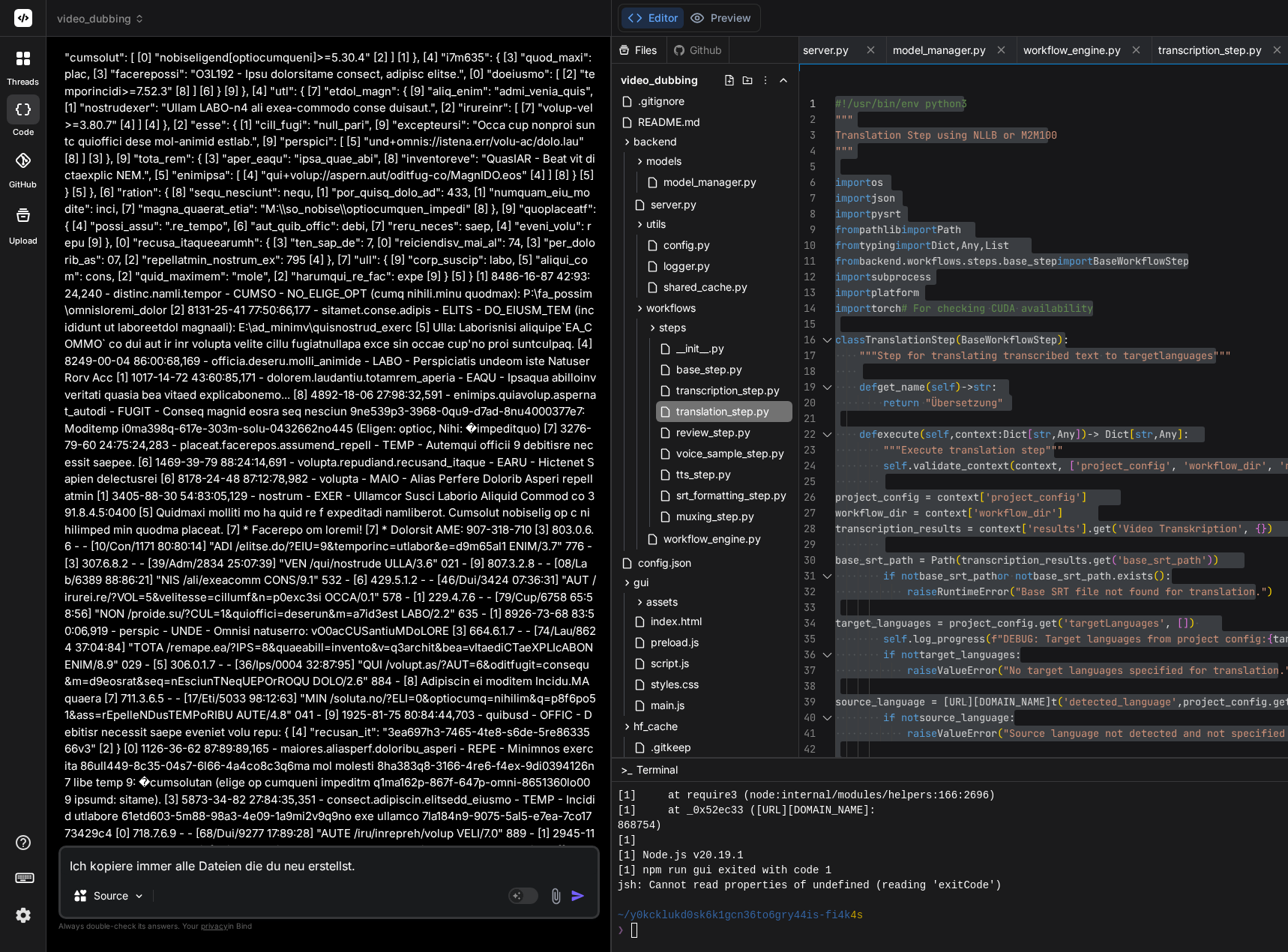
type textarea "Ich kopiere immer alle Dateien die du neu erstellst. A"
type textarea "x"
type textarea "Ich kopiere immer alle Dateien die du neu erstellst. Al"
type textarea "x"
type textarea "Ich kopiere immer alle Dateien die du neu erstellst. Als"
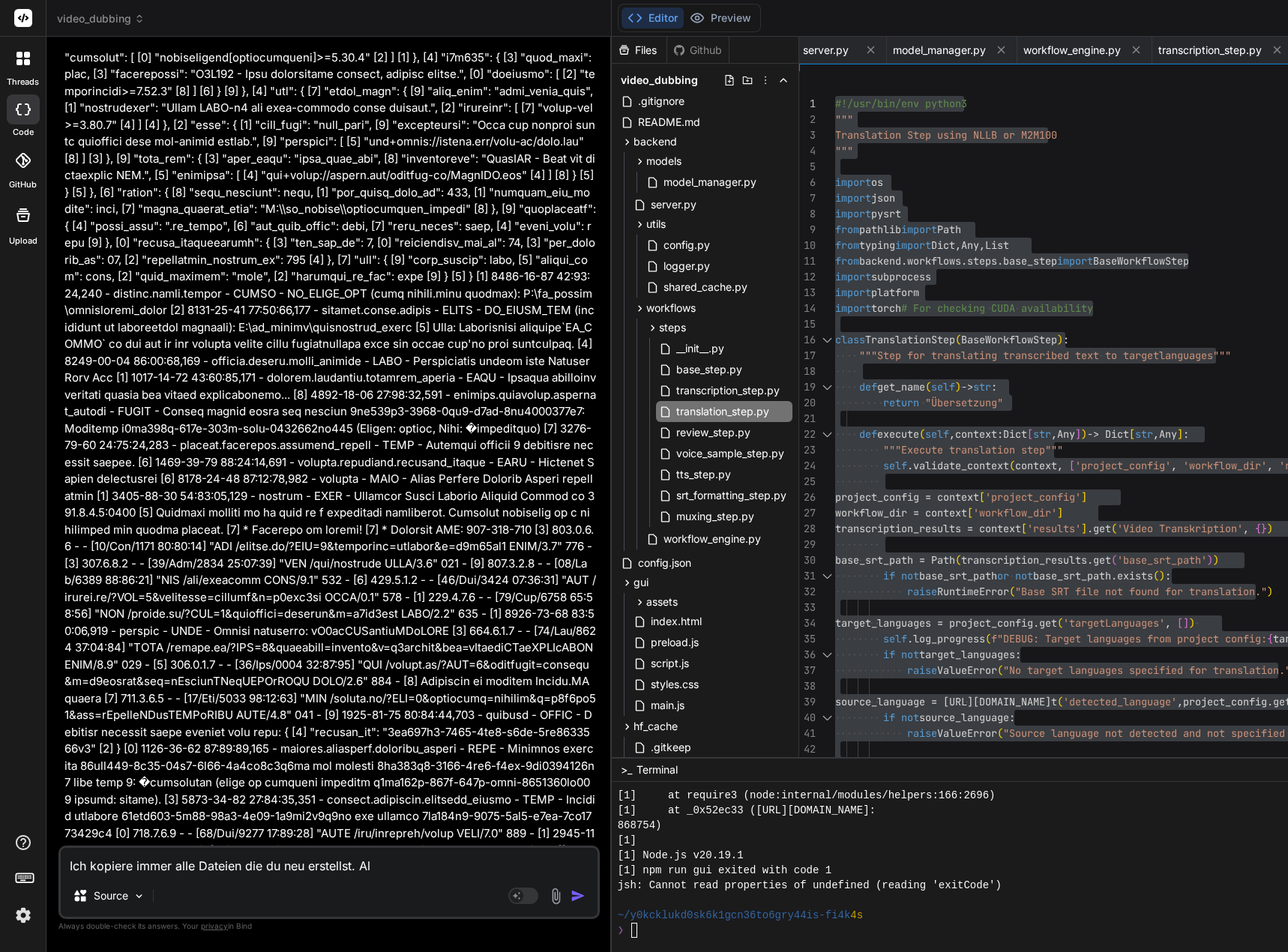
type textarea "x"
type textarea "Ich kopiere immer alle Dateien die du neu erstellst. Also"
type textarea "x"
type textarea "Ich kopiere immer alle Dateien die du neu erstellst. Also"
type textarea "x"
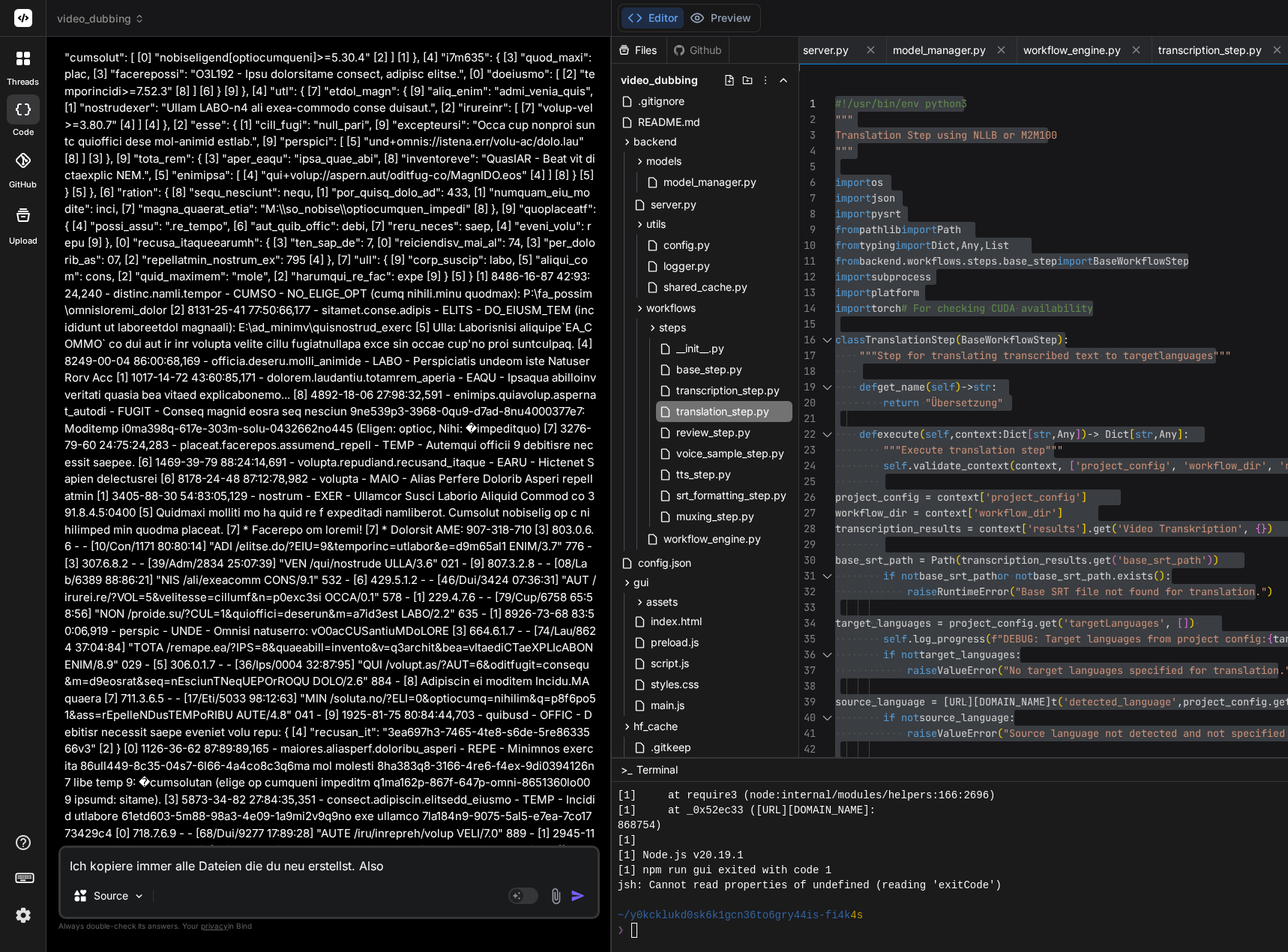
type textarea "Ich kopiere immer alle Dateien die du neu erstellst. Also f"
type textarea "x"
type textarea "Ich kopiere immer alle Dateien die du neu erstellst. Also fa"
type textarea "x"
type textarea "Ich kopiere immer alle Dateien die du neu erstellst. Also fal"
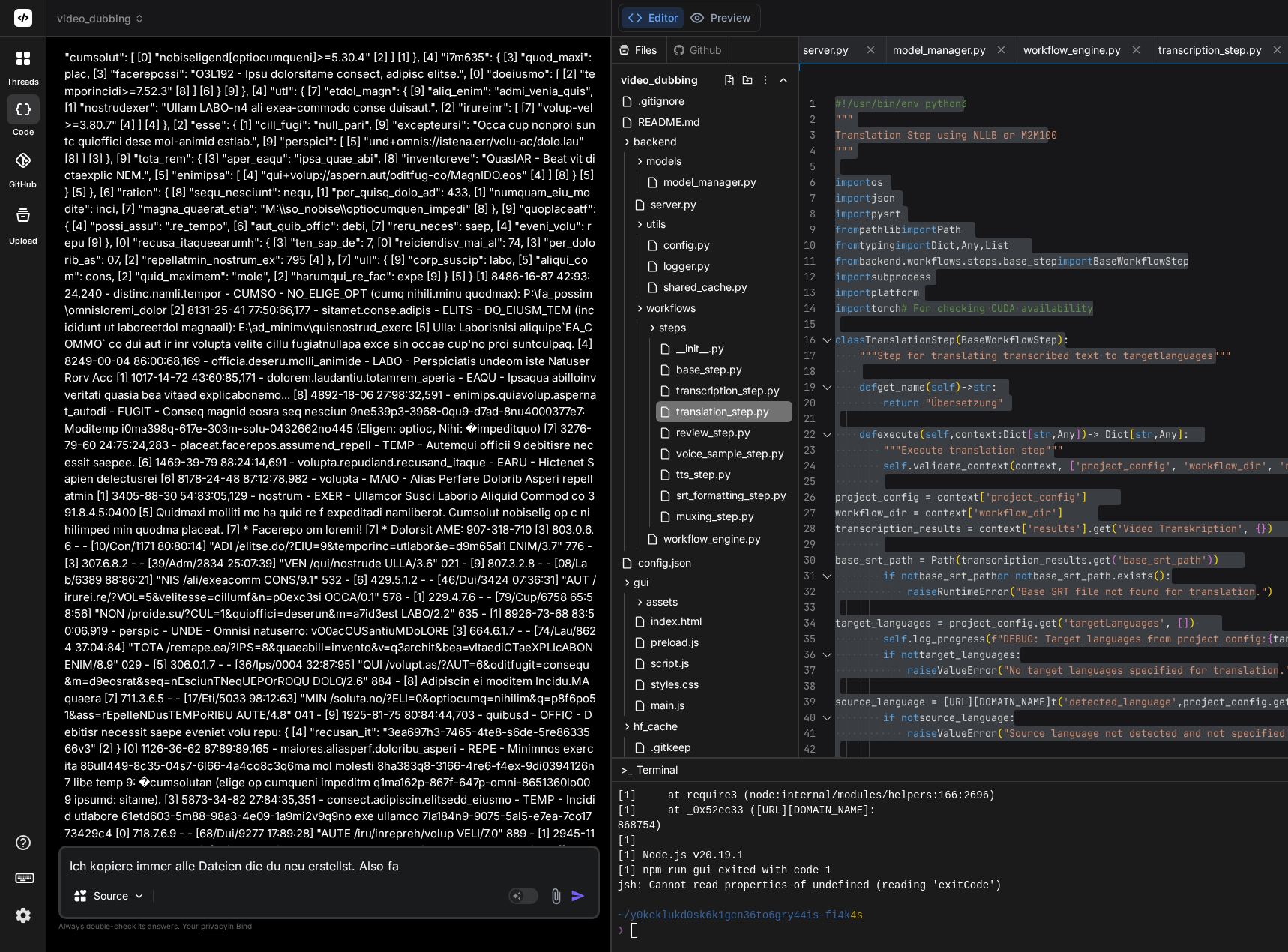
type textarea "x"
type textarea "Ich kopiere immer alle Dateien die du neu erstellst. Also fall"
type textarea "x"
type textarea "Ich kopiere immer alle Dateien die du neu erstellst. Also falls"
type textarea "x"
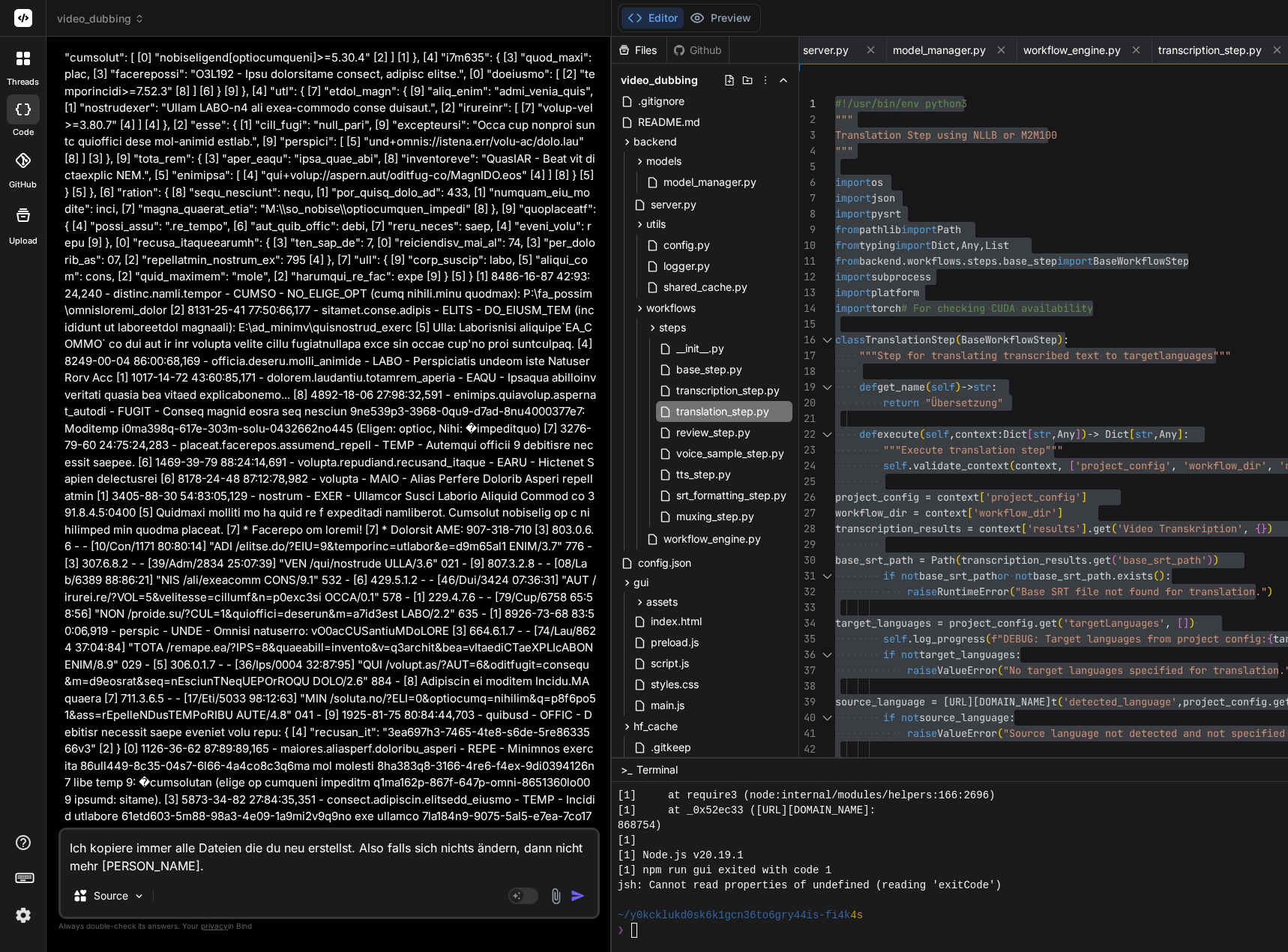
drag, startPoint x: 553, startPoint y: 849, endPoint x: 563, endPoint y: 851, distance: 10.2
click at [553, 849] on textarea "Ich kopiere immer alle Dateien die du neu erstellst. Also falls sich nichts änd…" at bounding box center [329, 852] width 537 height 45
